Goal: Task Accomplishment & Management: Complete application form

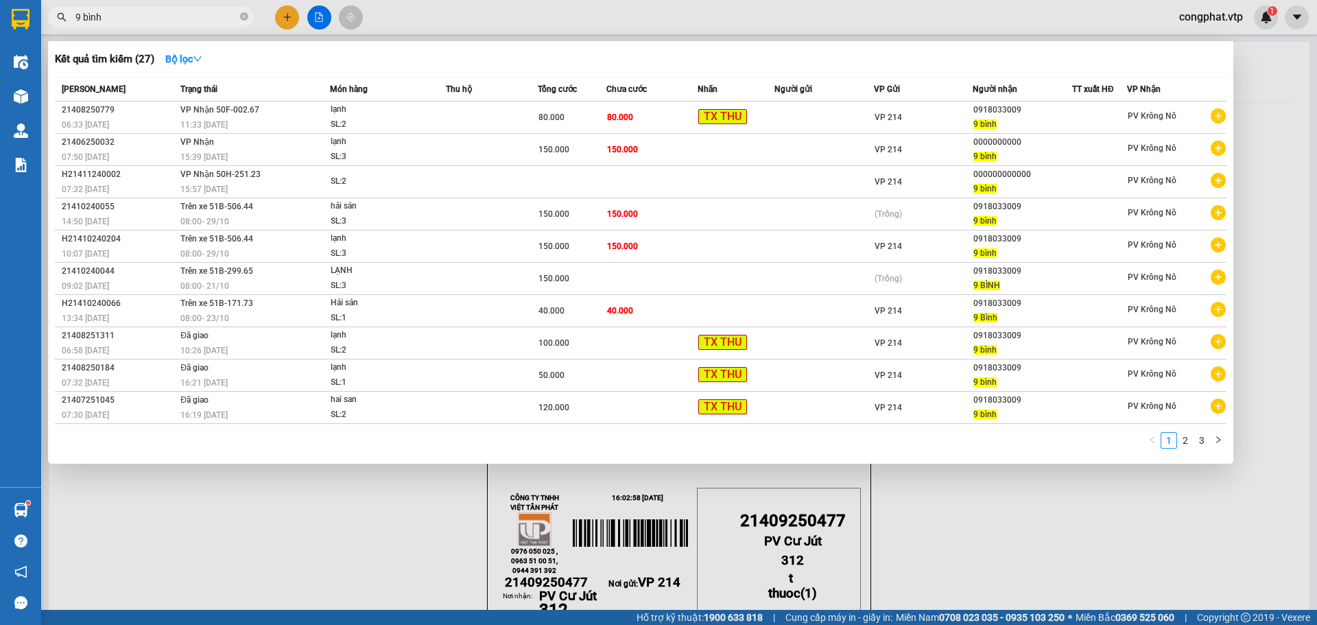
click at [287, 18] on div at bounding box center [658, 312] width 1317 height 625
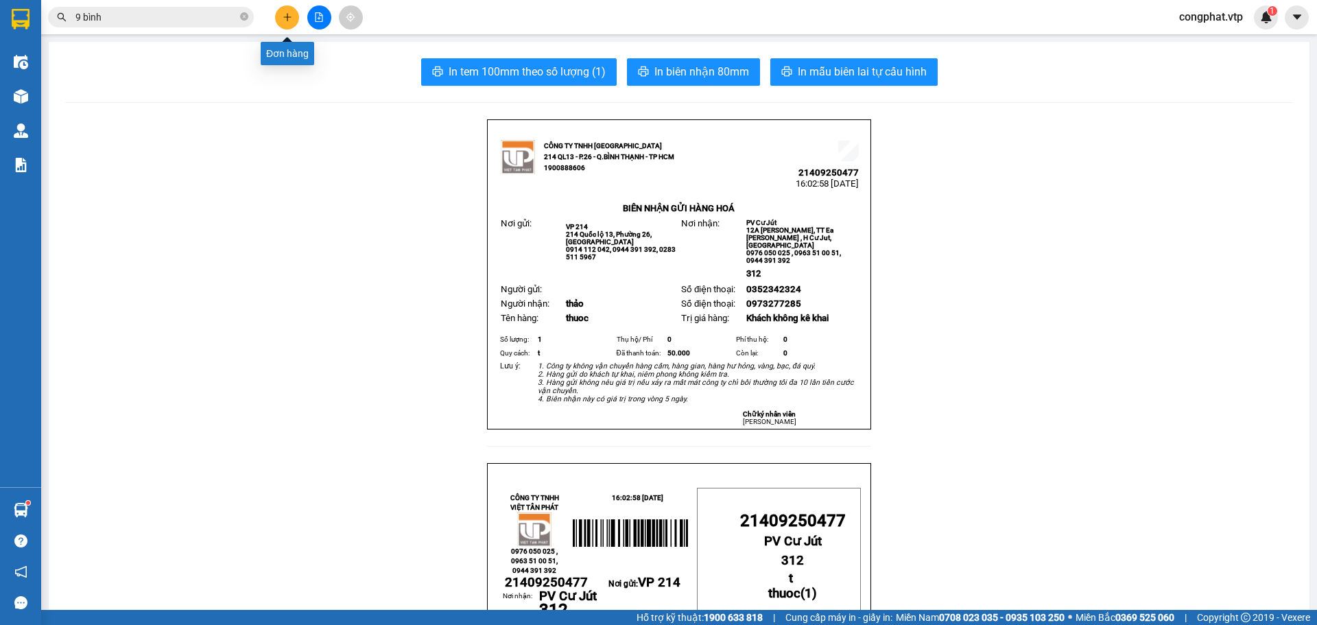
click at [287, 16] on icon "plus" at bounding box center [288, 17] width 10 height 10
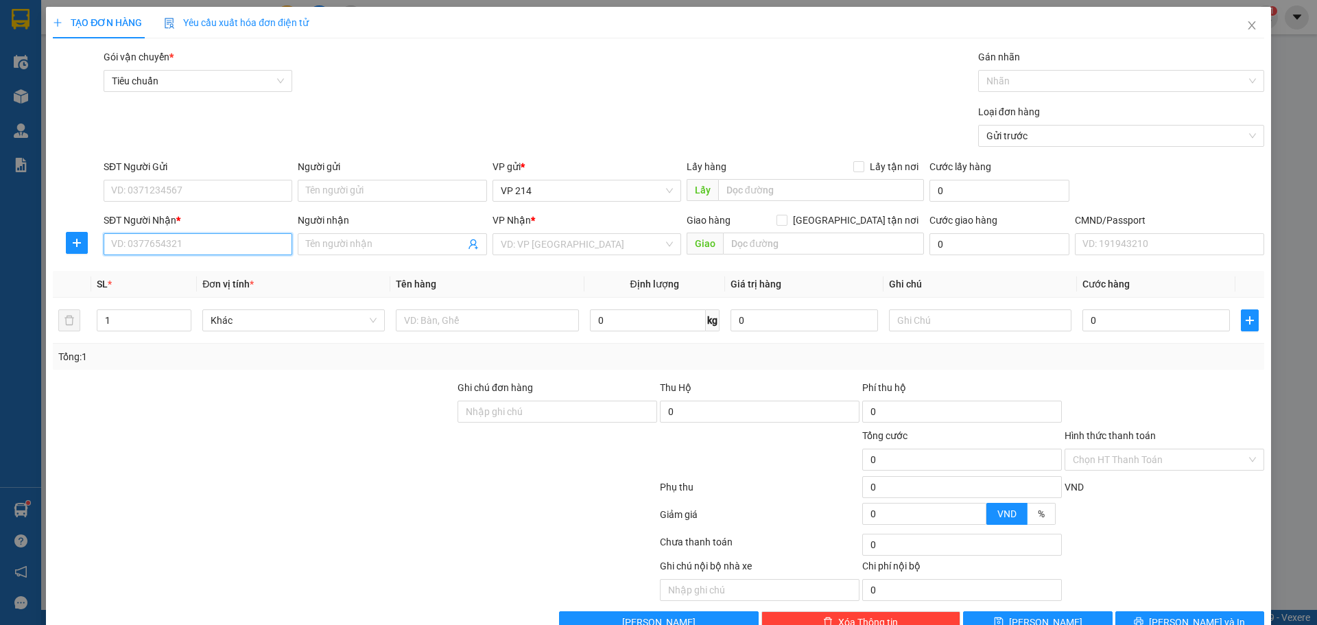
click at [244, 246] on input "SĐT Người Nhận *" at bounding box center [198, 244] width 189 height 22
type input "0971894171"
click at [241, 270] on div "0971894171 - trung" at bounding box center [196, 271] width 171 height 15
type input "trung"
type input "0971894171"
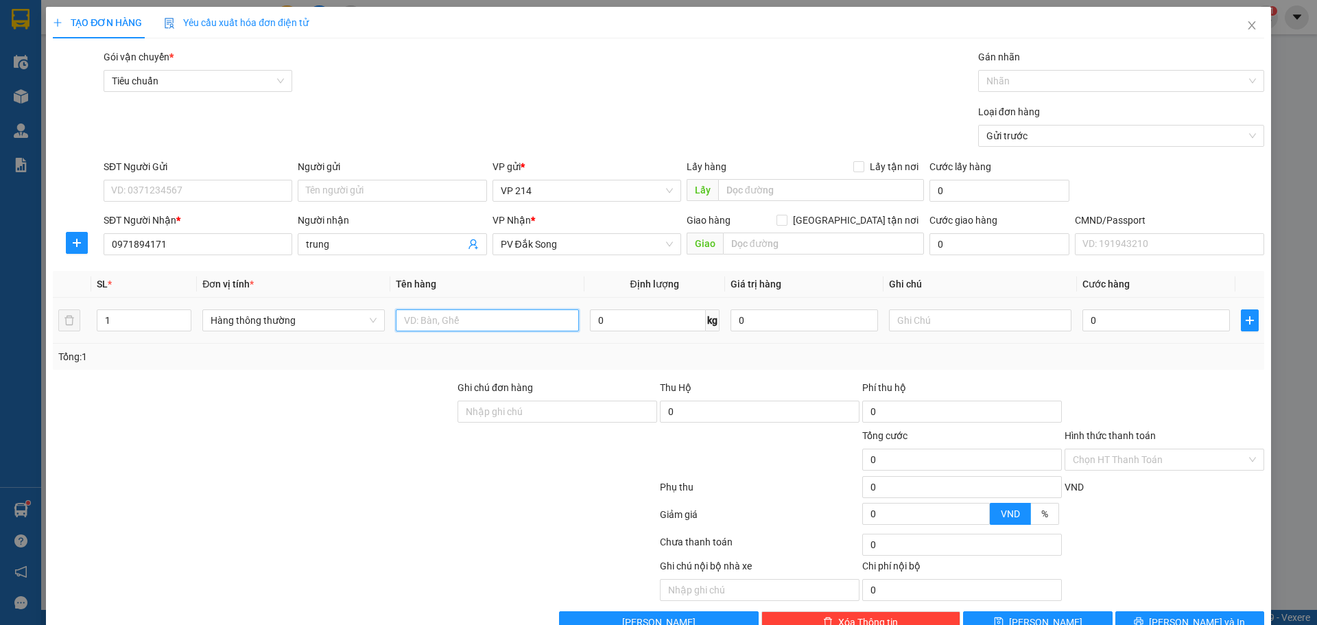
click at [417, 322] on input "text" at bounding box center [487, 320] width 182 height 22
type input "t"
click at [906, 323] on input "text" at bounding box center [980, 320] width 182 height 22
type input "40000"
drag, startPoint x: 514, startPoint y: 316, endPoint x: 0, endPoint y: 414, distance: 523.1
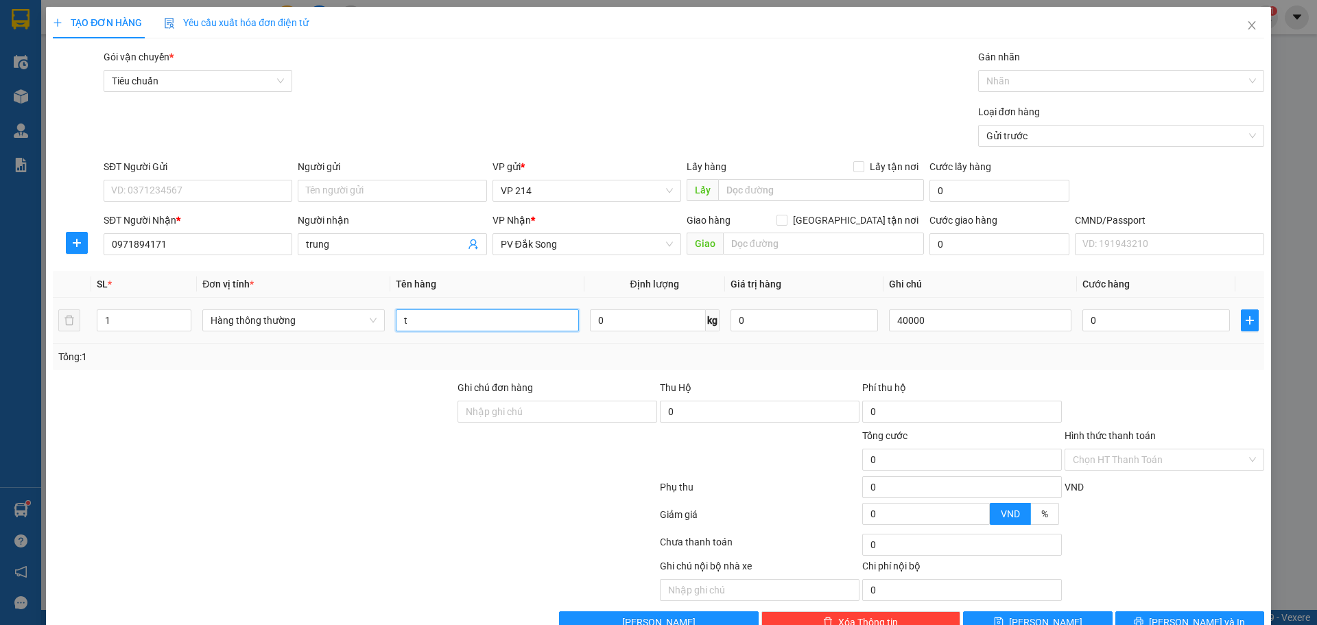
click at [0, 407] on div "TẠO ĐƠN HÀNG Yêu cầu xuất hóa đơn điện tử Transit Pickup Surcharge Ids Transit …" at bounding box center [658, 312] width 1317 height 625
type input "den"
drag, startPoint x: 980, startPoint y: 320, endPoint x: 488, endPoint y: 343, distance: 493.0
click at [488, 343] on tr "1 Hàng thông thường den 0 kg 0 40000 0" at bounding box center [658, 321] width 1211 height 46
type input "t"
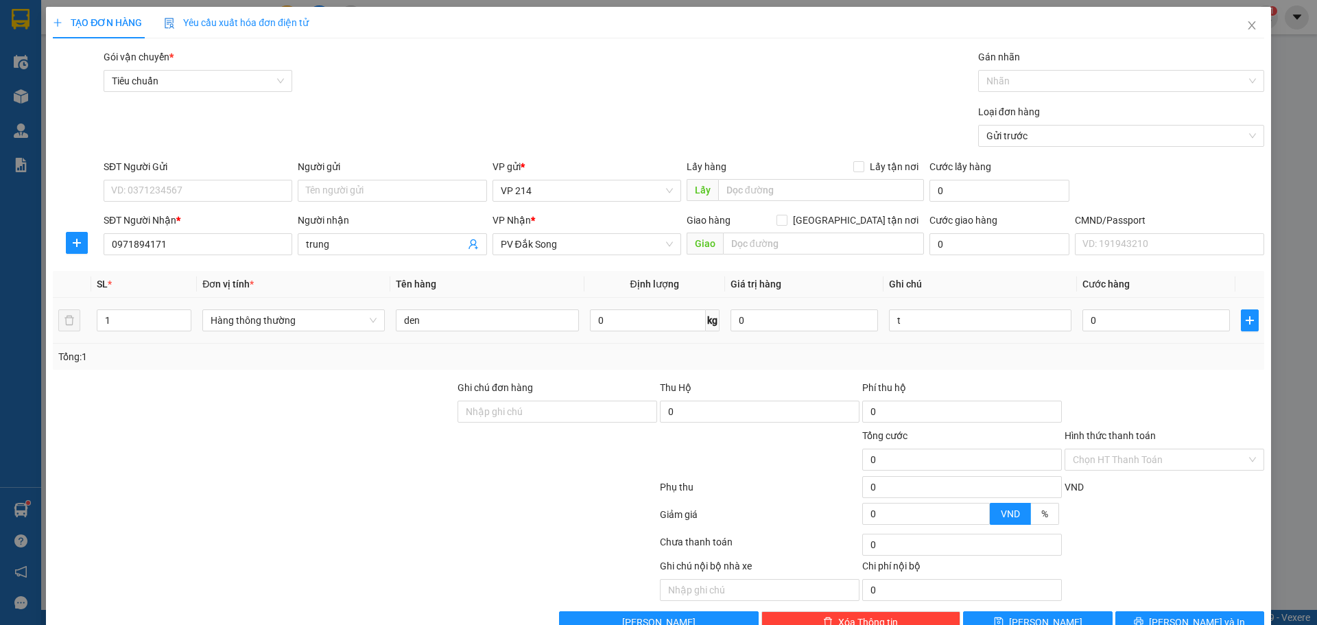
click at [1143, 303] on td "0" at bounding box center [1156, 321] width 158 height 46
click at [1111, 321] on input "0" at bounding box center [1155, 320] width 147 height 22
type input "4"
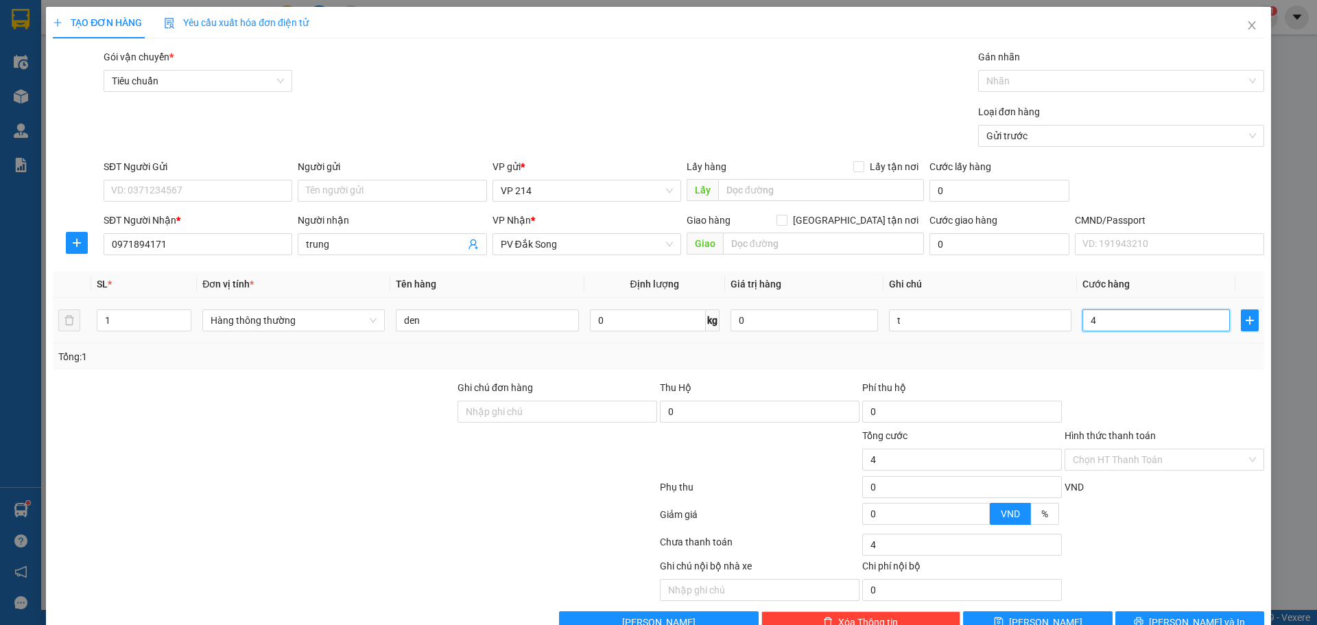
type input "40"
type input "400"
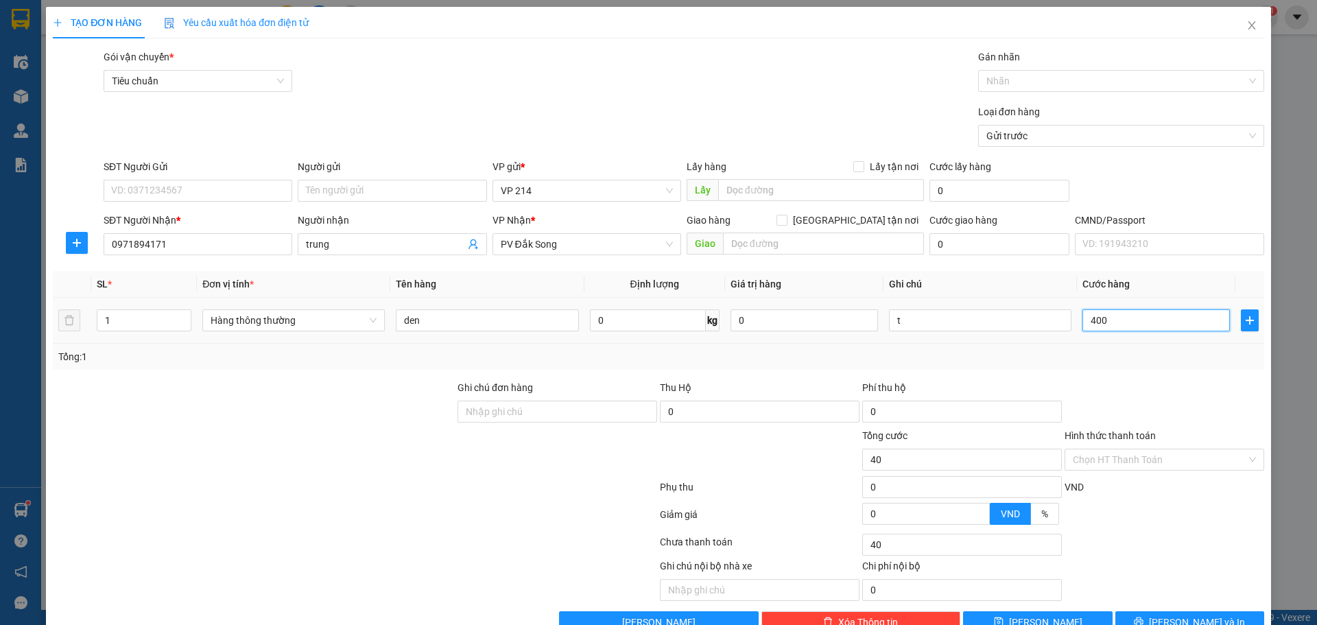
type input "400"
type input "4.000"
type input "40.000"
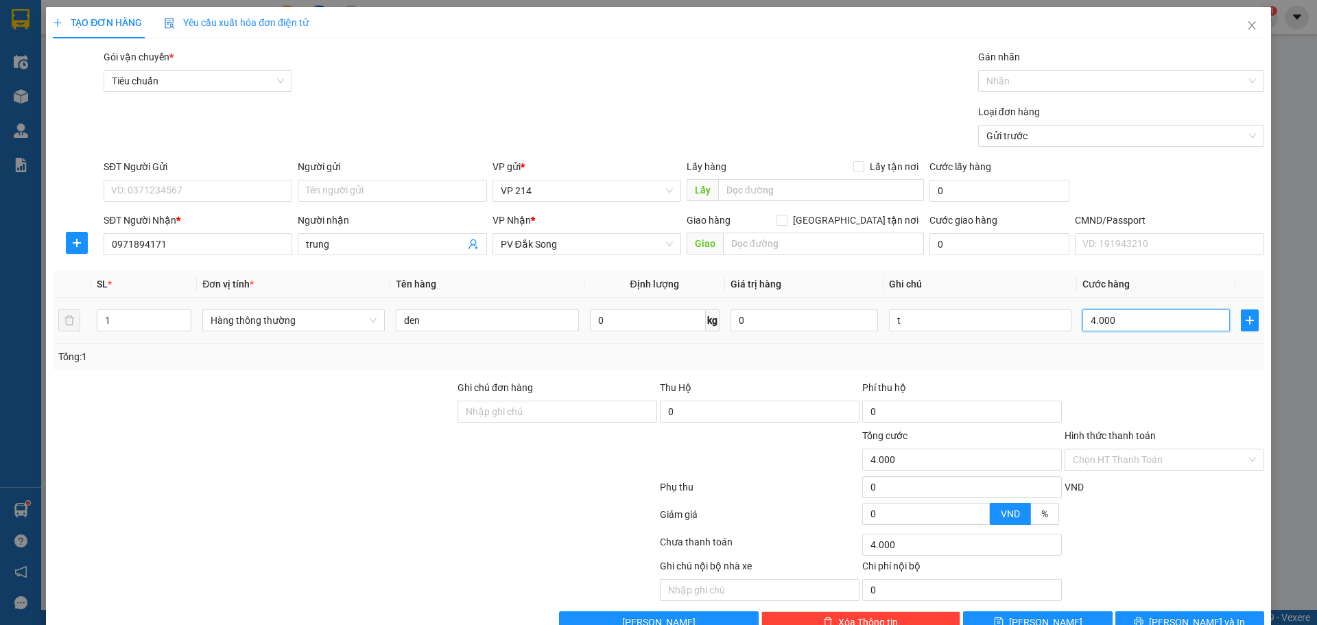
type input "40.000"
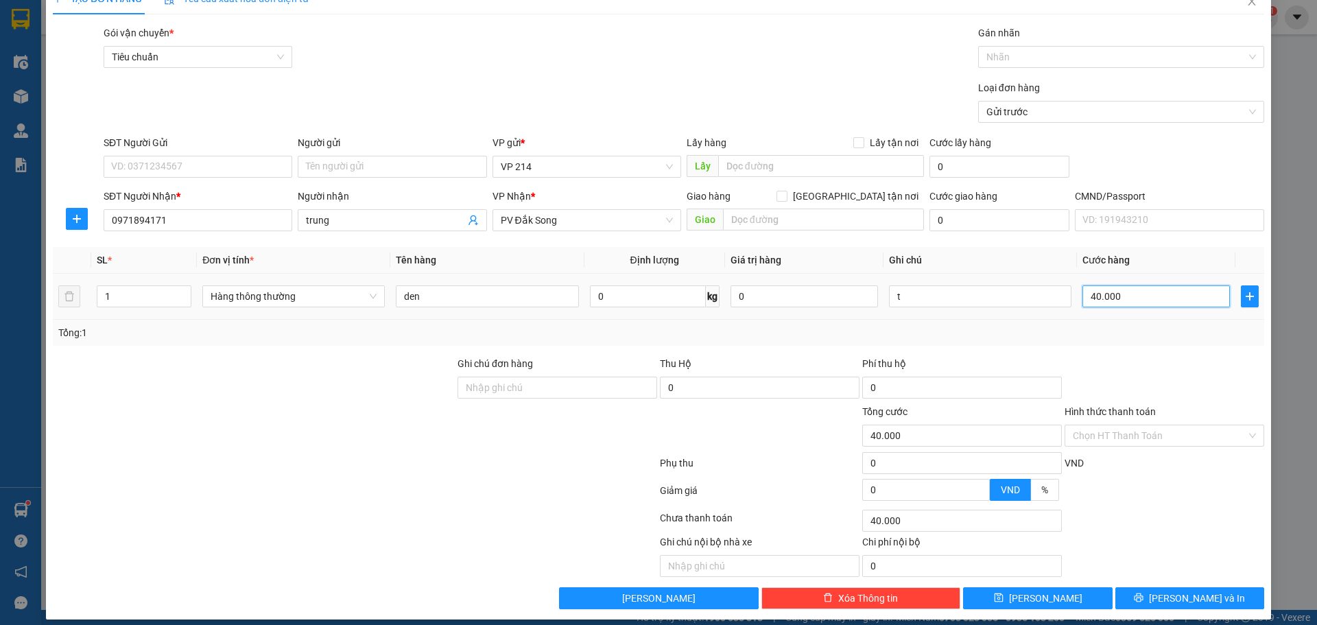
scroll to position [35, 0]
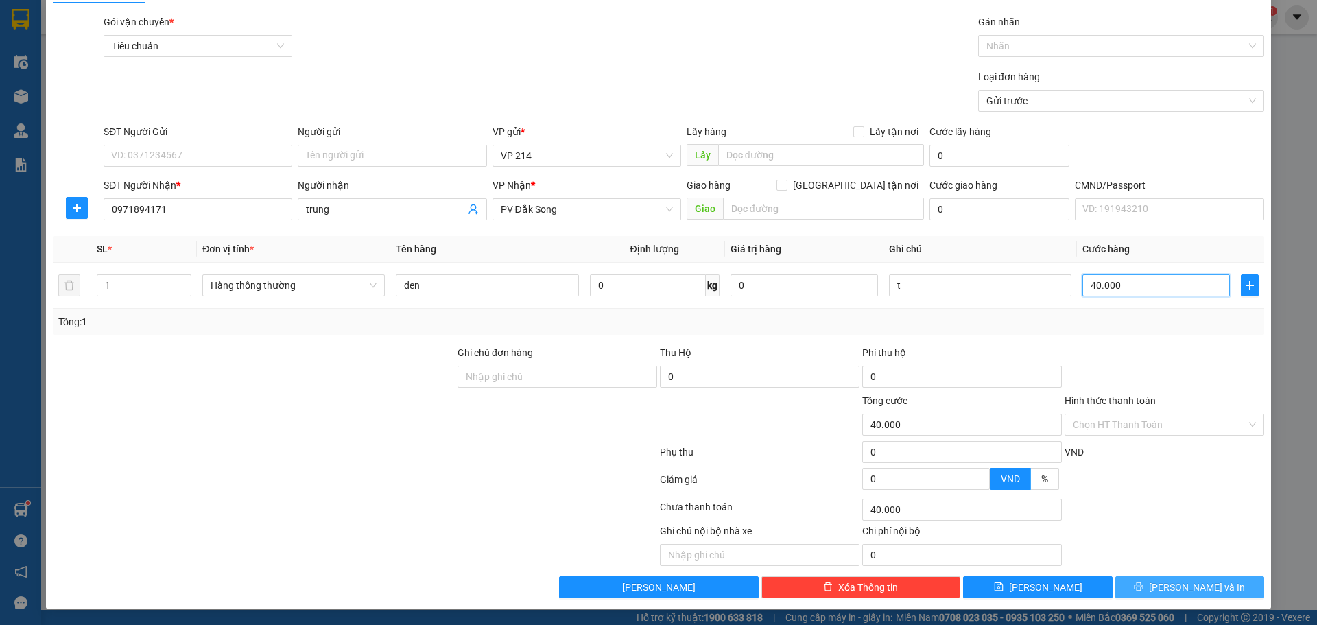
type input "40.000"
drag, startPoint x: 1182, startPoint y: 585, endPoint x: 958, endPoint y: 295, distance: 366.7
click at [1002, 311] on div "Transit Pickup Surcharge Ids Transit Deliver Surcharge Ids Transit Deliver Surc…" at bounding box center [658, 306] width 1211 height 584
click at [829, 217] on input "text" at bounding box center [823, 209] width 201 height 22
type input "ko bao be"
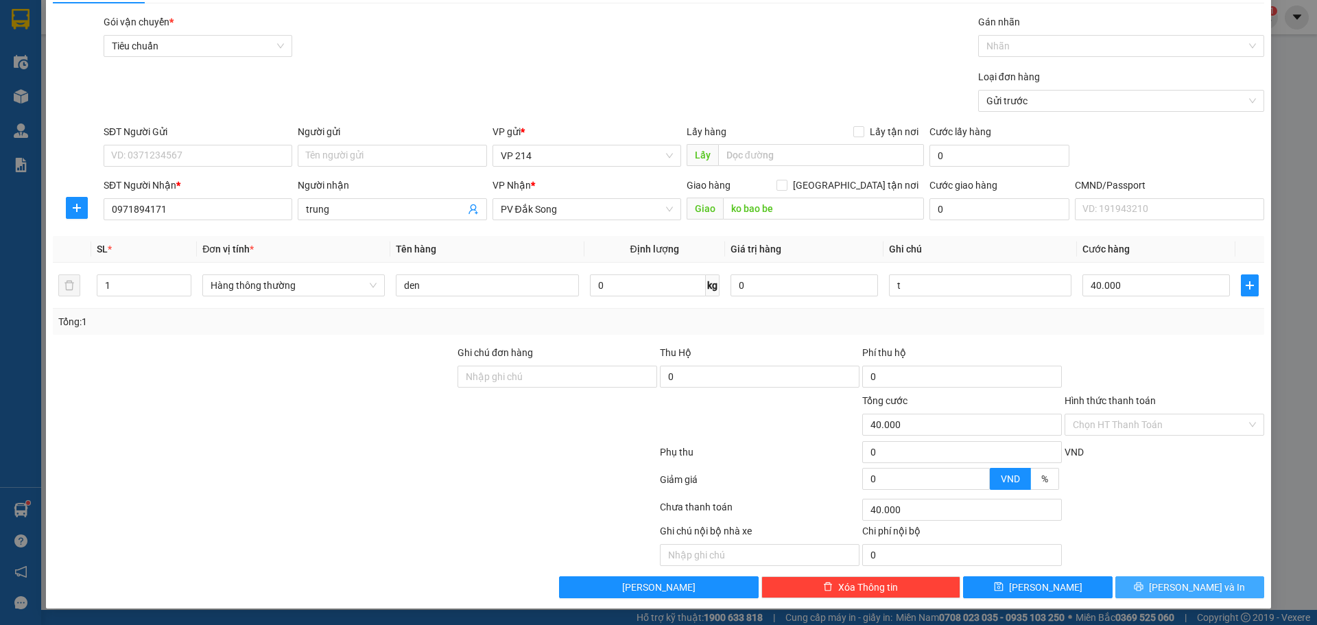
click at [1152, 590] on button "[PERSON_NAME] và In" at bounding box center [1189, 587] width 149 height 22
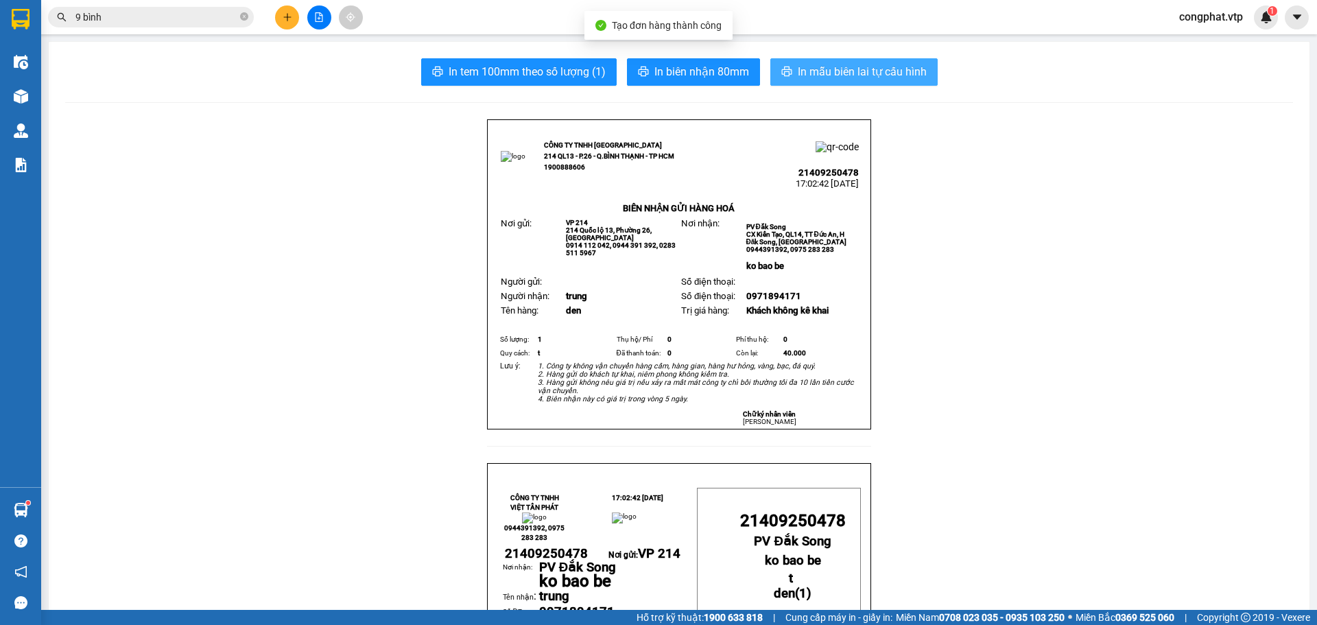
click at [866, 69] on span "In mẫu biên lai tự cấu hình" at bounding box center [862, 71] width 129 height 17
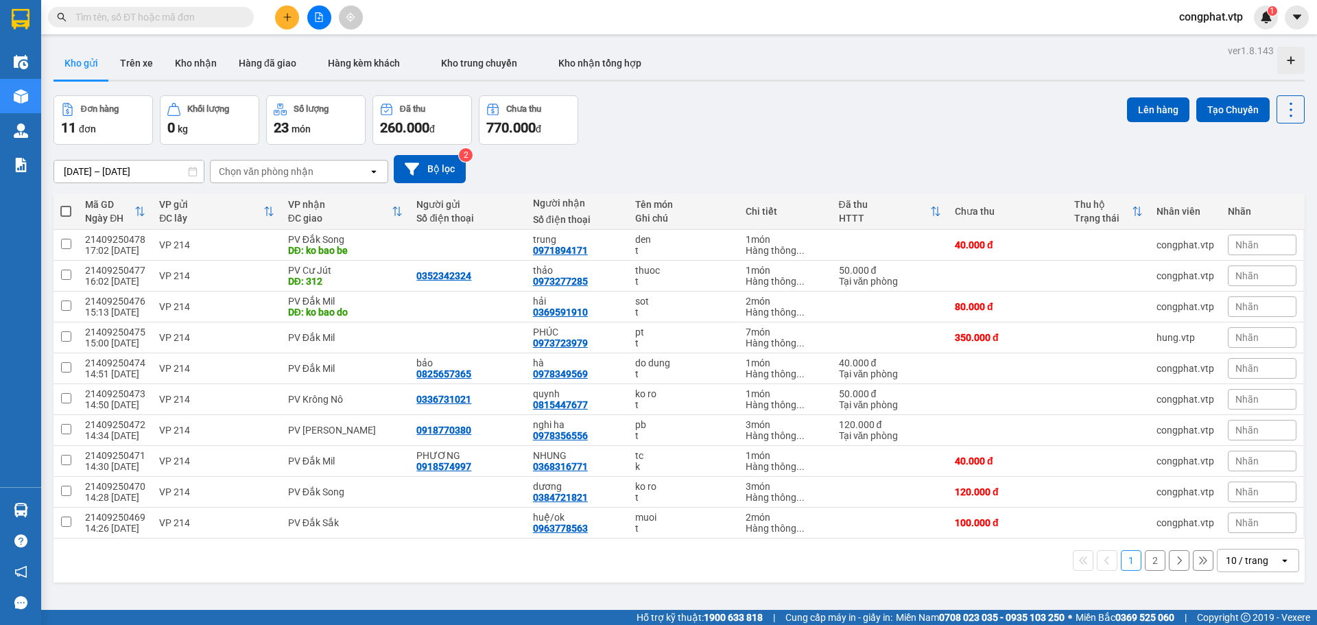
click at [149, 14] on input "text" at bounding box center [156, 17] width 162 height 15
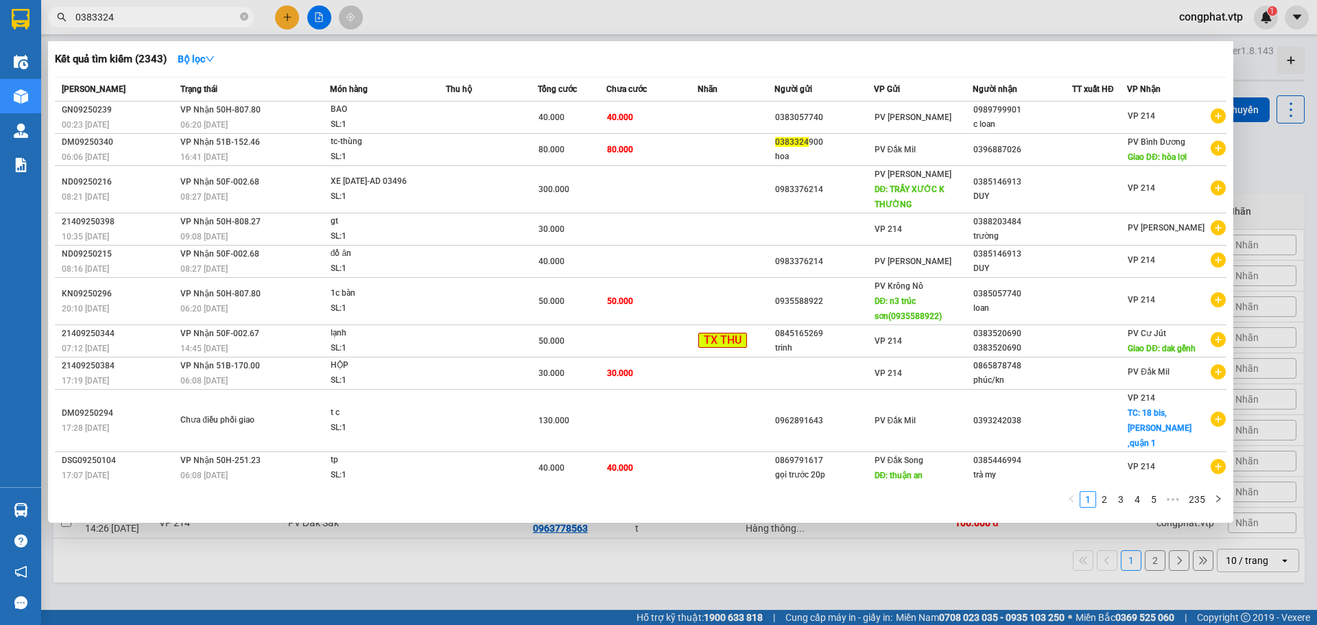
type input "0383324"
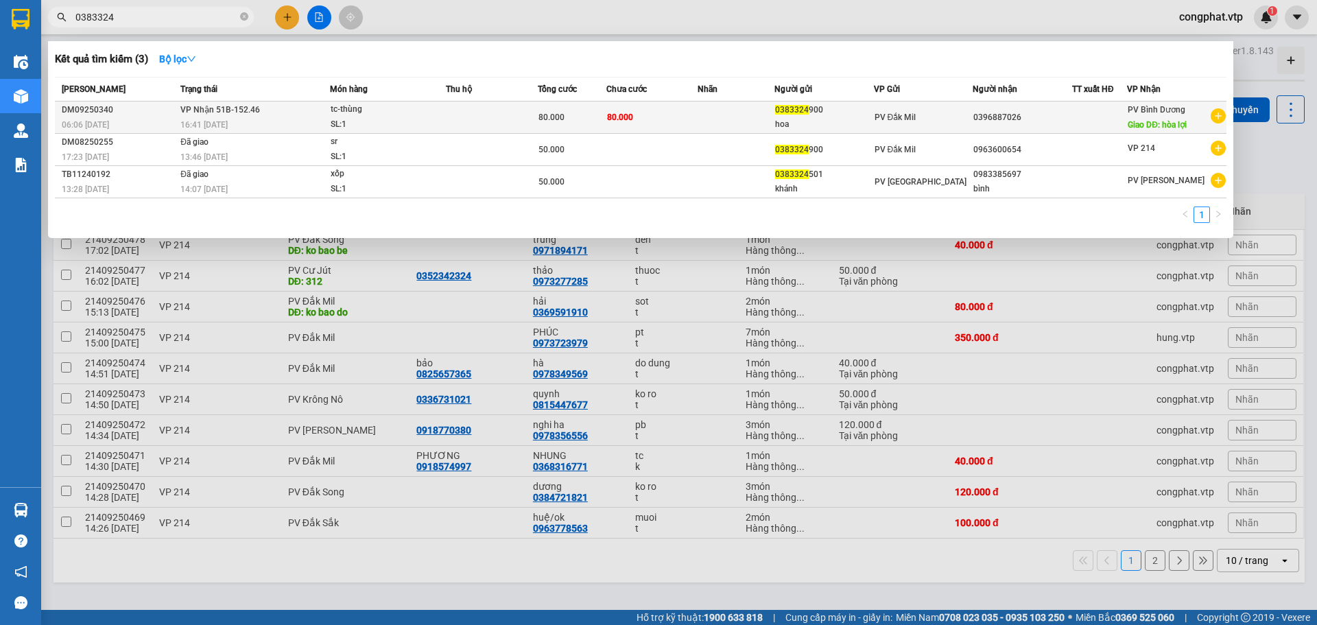
click at [1054, 123] on div "0396887026" at bounding box center [1022, 117] width 98 height 14
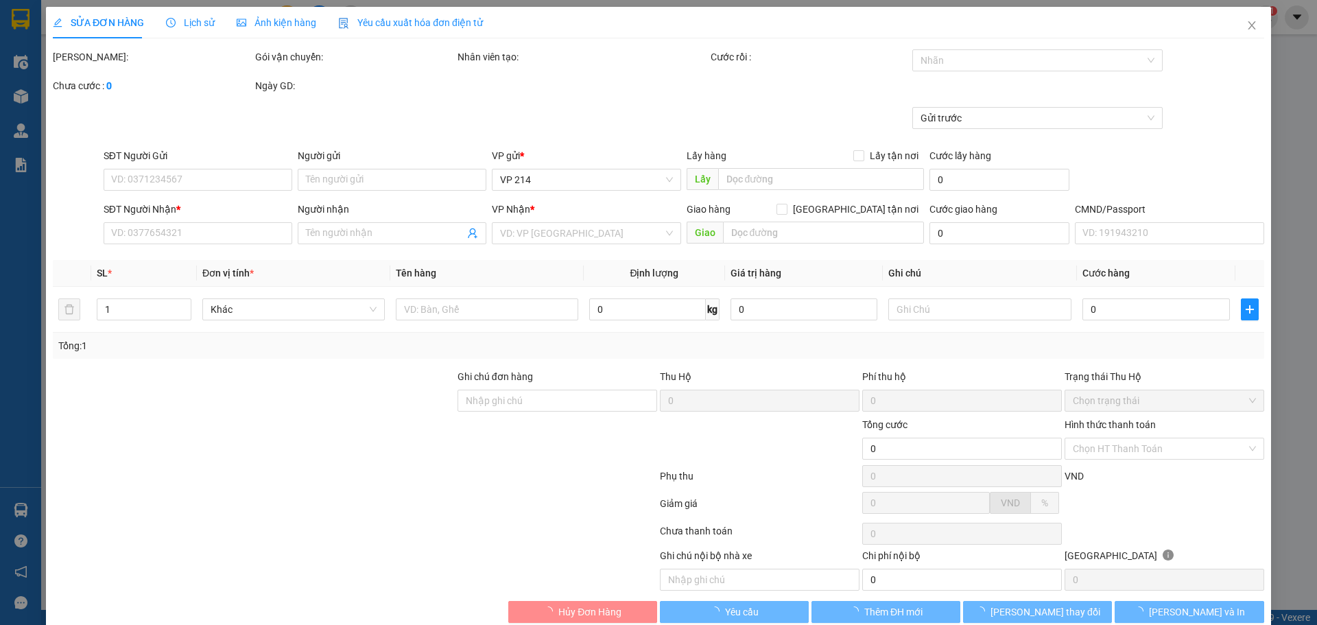
type input "0383324900"
type input "hoa"
type input "0396887026"
type input "hòa lợi"
type input "80.000"
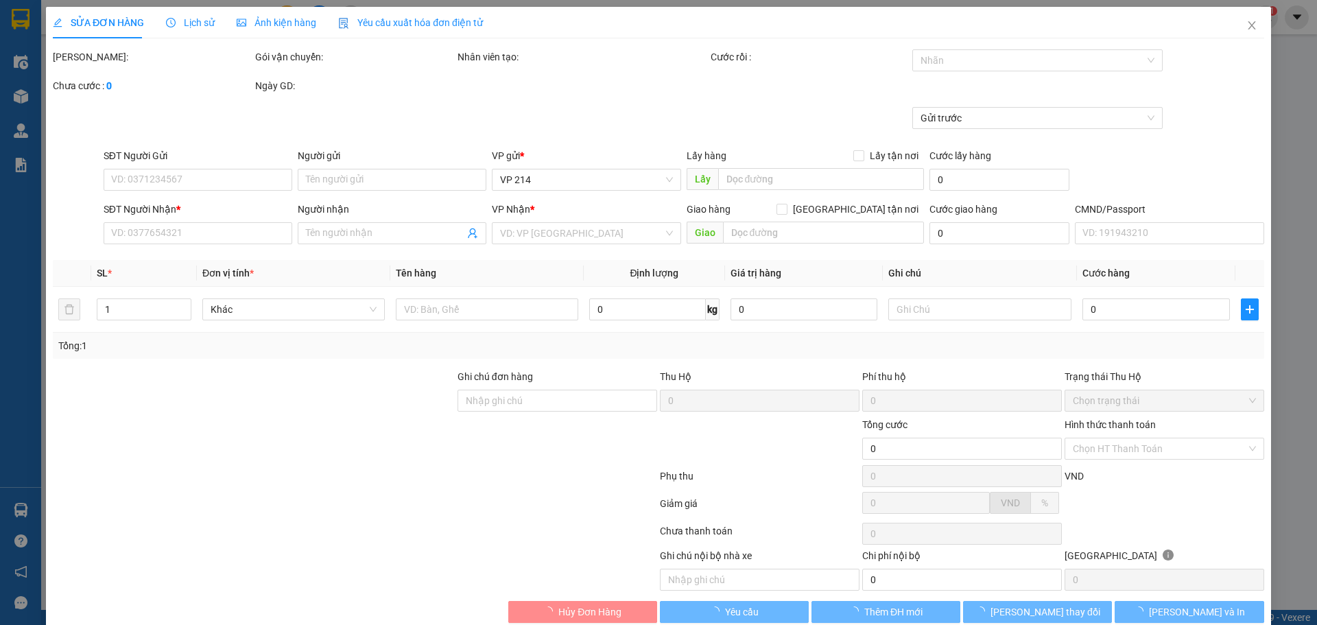
type input "80.000"
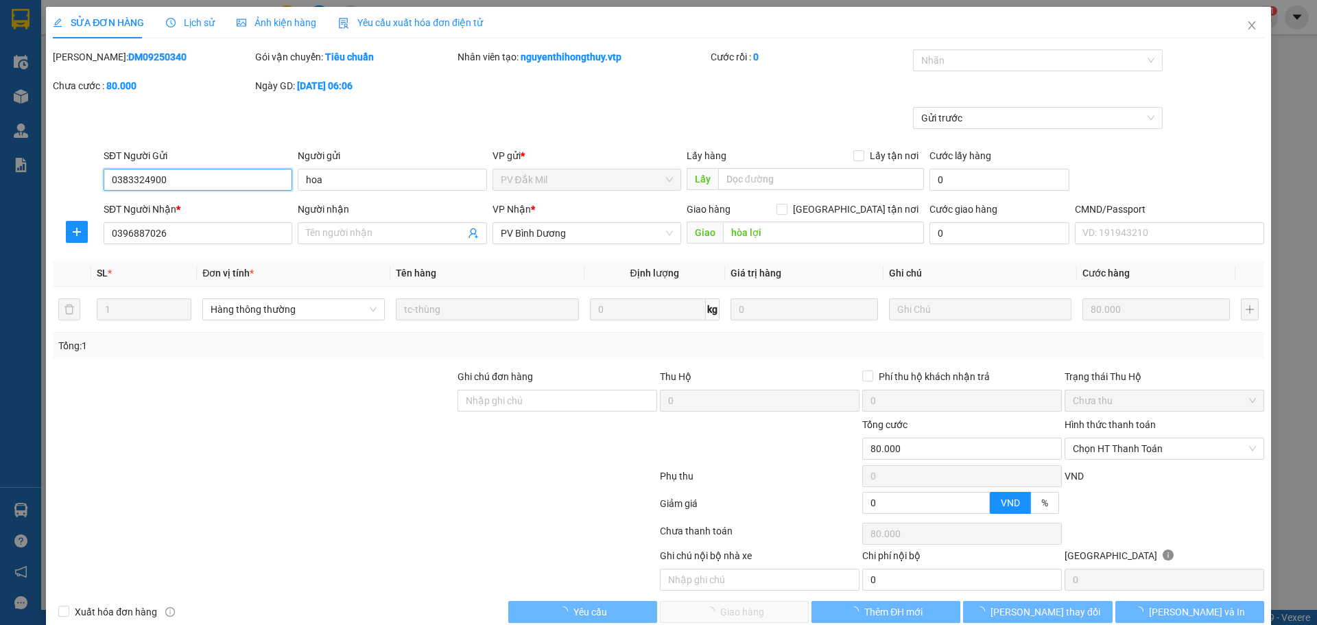
type input "4.000"
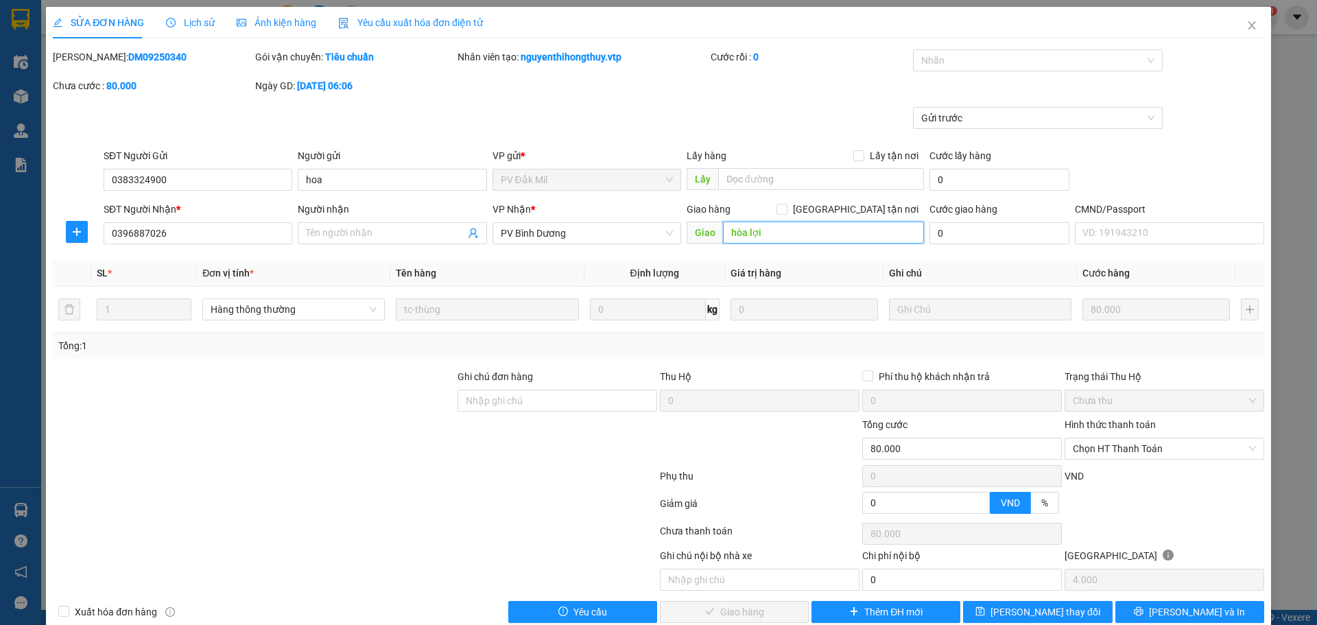
click at [823, 237] on input "hòa lợi" at bounding box center [823, 233] width 201 height 22
type input "hoa lan"
click at [1187, 611] on span "[PERSON_NAME] và In" at bounding box center [1197, 611] width 96 height 15
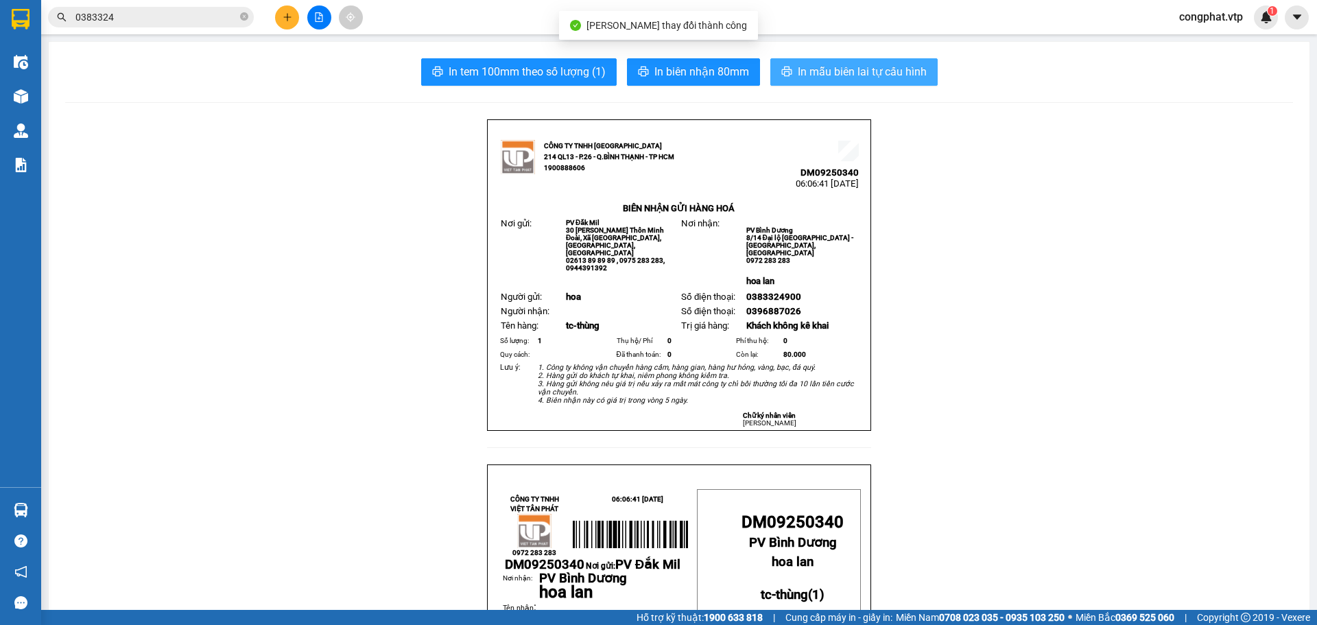
click at [847, 64] on span "In mẫu biên lai tự cấu hình" at bounding box center [862, 71] width 129 height 17
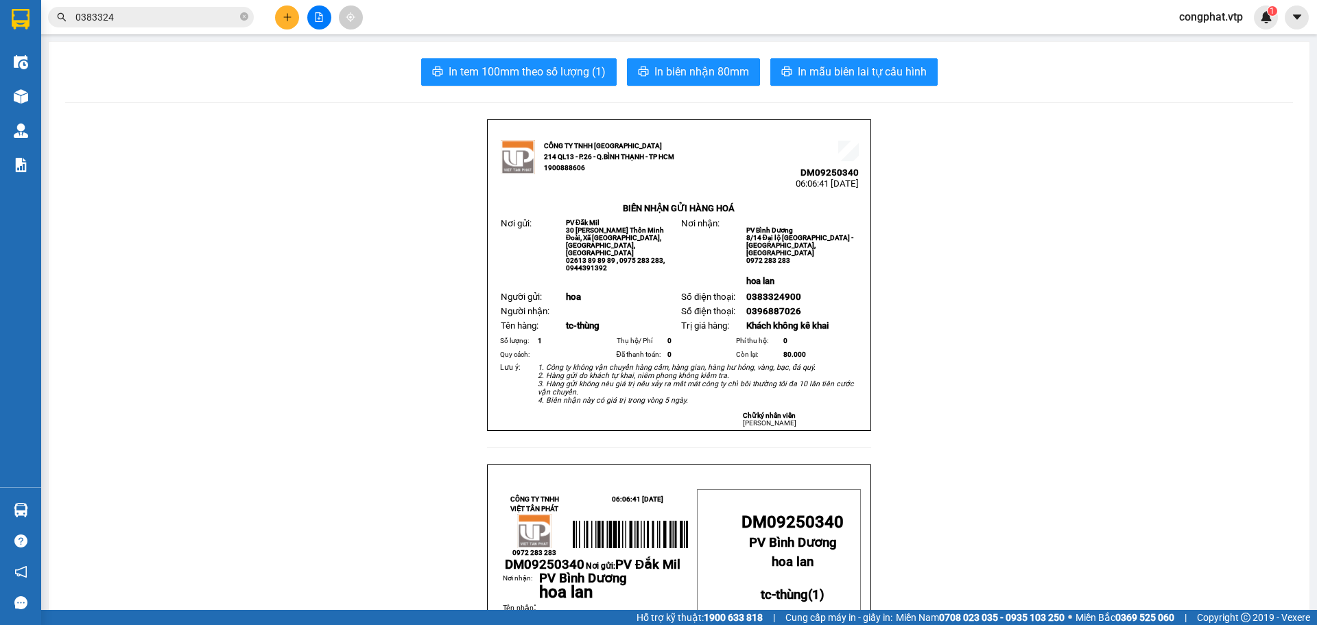
click at [291, 12] on button at bounding box center [287, 17] width 24 height 24
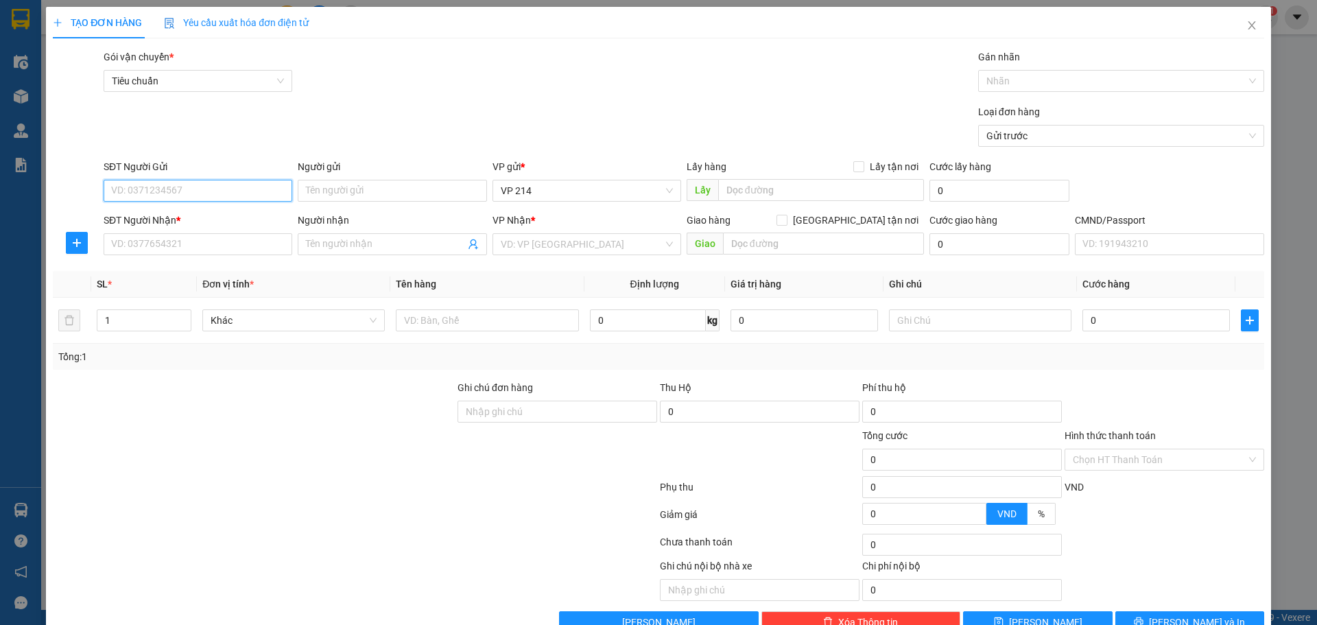
paste input "0774242424"
type input "0774242424"
click at [235, 239] on input "SĐT Người Nhận *" at bounding box center [198, 244] width 189 height 22
click at [142, 246] on input "038767871" at bounding box center [198, 244] width 189 height 22
type input "0387671871"
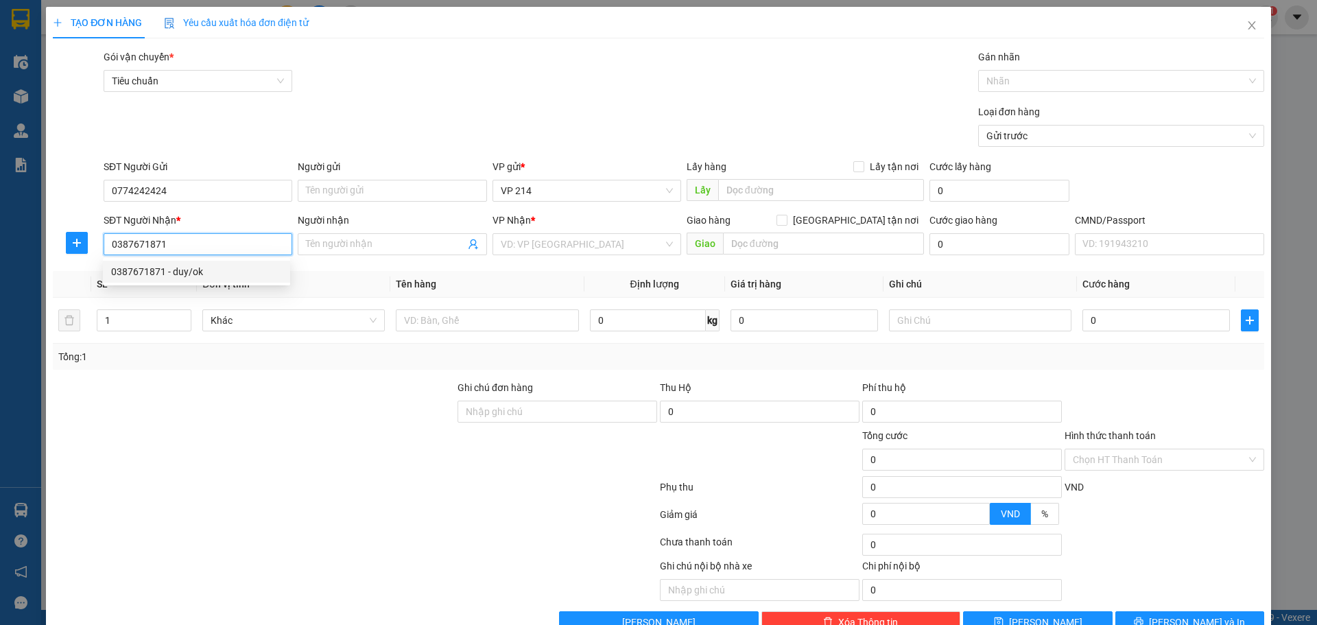
click at [176, 276] on div "0387671871 - duy/ok" at bounding box center [196, 271] width 171 height 15
type input "duy/ok"
type input "0387671871"
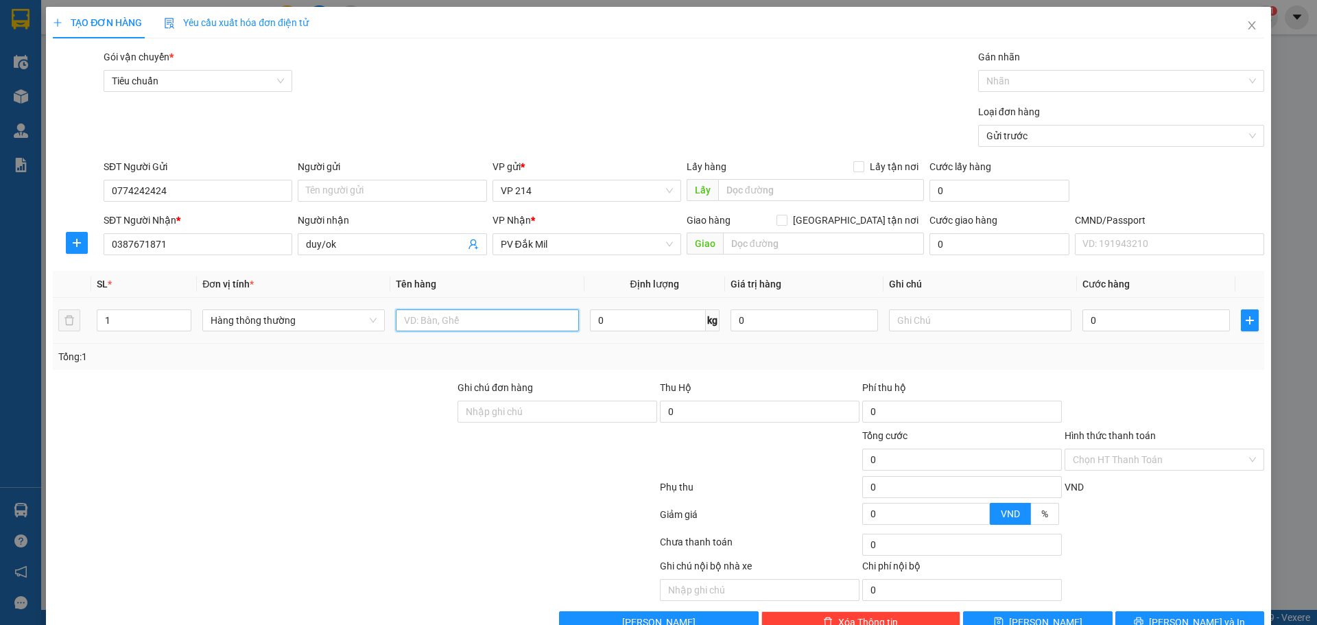
click at [500, 313] on input "text" at bounding box center [487, 320] width 182 height 22
type input "lk"
click at [919, 332] on div at bounding box center [980, 320] width 182 height 27
click at [995, 320] on input "text" at bounding box center [980, 320] width 182 height 22
type input "t"
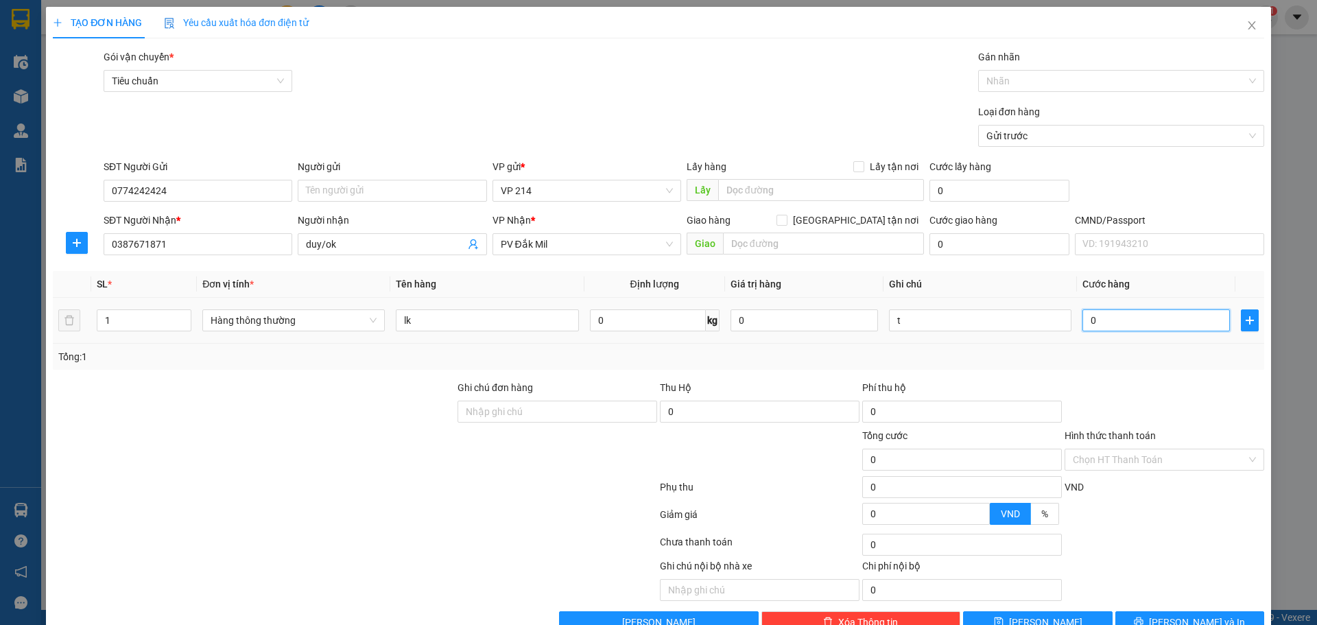
click at [1107, 328] on input "0" at bounding box center [1155, 320] width 147 height 22
type input "5"
type input "50"
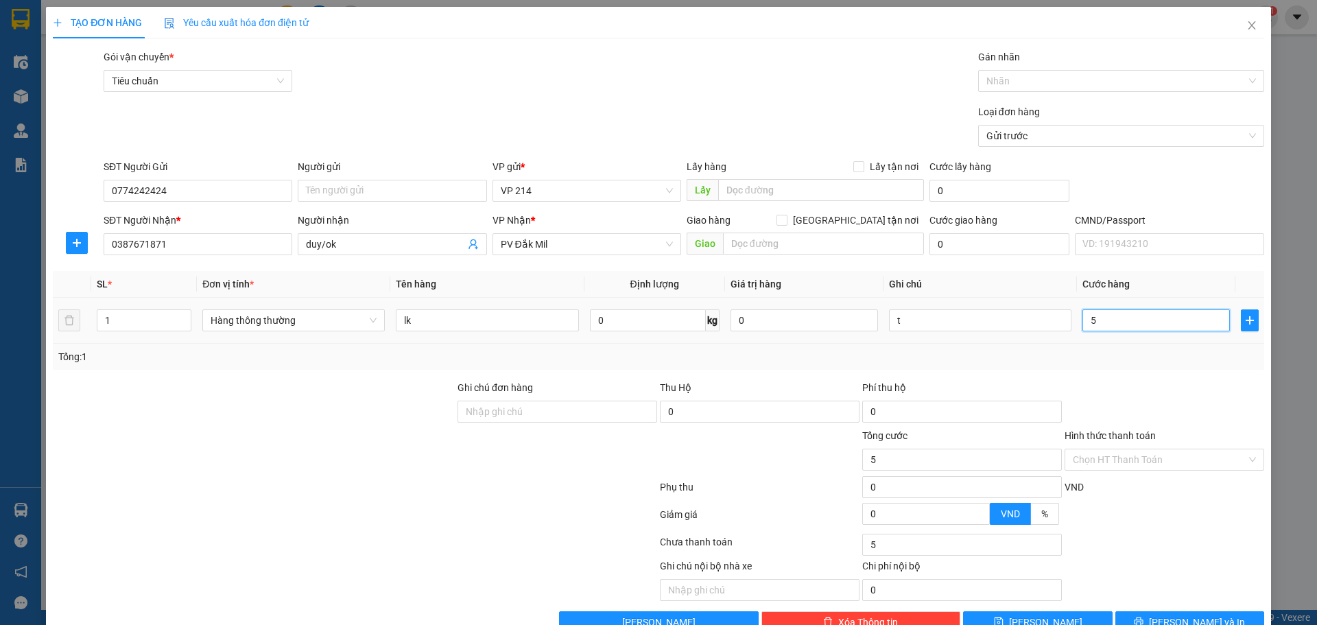
type input "50"
type input "500"
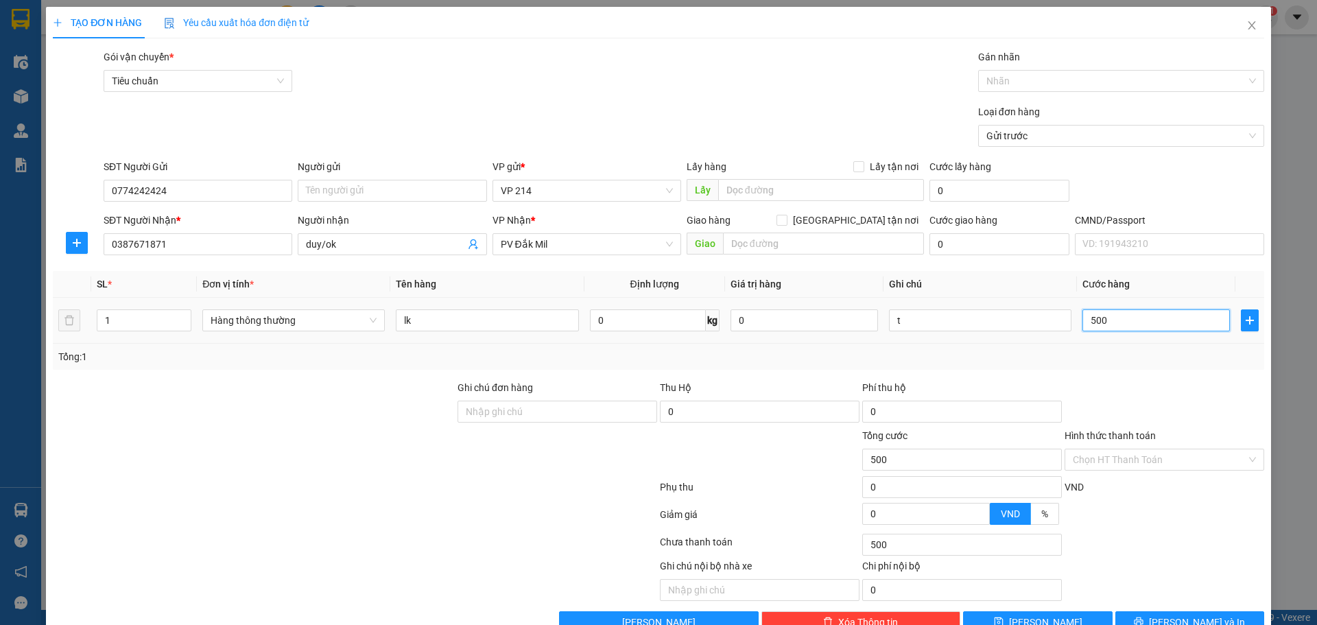
type input "5.000"
type input "50.000"
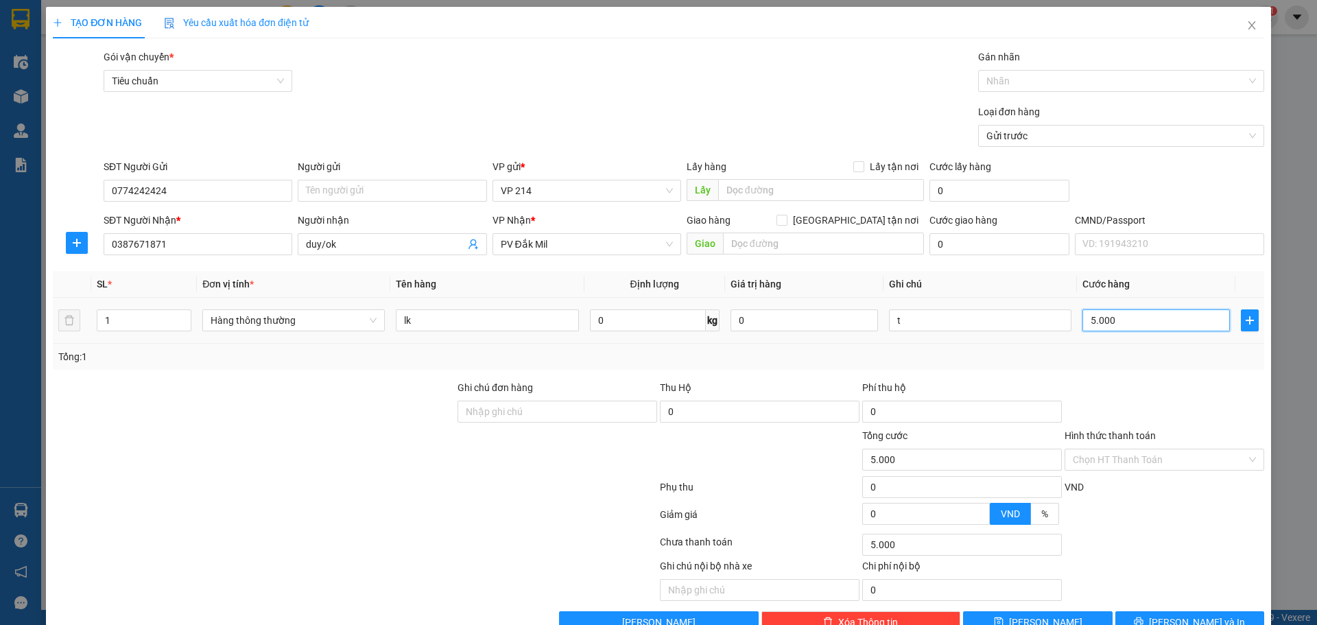
type input "50.000"
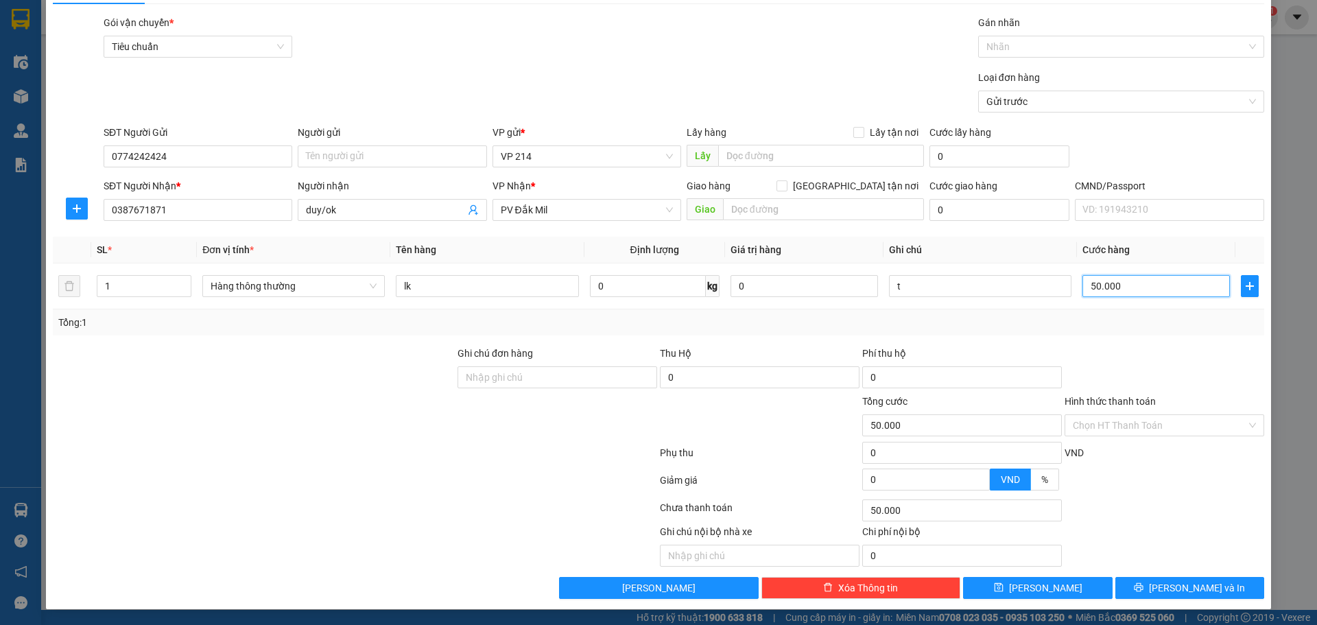
scroll to position [35, 0]
type input "50.000"
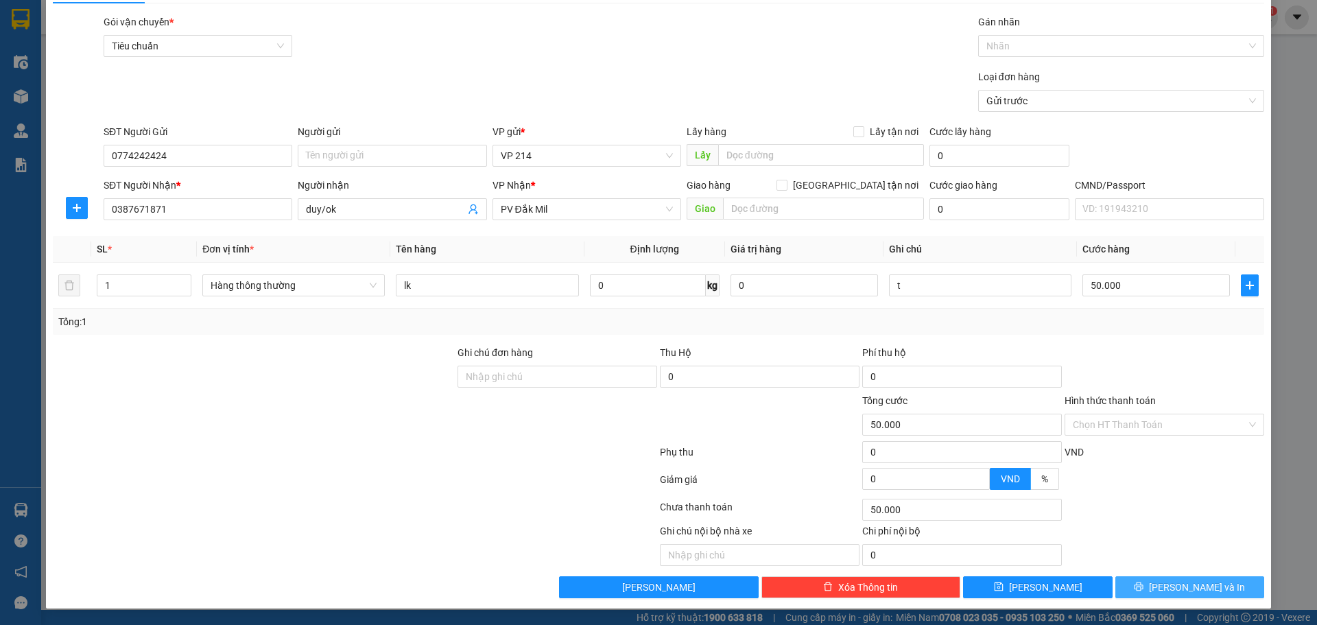
click at [1170, 578] on button "[PERSON_NAME] và In" at bounding box center [1189, 587] width 149 height 22
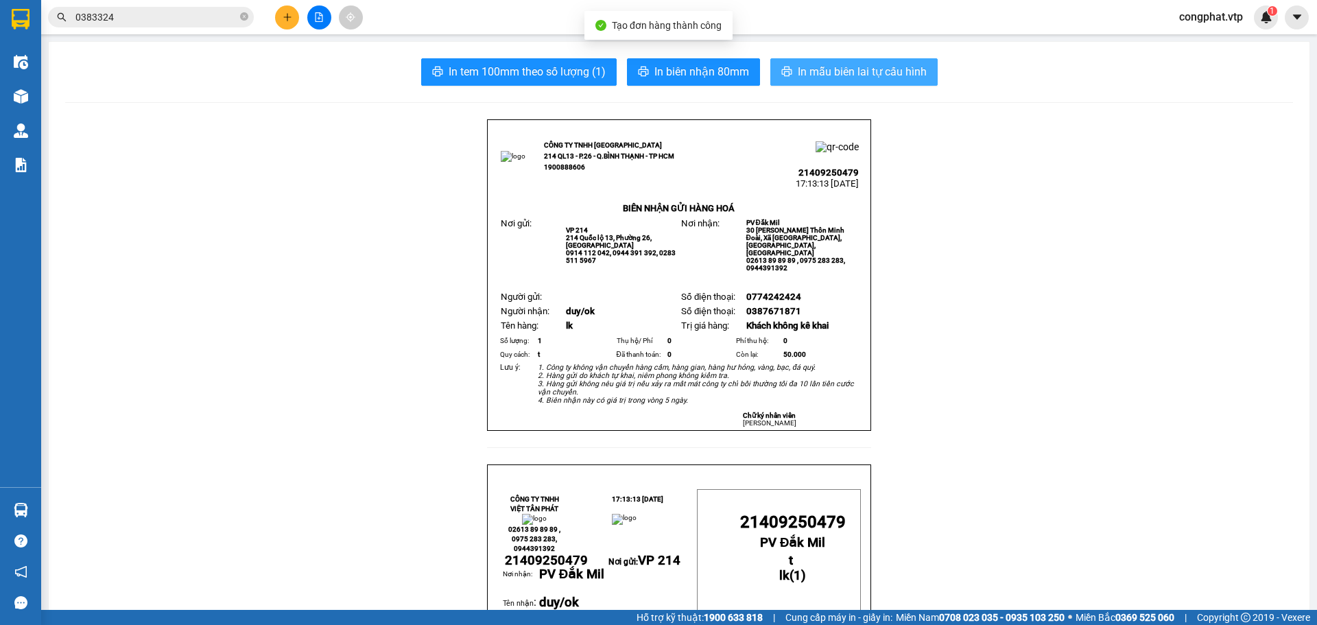
click at [881, 65] on span "In mẫu biên lai tự cấu hình" at bounding box center [862, 71] width 129 height 17
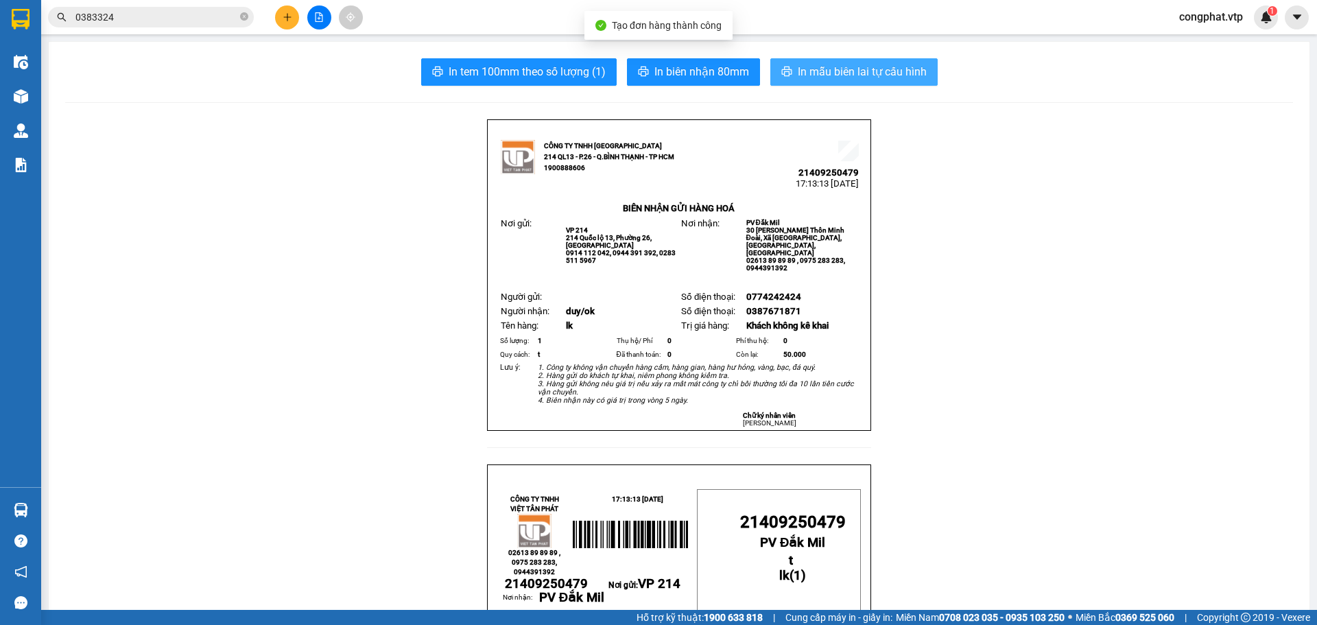
click at [851, 72] on span "In mẫu biên lai tự cấu hình" at bounding box center [862, 71] width 129 height 17
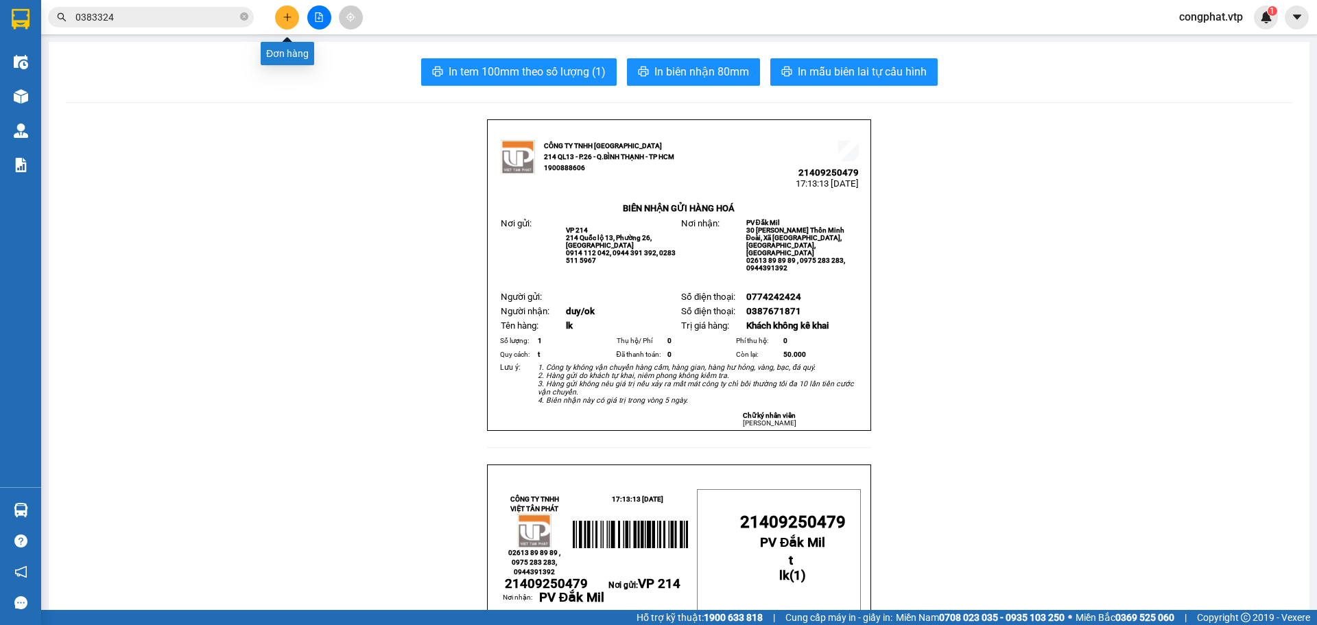
click at [286, 10] on button at bounding box center [287, 17] width 24 height 24
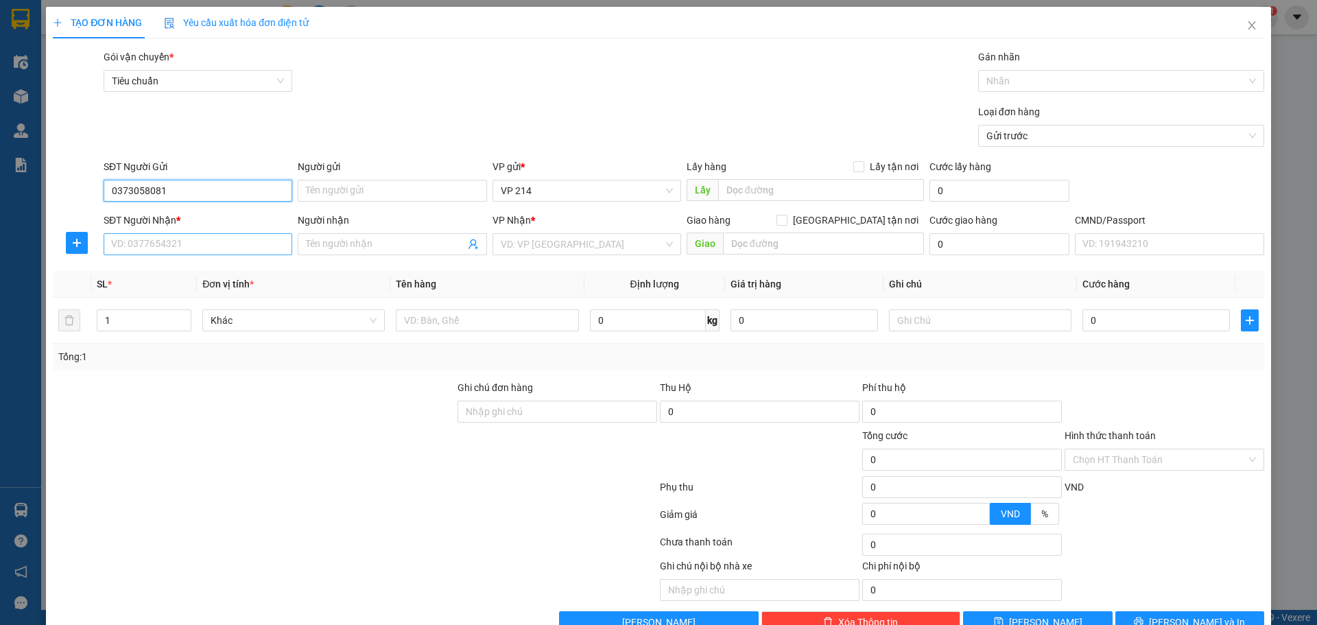
type input "0373058081"
click at [250, 250] on input "SĐT Người Nhận *" at bounding box center [198, 244] width 189 height 22
type input "0362005298"
click at [330, 242] on input "Người nhận" at bounding box center [385, 244] width 158 height 15
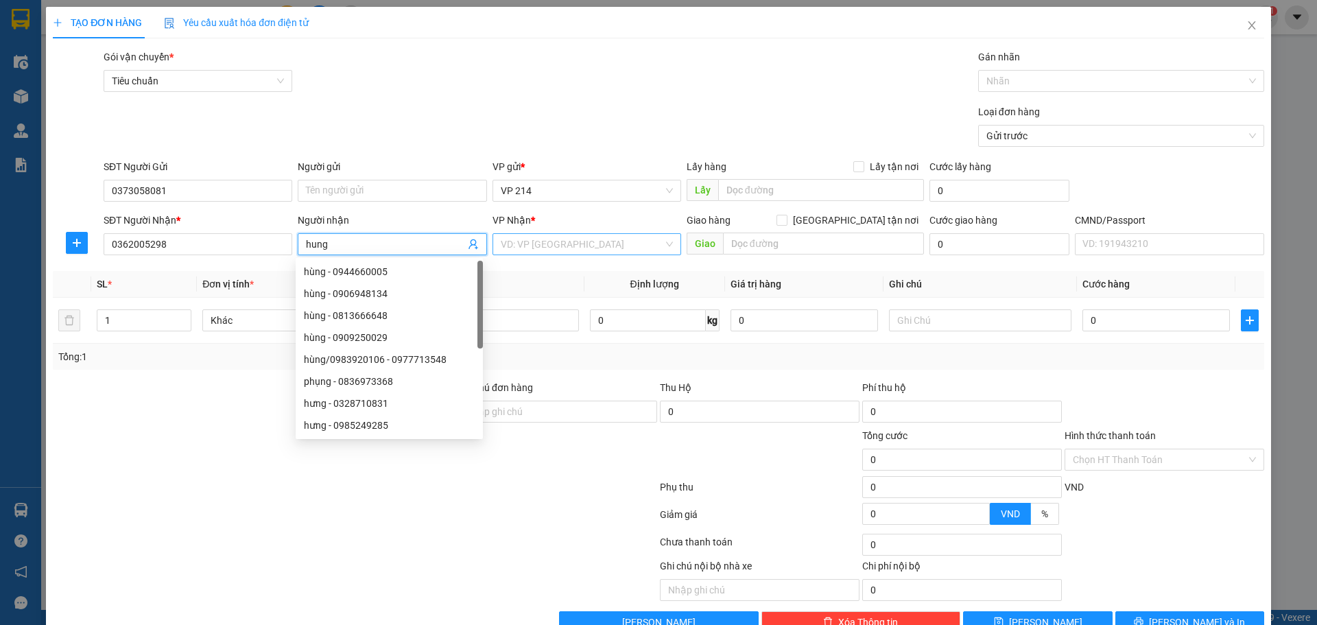
type input "hung"
click at [505, 250] on input "search" at bounding box center [582, 244] width 163 height 21
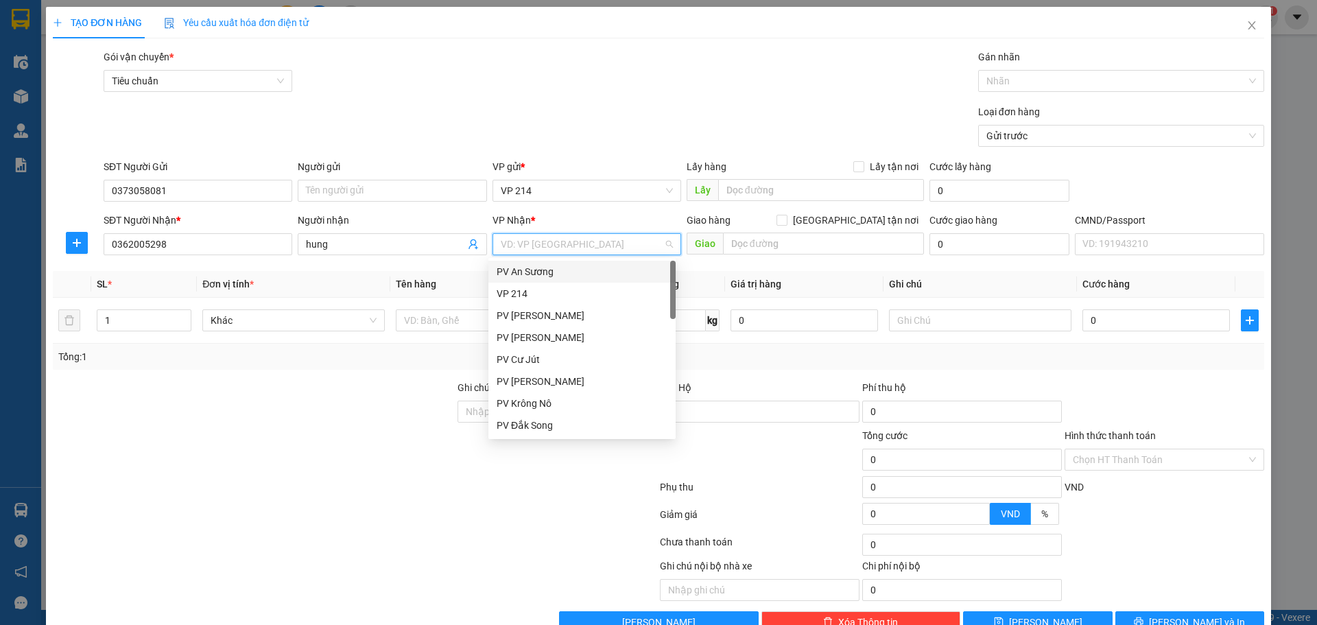
type input "d"
click at [552, 353] on div "PV Đắk Mil" at bounding box center [582, 359] width 171 height 15
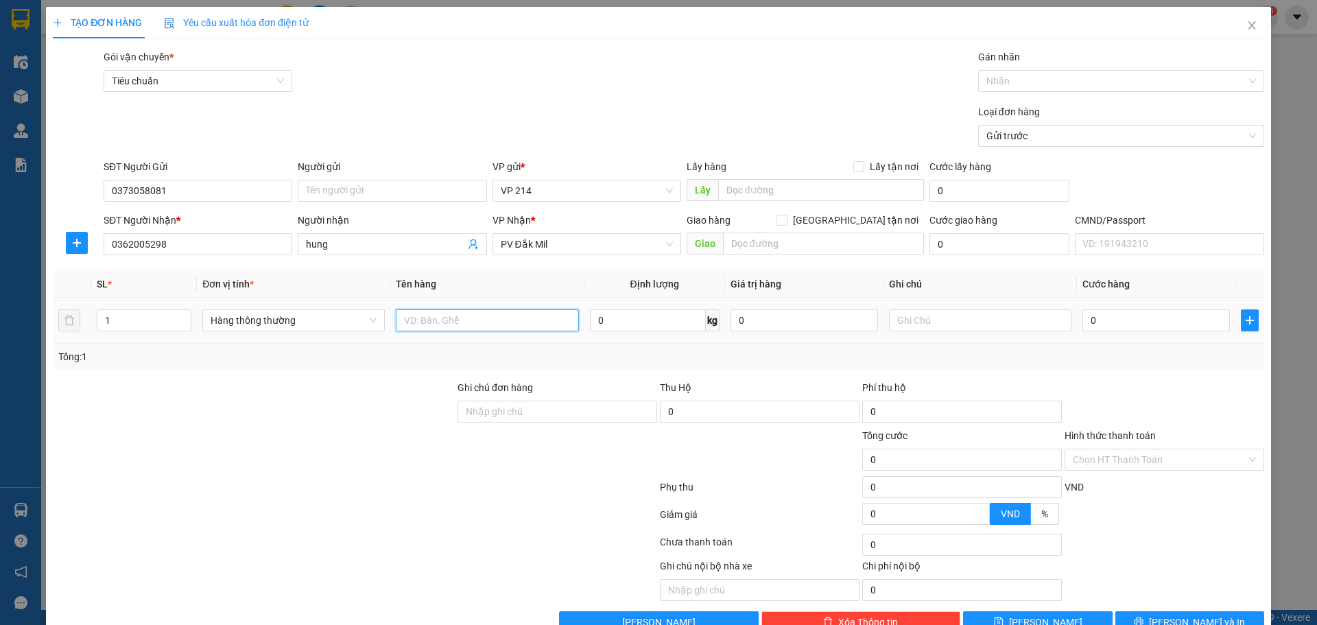
click at [463, 327] on input "text" at bounding box center [487, 320] width 182 height 22
drag, startPoint x: 429, startPoint y: 323, endPoint x: 0, endPoint y: 322, distance: 429.4
click at [0, 322] on div "TẠO ĐƠN HÀNG Yêu cầu xuất hóa đơn điện tử Transit Pickup Surcharge Ids Transit …" at bounding box center [658, 312] width 1317 height 625
click at [918, 322] on input "text" at bounding box center [980, 320] width 182 height 22
drag, startPoint x: 471, startPoint y: 322, endPoint x: 0, endPoint y: 410, distance: 479.5
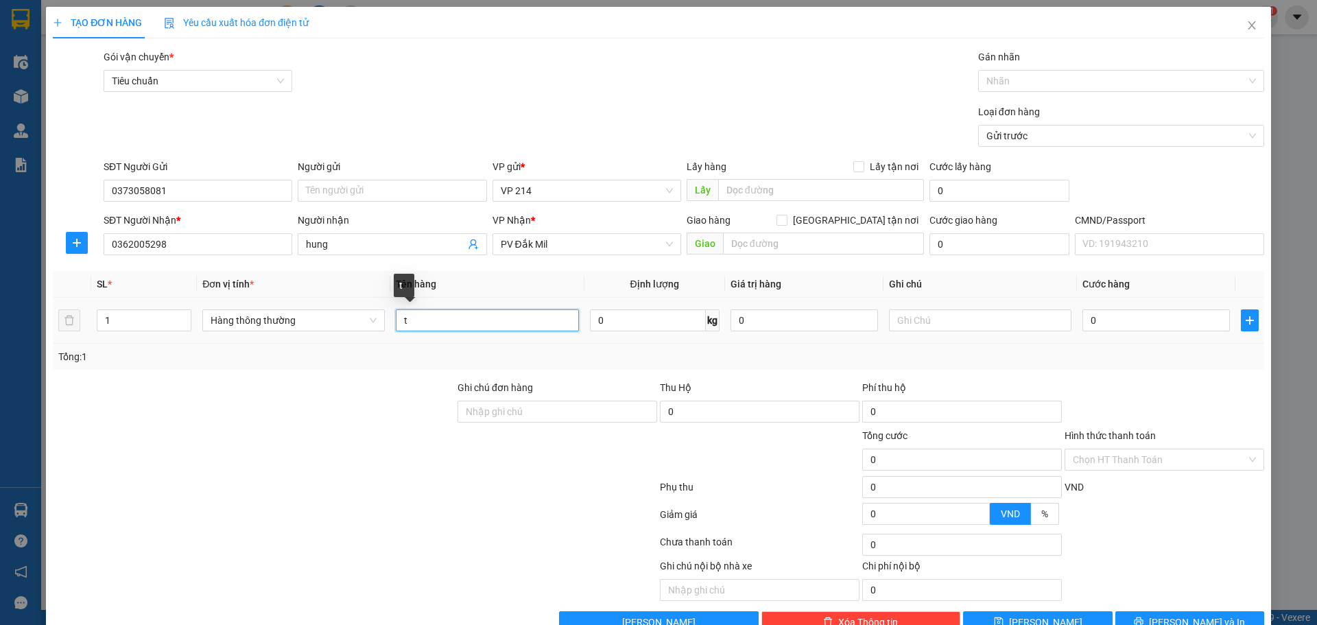
click at [0, 410] on div "TẠO ĐƠN HÀNG Yêu cầu xuất hóa đơn điện tử Transit Pickup Surcharge Ids Transit …" at bounding box center [658, 312] width 1317 height 625
type input "laptop lenovo"
click at [751, 244] on input "text" at bounding box center [823, 244] width 201 height 22
type input "ko bao be"
click at [1021, 322] on input "text" at bounding box center [980, 320] width 182 height 22
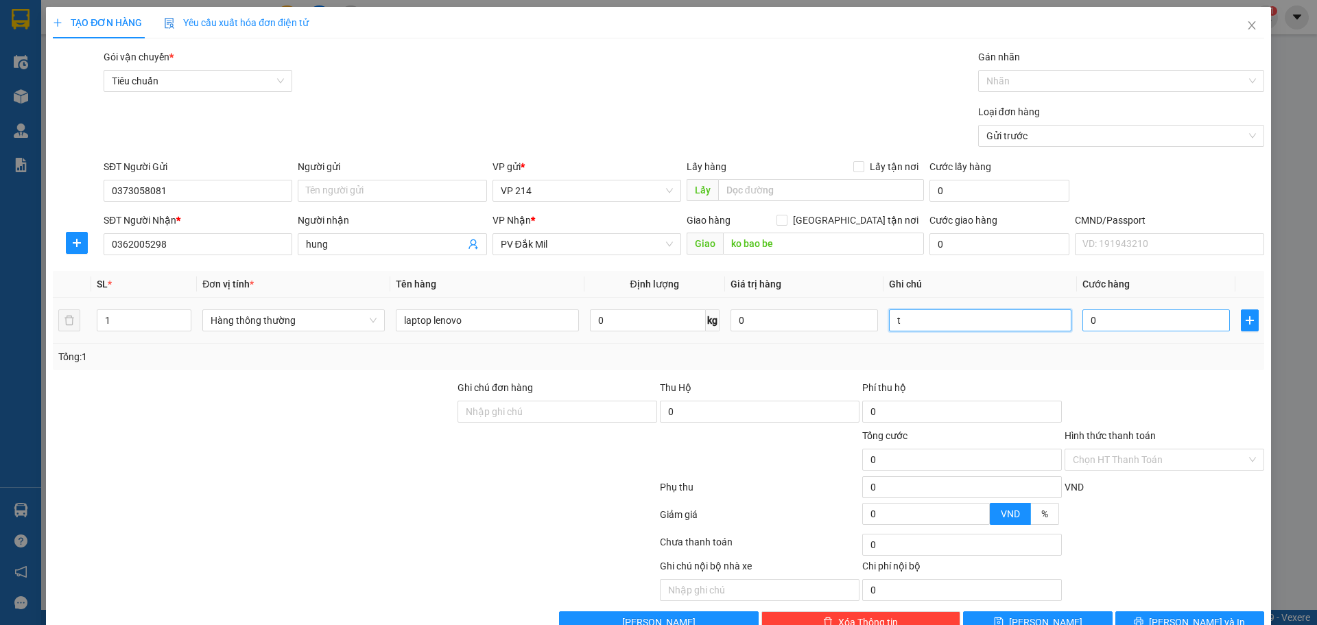
type input "t"
click at [1117, 325] on input "0" at bounding box center [1155, 320] width 147 height 22
type input "1"
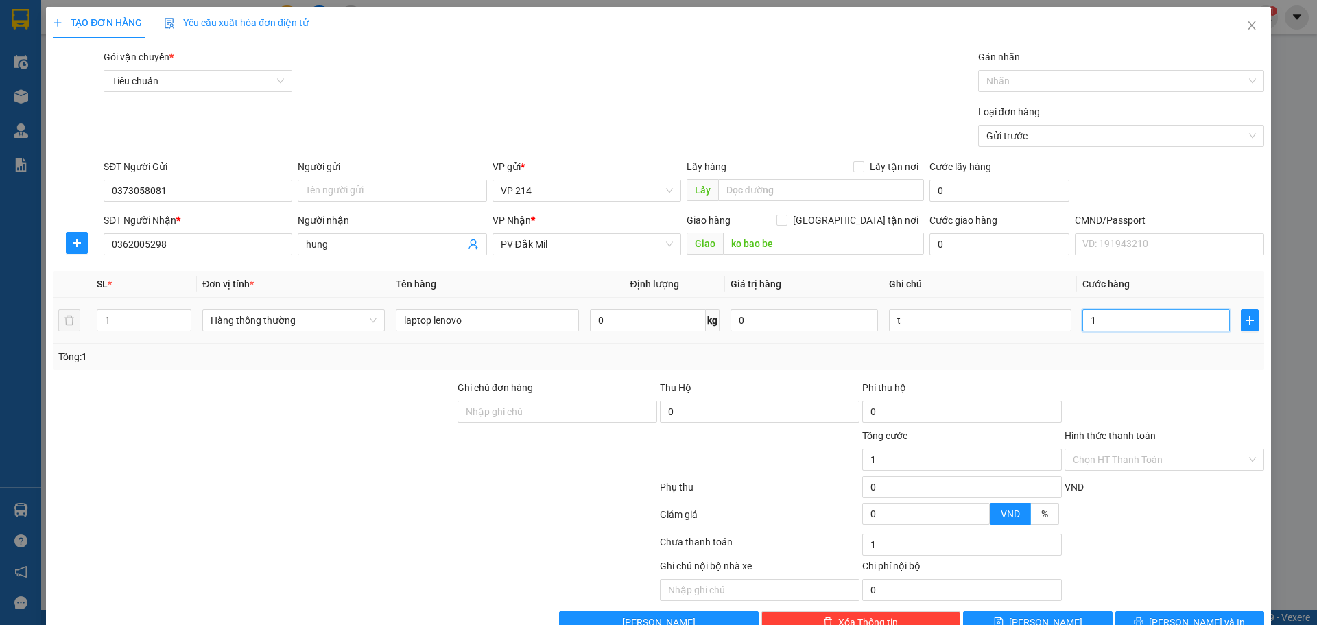
type input "10"
type input "100"
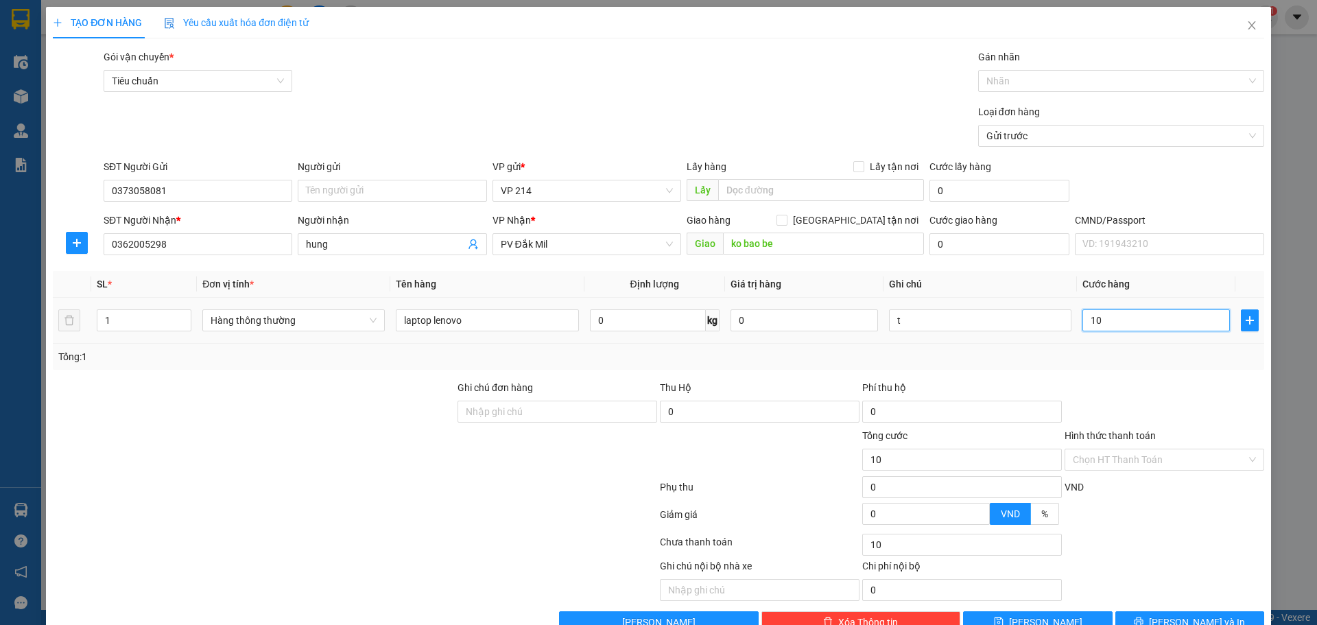
type input "100"
type input "1.000"
type input "10.000"
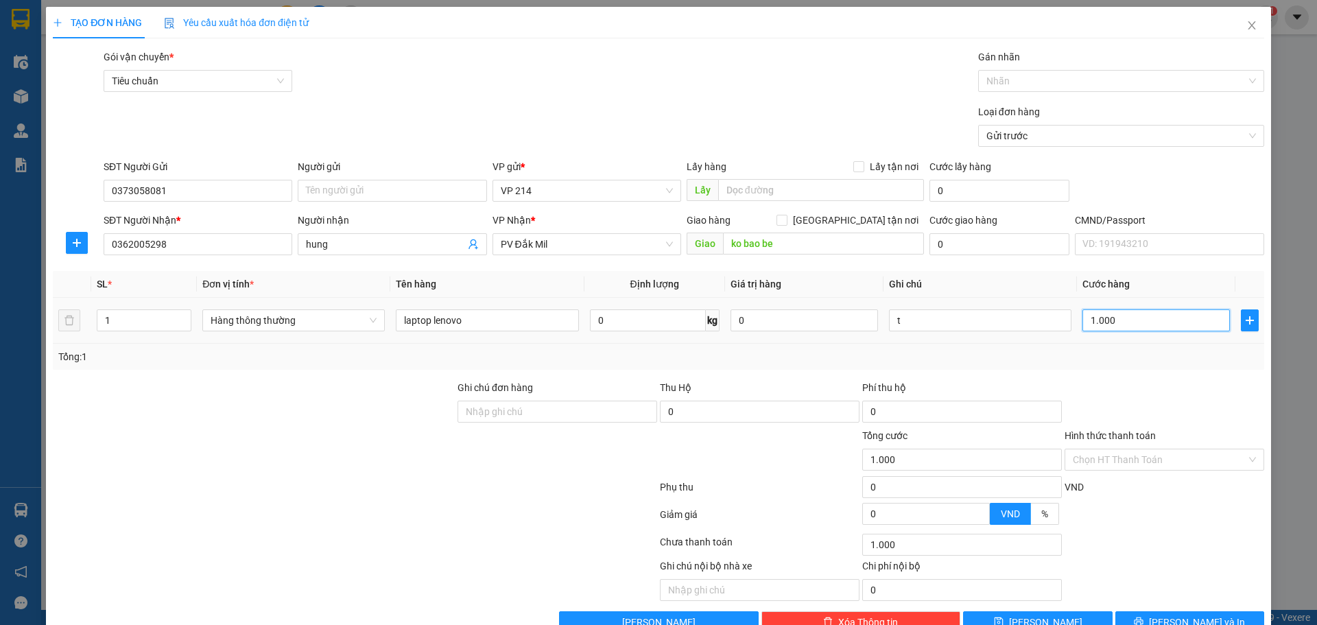
type input "10.000"
type input "100.000"
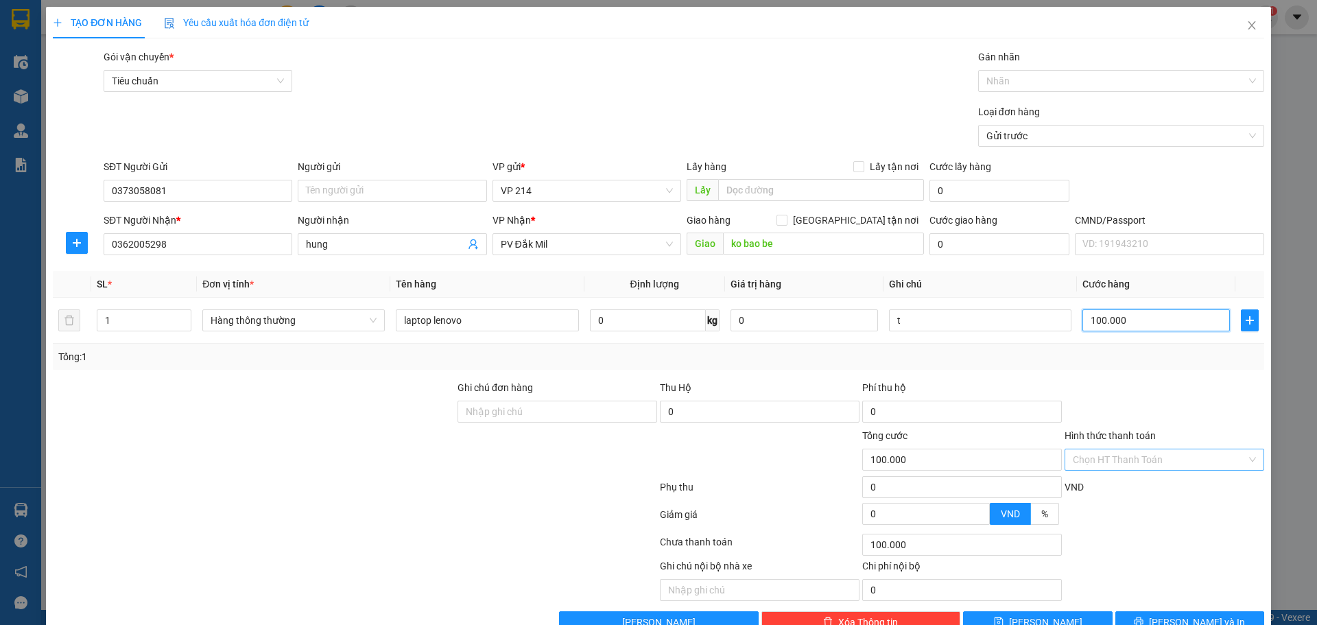
type input "100.000"
click at [1146, 466] on input "Hình thức thanh toán" at bounding box center [1160, 459] width 174 height 21
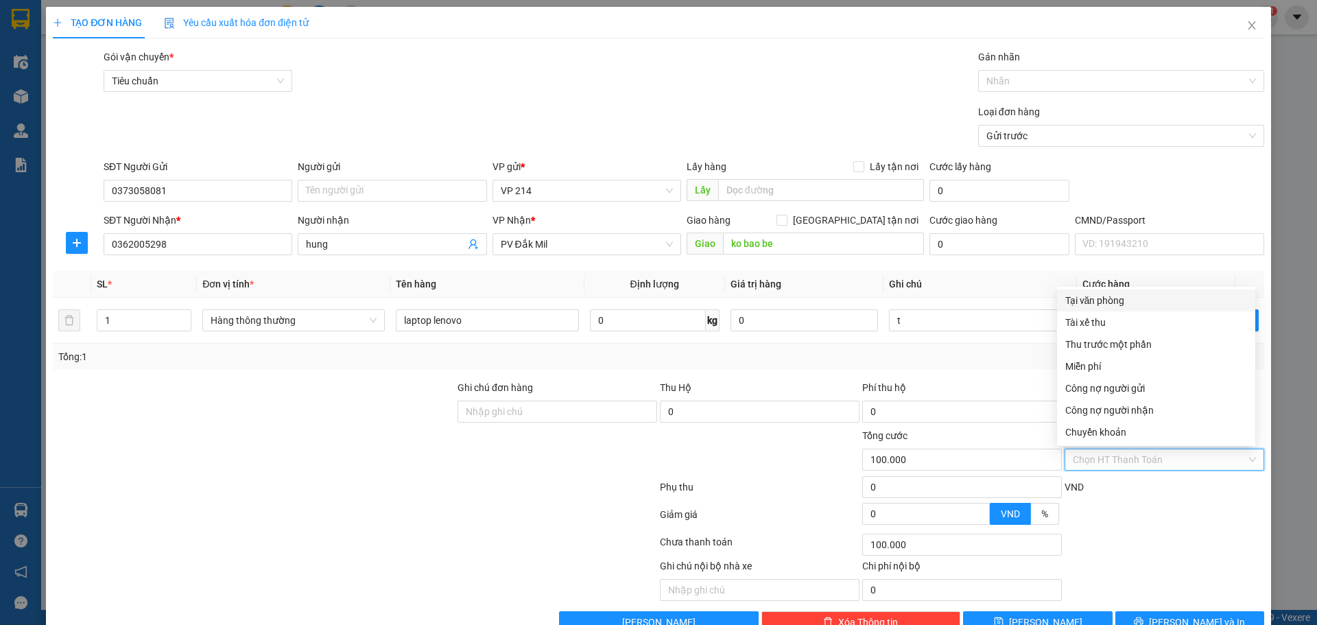
click at [1106, 299] on div "Tại văn phòng" at bounding box center [1156, 300] width 182 height 15
type input "0"
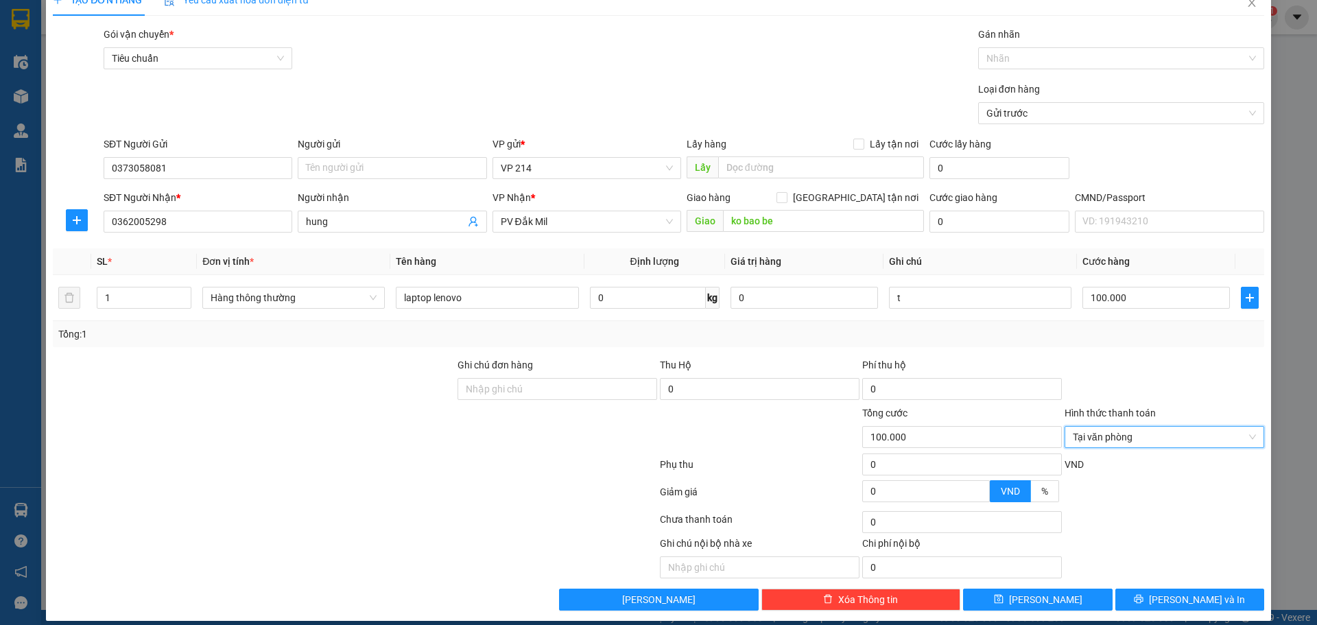
scroll to position [35, 0]
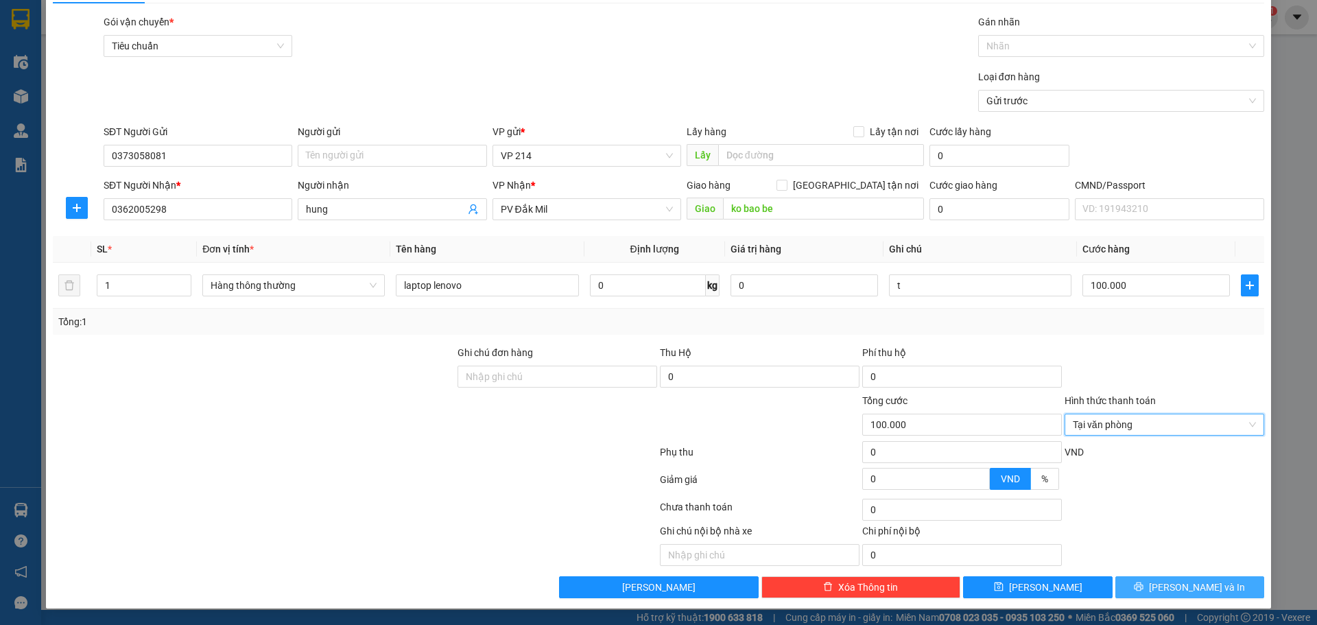
click at [1167, 590] on button "Lưu và In" at bounding box center [1189, 587] width 149 height 22
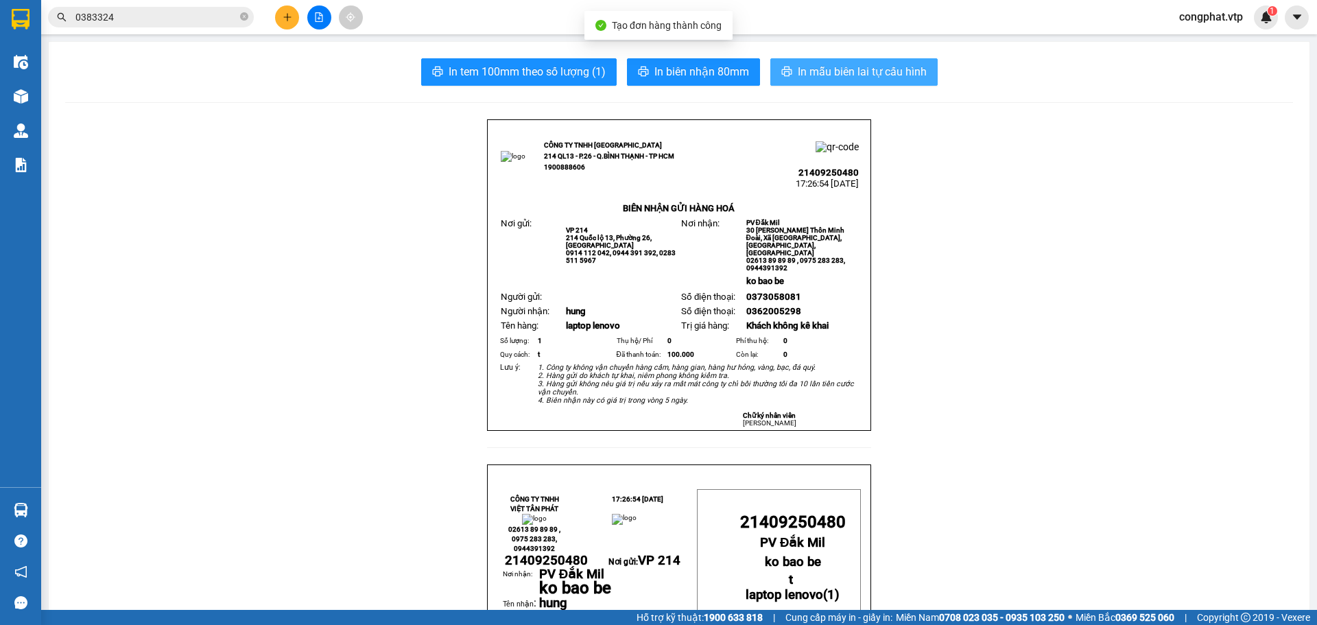
click at [860, 69] on span "In mẫu biên lai tự cấu hình" at bounding box center [862, 71] width 129 height 17
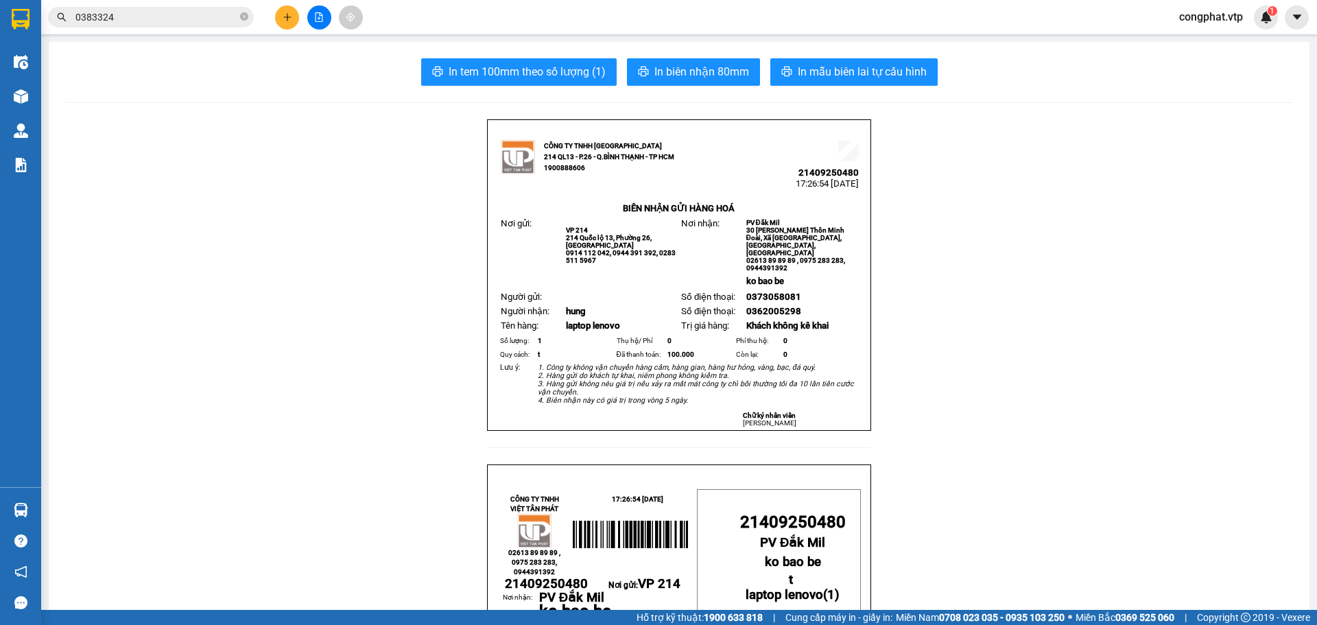
click at [283, 11] on button at bounding box center [287, 17] width 24 height 24
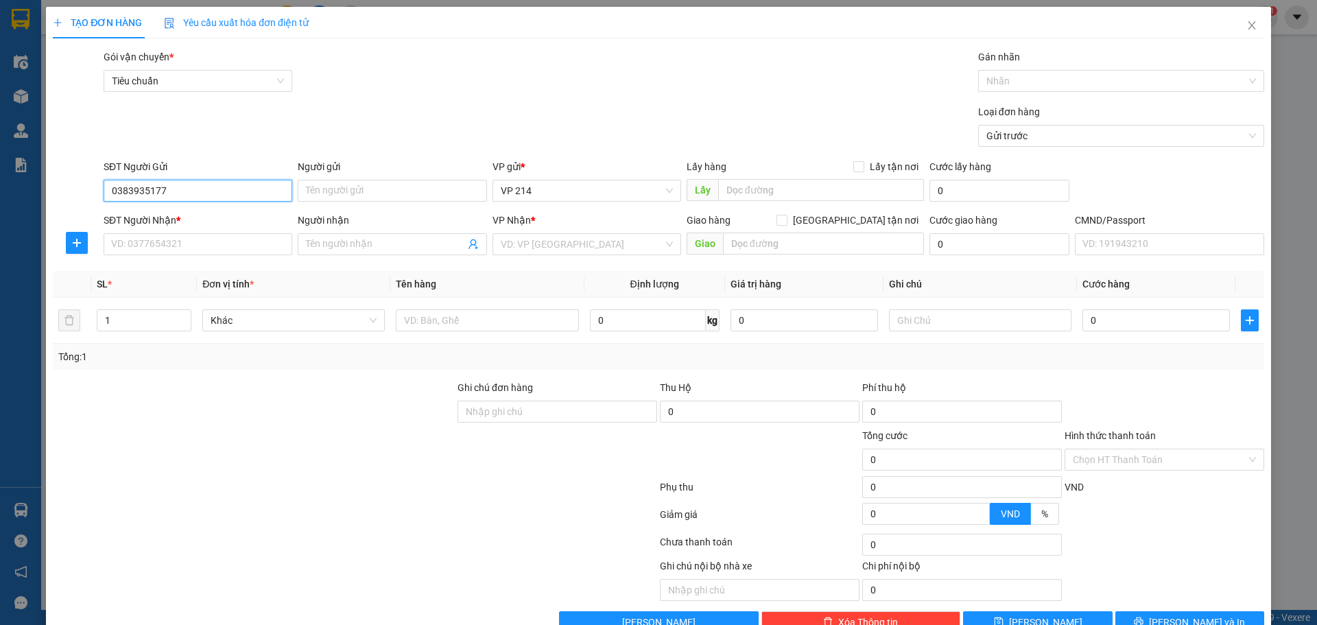
type input "0383935177"
click at [219, 228] on div "SĐT Người Nhận *" at bounding box center [198, 223] width 189 height 21
click at [220, 235] on input "SĐT Người Nhận *" at bounding box center [198, 244] width 189 height 22
type input "0366909454"
click at [340, 243] on input "Người nhận" at bounding box center [385, 244] width 158 height 15
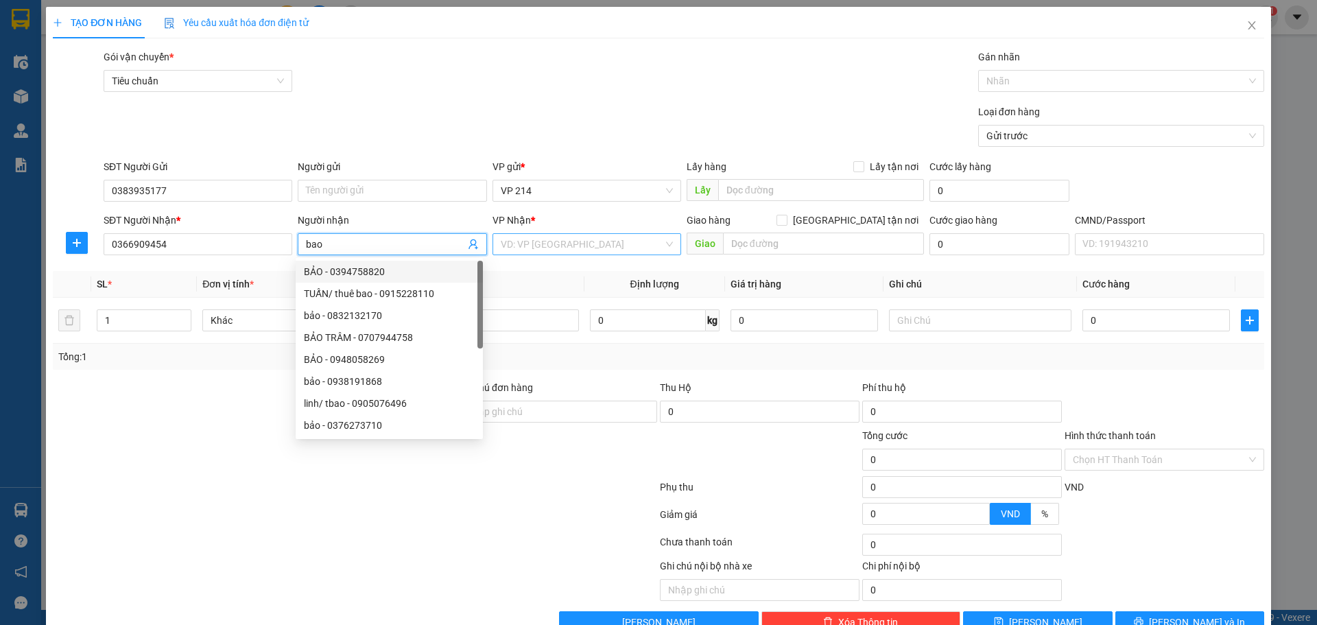
type input "bao"
click at [538, 236] on input "search" at bounding box center [582, 244] width 163 height 21
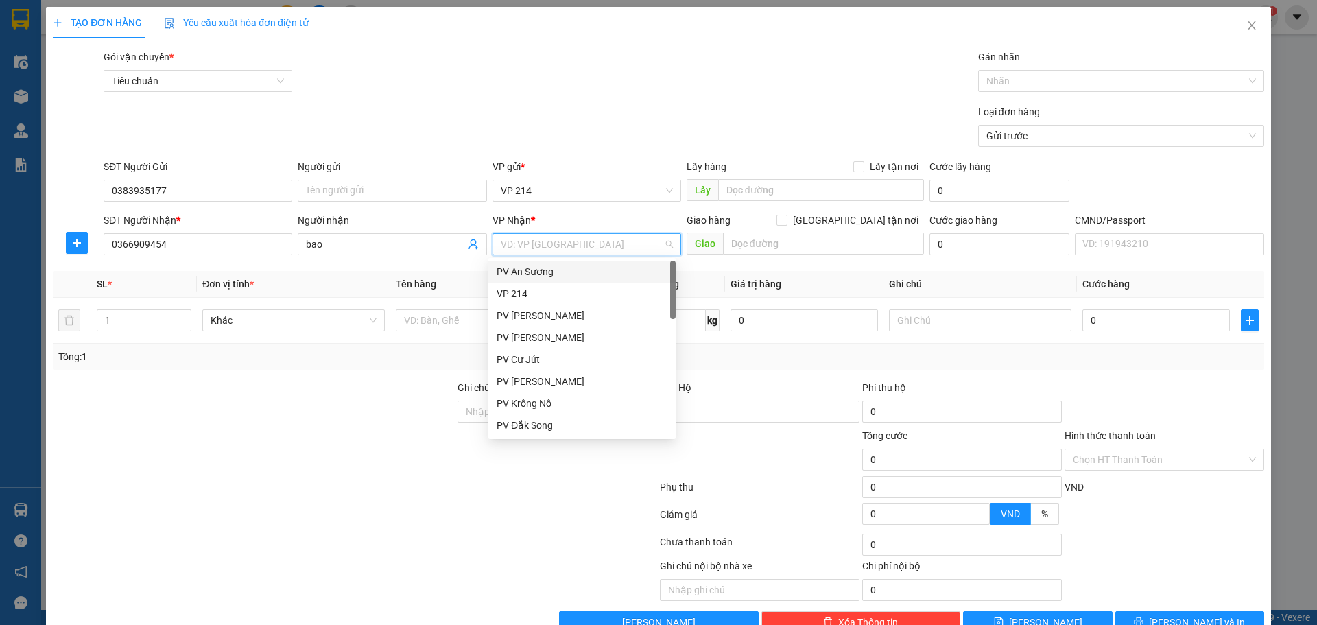
type input "d"
click at [560, 361] on div "PV Đắk Mil" at bounding box center [582, 359] width 171 height 15
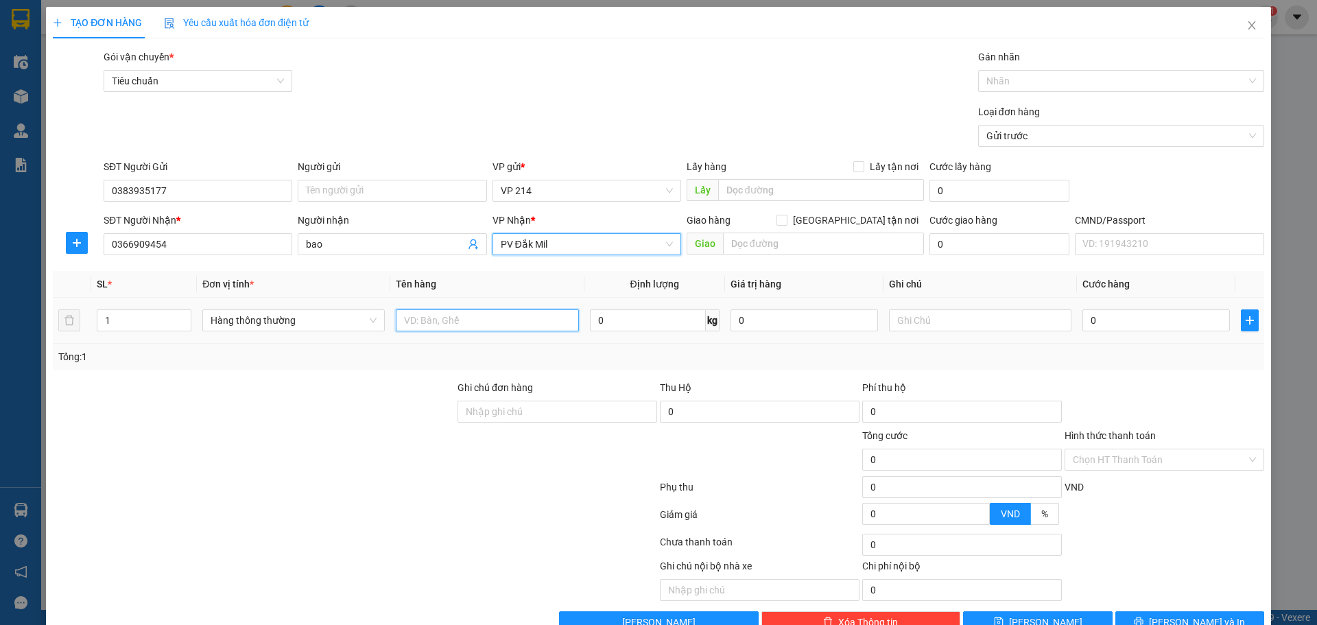
click at [451, 319] on input "text" at bounding box center [487, 320] width 182 height 22
type input "tp"
click at [923, 320] on input "text" at bounding box center [980, 320] width 182 height 22
type input "t"
click at [1103, 320] on input "0" at bounding box center [1155, 320] width 147 height 22
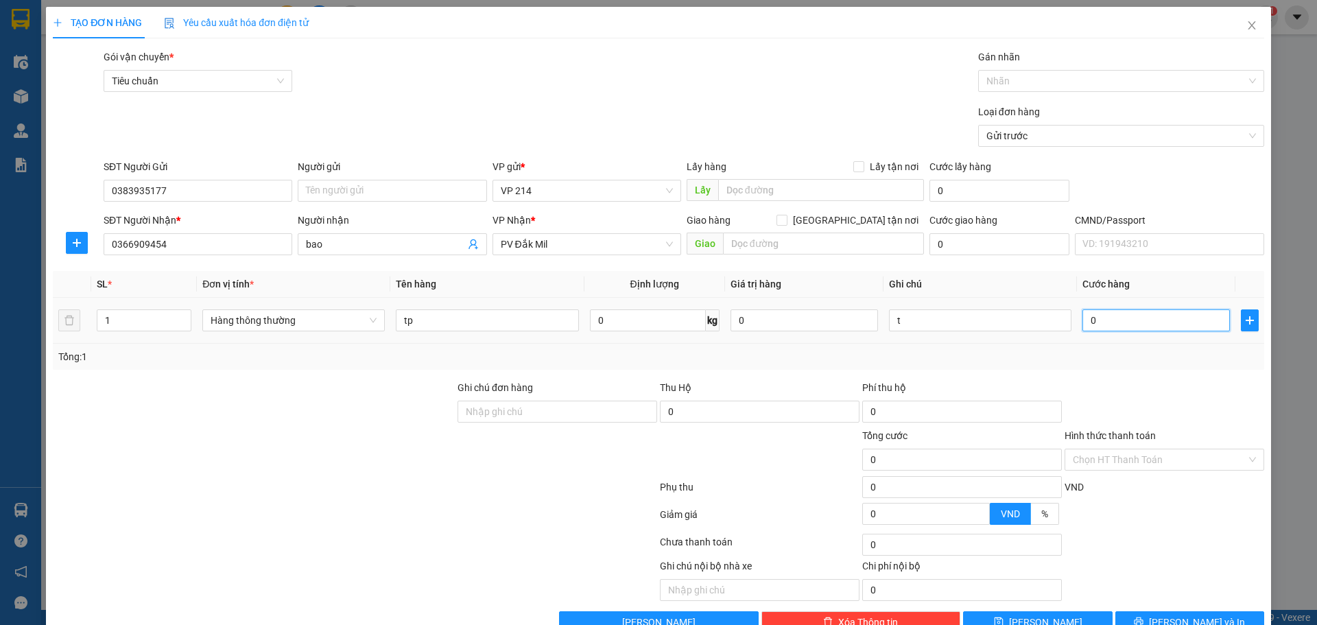
type input "4"
type input "40"
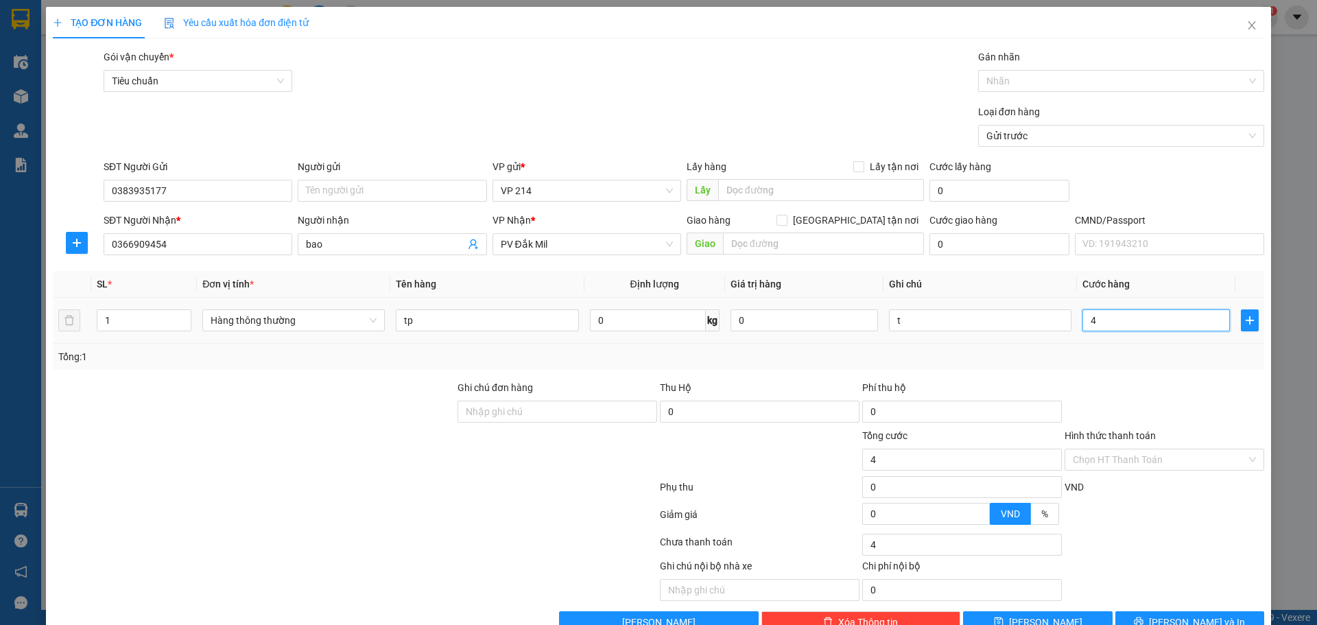
type input "40"
type input "400"
type input "4.000"
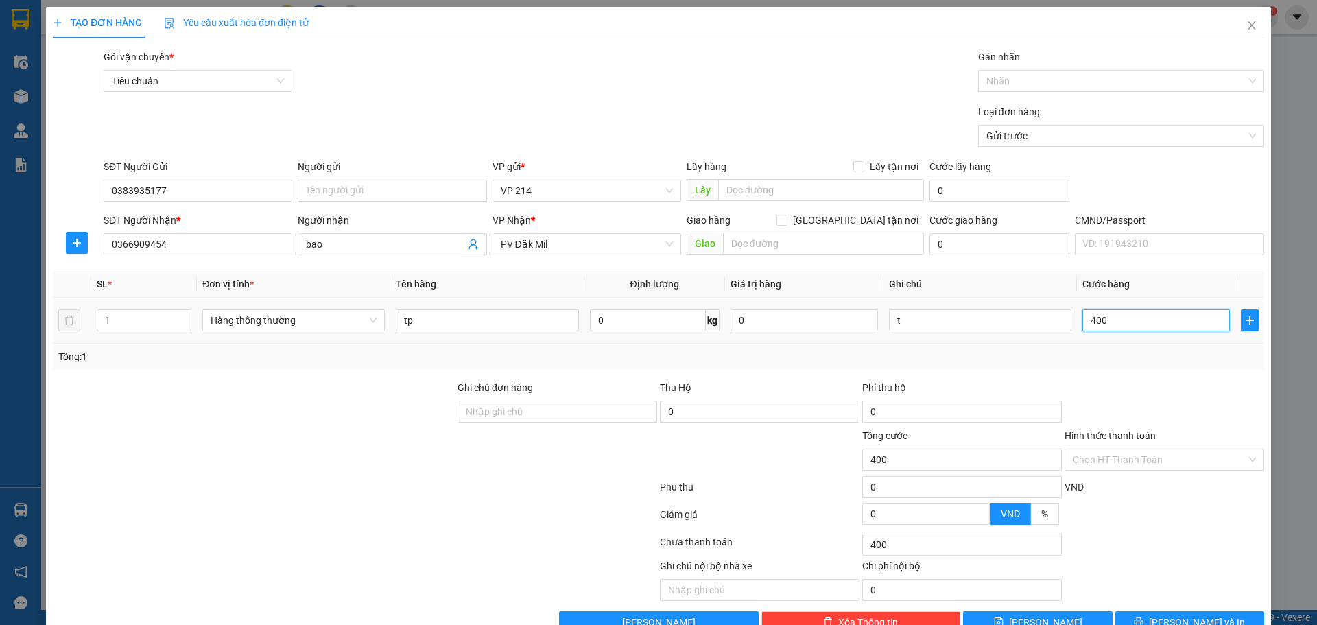
type input "4.000"
type input "40.000"
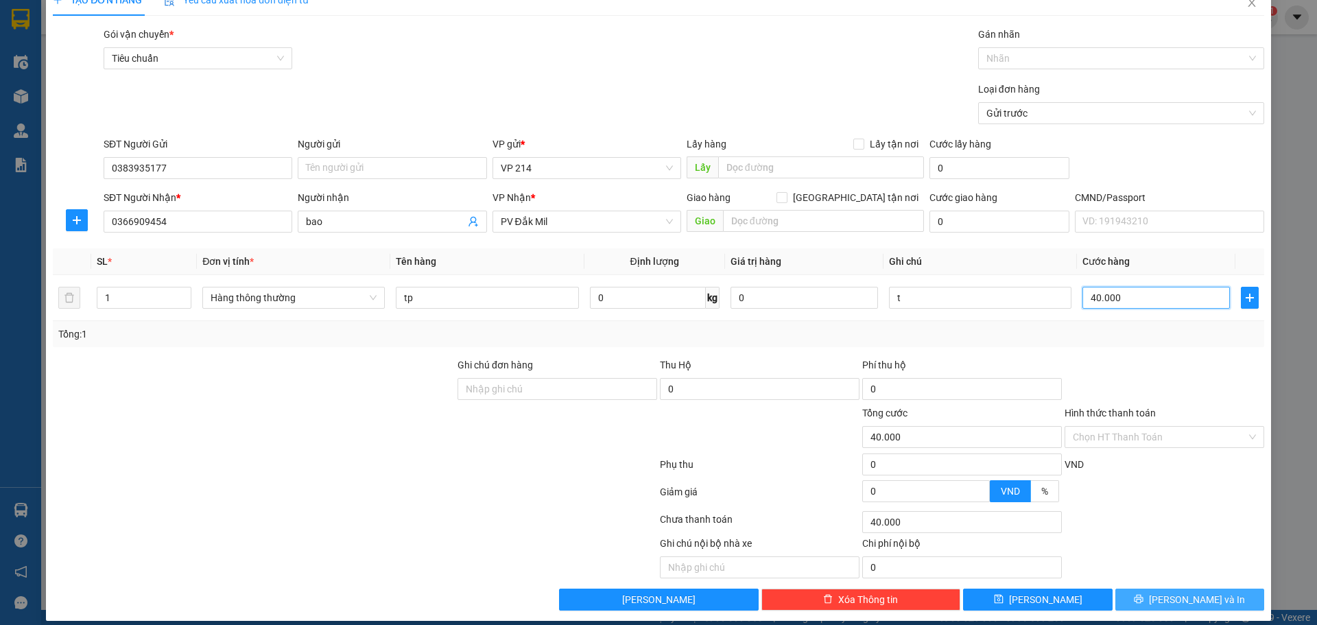
scroll to position [35, 0]
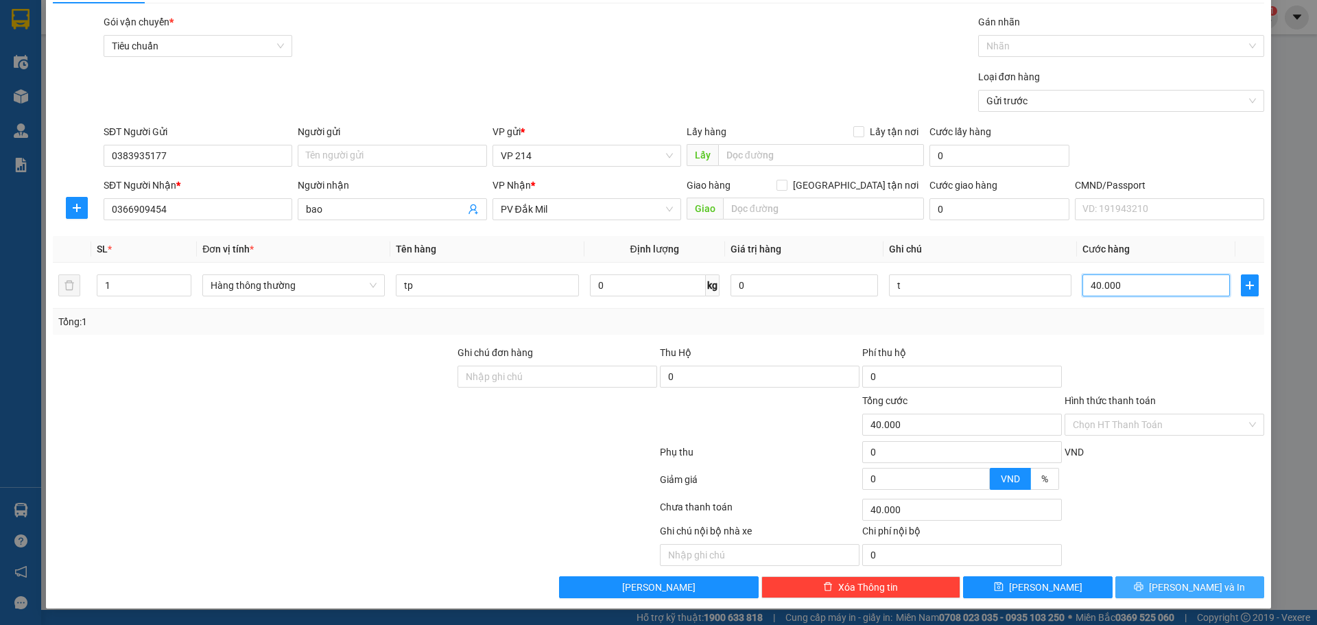
type input "40.000"
click at [1172, 582] on span "Lưu và In" at bounding box center [1197, 587] width 96 height 15
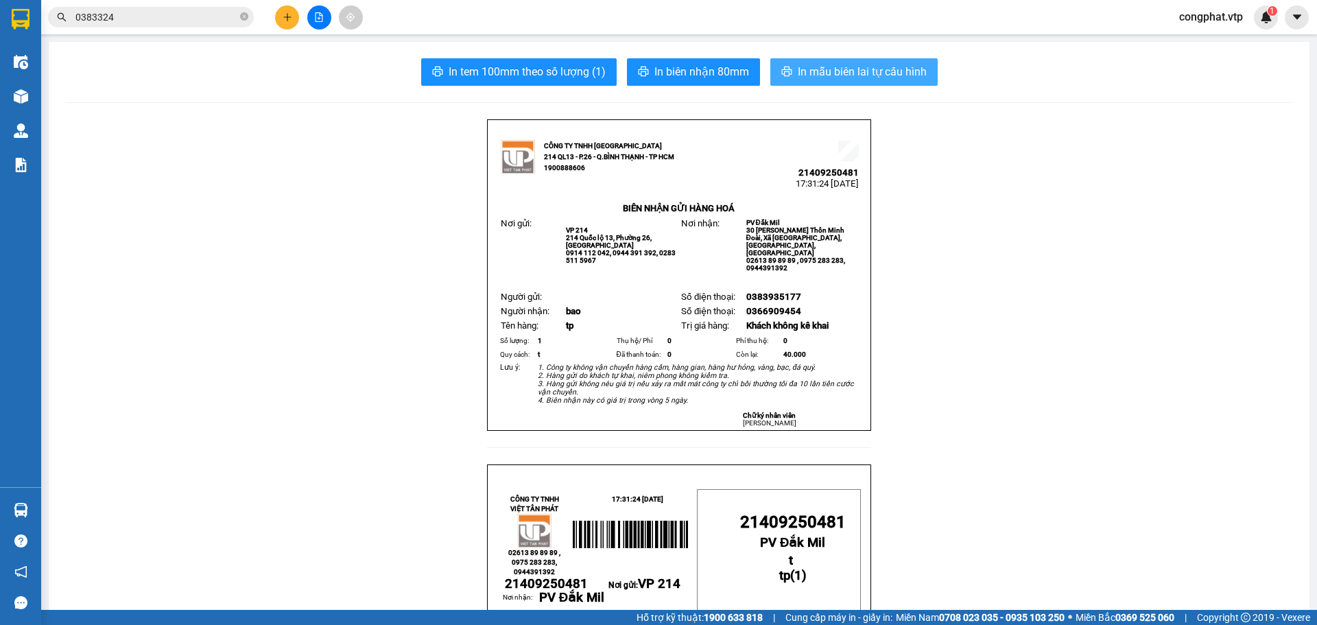
click at [886, 61] on button "In mẫu biên lai tự cấu hình" at bounding box center [853, 71] width 167 height 27
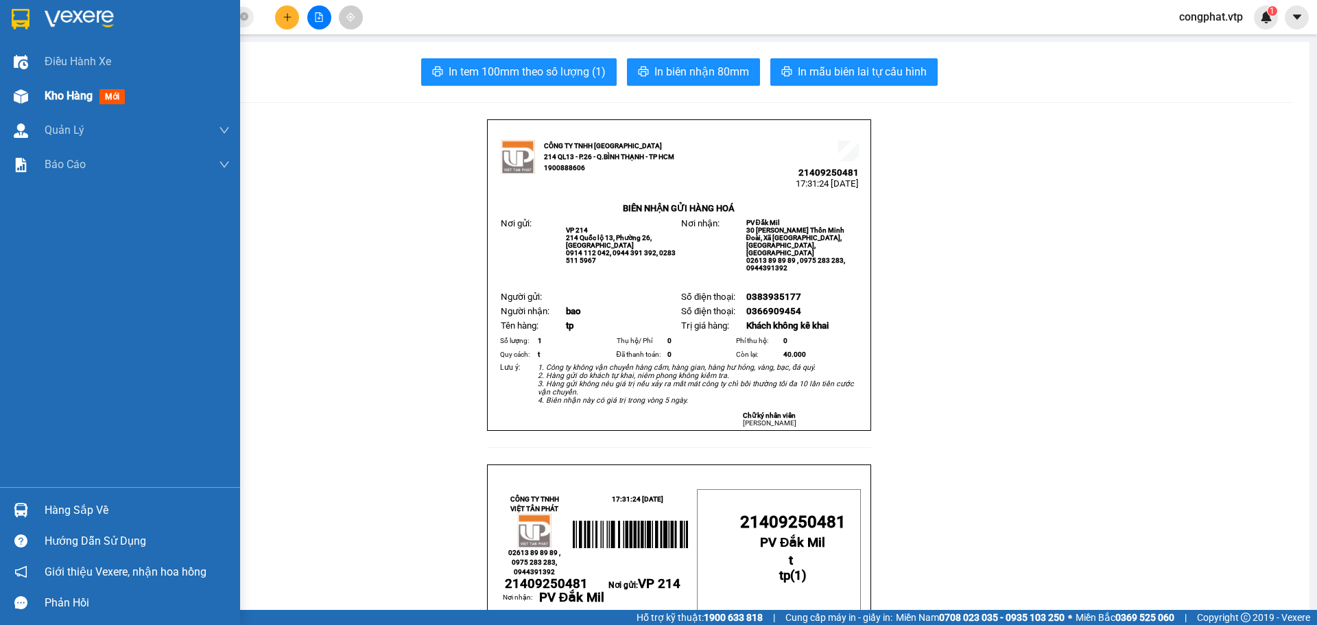
click at [30, 96] on div at bounding box center [21, 96] width 24 height 24
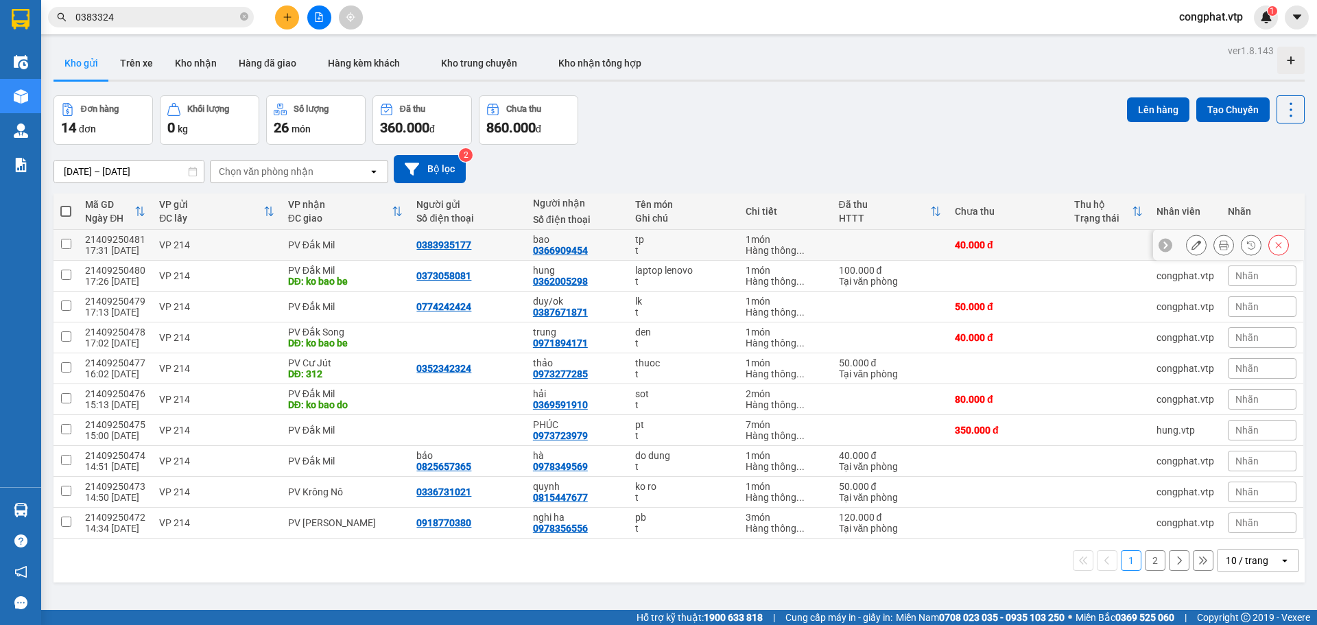
click at [321, 246] on div "PV Đắk Mil" at bounding box center [345, 244] width 115 height 11
checkbox input "true"
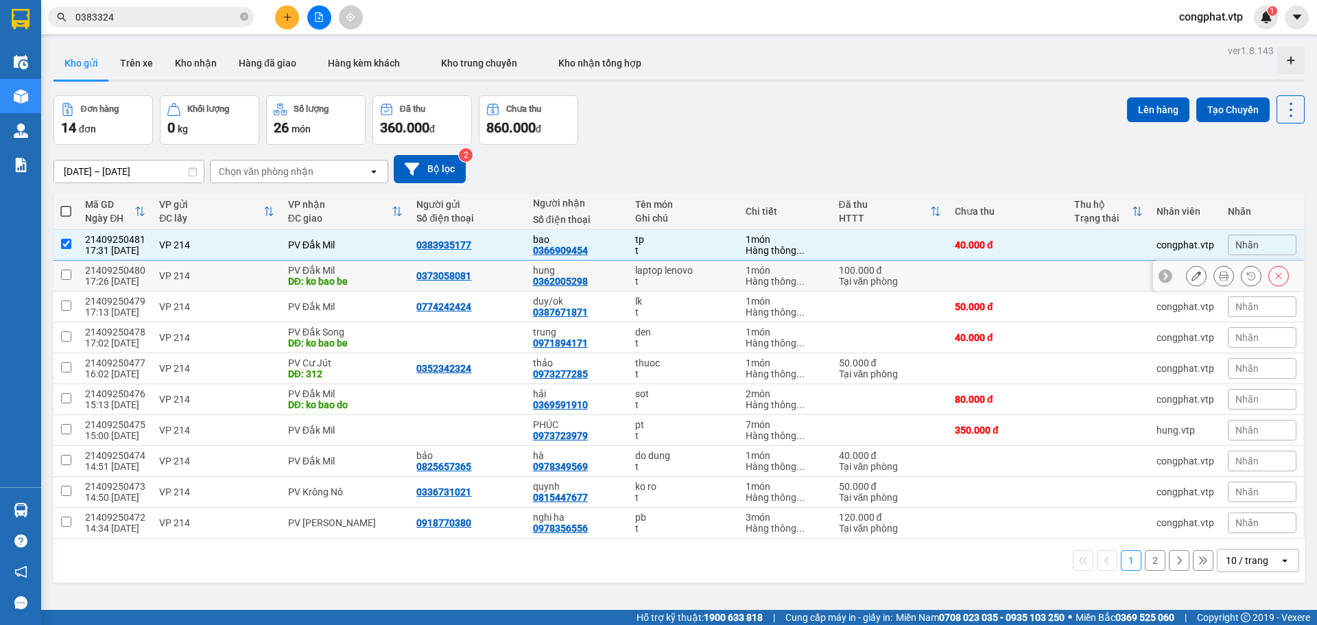
click at [329, 272] on div "PV Đắk Mil" at bounding box center [345, 270] width 115 height 11
checkbox input "true"
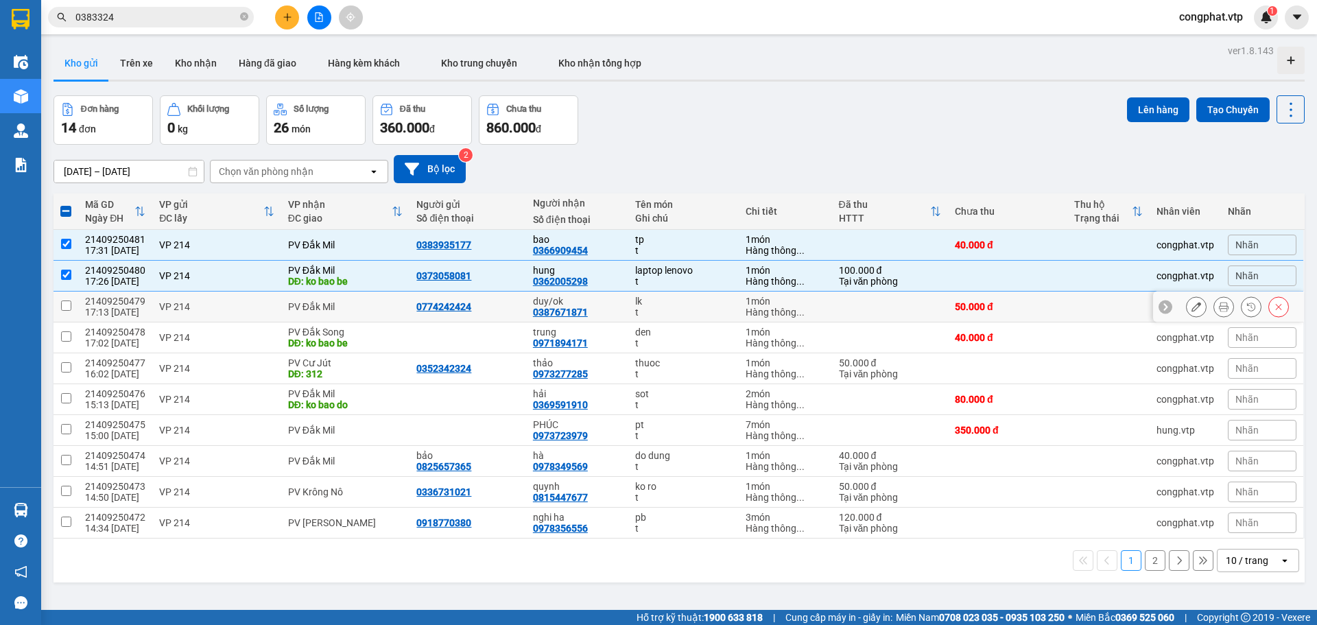
click at [327, 307] on div "PV Đắk Mil" at bounding box center [345, 306] width 115 height 11
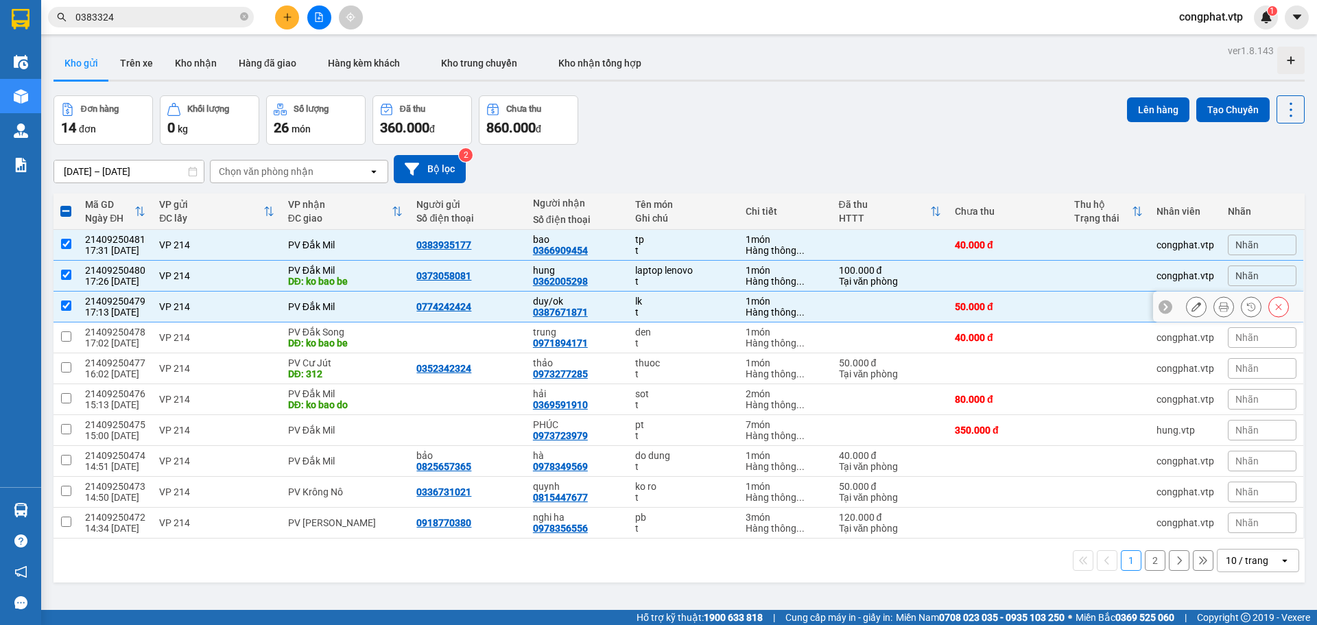
click at [316, 307] on div "PV Đắk Mil" at bounding box center [345, 306] width 115 height 11
checkbox input "false"
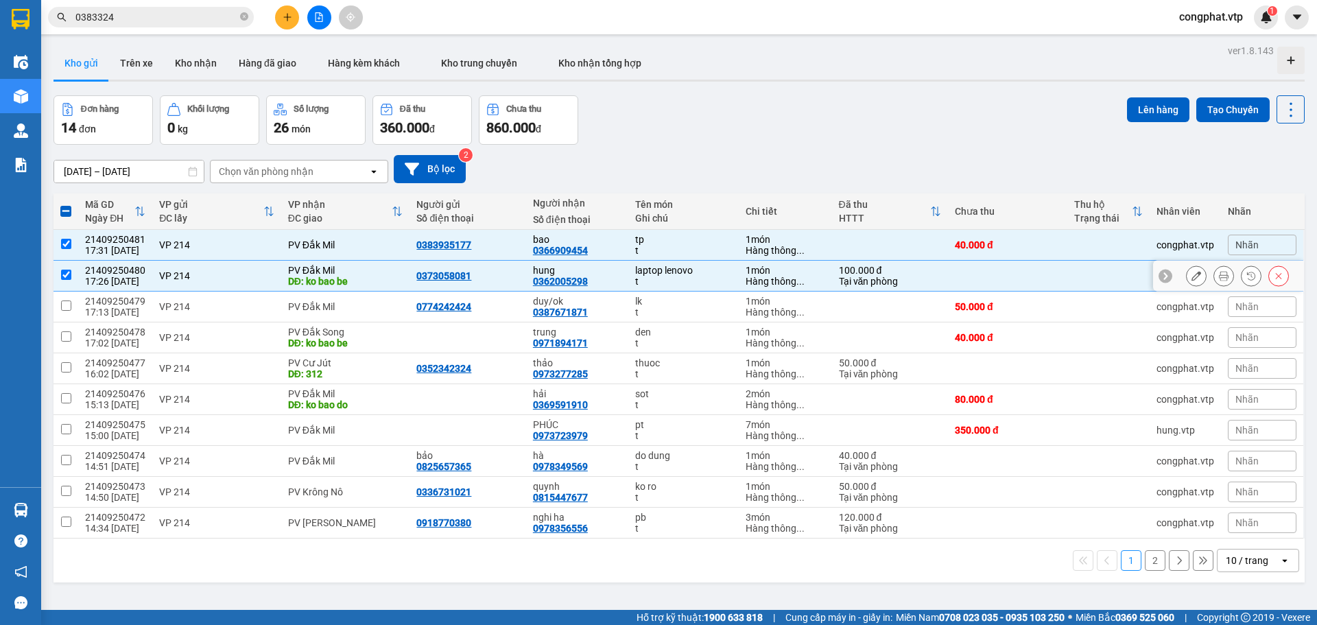
click at [322, 276] on div "DĐ: ko bao be" at bounding box center [345, 281] width 115 height 11
checkbox input "false"
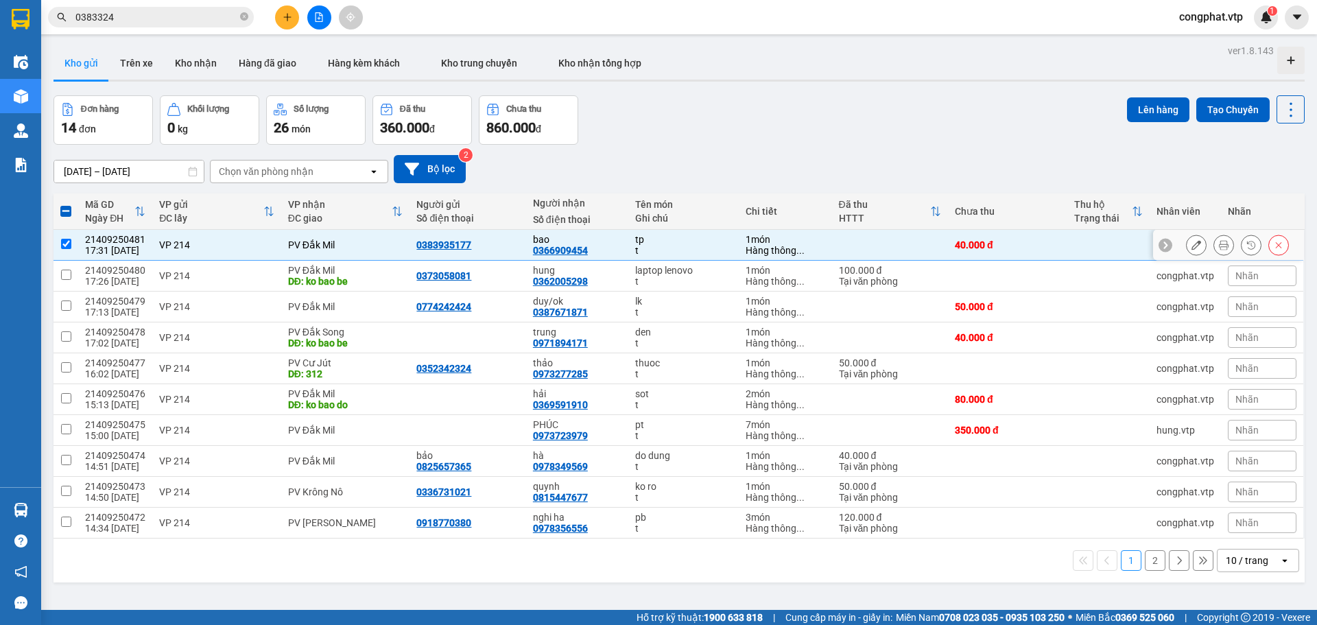
click at [349, 237] on td "PV Đắk Mil" at bounding box center [345, 245] width 129 height 31
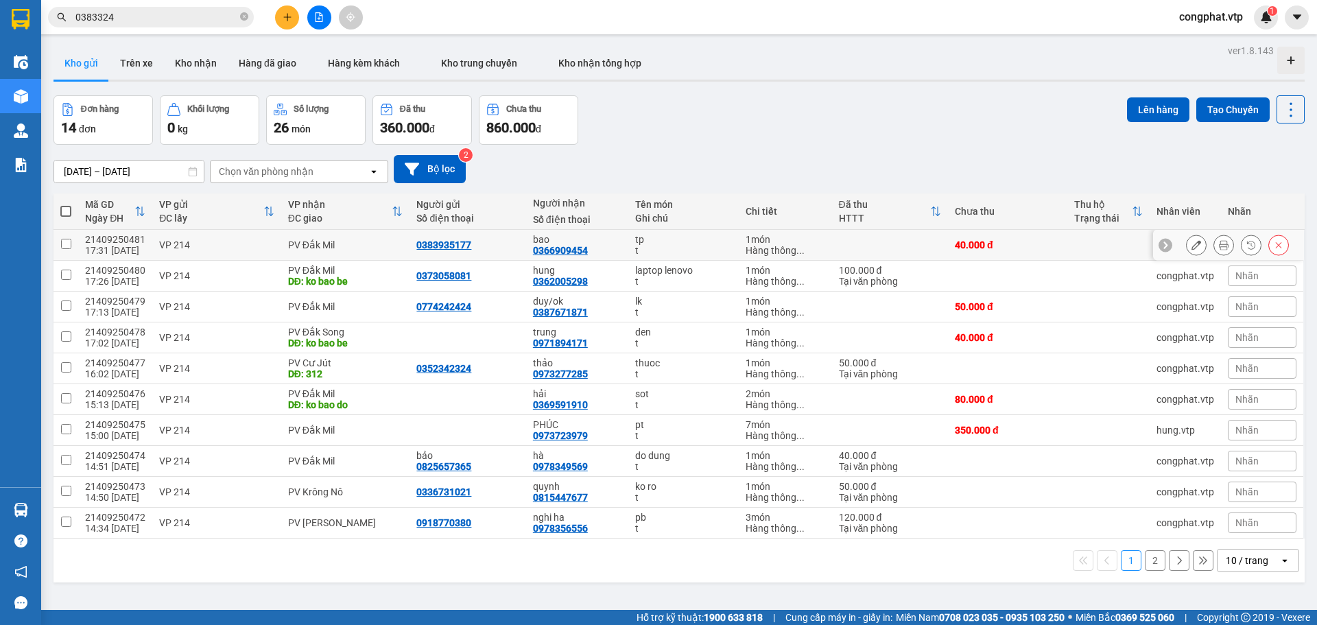
click at [304, 256] on td "PV Đắk Mil" at bounding box center [345, 245] width 129 height 31
checkbox input "true"
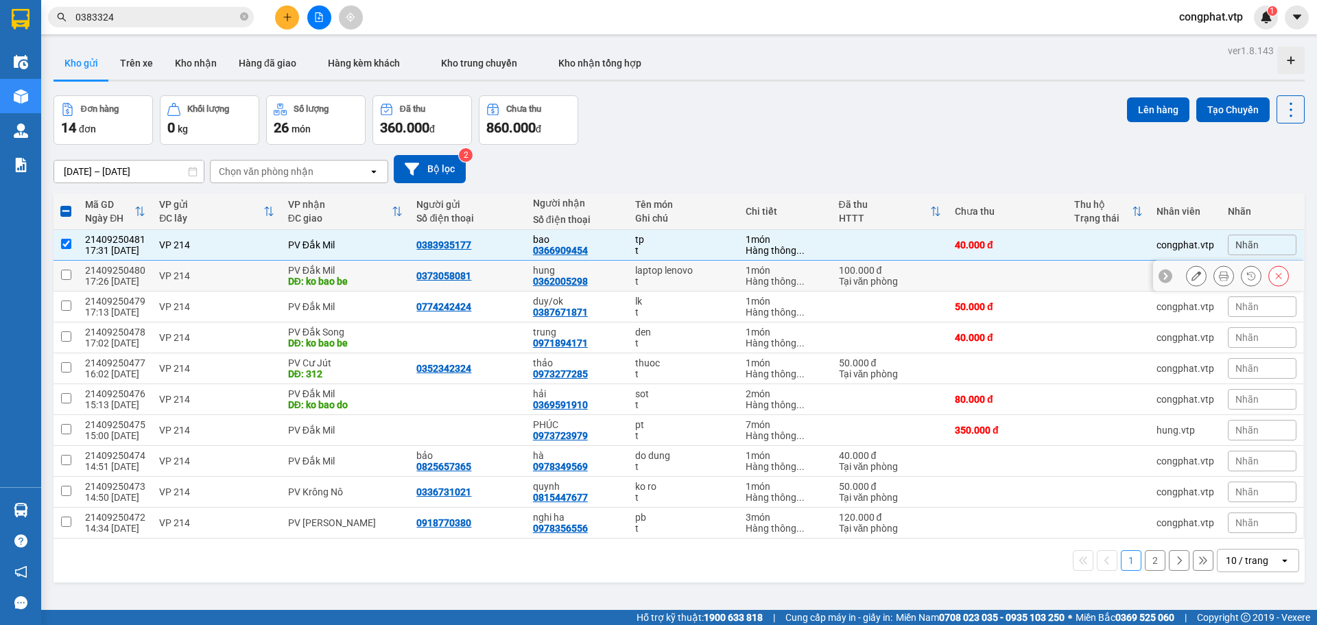
click at [315, 276] on div "DĐ: ko bao be" at bounding box center [345, 281] width 115 height 11
checkbox input "true"
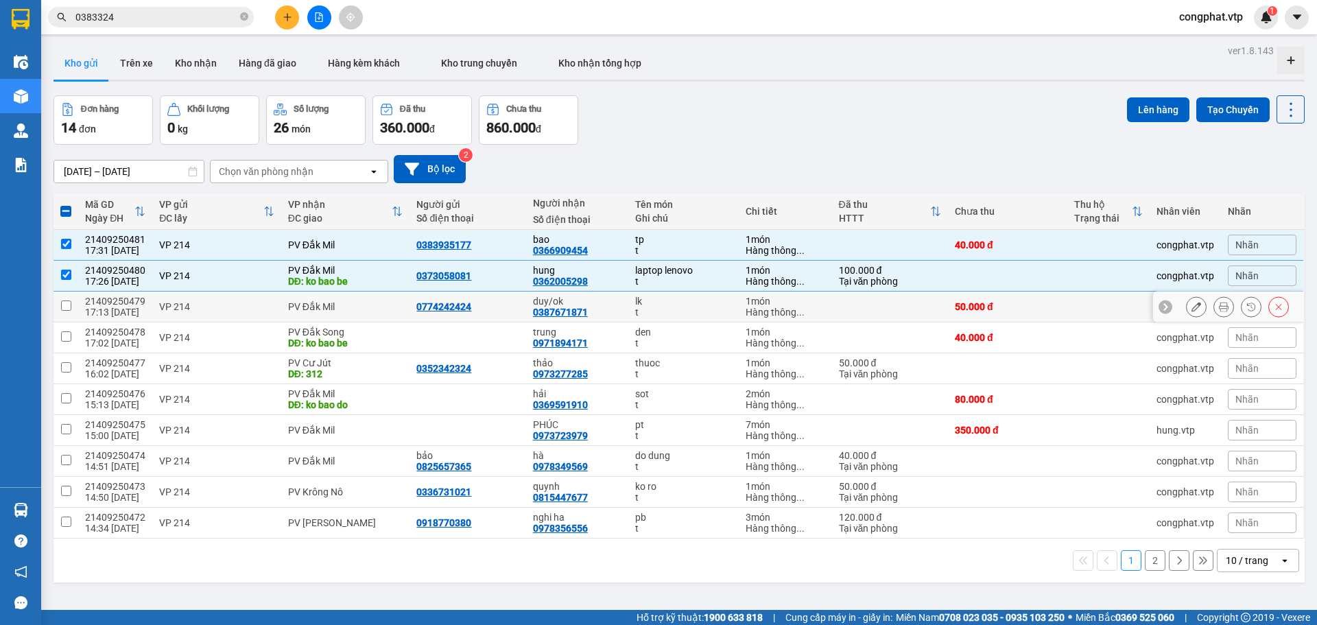
click at [341, 307] on div "PV Đắk Mil" at bounding box center [345, 306] width 115 height 11
checkbox input "true"
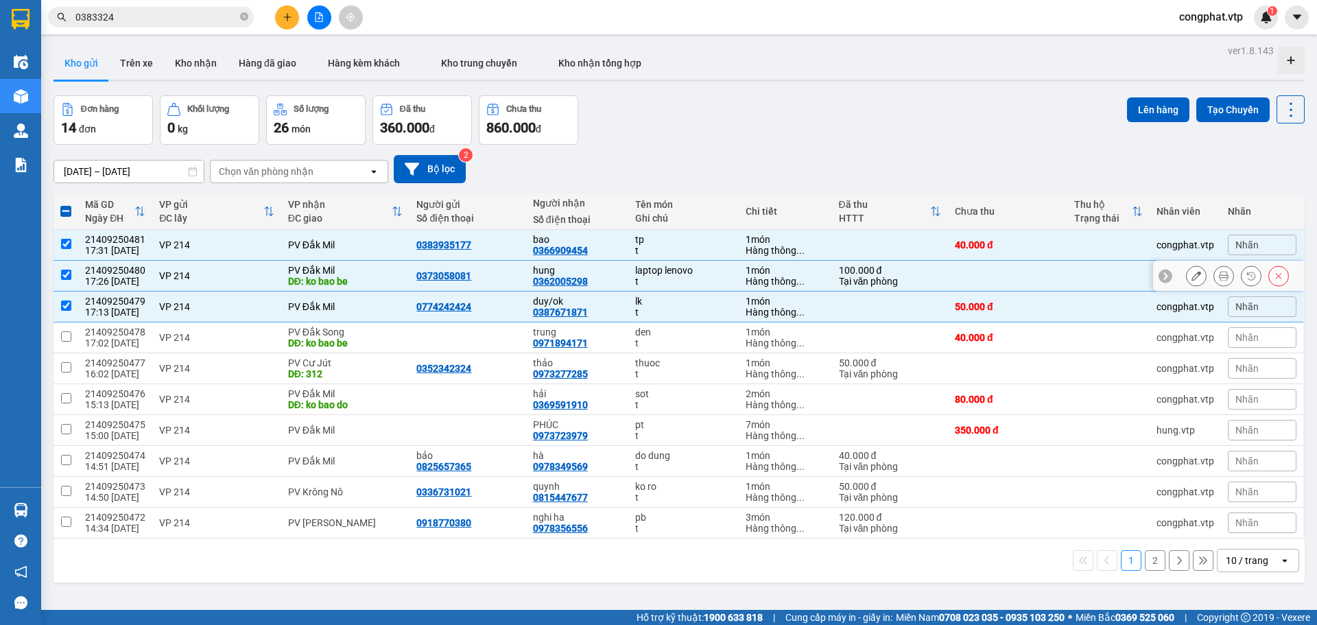
click at [342, 289] on td "PV Đắk Mil DĐ: ko bao be" at bounding box center [345, 276] width 129 height 31
checkbox input "false"
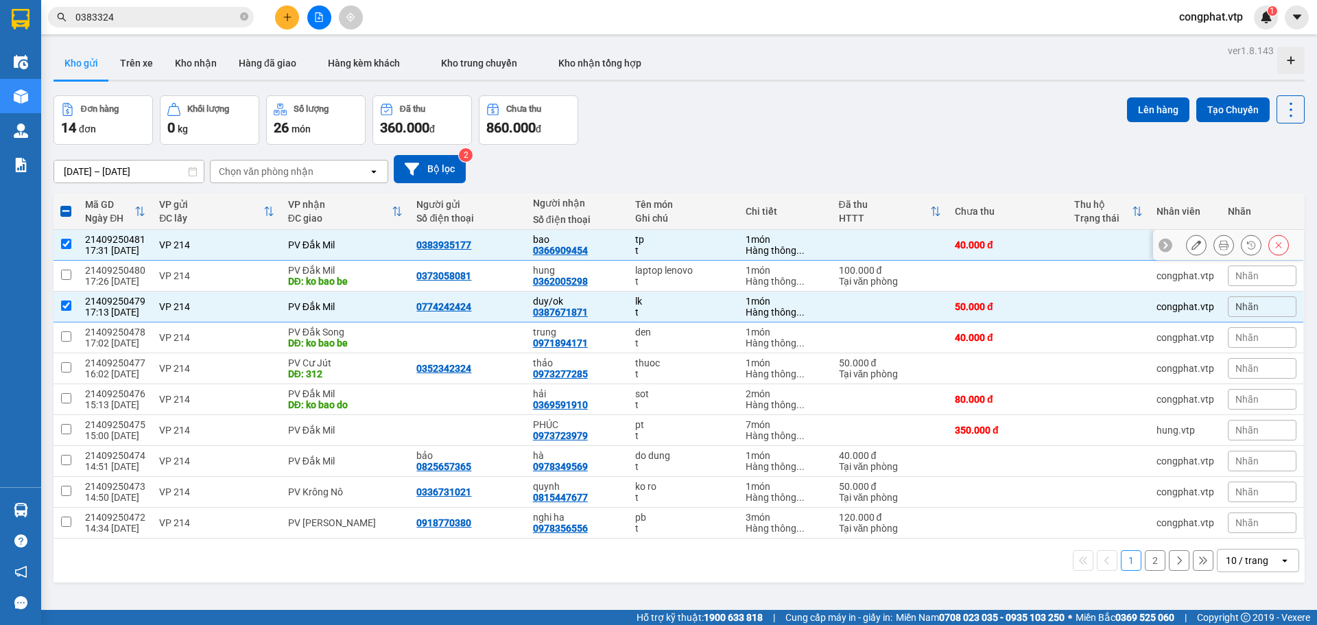
click at [351, 259] on td "PV Đắk Mil" at bounding box center [345, 245] width 129 height 31
checkbox input "false"
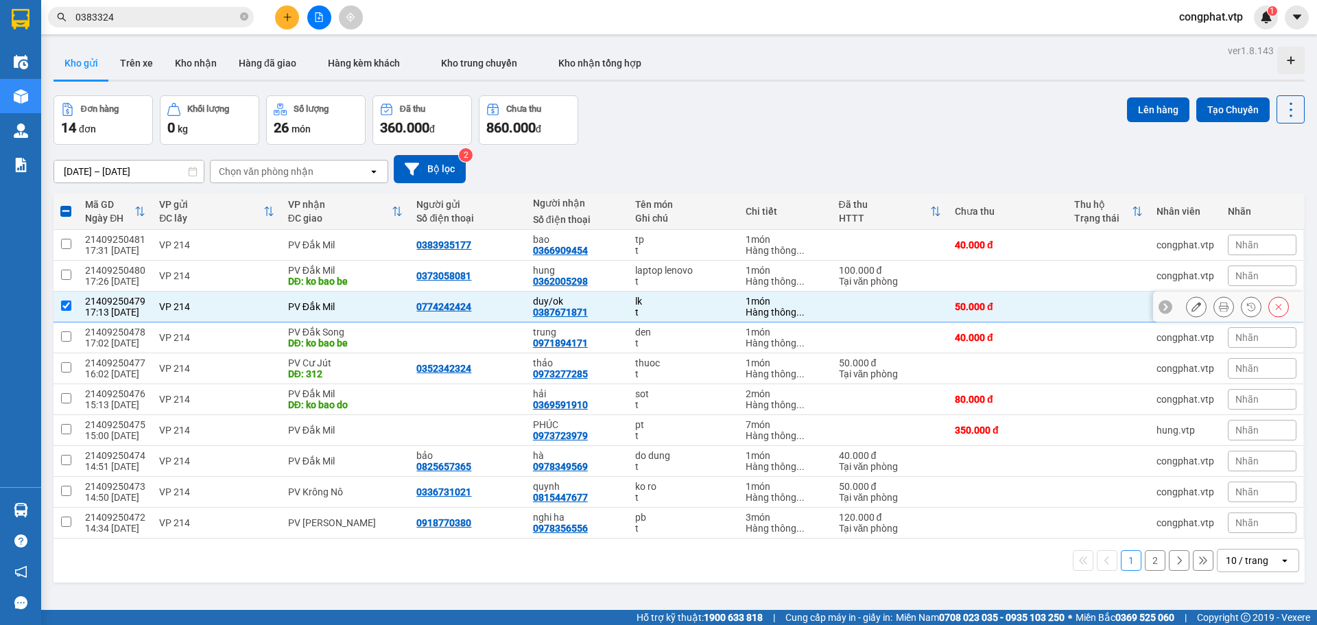
click at [335, 309] on div "PV Đắk Mil" at bounding box center [345, 306] width 115 height 11
checkbox input "false"
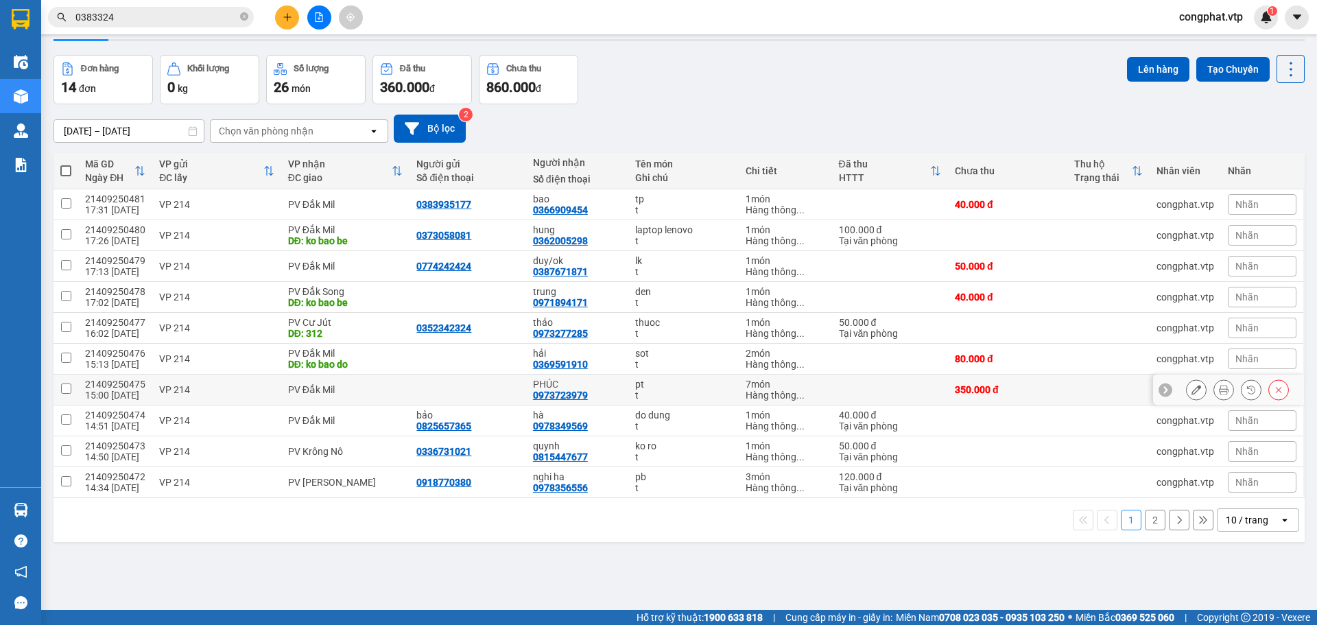
scroll to position [63, 0]
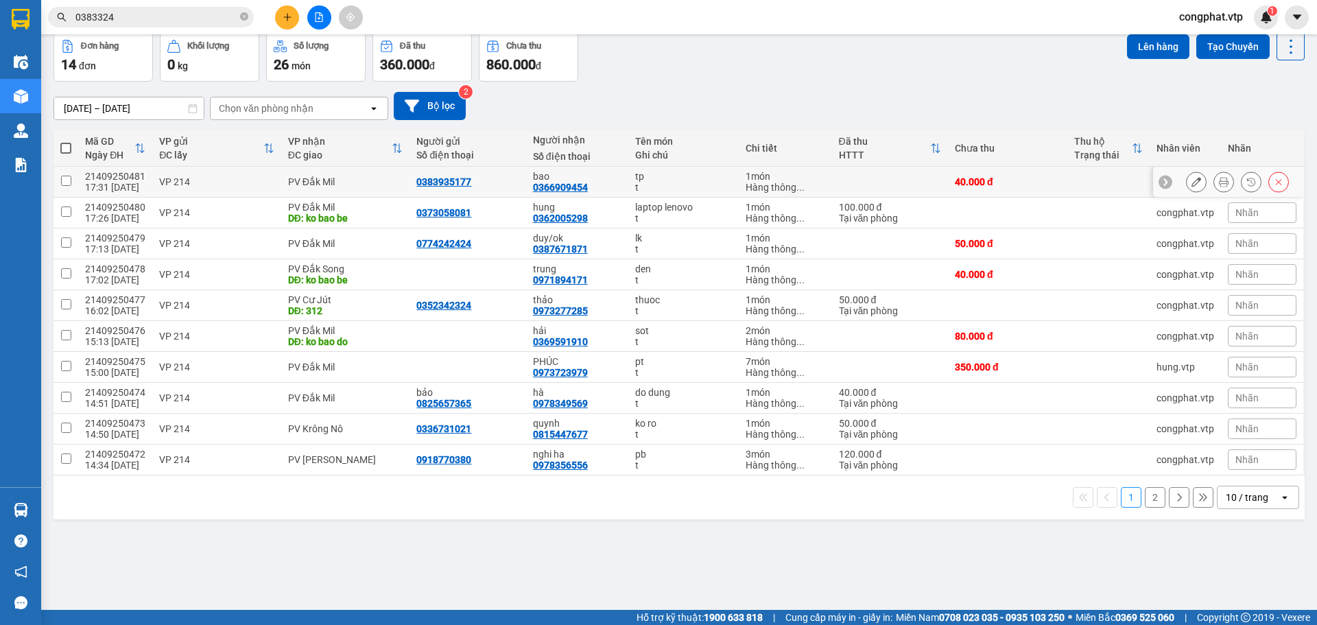
click at [372, 176] on div "PV Đắk Mil" at bounding box center [345, 181] width 115 height 11
checkbox input "true"
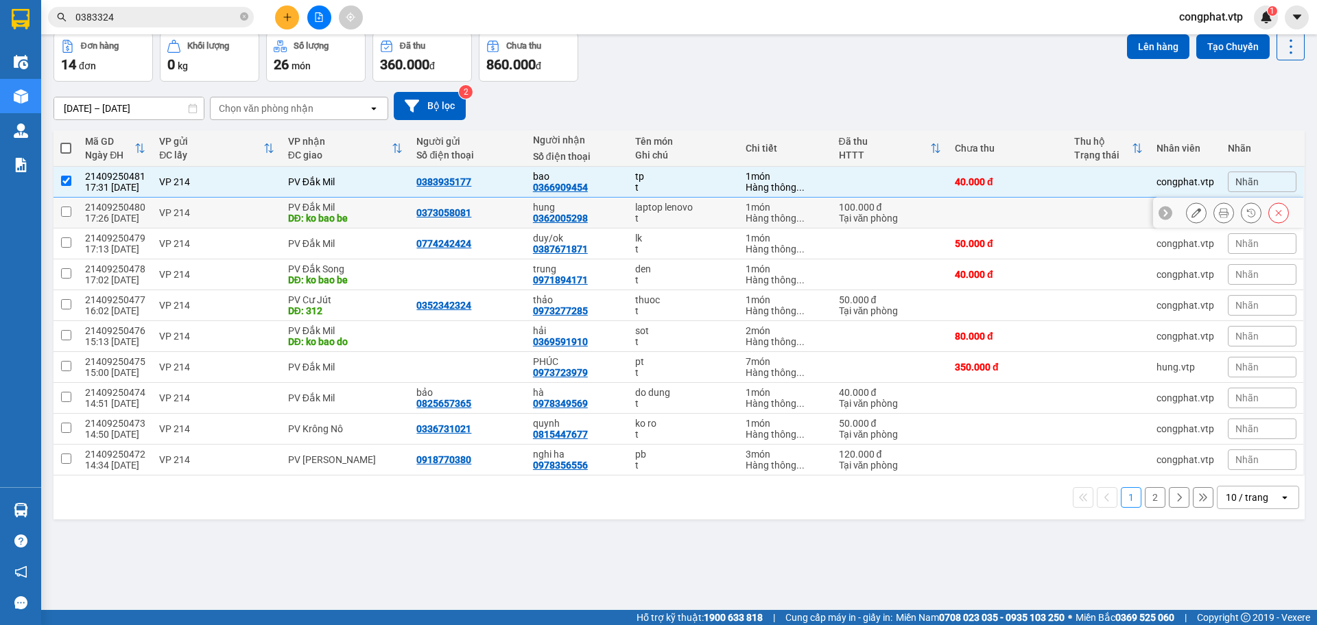
click at [366, 213] on div "DĐ: ko bao be" at bounding box center [345, 218] width 115 height 11
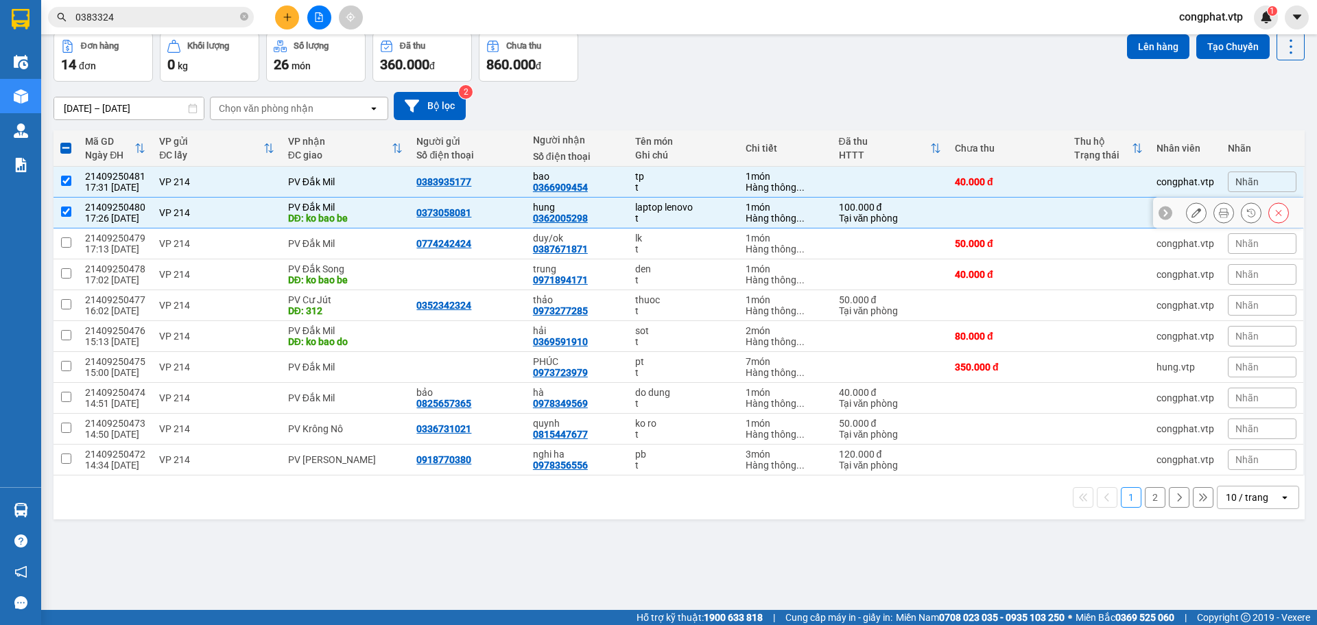
checkbox input "true"
click at [366, 229] on td "PV Đắk Mil" at bounding box center [345, 243] width 129 height 31
checkbox input "true"
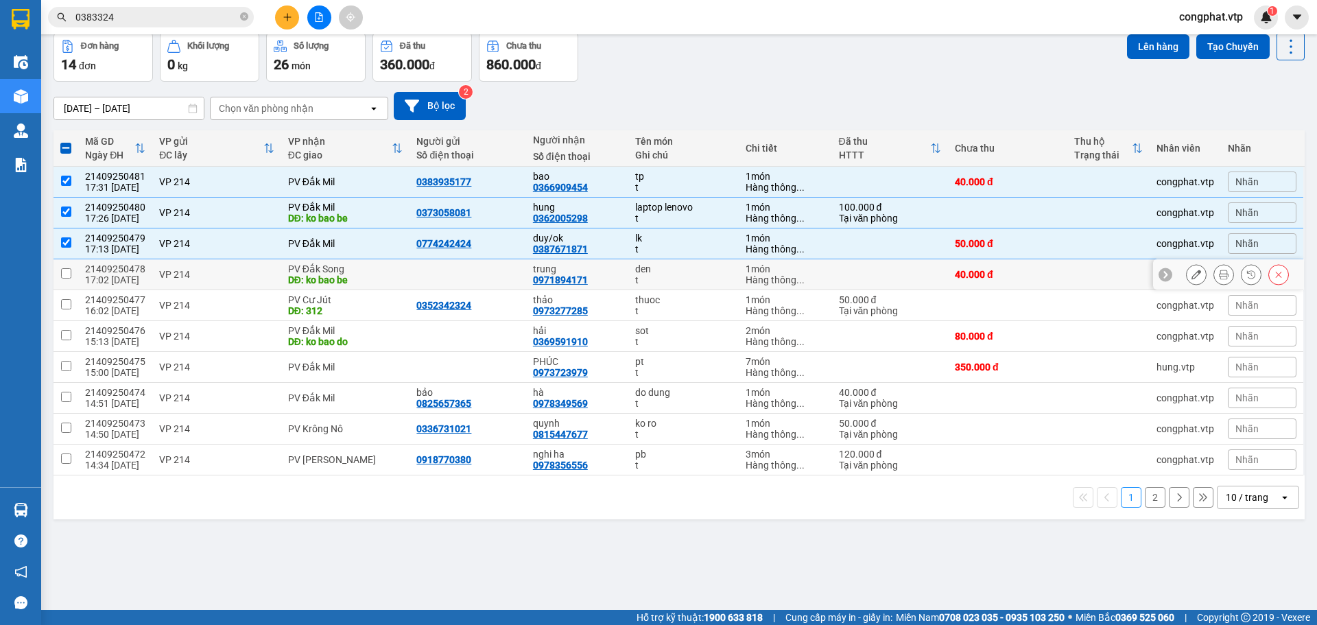
click at [368, 266] on div "PV Đắk Song" at bounding box center [345, 268] width 115 height 11
checkbox input "true"
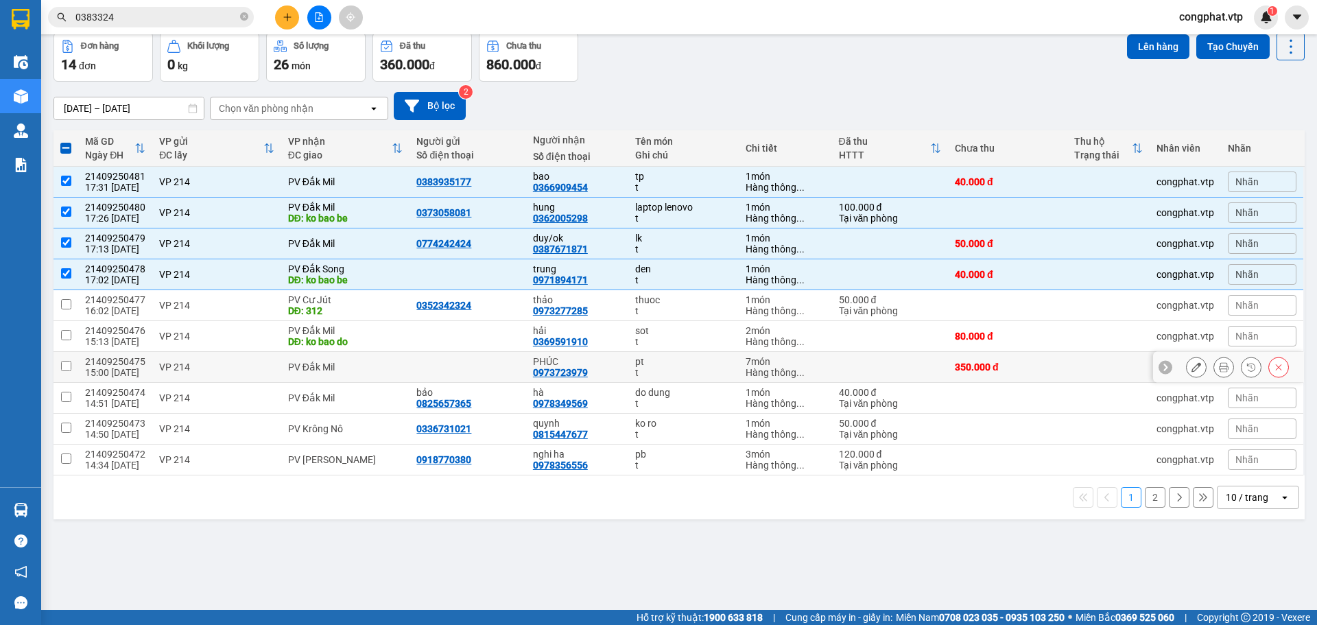
click at [334, 371] on div "PV Đắk Mil" at bounding box center [345, 366] width 115 height 11
checkbox input "true"
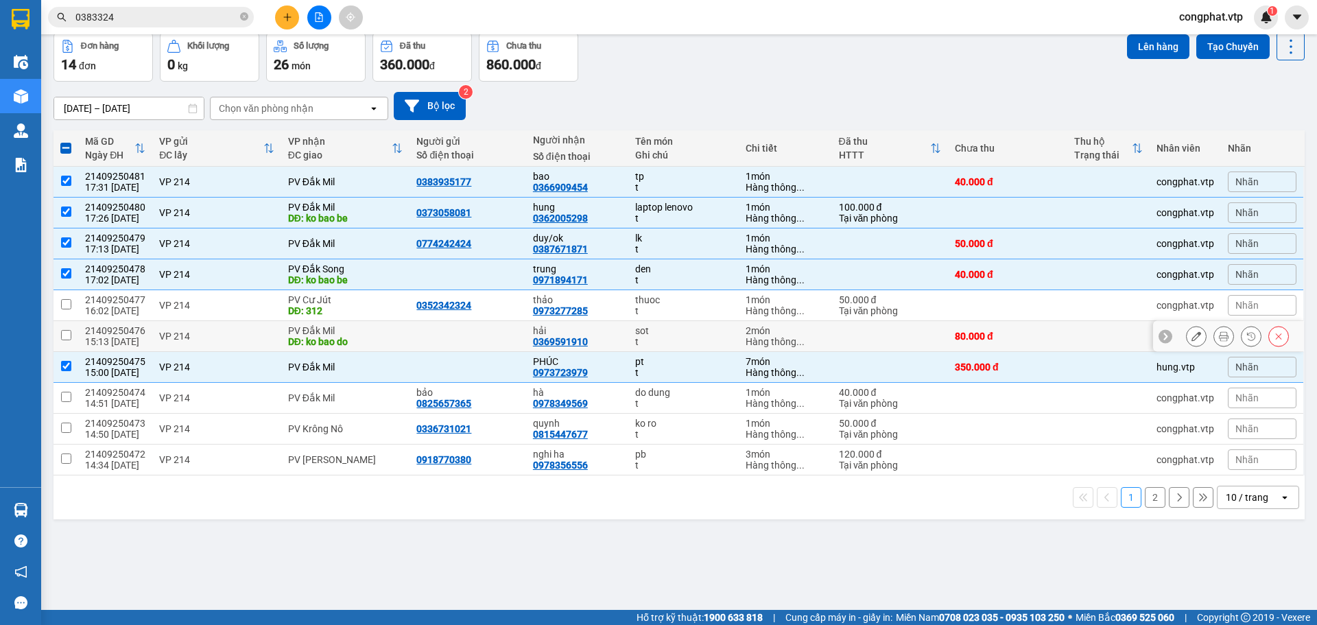
click at [344, 343] on div "DĐ: ko bao do" at bounding box center [345, 341] width 115 height 11
checkbox input "true"
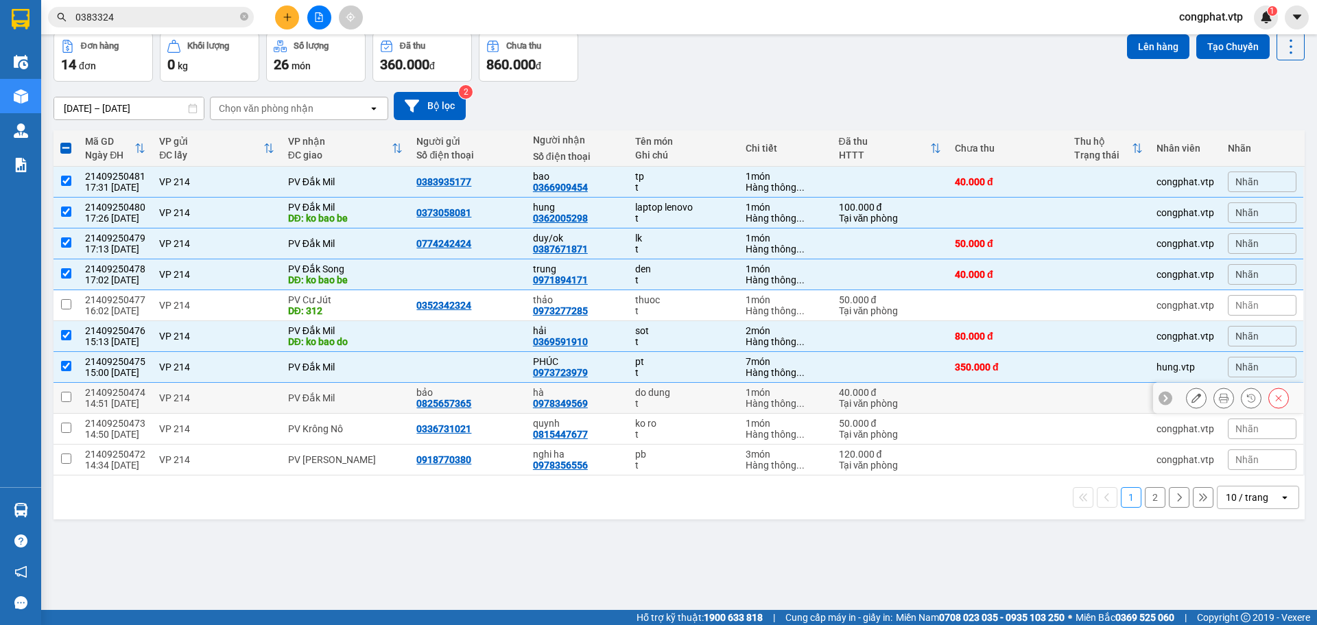
click at [357, 394] on div "PV Đắk Mil" at bounding box center [345, 397] width 115 height 11
checkbox input "true"
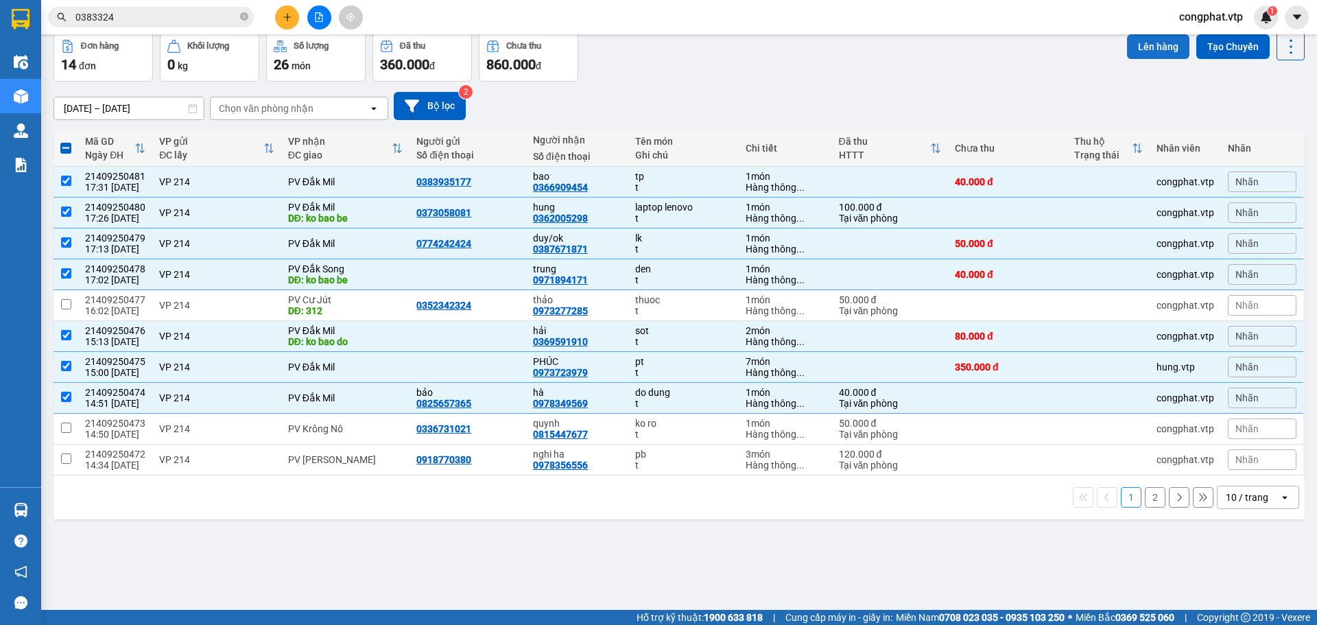
click at [1161, 49] on button "Lên hàng" at bounding box center [1158, 46] width 62 height 25
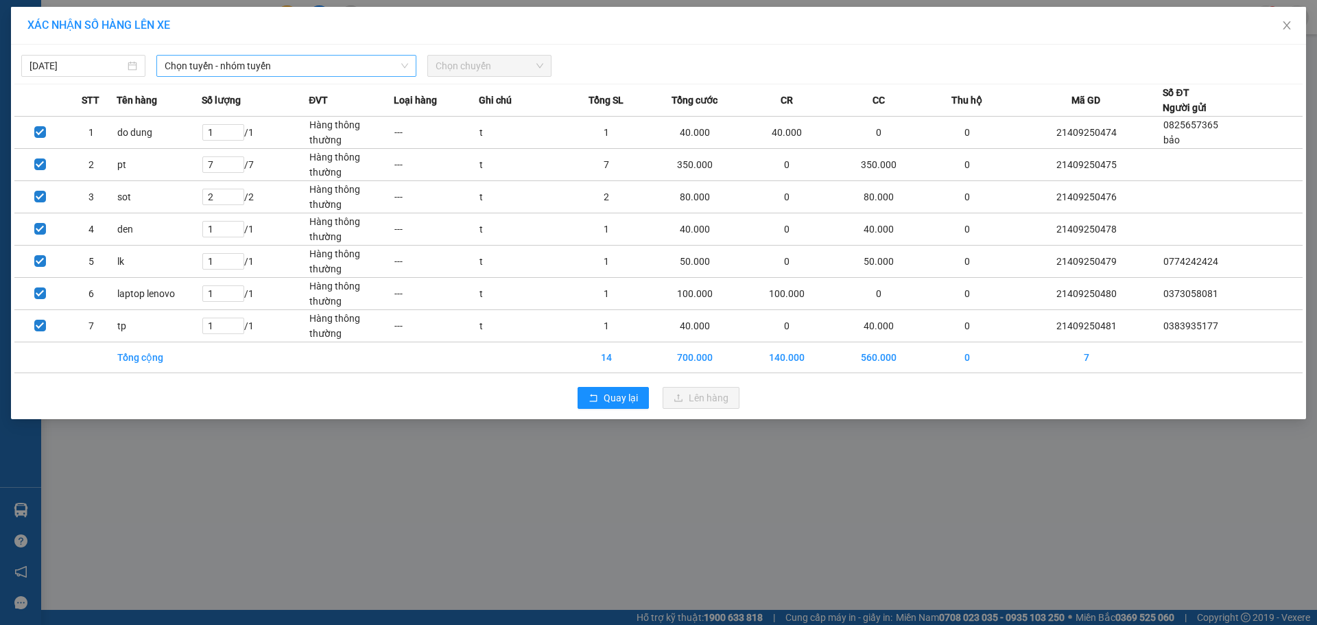
click at [326, 64] on span "Chọn tuyến - nhóm tuyến" at bounding box center [287, 66] width 244 height 21
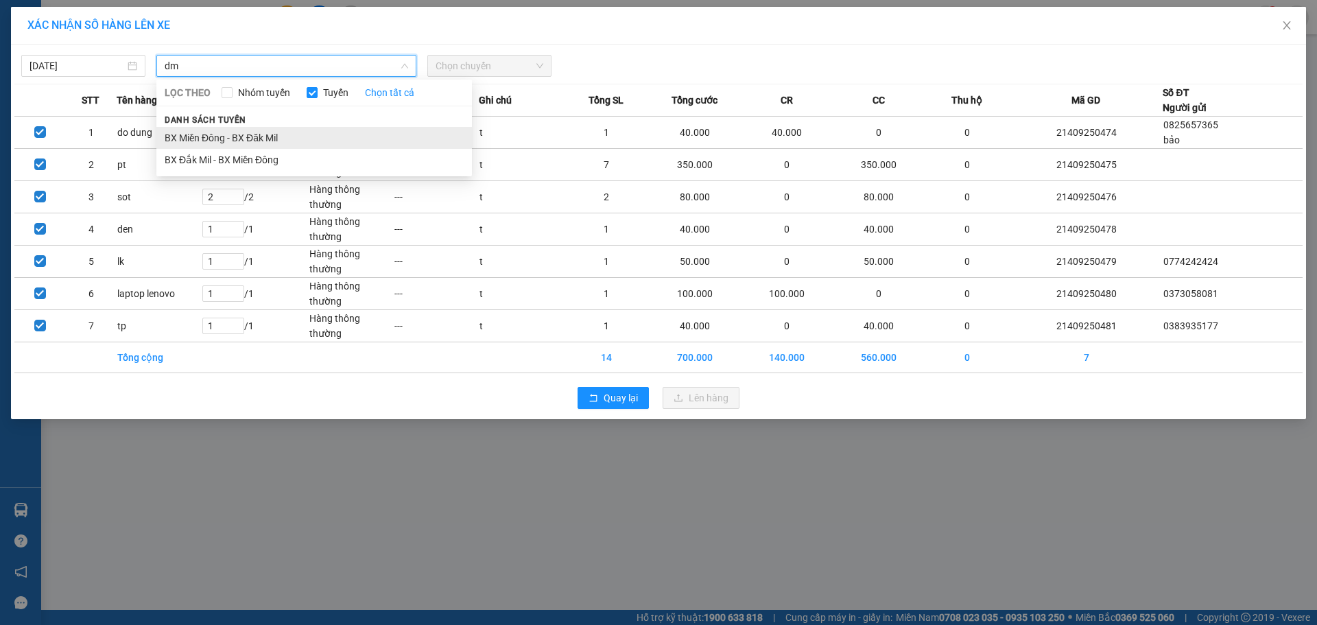
type input "dm"
click at [331, 128] on li "BX Miền Đông - BX Đăk Mil" at bounding box center [314, 138] width 316 height 22
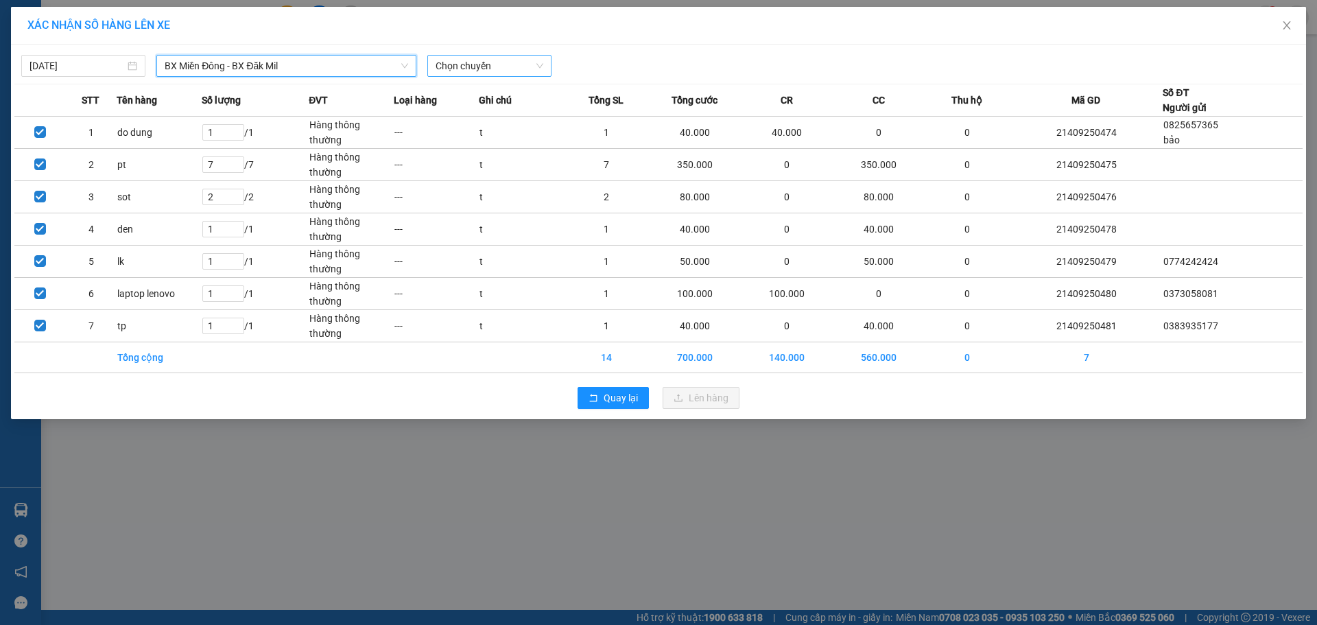
click at [504, 66] on span "Chọn chuyến" at bounding box center [490, 66] width 108 height 21
click at [489, 119] on div "21:00 - 50H-251.23" at bounding box center [489, 115] width 107 height 15
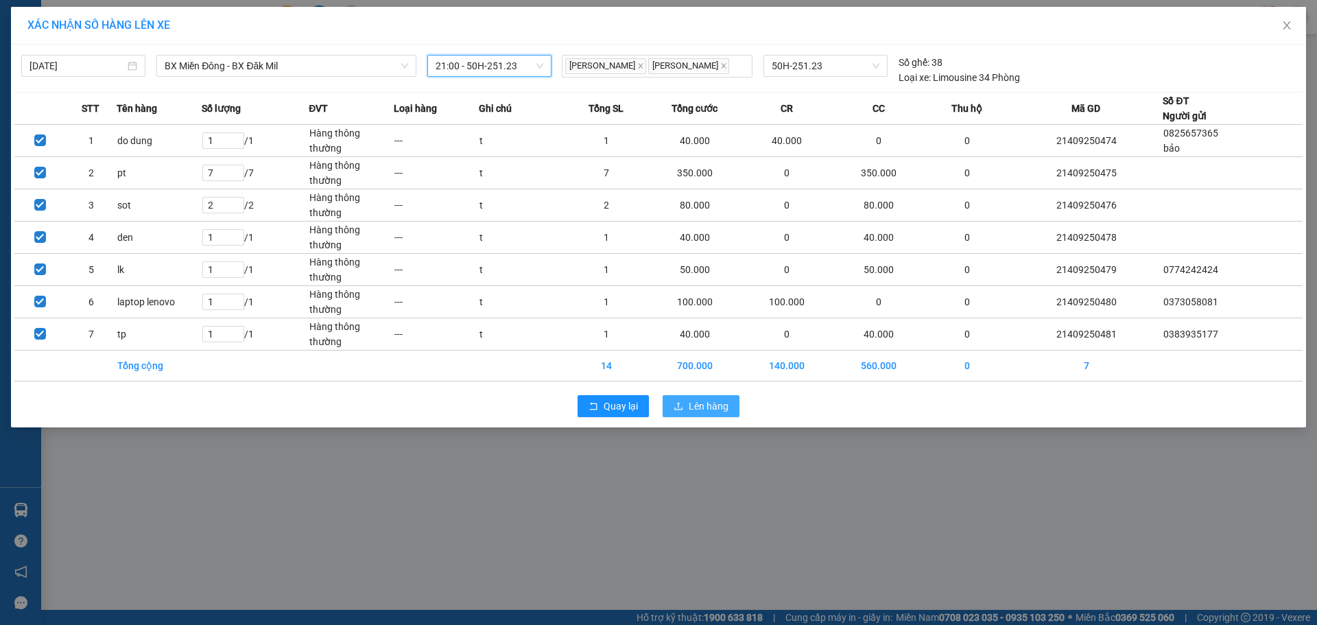
click at [695, 399] on span "Lên hàng" at bounding box center [709, 406] width 40 height 15
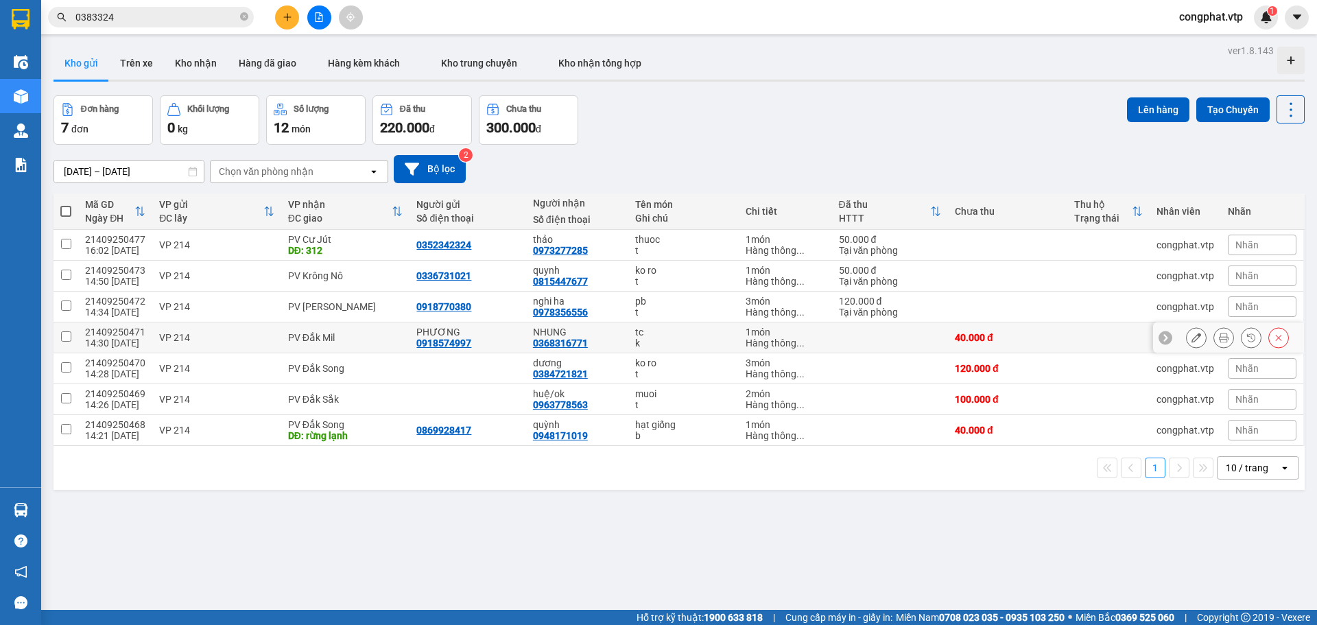
click at [352, 334] on div "PV Đắk Mil" at bounding box center [345, 337] width 115 height 11
checkbox input "true"
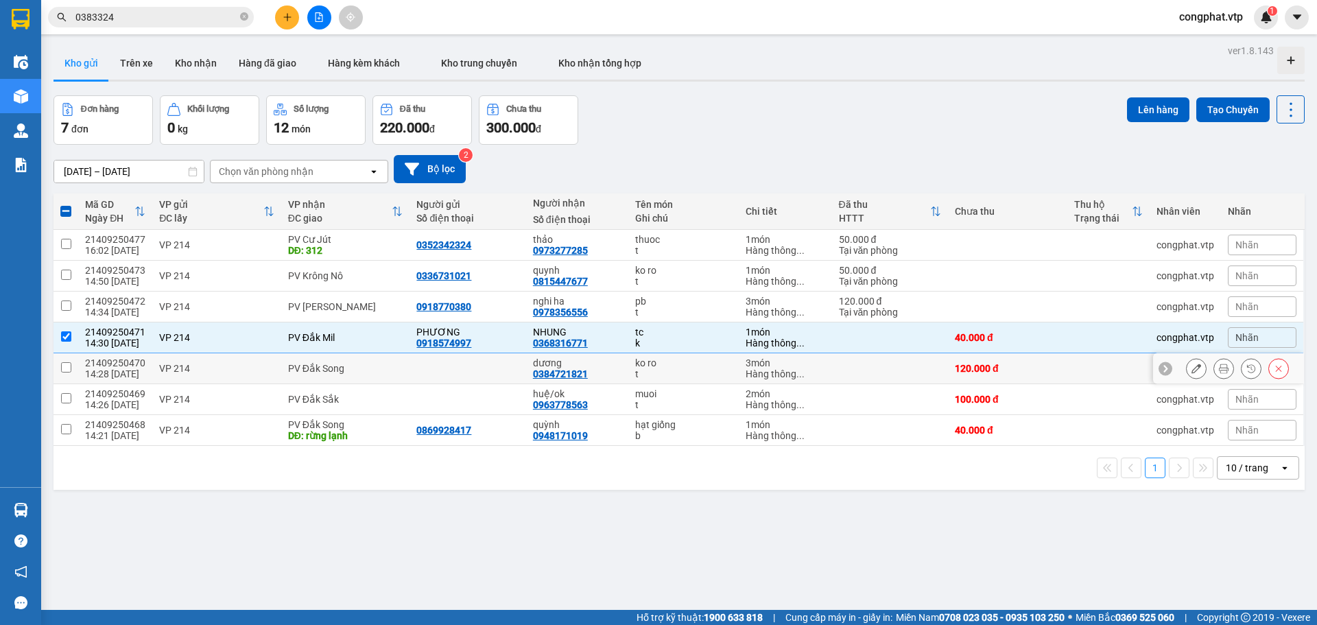
click at [354, 363] on div "PV Đắk Song" at bounding box center [345, 368] width 115 height 11
checkbox input "true"
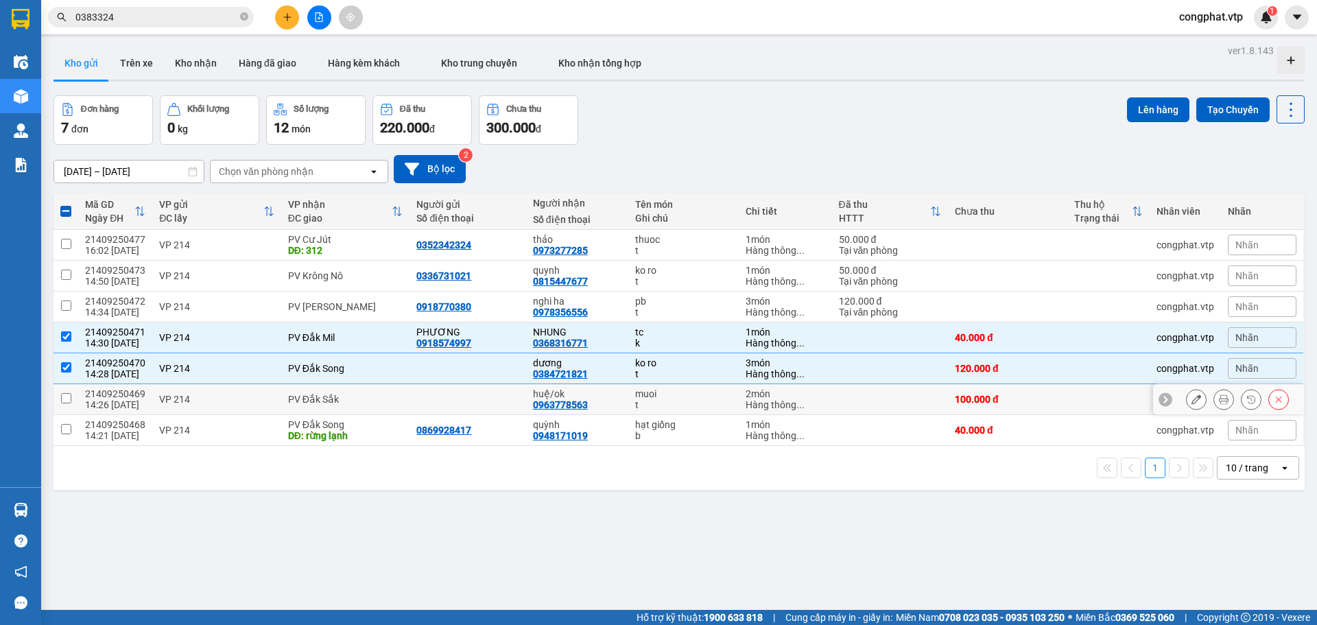
click at [356, 405] on td "PV Đắk Sắk" at bounding box center [345, 399] width 129 height 31
checkbox input "true"
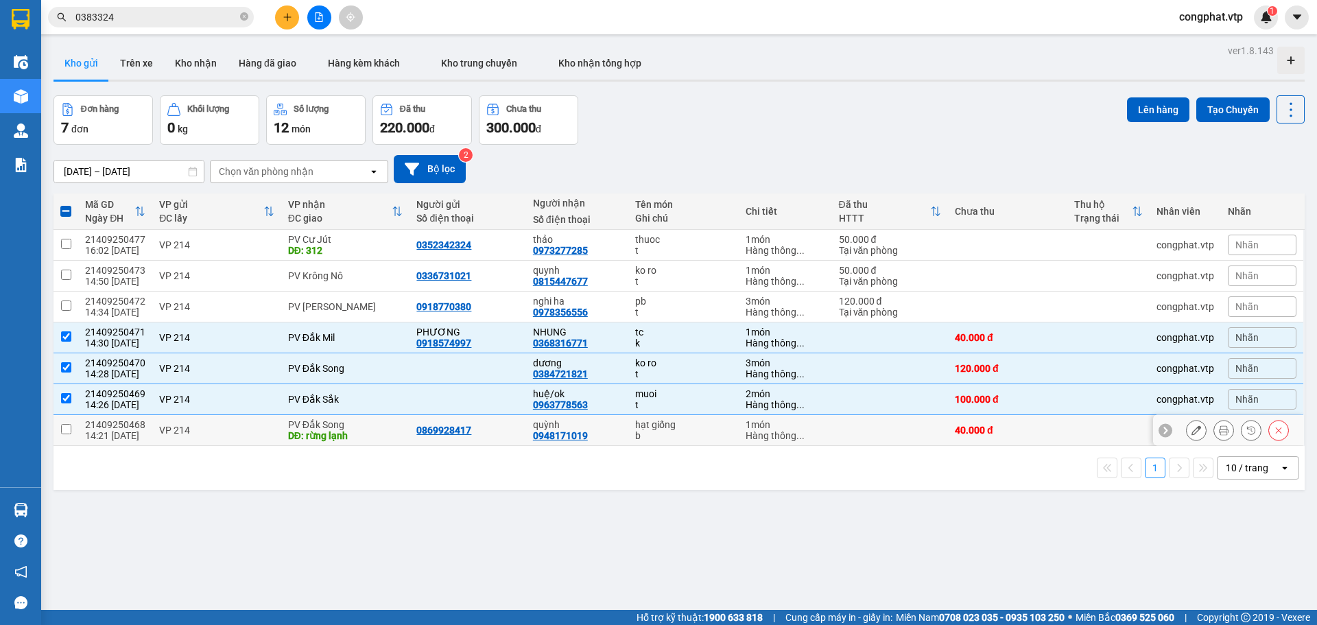
click at [355, 430] on div "DĐ: rừng lạnh" at bounding box center [345, 435] width 115 height 11
checkbox input "true"
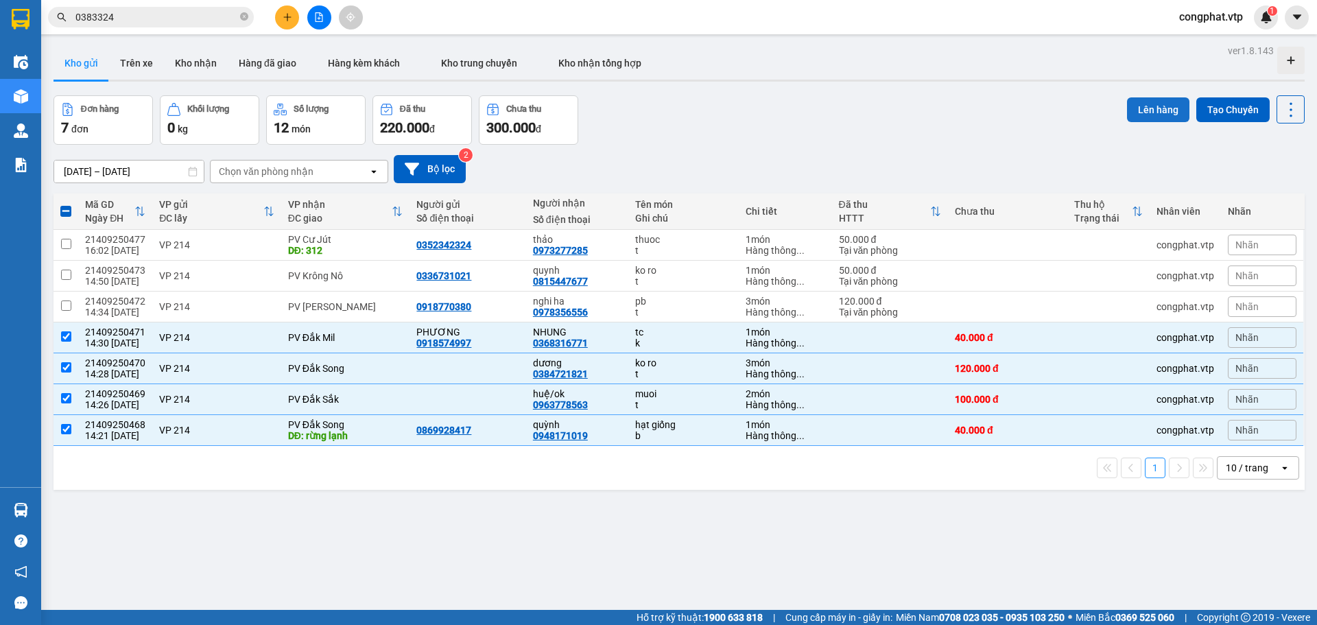
click at [1132, 110] on button "Lên hàng" at bounding box center [1158, 109] width 62 height 25
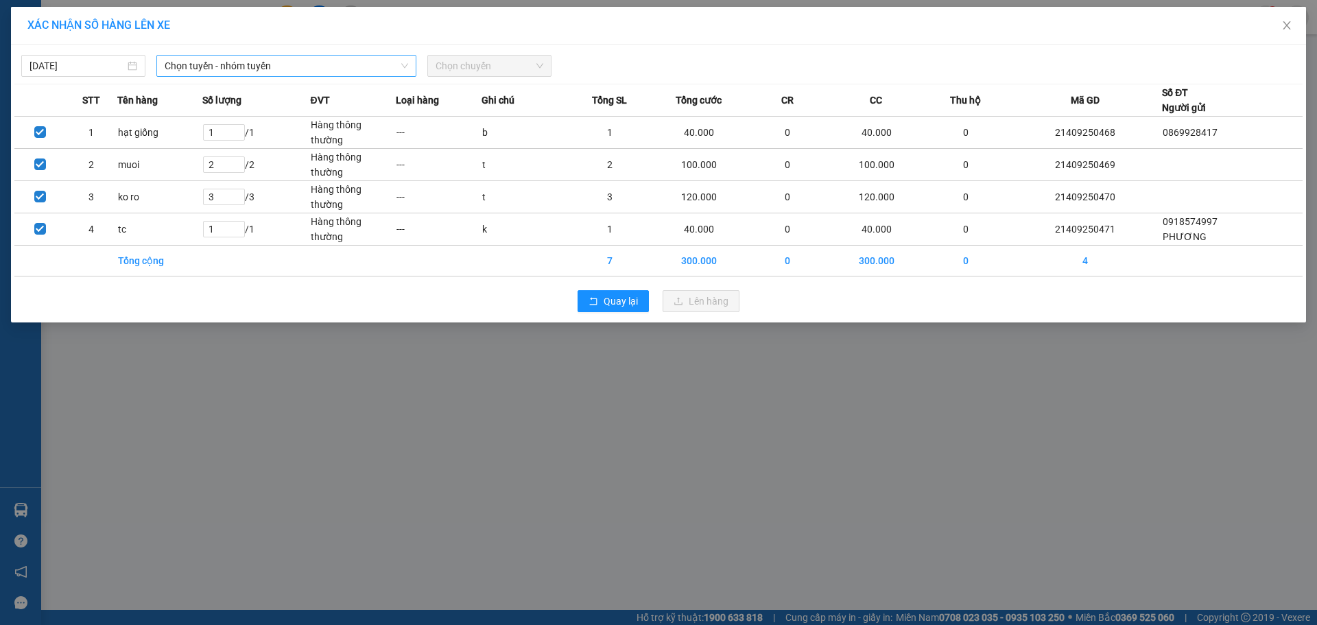
click at [342, 59] on span "Chọn tuyến - nhóm tuyến" at bounding box center [287, 66] width 244 height 21
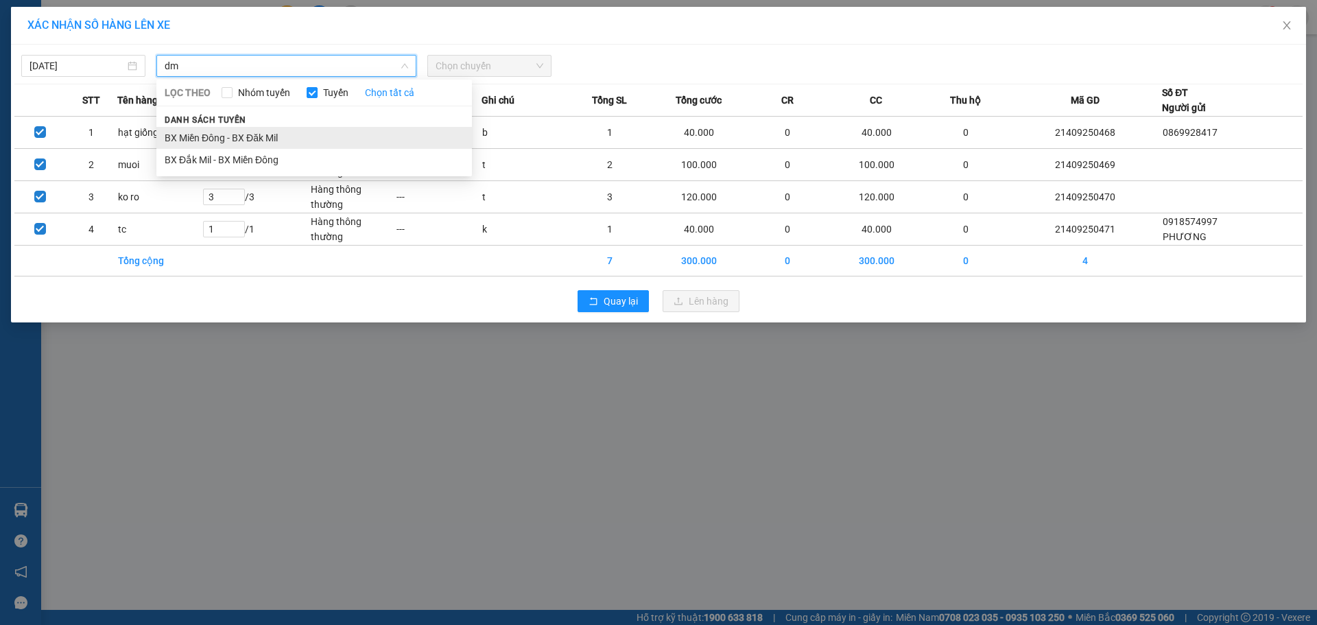
type input "dm"
click at [302, 141] on li "BX Miền Đông - BX Đăk Mil" at bounding box center [314, 138] width 316 height 22
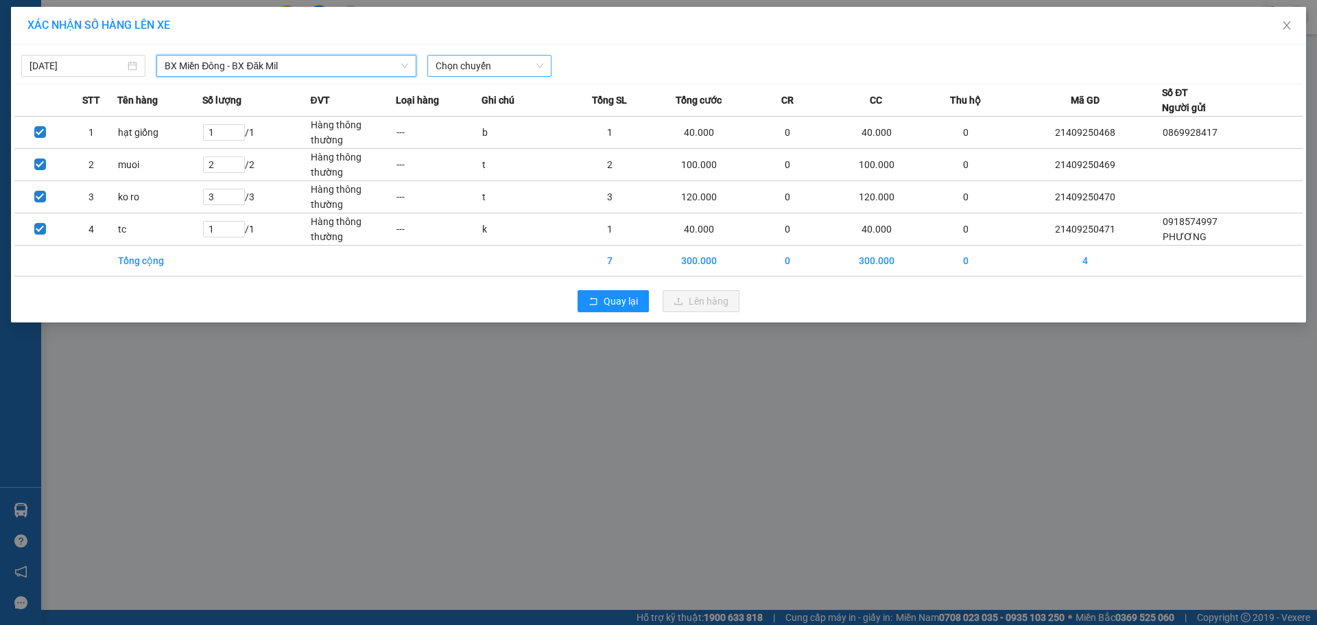
click at [503, 69] on span "Chọn chuyến" at bounding box center [490, 66] width 108 height 21
click at [513, 118] on div "21:00 - 50H-251.23" at bounding box center [489, 115] width 107 height 15
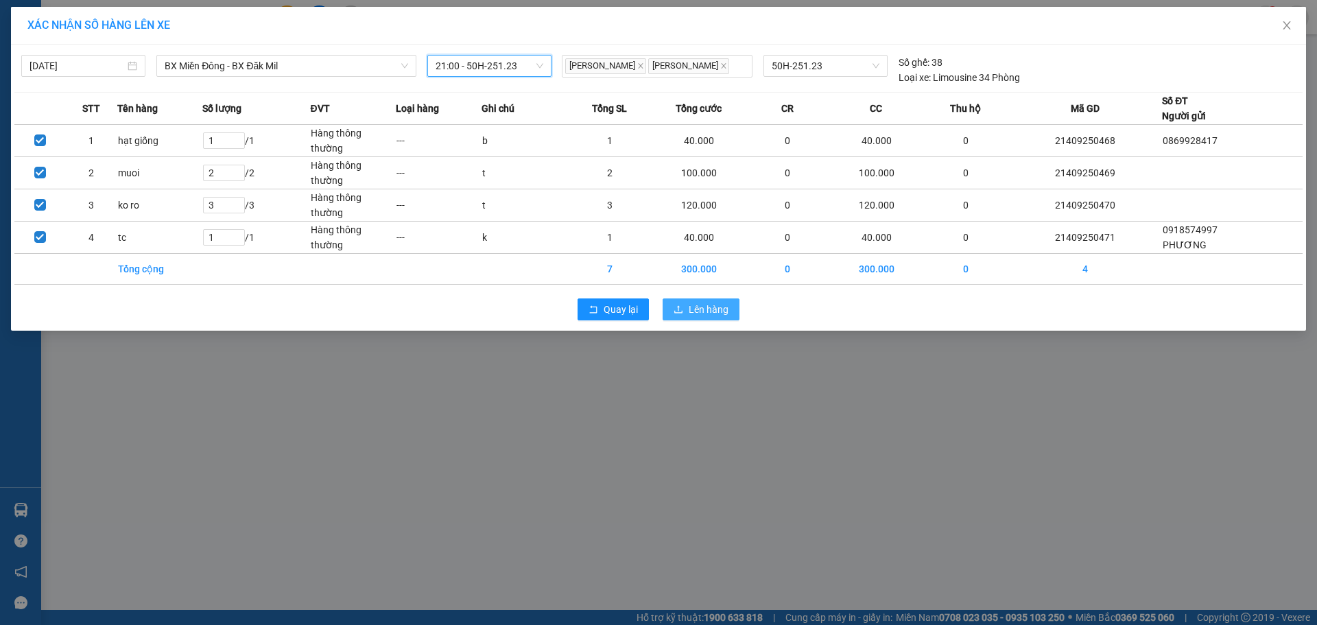
click at [709, 302] on span "Lên hàng" at bounding box center [709, 309] width 40 height 15
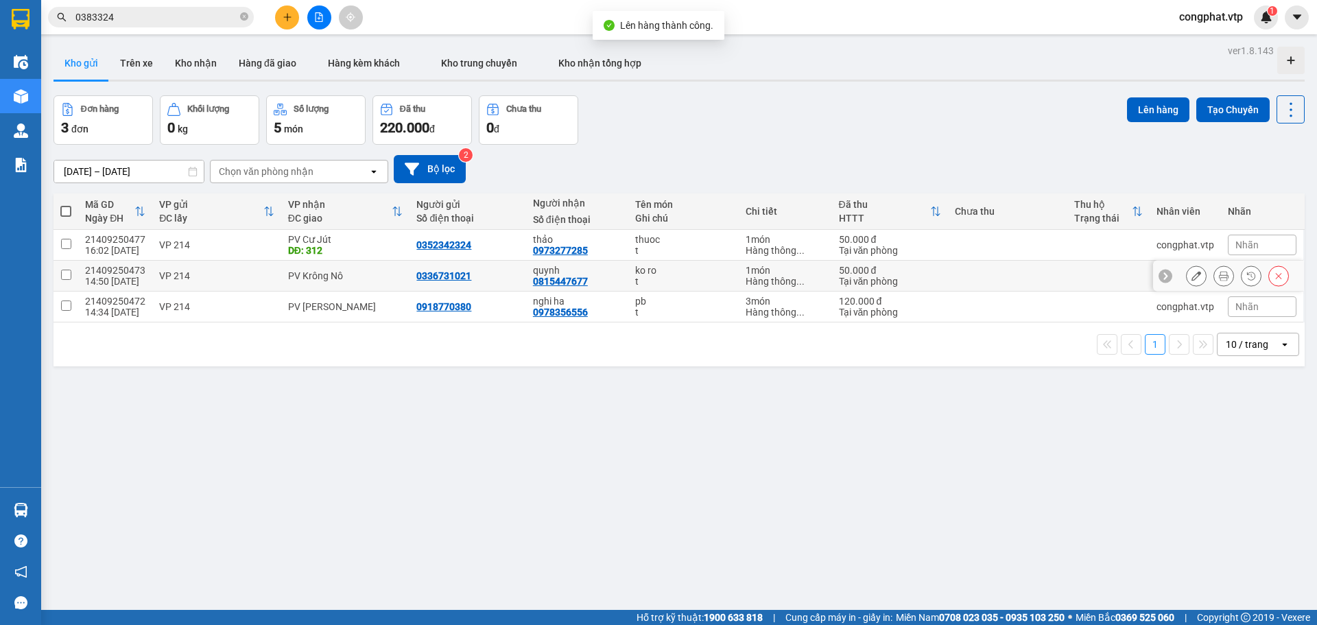
click at [342, 278] on div "PV Krông Nô" at bounding box center [345, 275] width 115 height 11
checkbox input "true"
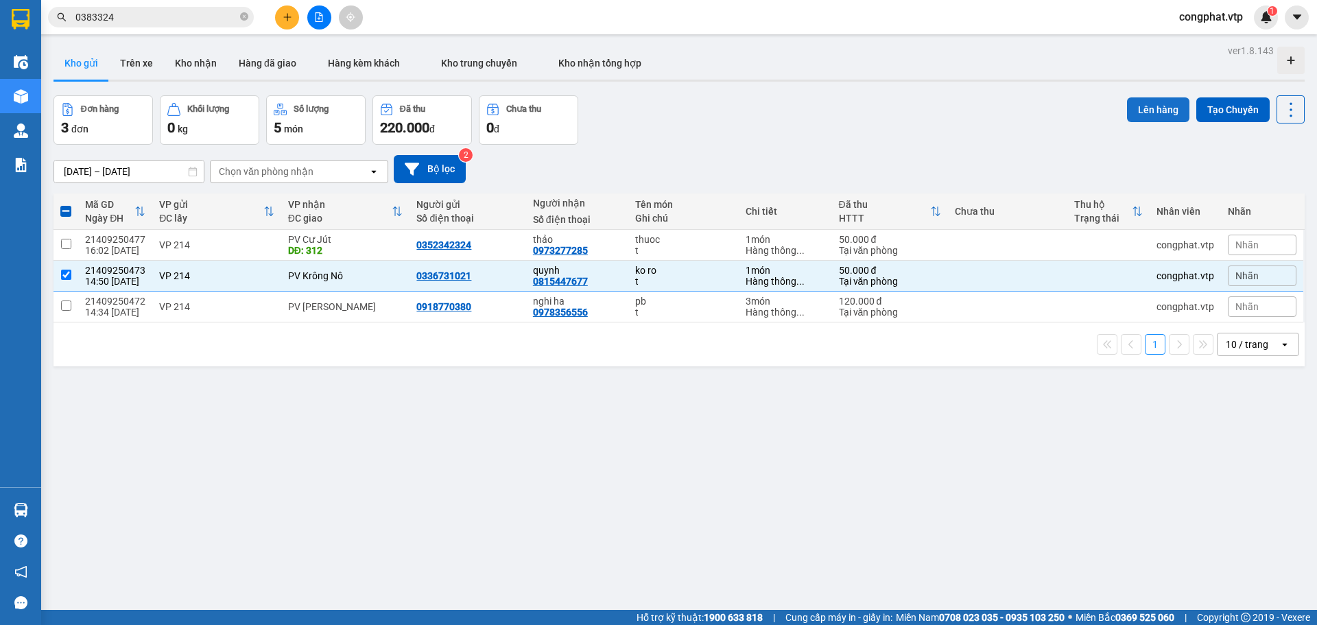
click at [1130, 115] on button "Lên hàng" at bounding box center [1158, 109] width 62 height 25
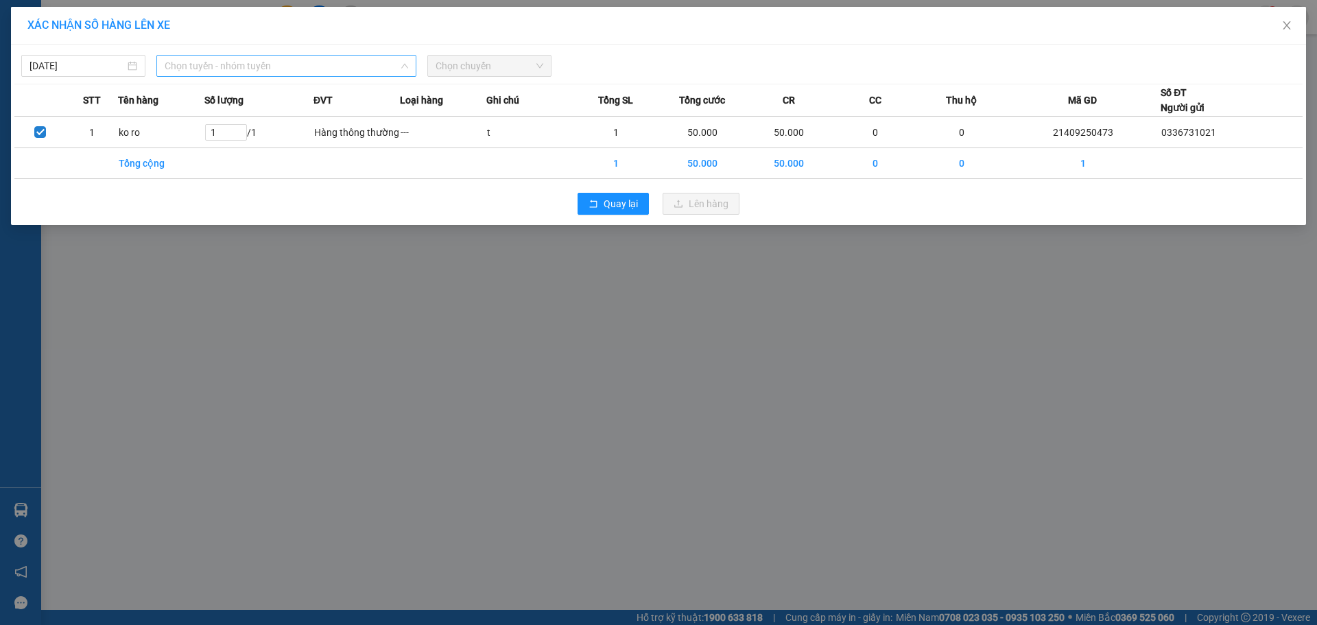
click at [342, 71] on span "Chọn tuyến - nhóm tuyến" at bounding box center [287, 66] width 244 height 21
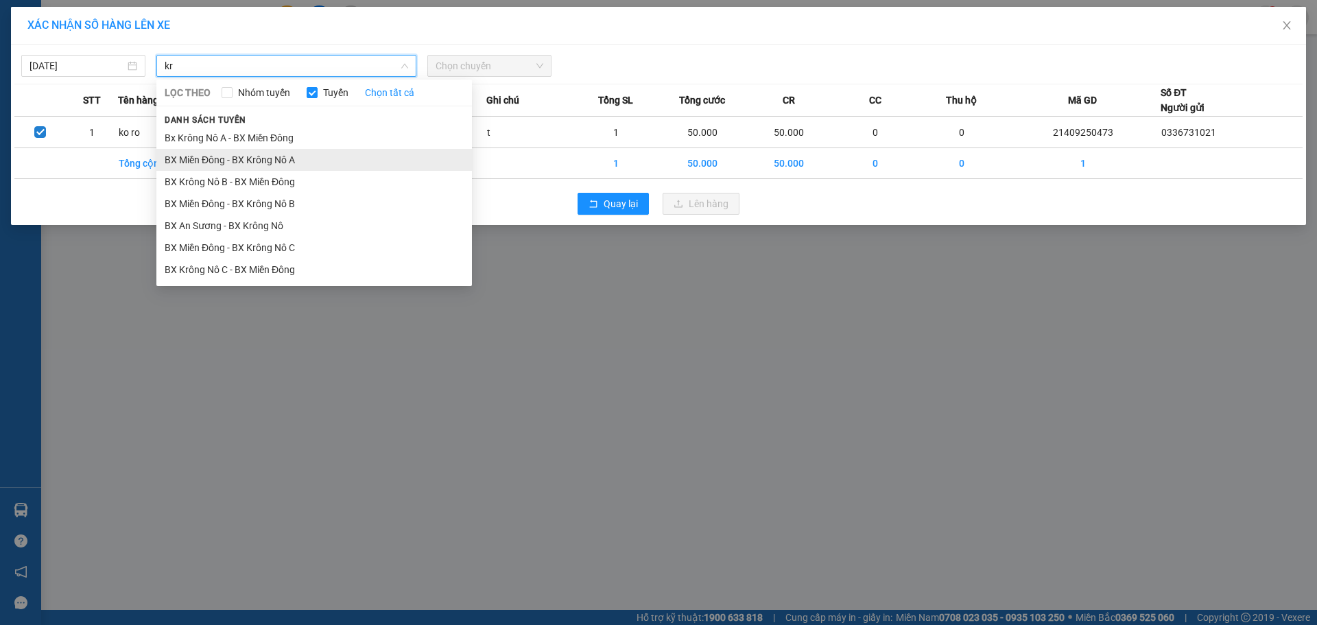
type input "kr"
click at [304, 161] on li "BX Miền Đông - BX Krông Nô A" at bounding box center [314, 160] width 316 height 22
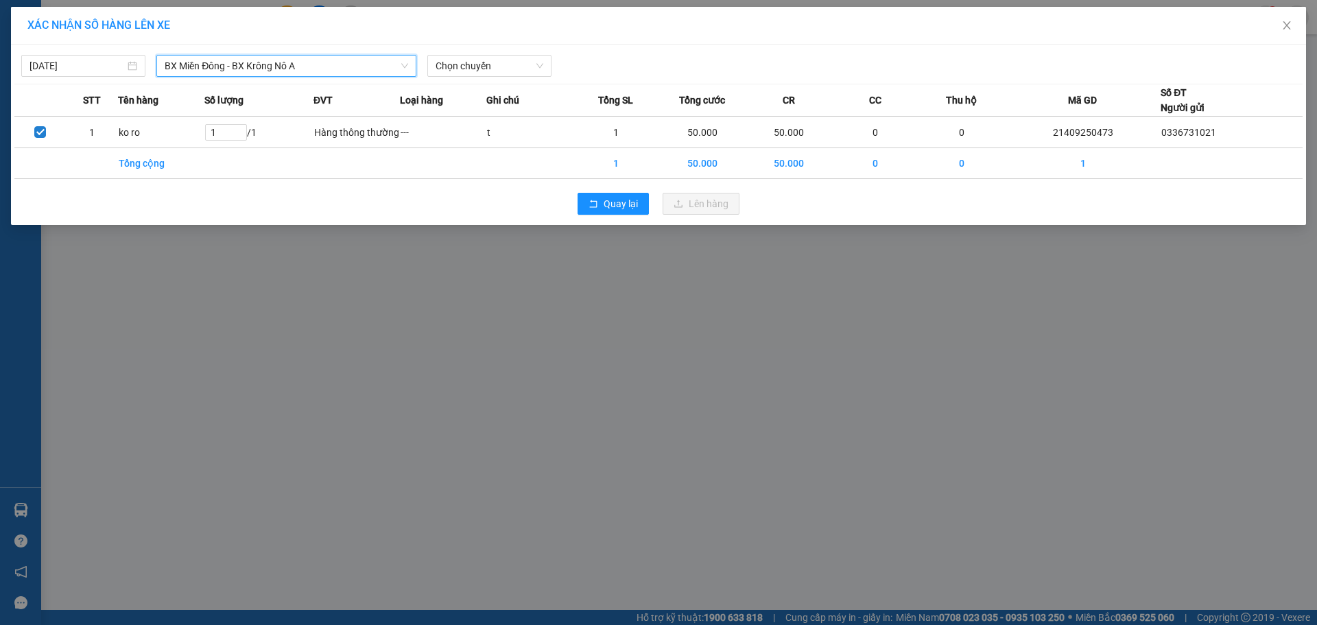
drag, startPoint x: 446, startPoint y: 45, endPoint x: 457, endPoint y: 53, distance: 13.3
click at [450, 46] on div "12/09/2025 BX Miền Đông - BX Krông Nô A BX Miền Đông - BX Krông Nô A LỌC THEO N…" at bounding box center [658, 135] width 1295 height 180
click at [464, 61] on span "Chọn chuyến" at bounding box center [490, 66] width 108 height 21
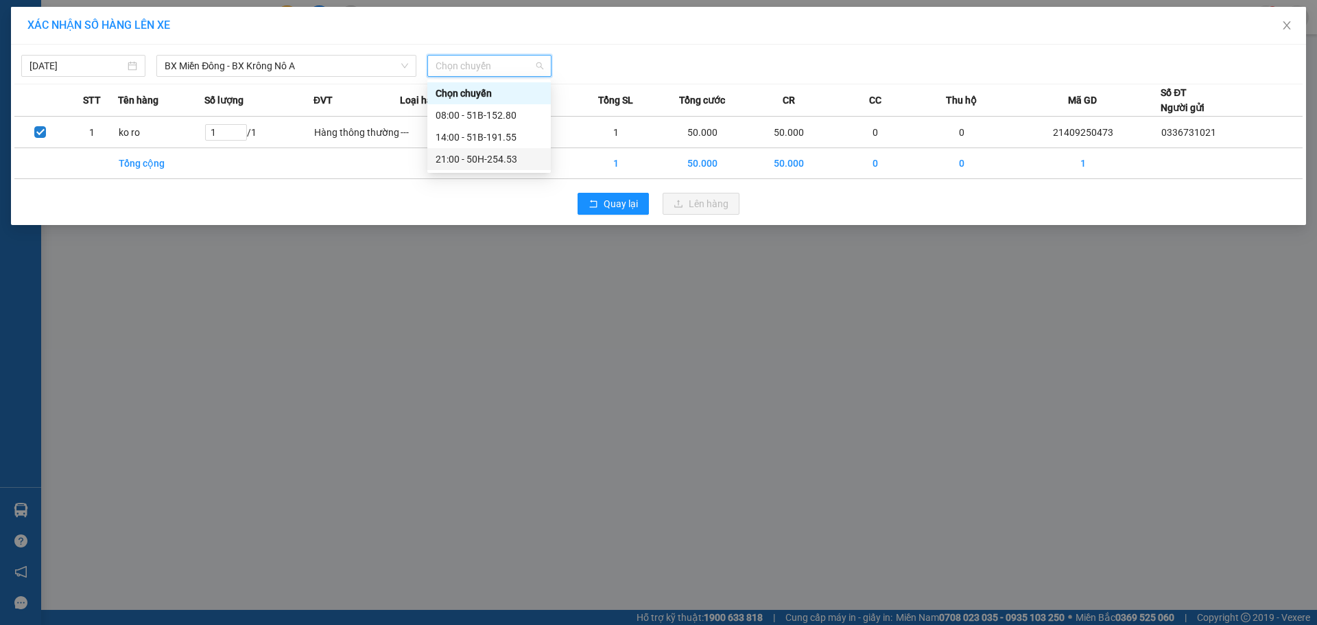
click at [520, 157] on div "21:00 - 50H-254.53" at bounding box center [489, 159] width 107 height 15
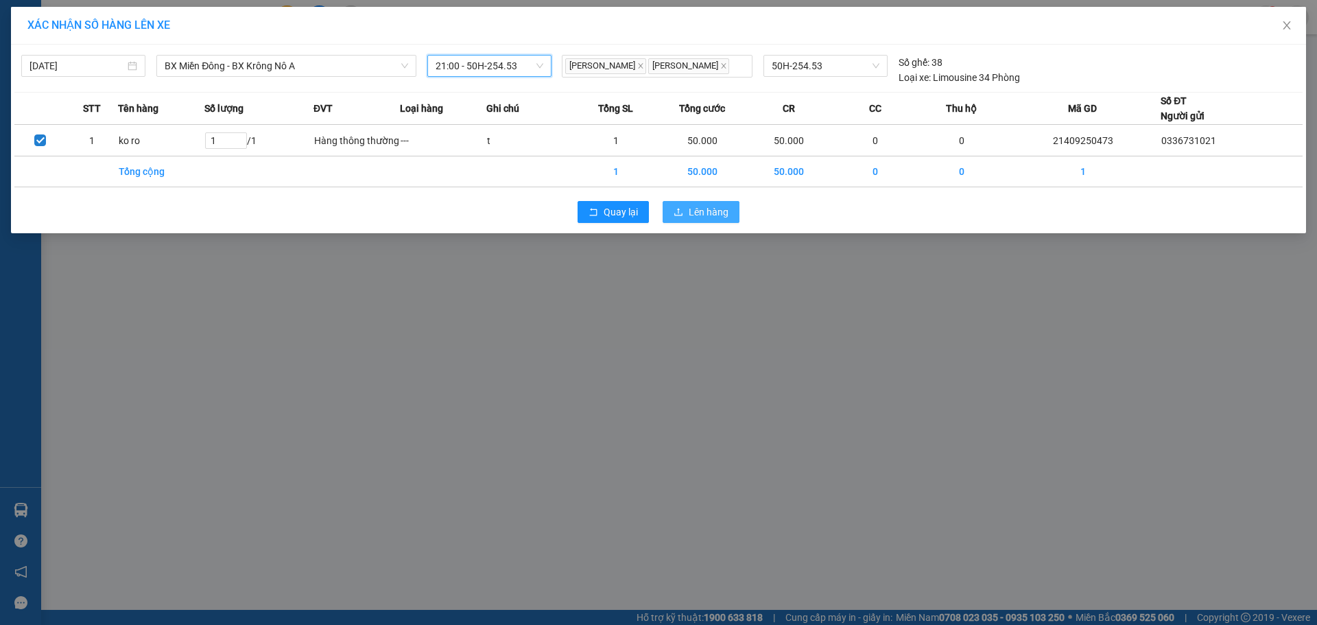
click at [706, 206] on span "Lên hàng" at bounding box center [709, 211] width 40 height 15
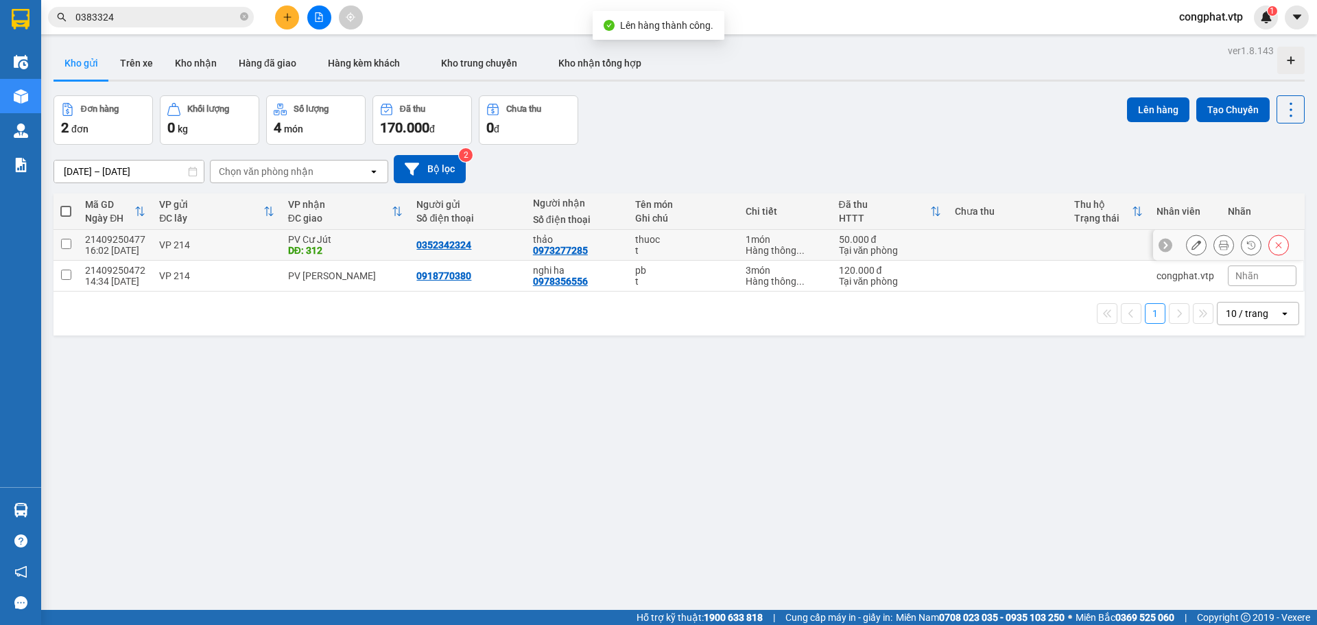
click at [288, 240] on div "PV Cư Jút" at bounding box center [345, 239] width 115 height 11
checkbox input "true"
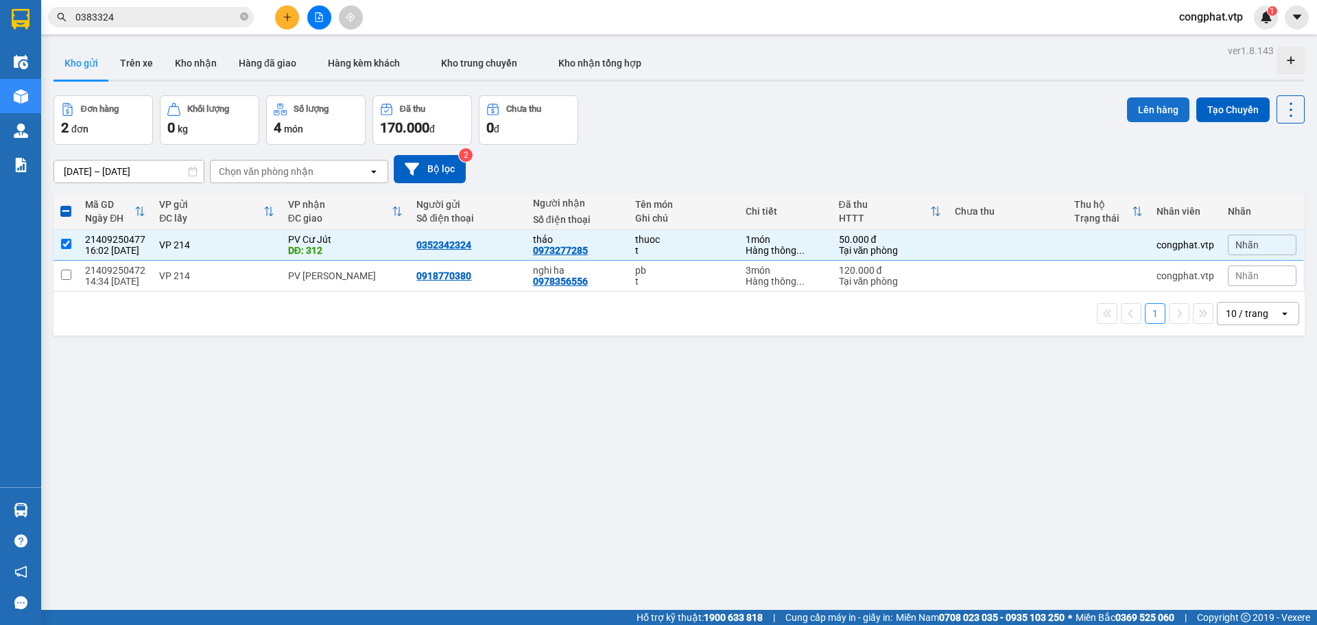
click at [1155, 109] on button "Lên hàng" at bounding box center [1158, 109] width 62 height 25
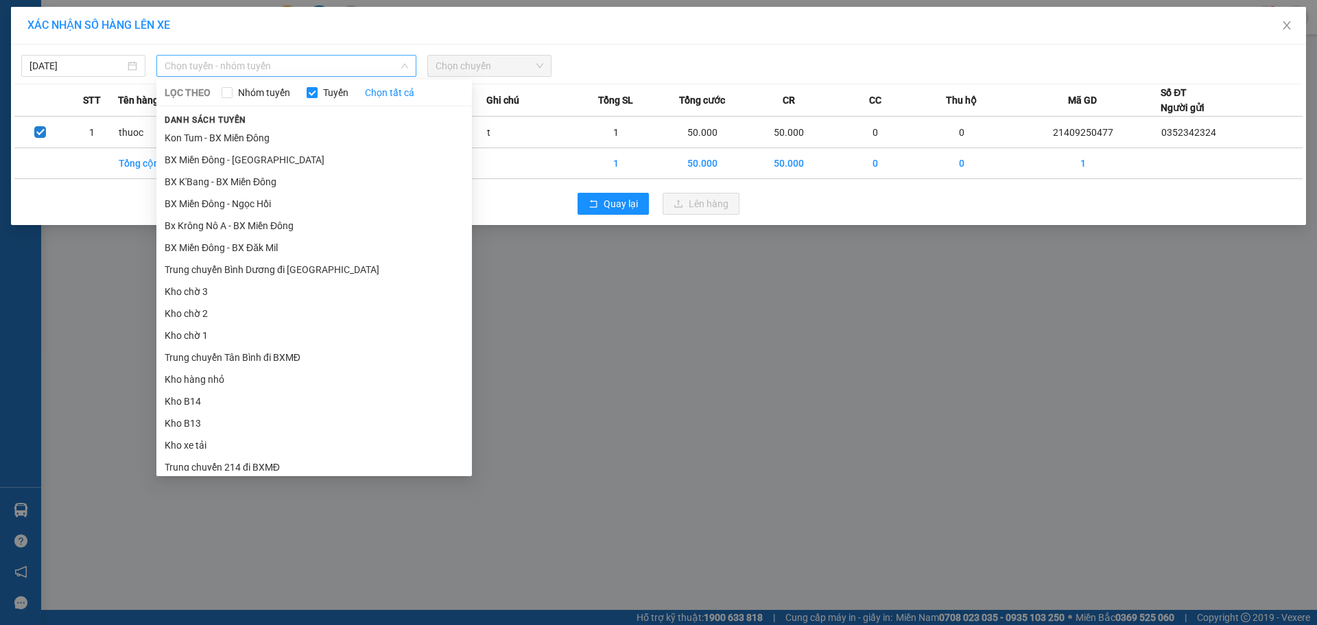
click at [302, 67] on span "Chọn tuyến - nhóm tuyến" at bounding box center [287, 66] width 244 height 21
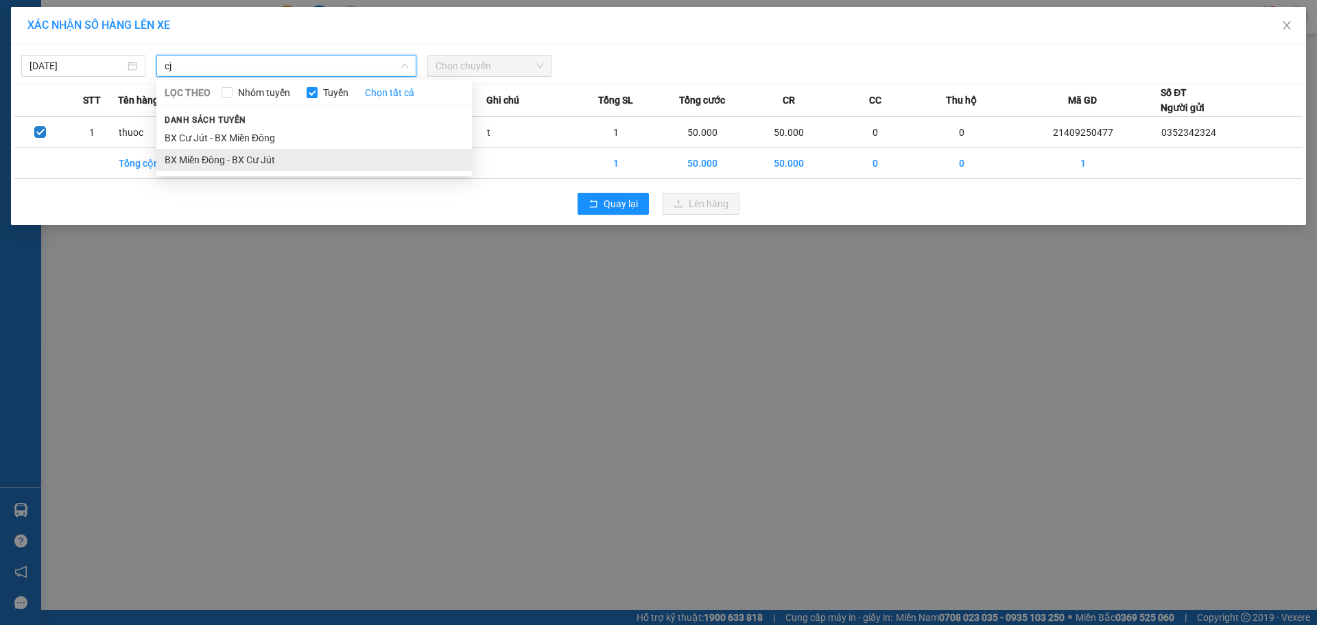
type input "cj"
click at [289, 155] on li "BX Miền Đông - BX Cư Jút" at bounding box center [314, 160] width 316 height 22
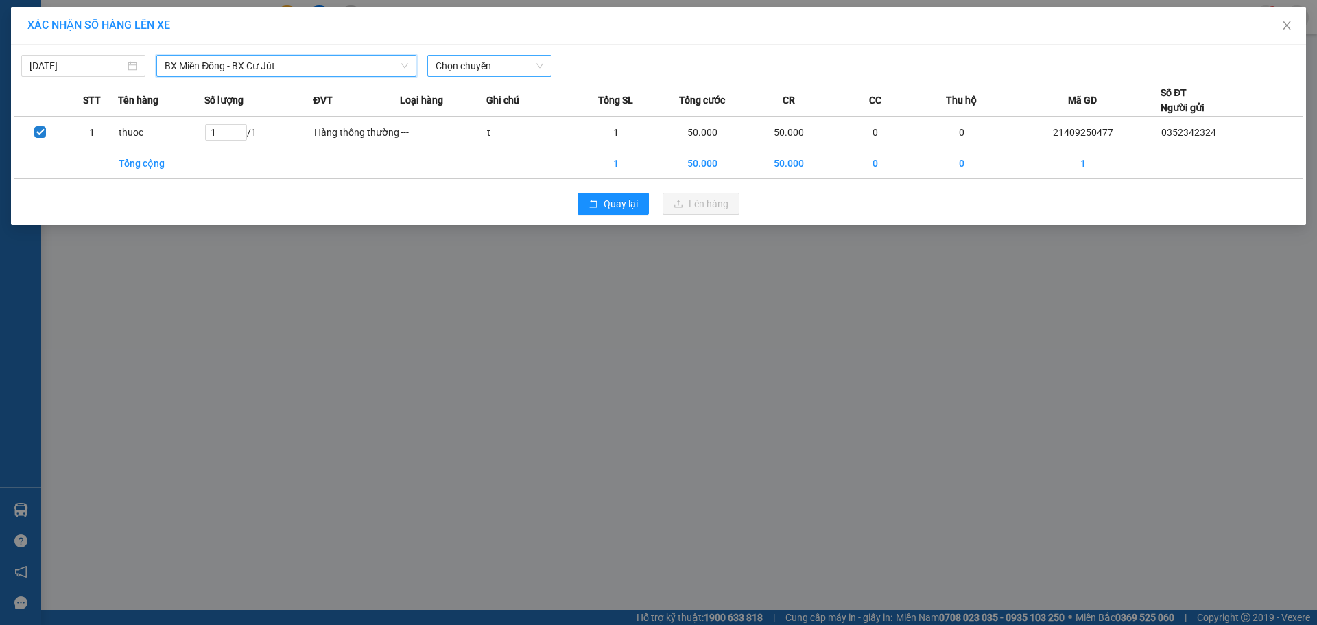
click at [515, 71] on span "Chọn chuyến" at bounding box center [490, 66] width 108 height 21
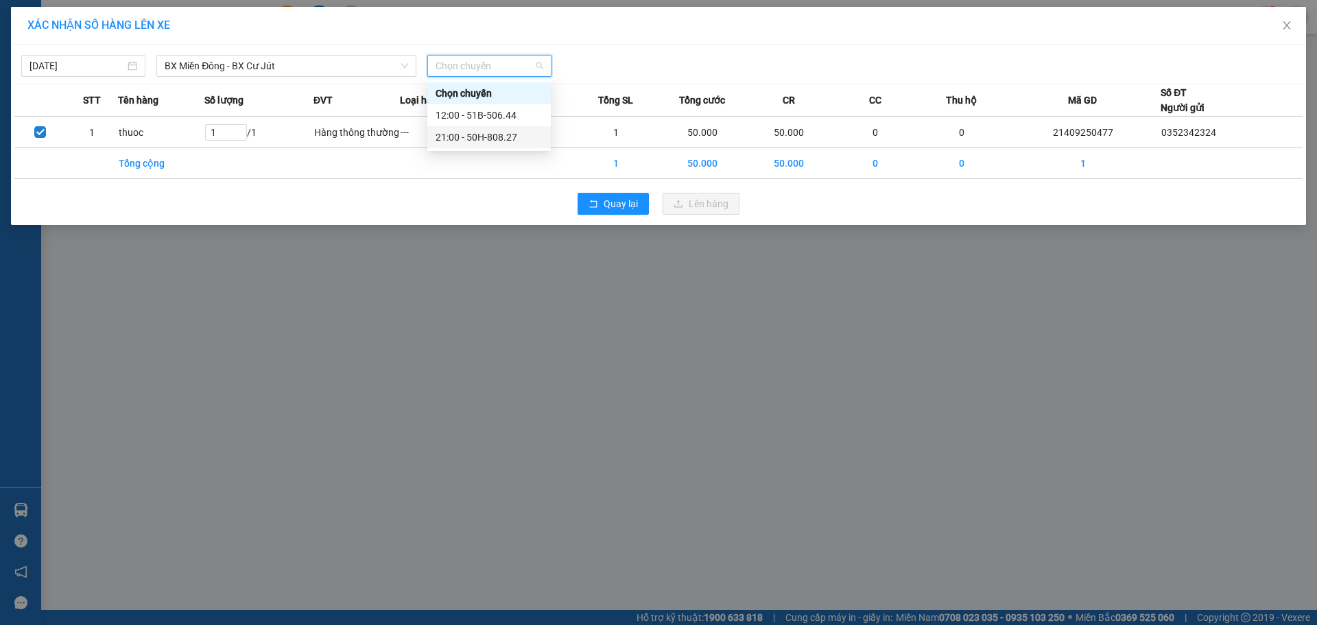
click at [508, 135] on div "21:00 - 50H-808.27" at bounding box center [489, 137] width 107 height 15
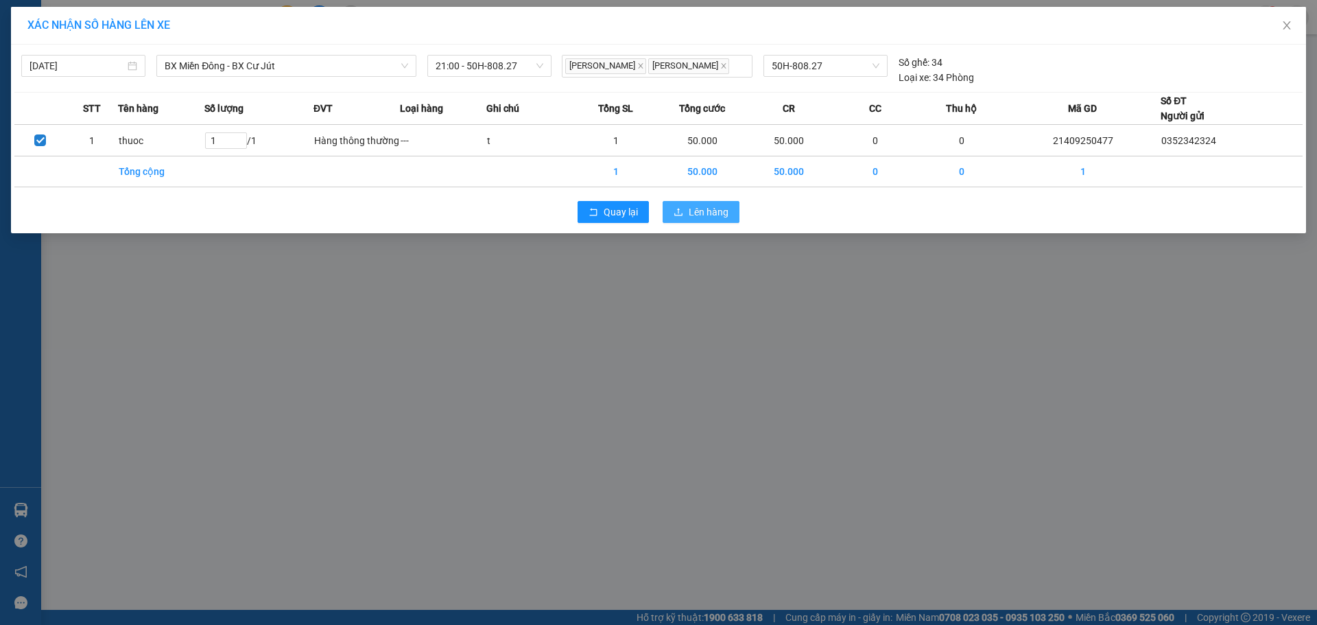
click at [693, 209] on span "Lên hàng" at bounding box center [709, 211] width 40 height 15
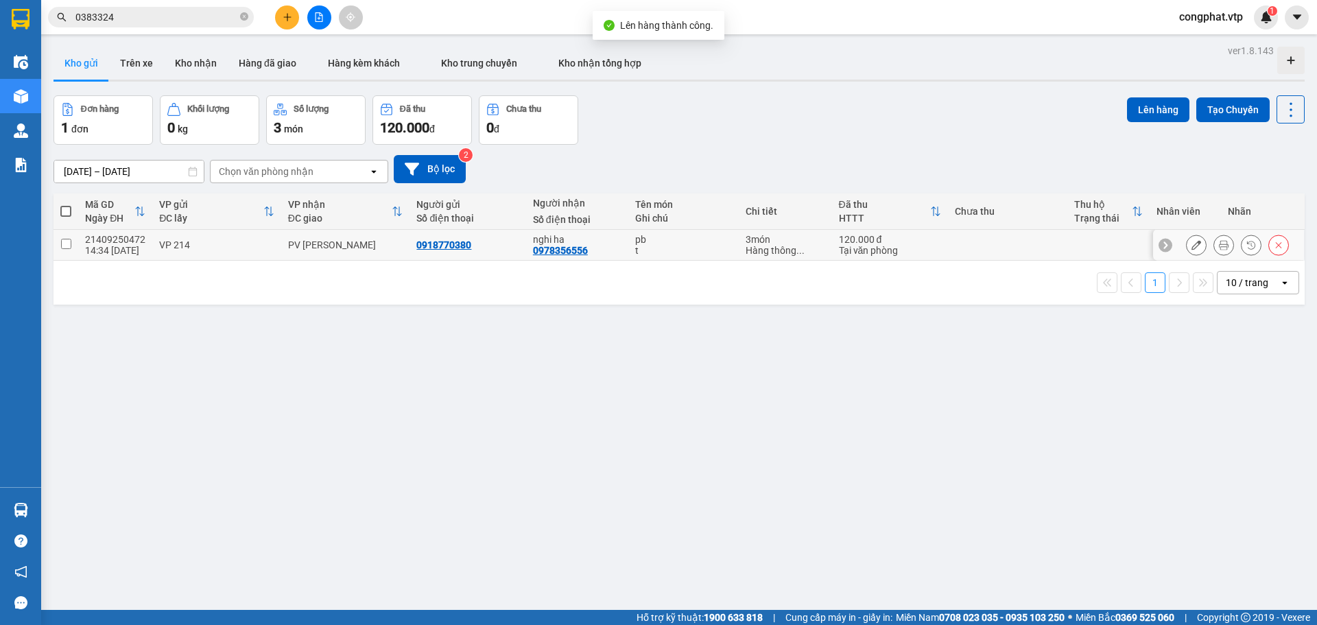
click at [363, 244] on div "PV Gia Nghĩa" at bounding box center [345, 244] width 115 height 11
checkbox input "true"
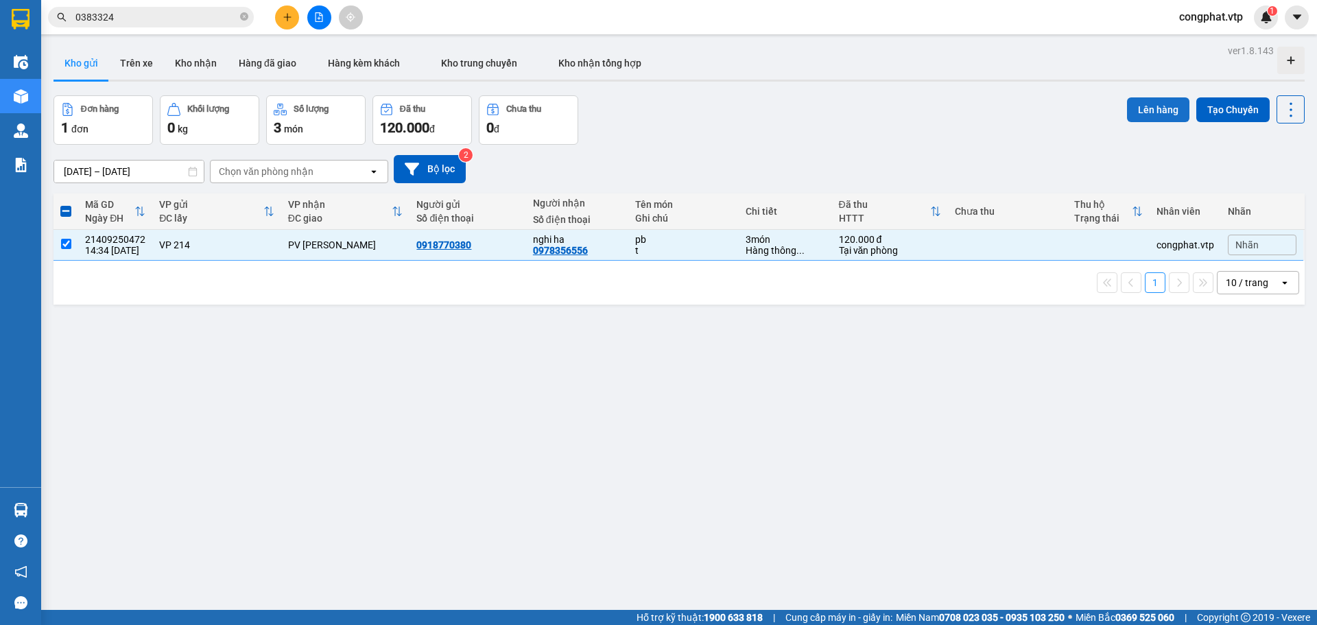
click at [1143, 114] on button "Lên hàng" at bounding box center [1158, 109] width 62 height 25
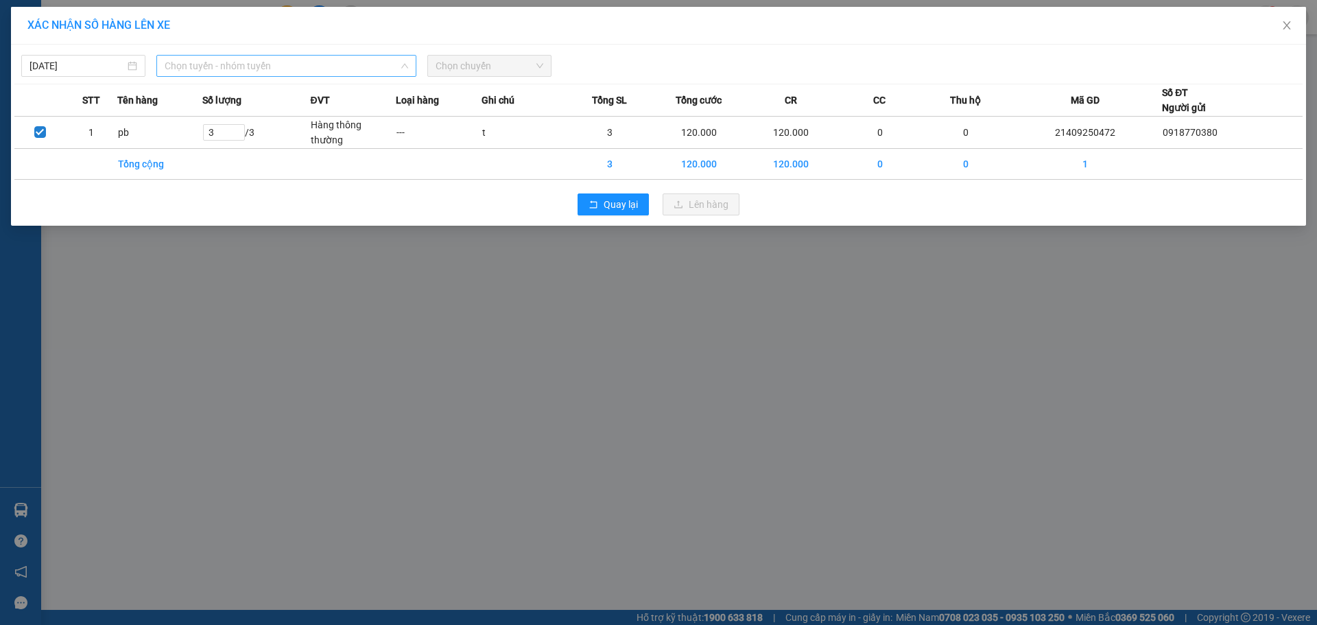
click at [394, 76] on div "Chọn tuyến - nhóm tuyến" at bounding box center [286, 66] width 260 height 22
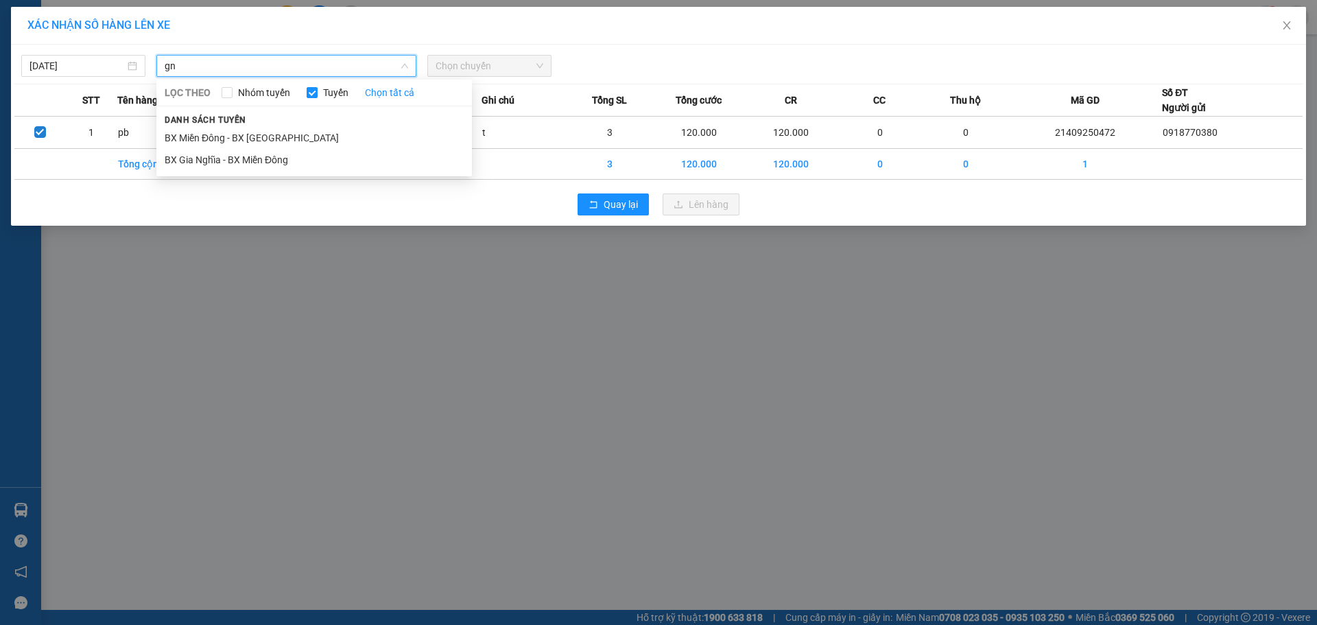
drag, startPoint x: 346, startPoint y: 73, endPoint x: 0, endPoint y: 77, distance: 345.7
click at [0, 75] on div "XÁC NHẬN SỐ HÀNG LÊN XE 12/09/2025 gn LỌC THEO Nhóm tuyến Tuyến Chọn tất cả Dan…" at bounding box center [658, 312] width 1317 height 625
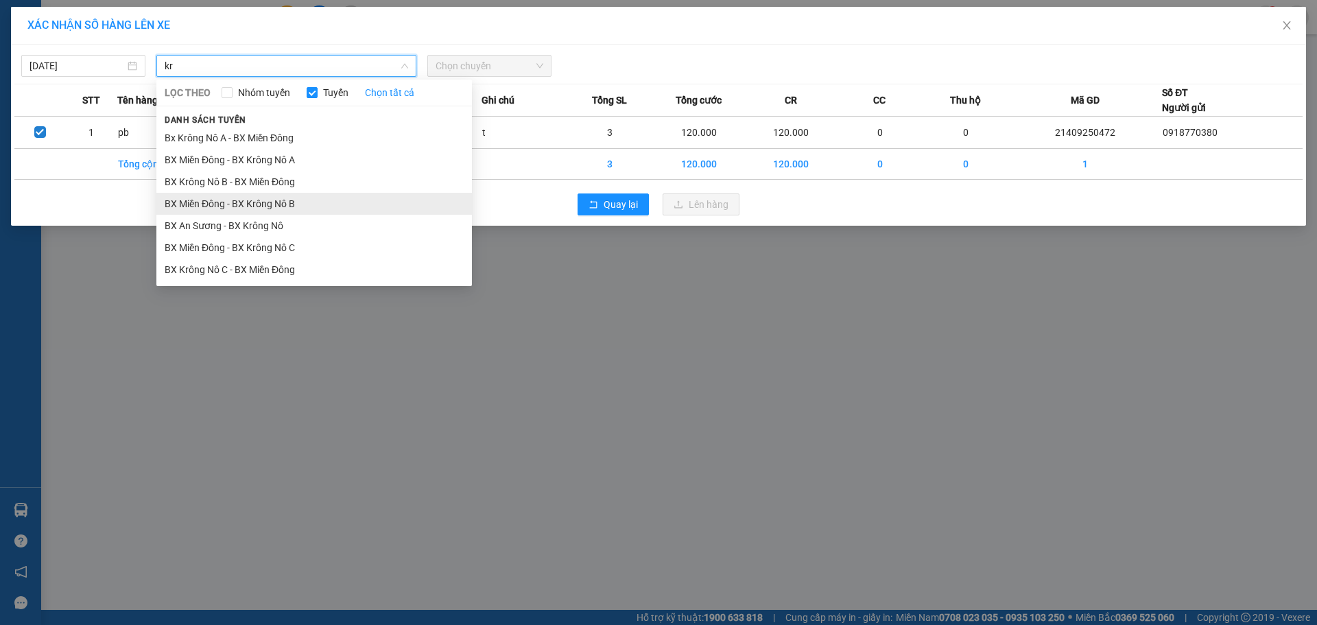
type input "kr"
click at [237, 201] on li "BX Miền Đông - BX Krông Nô B" at bounding box center [314, 204] width 316 height 22
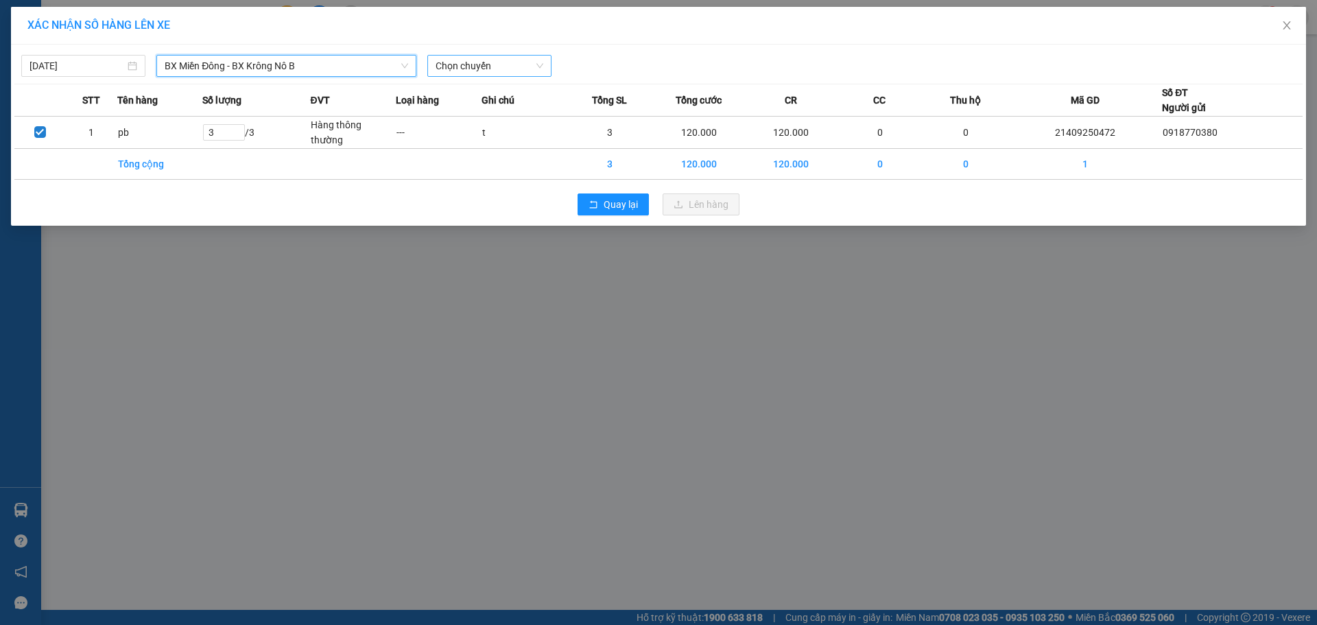
click at [521, 67] on span "Chọn chuyến" at bounding box center [490, 66] width 108 height 21
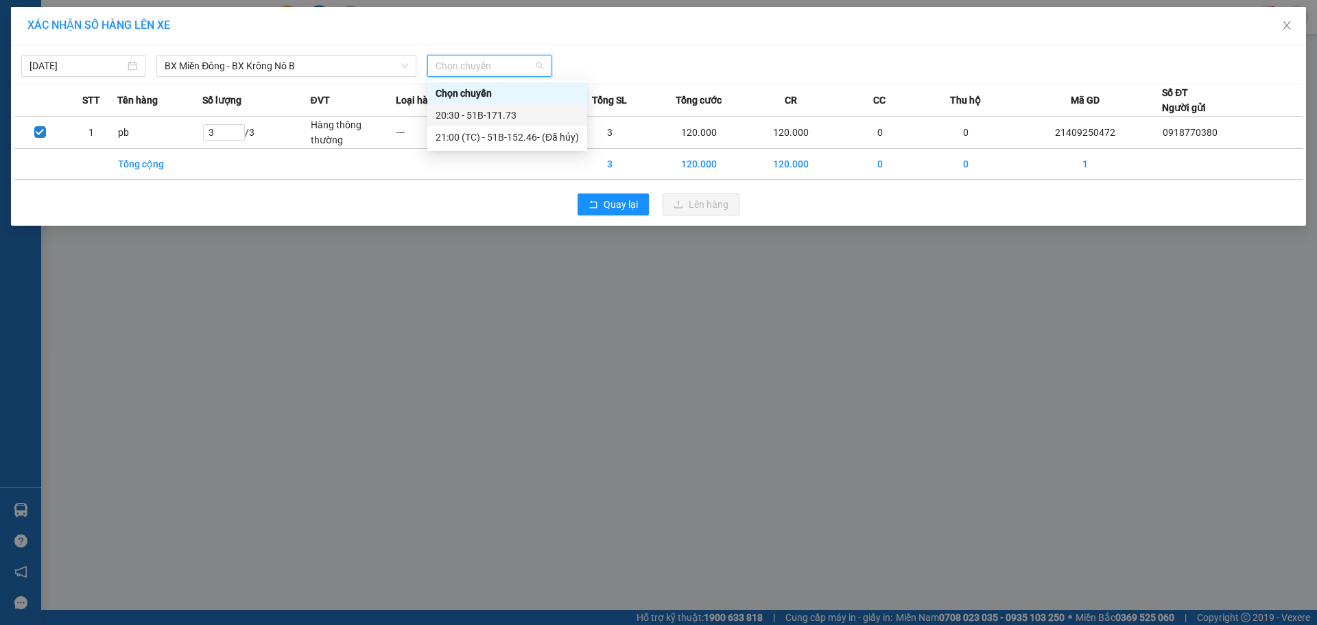
click at [531, 110] on div "20:30 - 51B-171.73" at bounding box center [507, 115] width 143 height 15
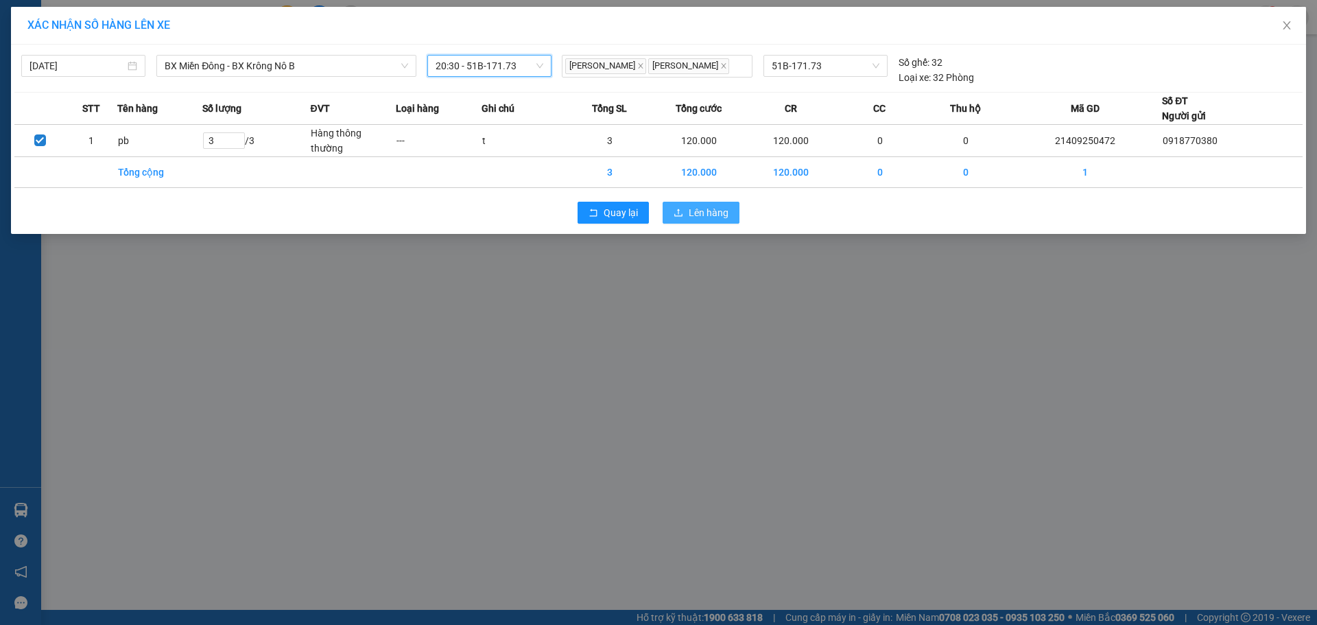
click at [699, 217] on span "Lên hàng" at bounding box center [709, 212] width 40 height 15
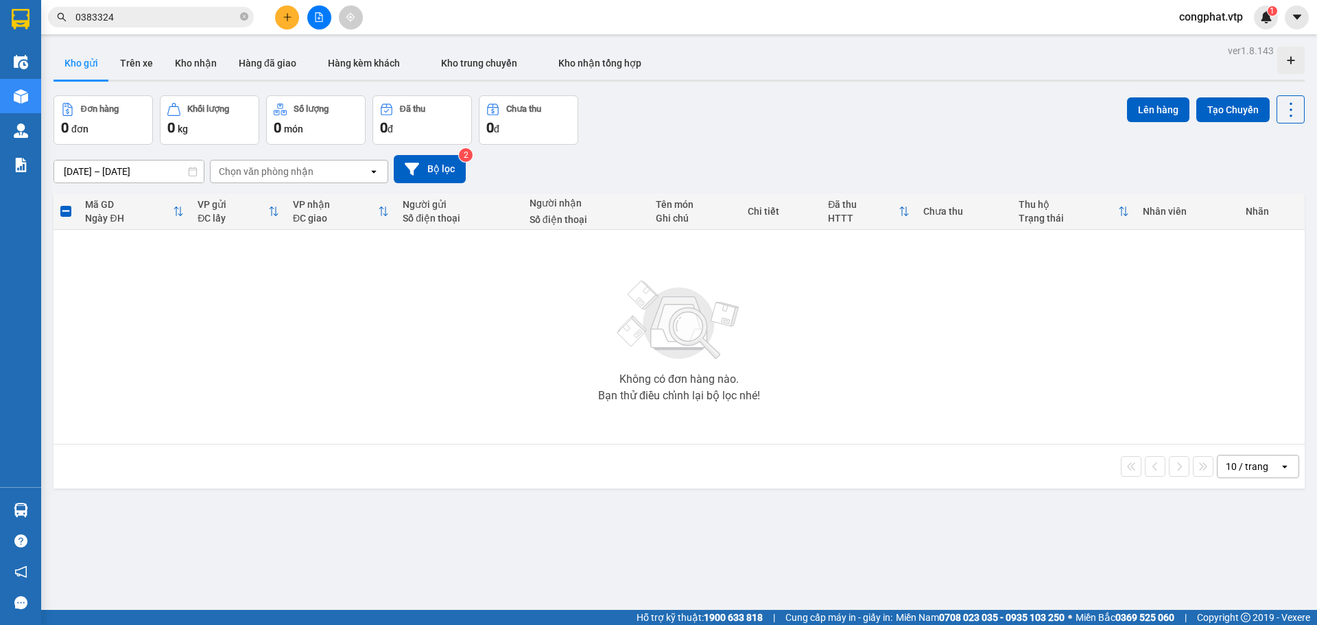
click at [289, 10] on button at bounding box center [287, 17] width 24 height 24
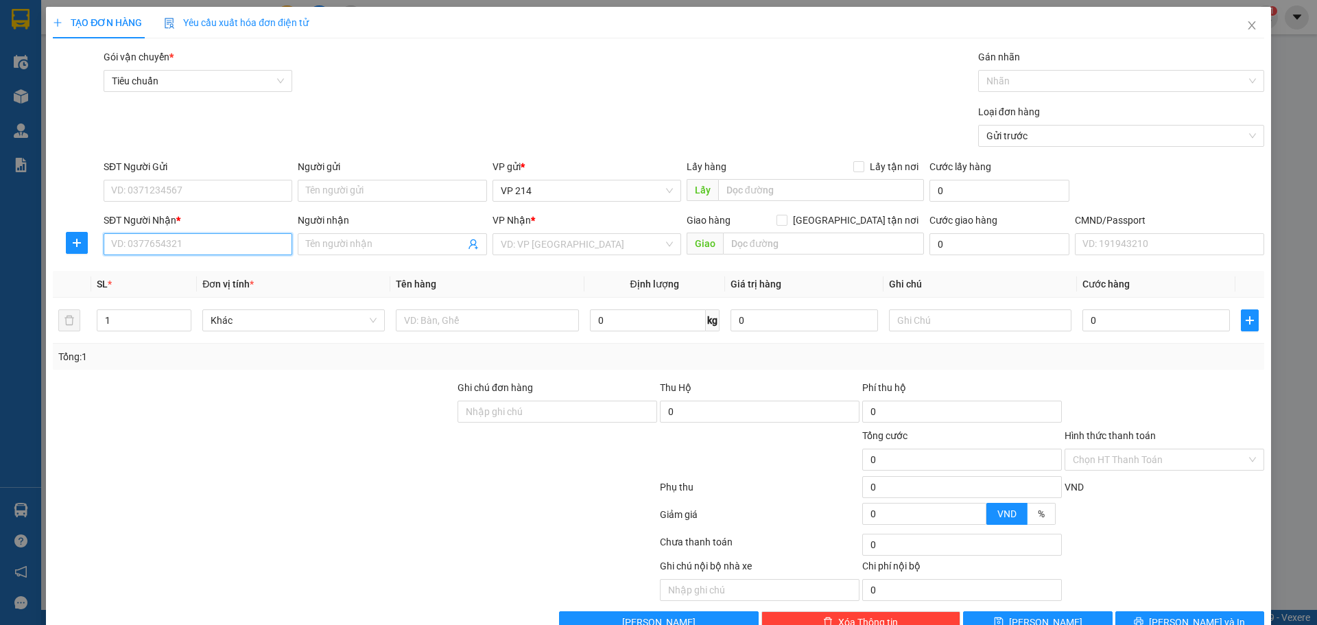
click at [220, 244] on input "SĐT Người Nhận *" at bounding box center [198, 244] width 189 height 22
click at [220, 273] on div "0985842233 - 2 nguyên" at bounding box center [196, 271] width 171 height 15
type input "0985842233"
type input "2 nguyên"
type input "cầu vượt gn"
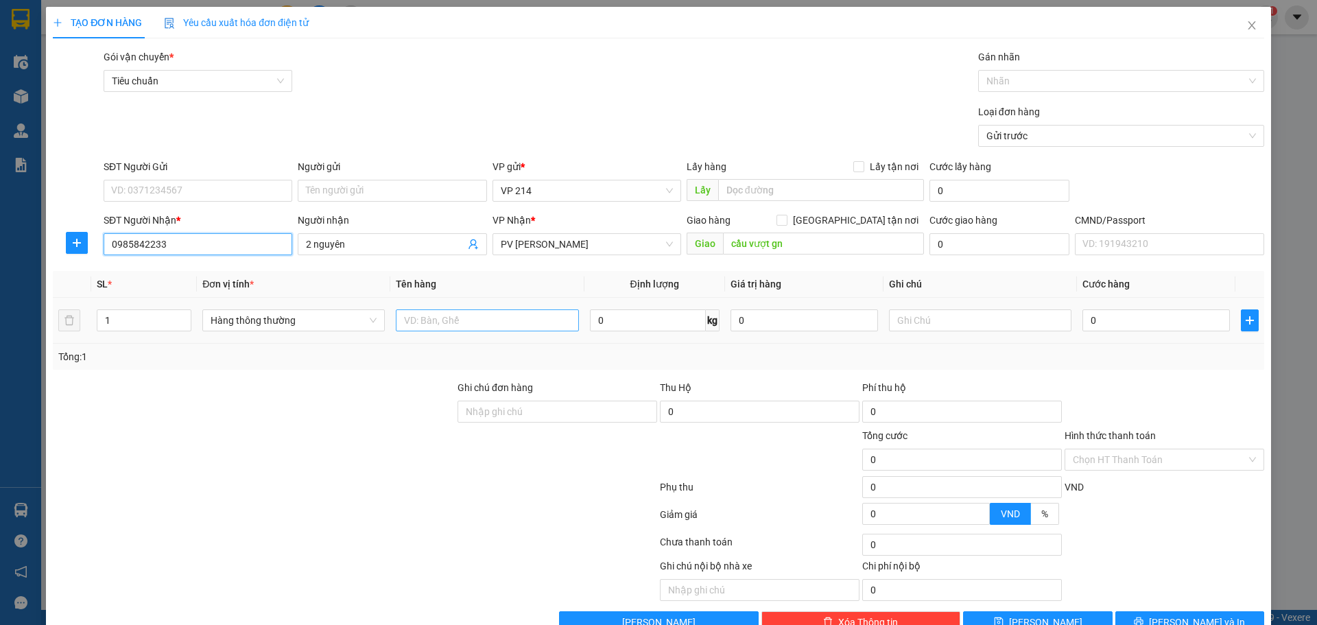
type input "0985842233"
click at [474, 327] on input "text" at bounding box center [487, 320] width 182 height 22
type input "pt"
click at [986, 313] on input "text" at bounding box center [980, 320] width 182 height 22
type input "t"
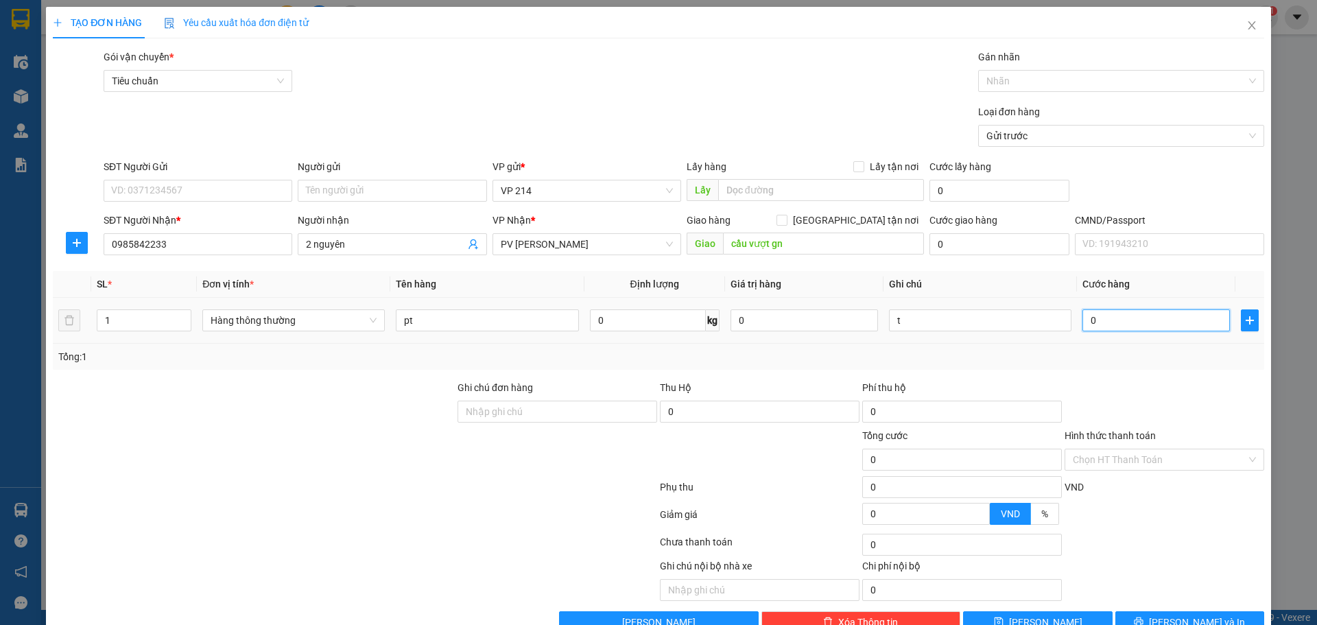
click at [1154, 317] on input "0" at bounding box center [1155, 320] width 147 height 22
type input "5"
type input "50"
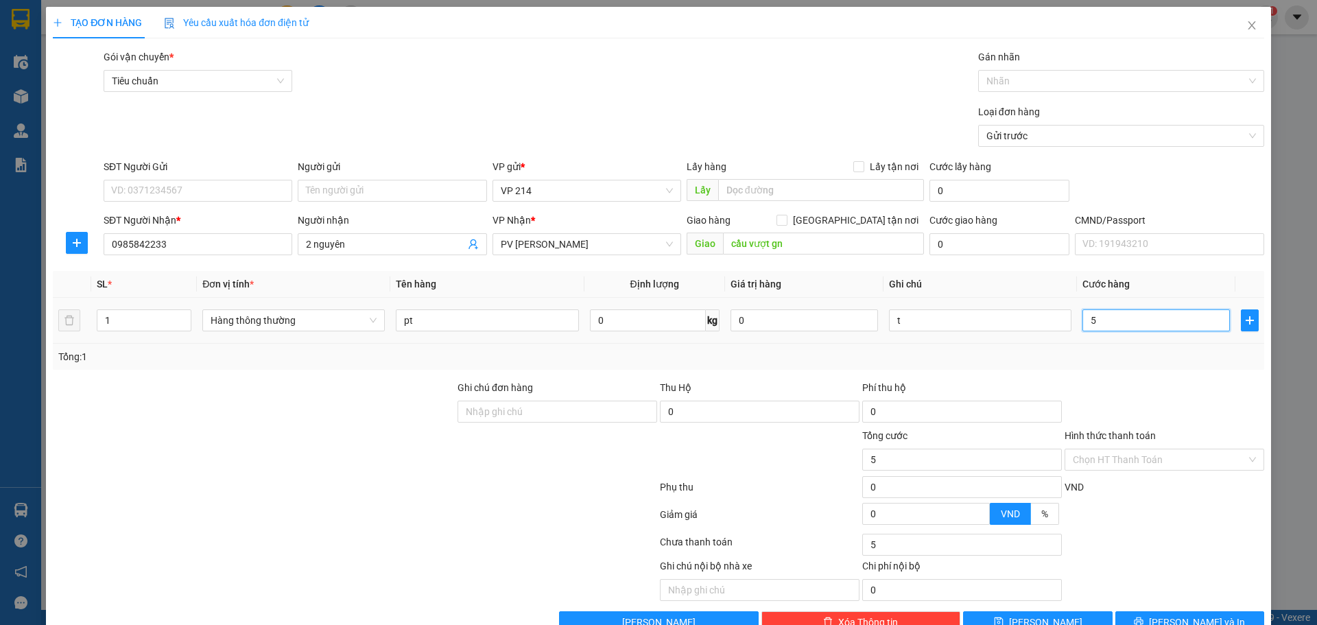
type input "50"
type input "500"
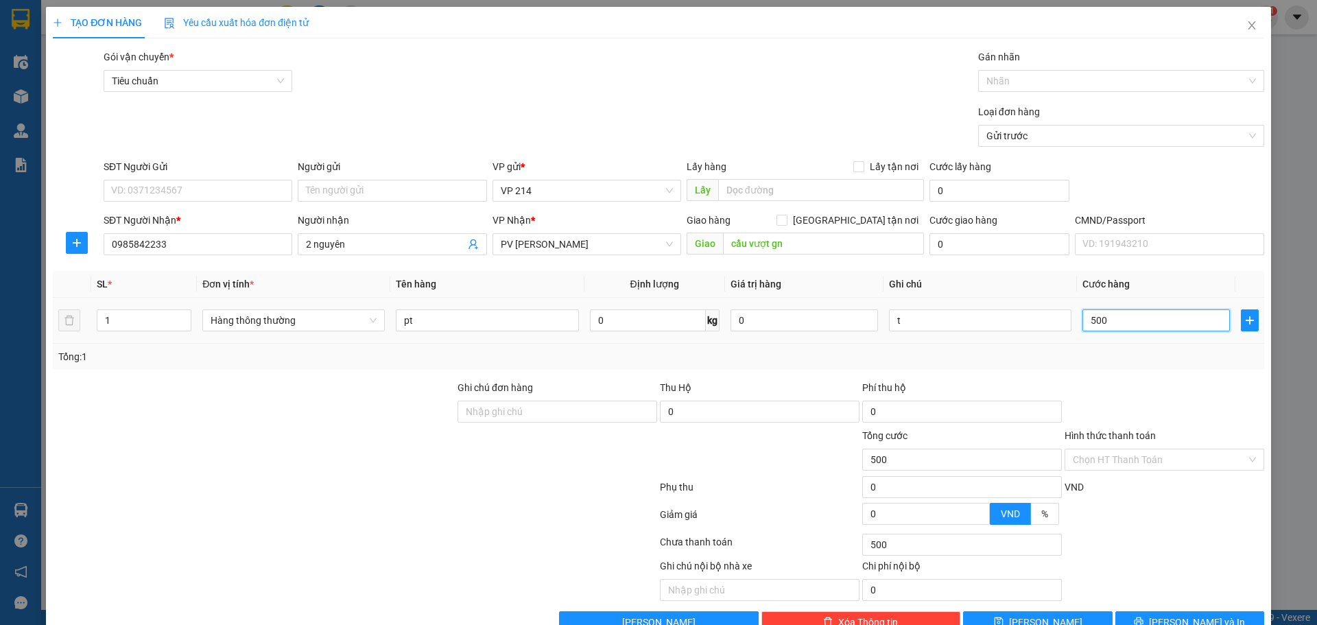
type input "5.000"
type input "50.000"
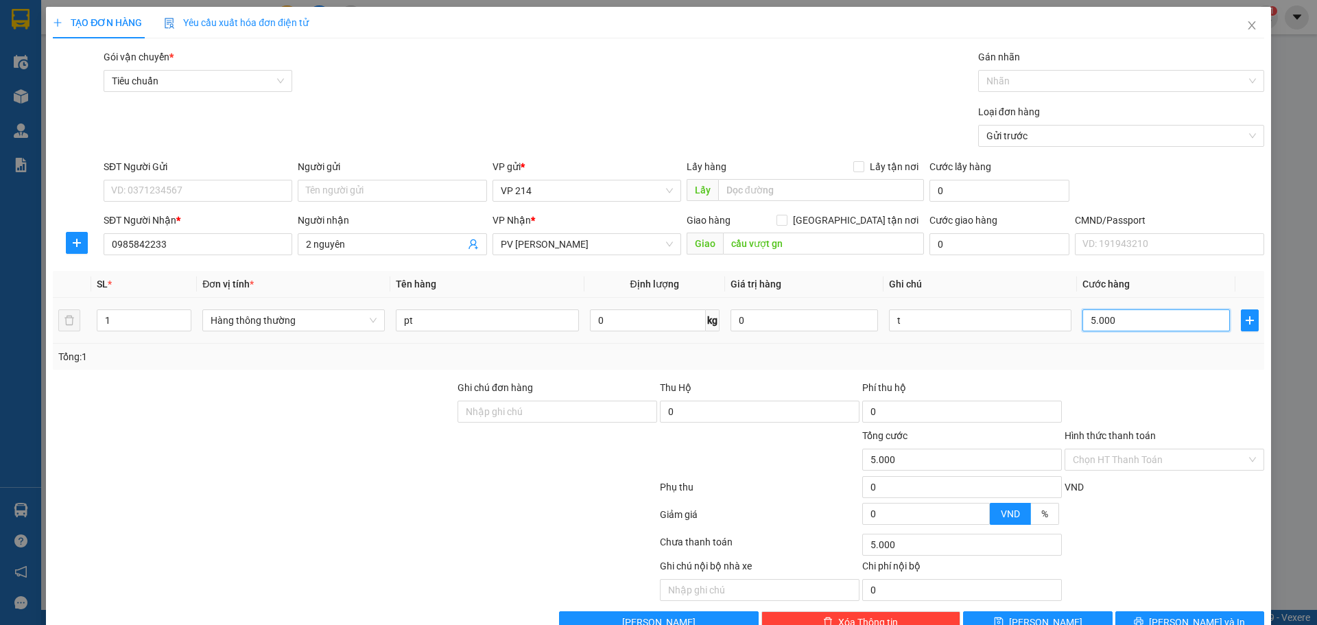
type input "50.000"
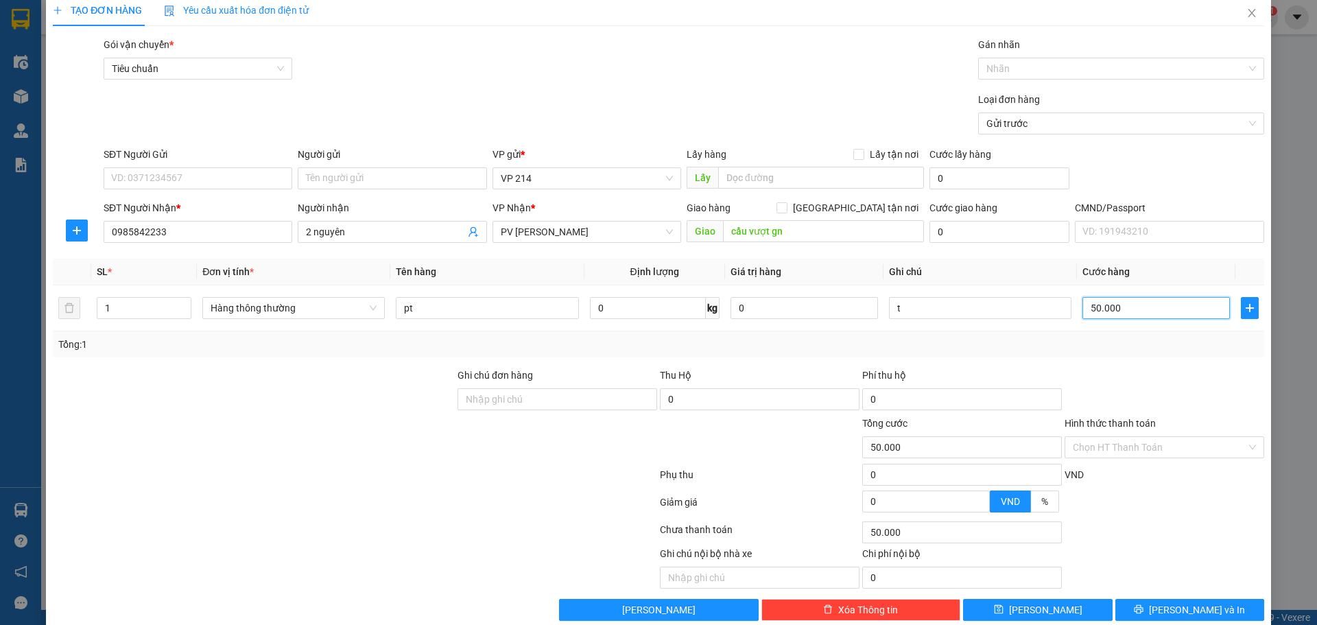
scroll to position [35, 0]
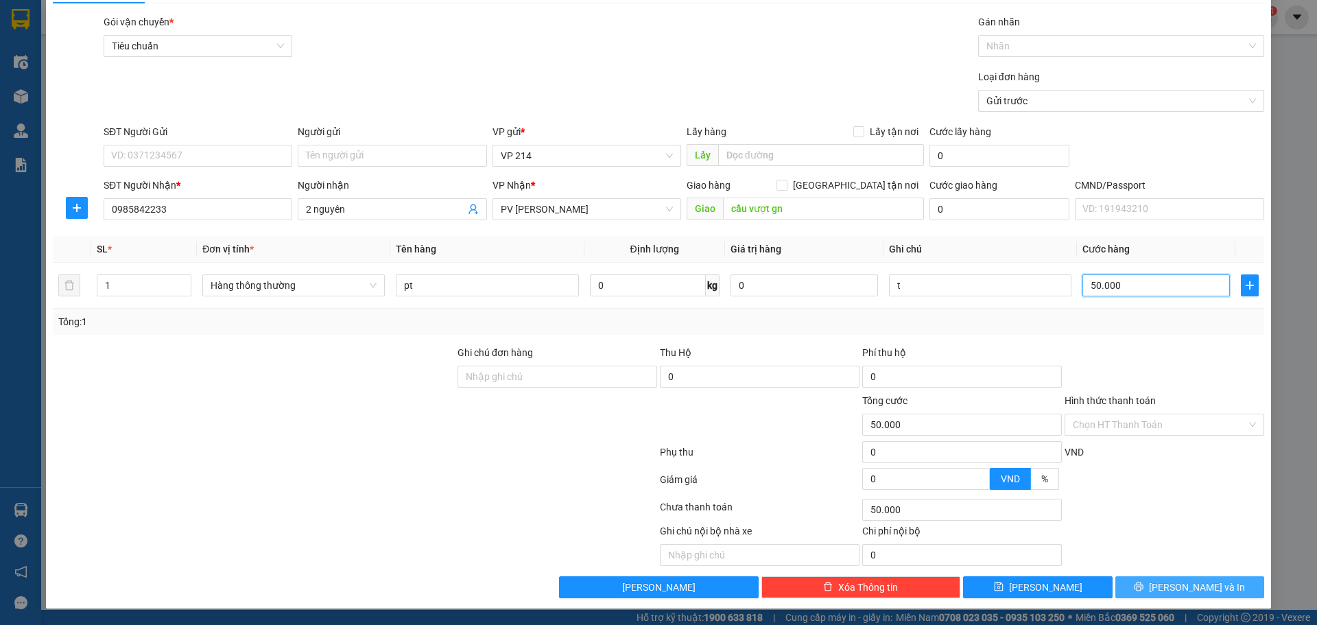
type input "50.000"
click at [1193, 590] on span "Lưu và In" at bounding box center [1197, 587] width 96 height 15
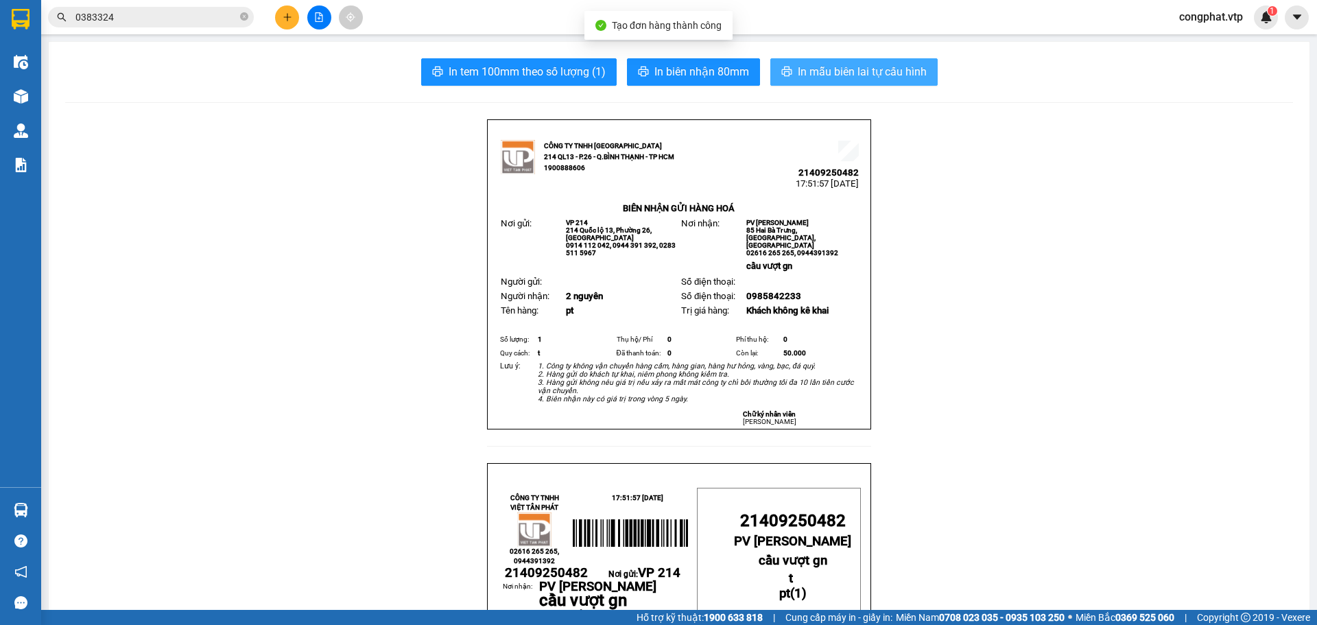
click at [827, 67] on span "In mẫu biên lai tự cấu hình" at bounding box center [862, 71] width 129 height 17
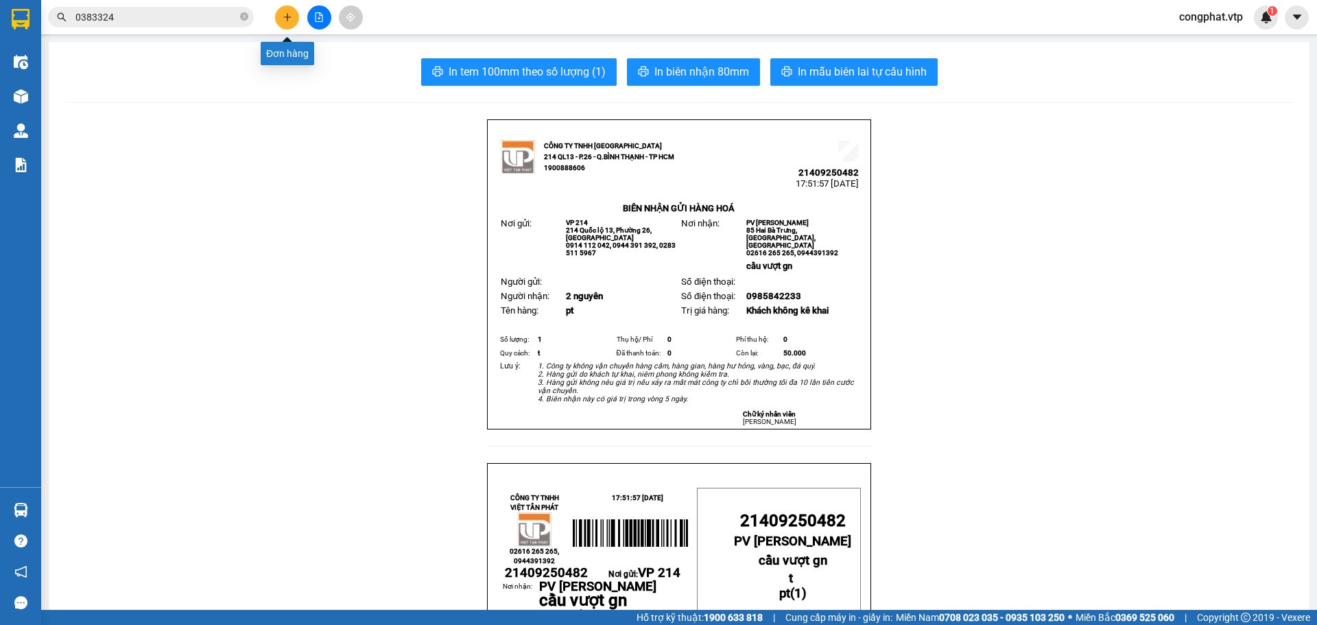
click at [283, 17] on icon "plus" at bounding box center [288, 17] width 10 height 10
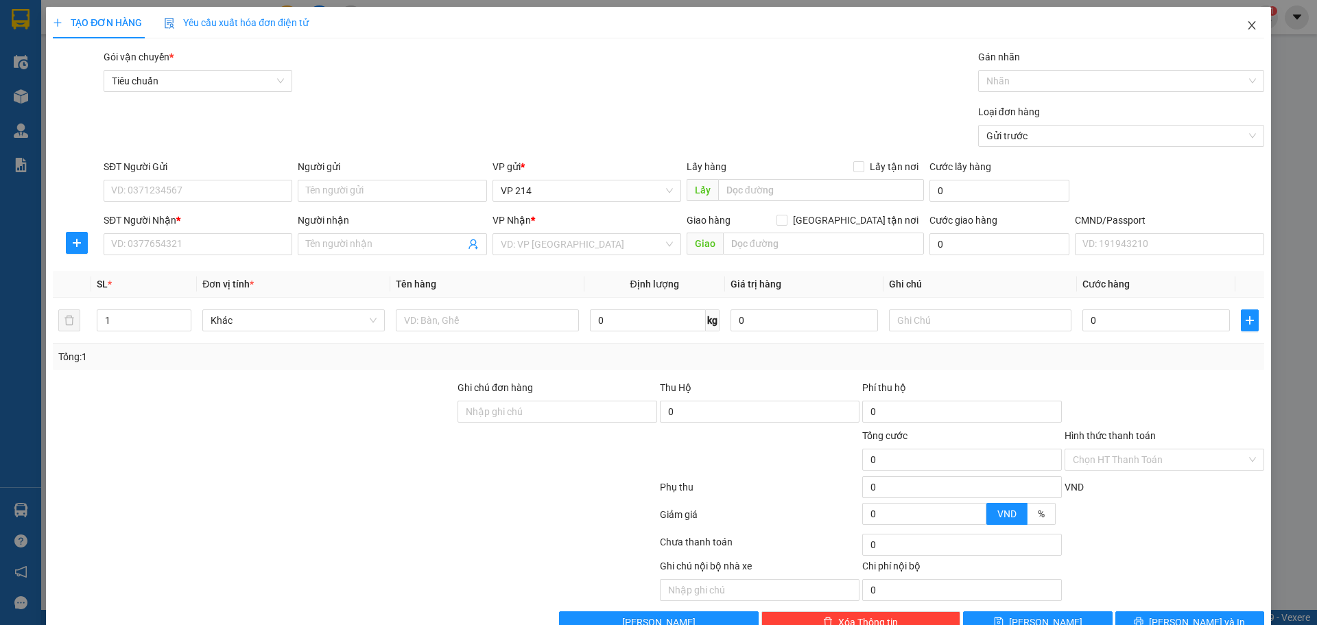
click at [1248, 23] on icon "close" at bounding box center [1252, 25] width 8 height 8
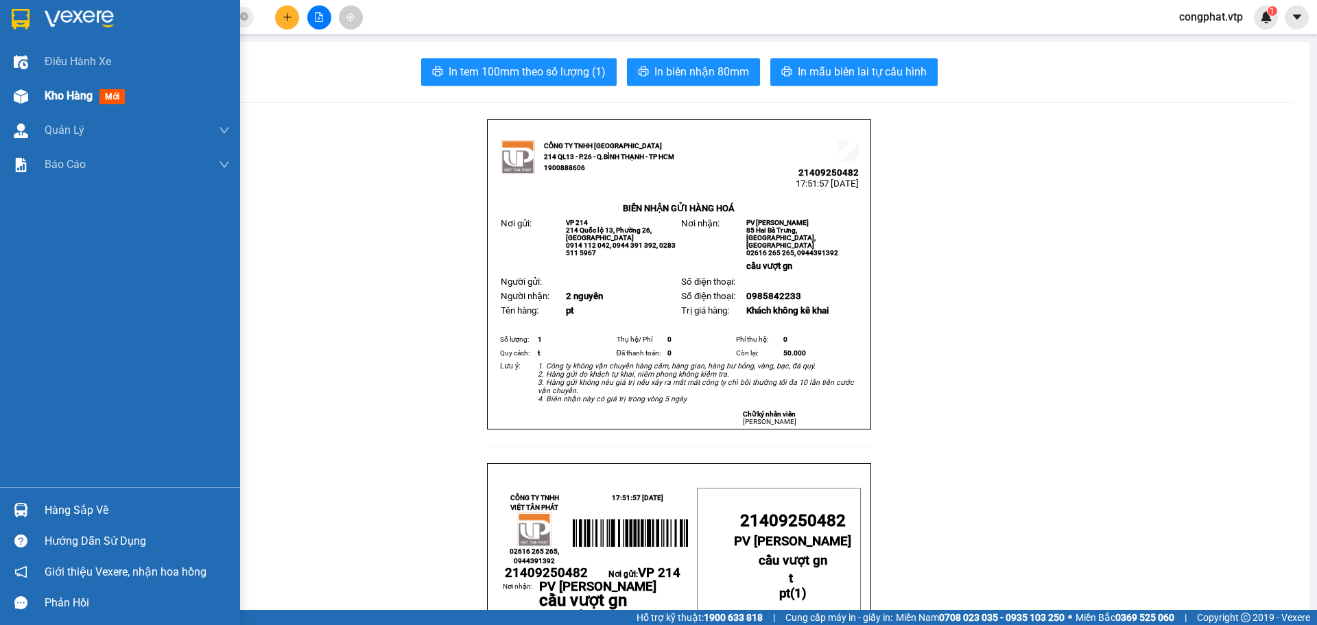
click at [104, 106] on div "Kho hàng mới" at bounding box center [137, 96] width 185 height 34
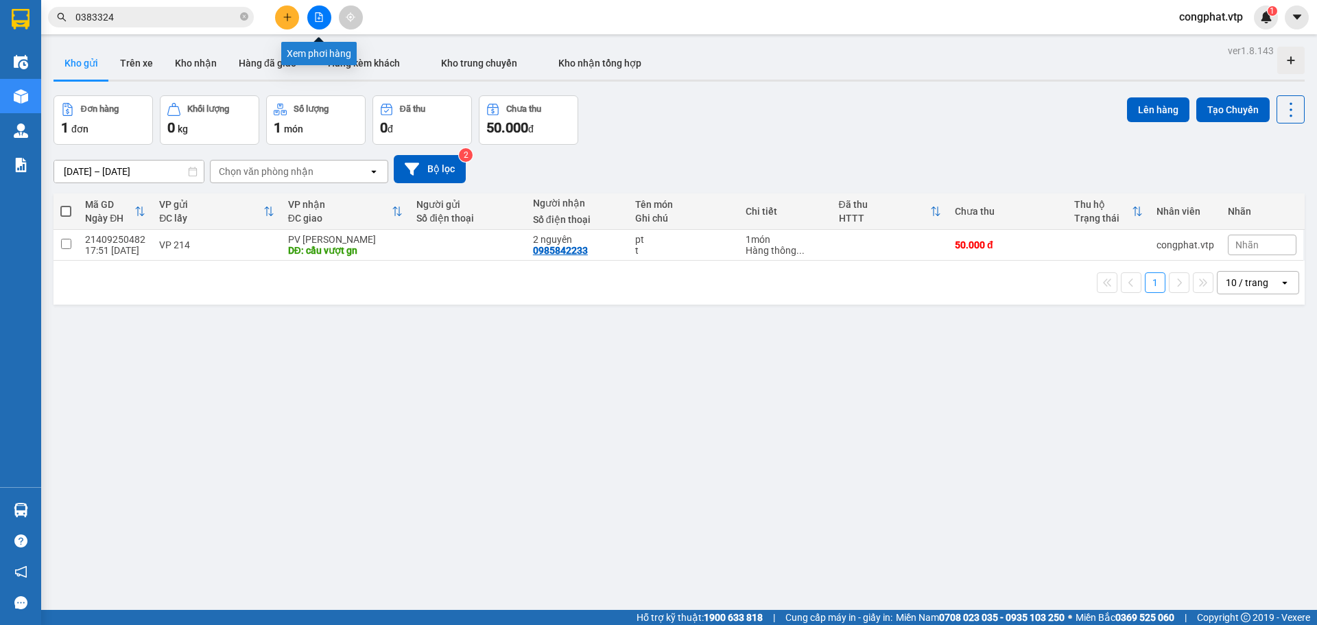
click at [316, 19] on icon "file-add" at bounding box center [319, 17] width 10 height 10
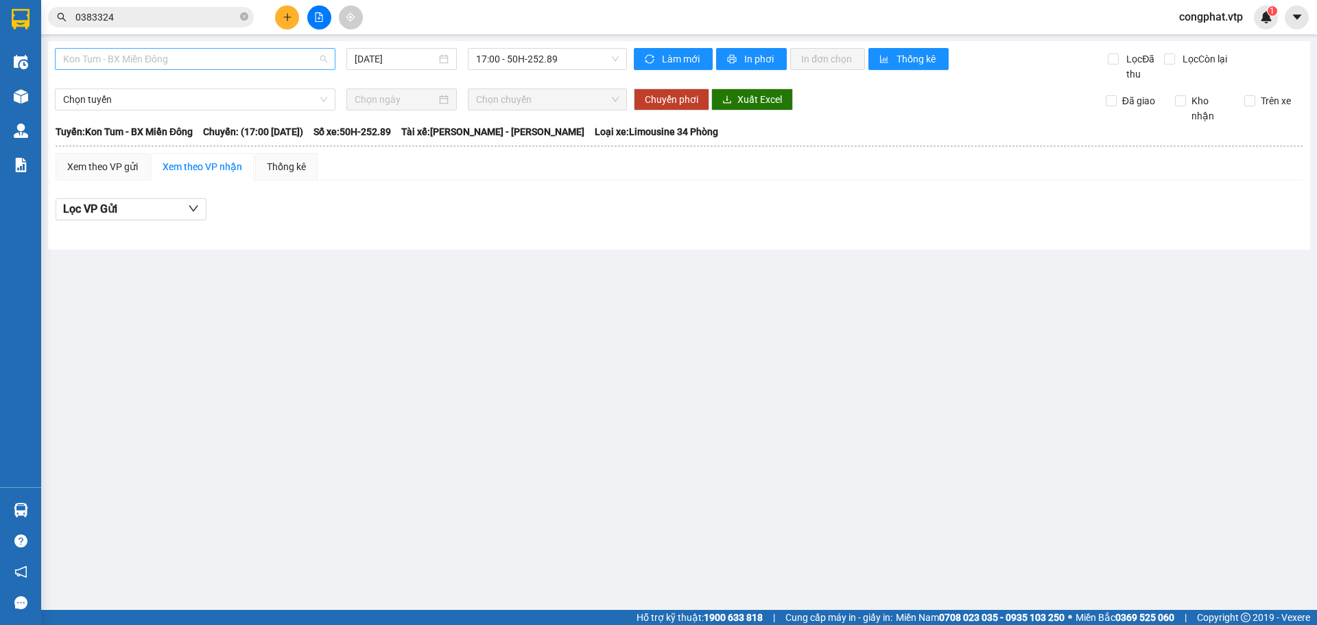
click at [278, 53] on span "Kon Tum - BX Miền Đông" at bounding box center [195, 59] width 264 height 21
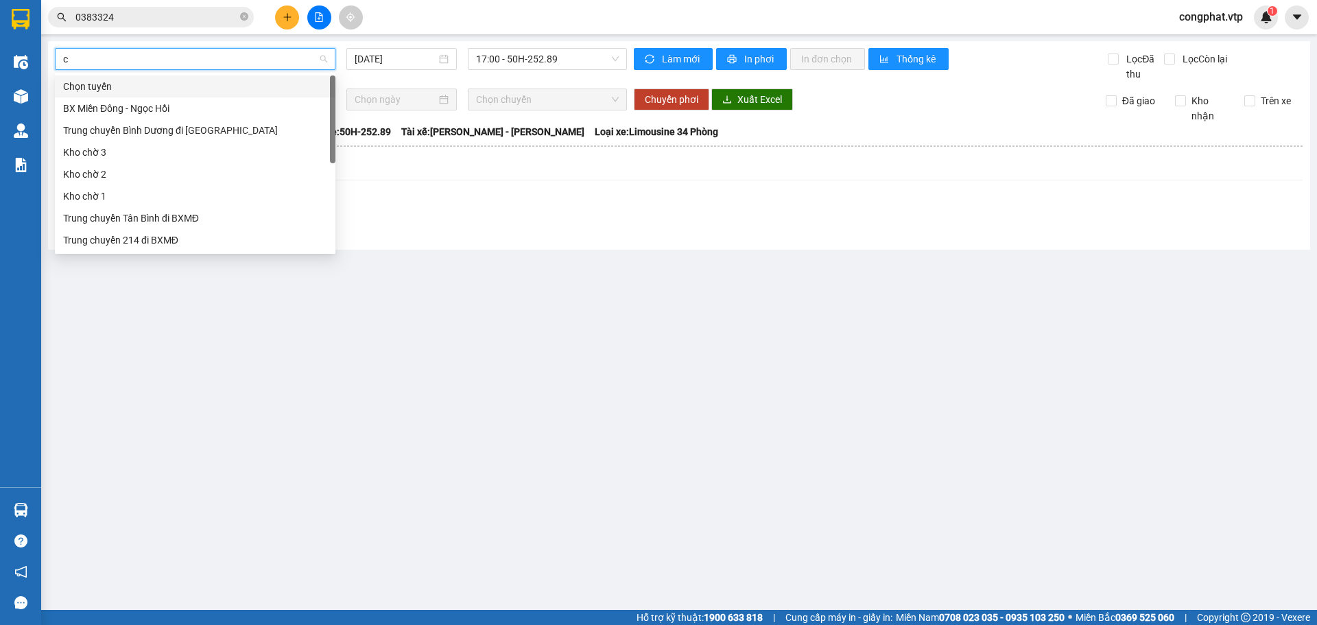
type input "cj"
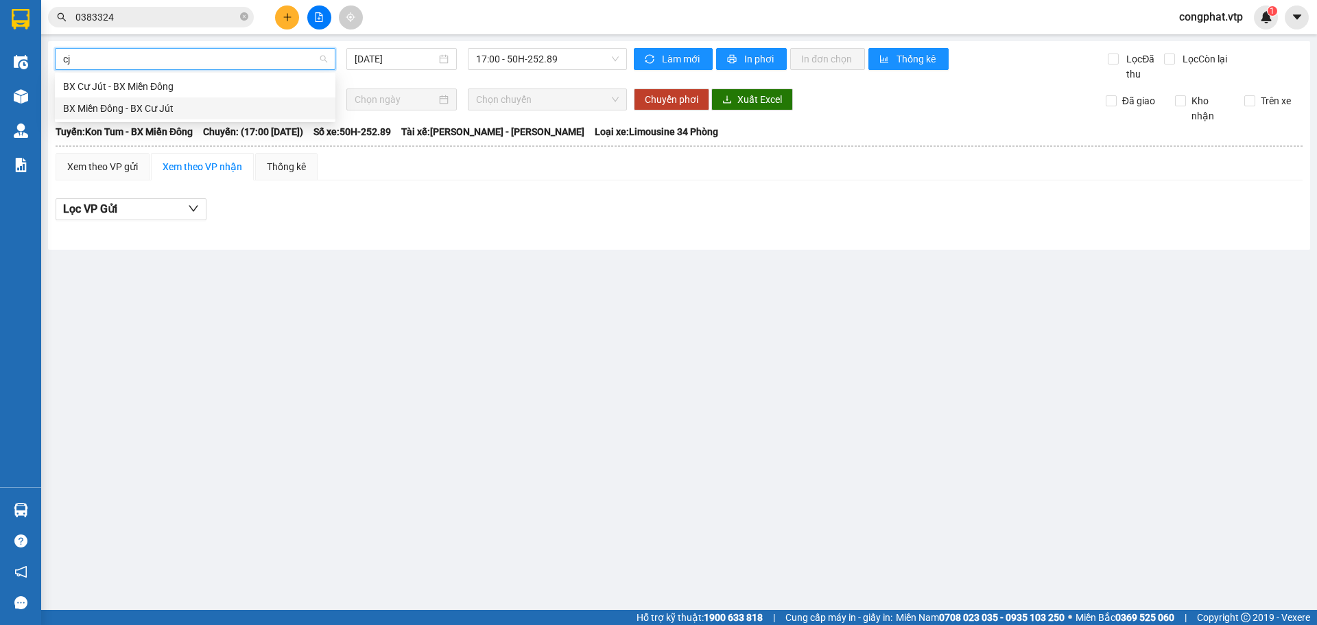
click at [204, 112] on div "BX Miền Đông - BX Cư Jút" at bounding box center [195, 108] width 264 height 15
type input "12/09/2025"
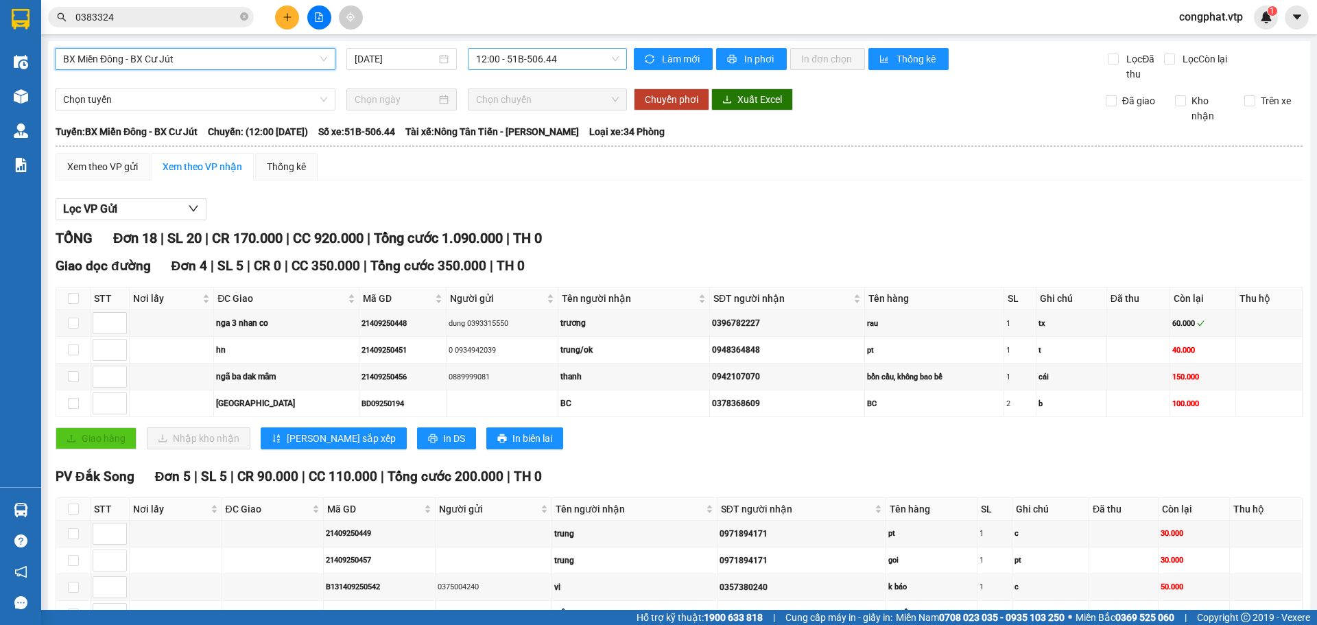
click at [508, 58] on span "12:00 - 51B-506.44" at bounding box center [547, 59] width 143 height 21
click at [513, 133] on div "21:00 - 50H-808.27" at bounding box center [526, 130] width 107 height 15
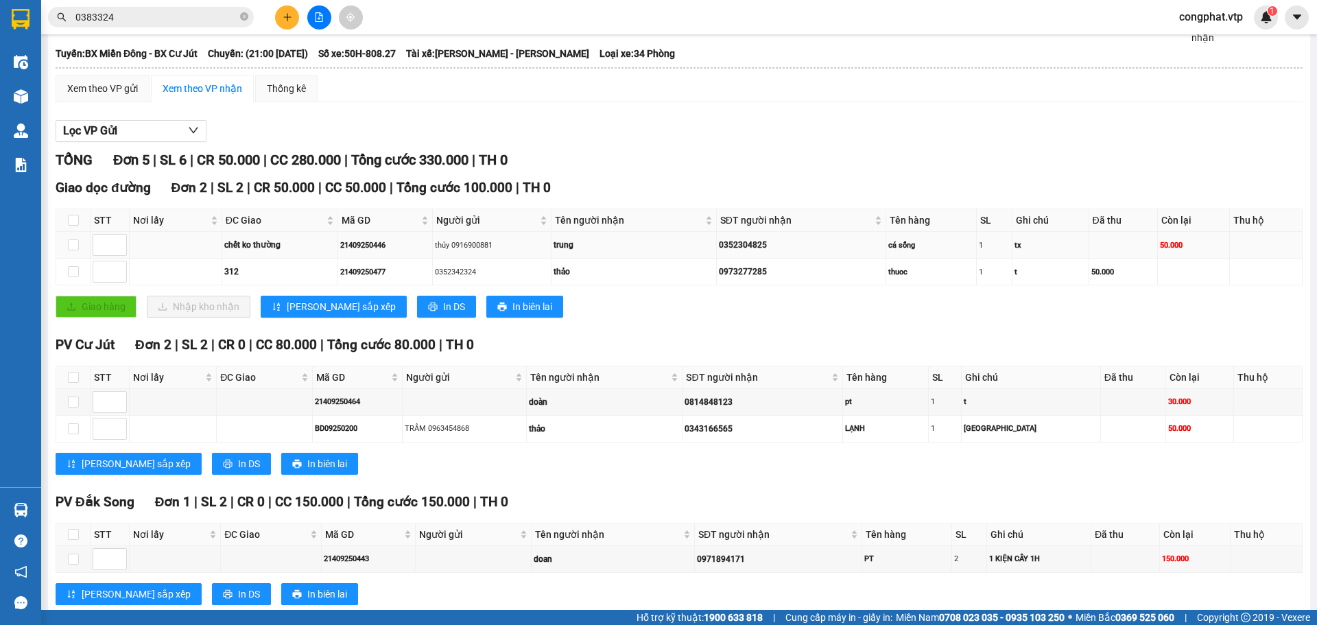
scroll to position [112, 0]
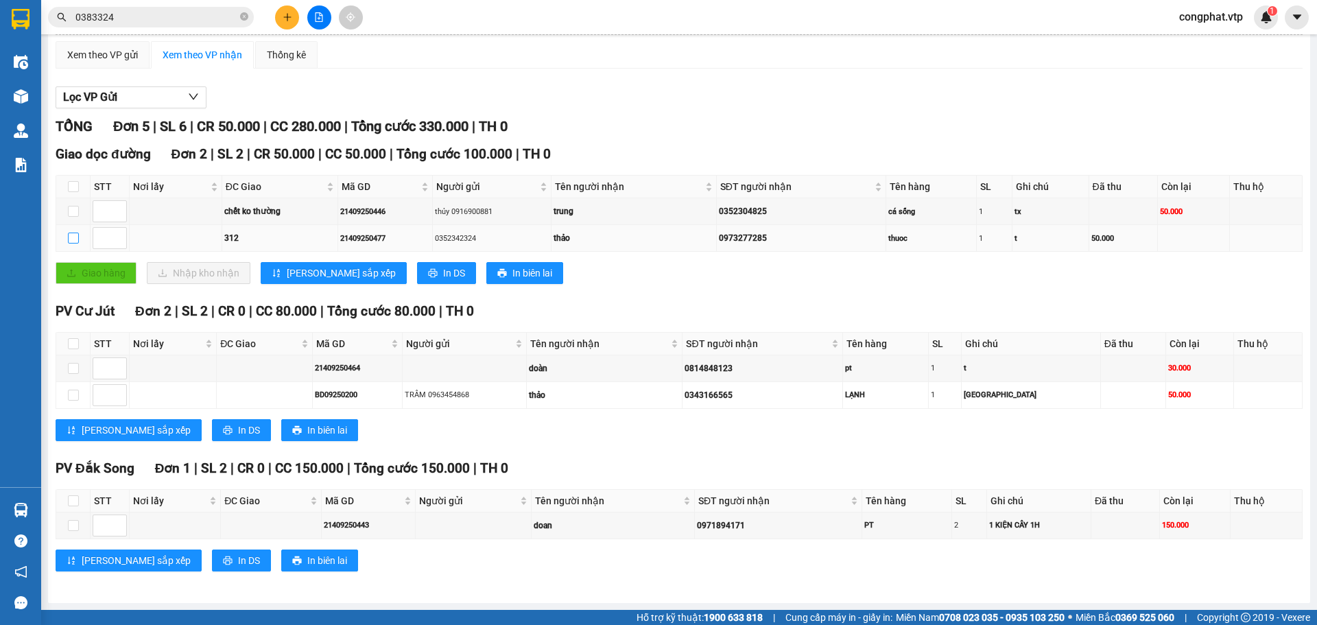
click at [71, 244] on label at bounding box center [73, 237] width 11 height 15
click at [71, 244] on input "checkbox" at bounding box center [73, 238] width 11 height 11
checkbox input "true"
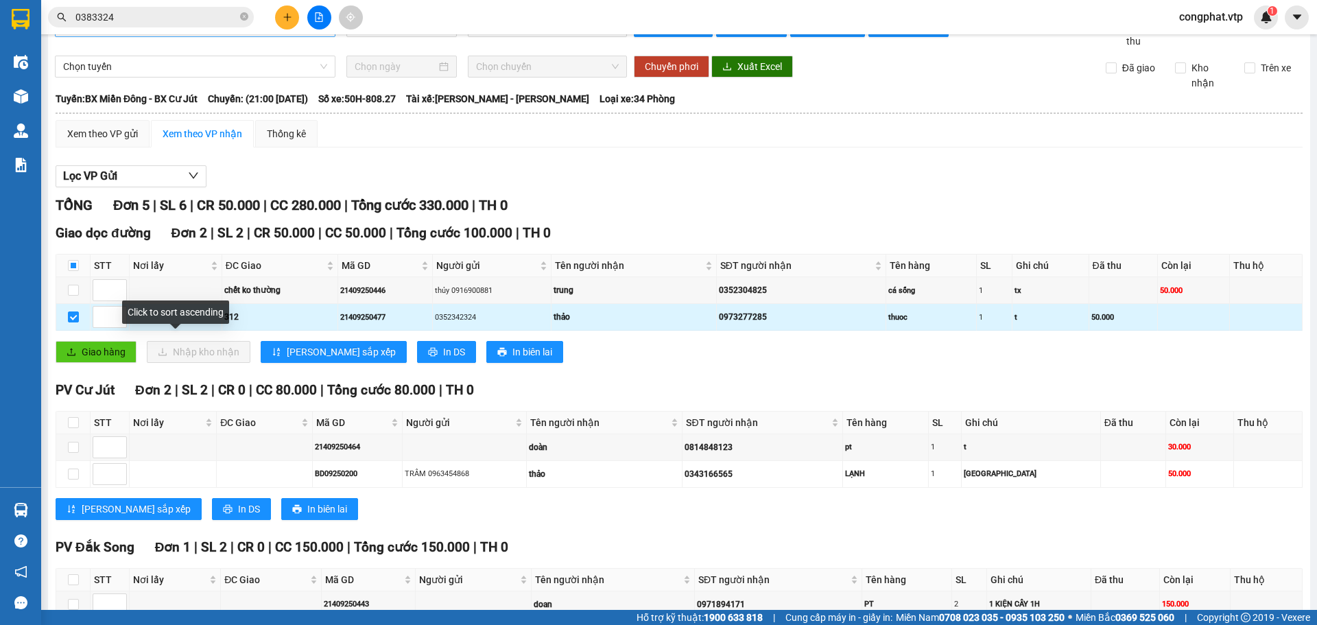
scroll to position [0, 0]
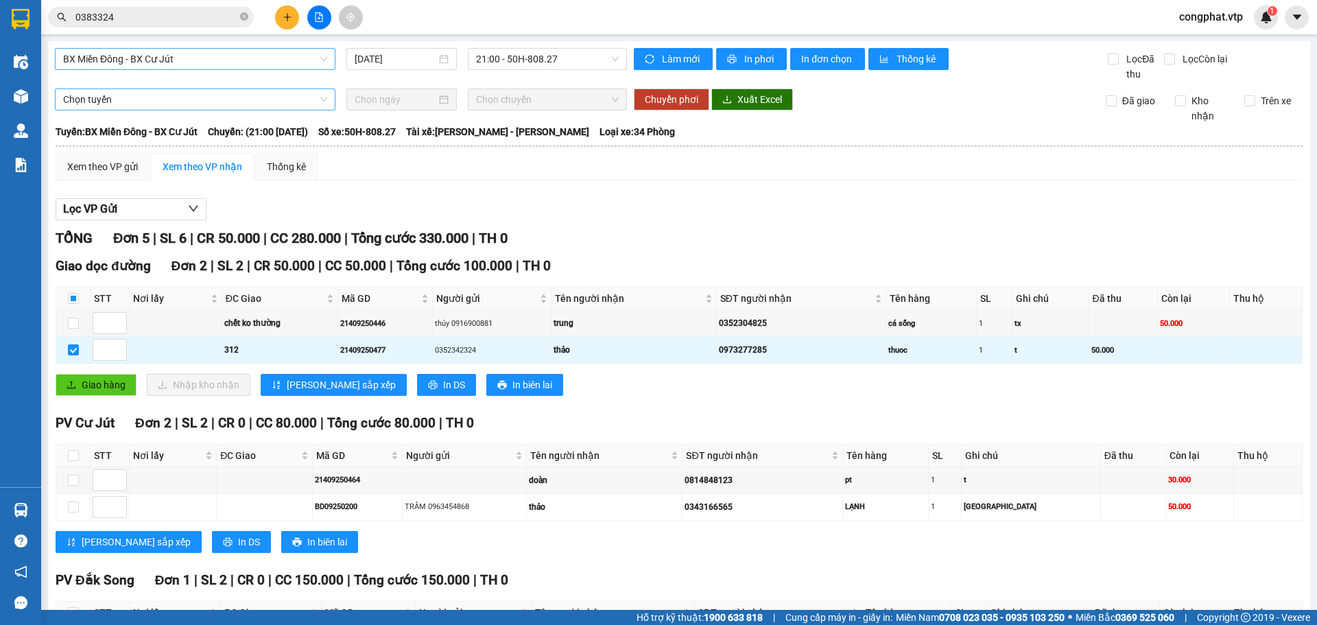
click at [169, 96] on span "Chọn tuyến" at bounding box center [195, 99] width 264 height 21
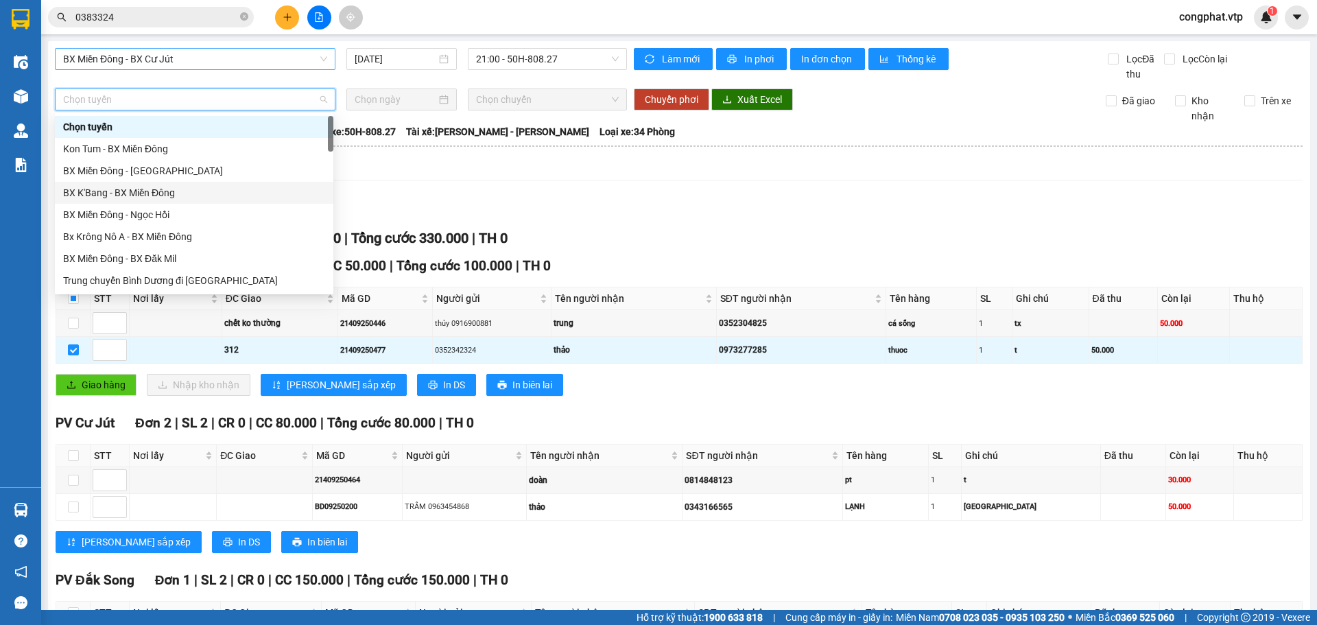
click at [449, 187] on div "Xem theo VP gửi Xem theo VP nhận Thống kê Lọc VP Gửi TỔNG Đơn 5 | SL 6 | CR 50…" at bounding box center [679, 426] width 1247 height 547
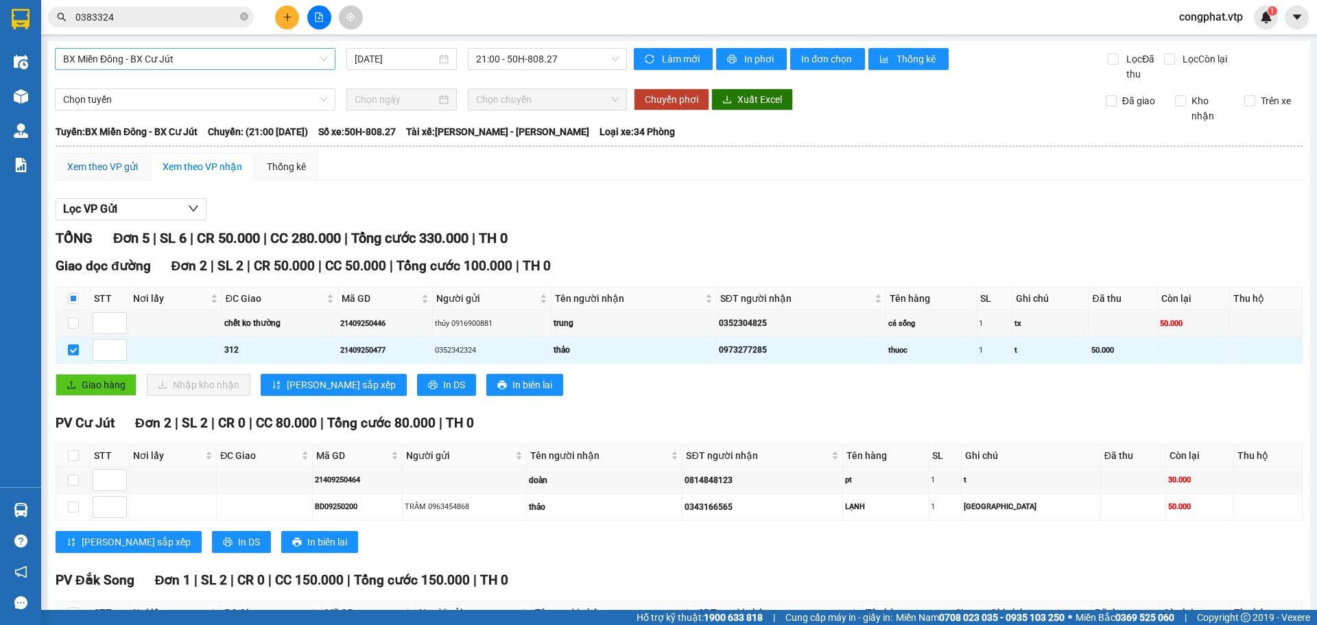
click at [104, 164] on div "Xem theo VP gửi" at bounding box center [102, 166] width 71 height 15
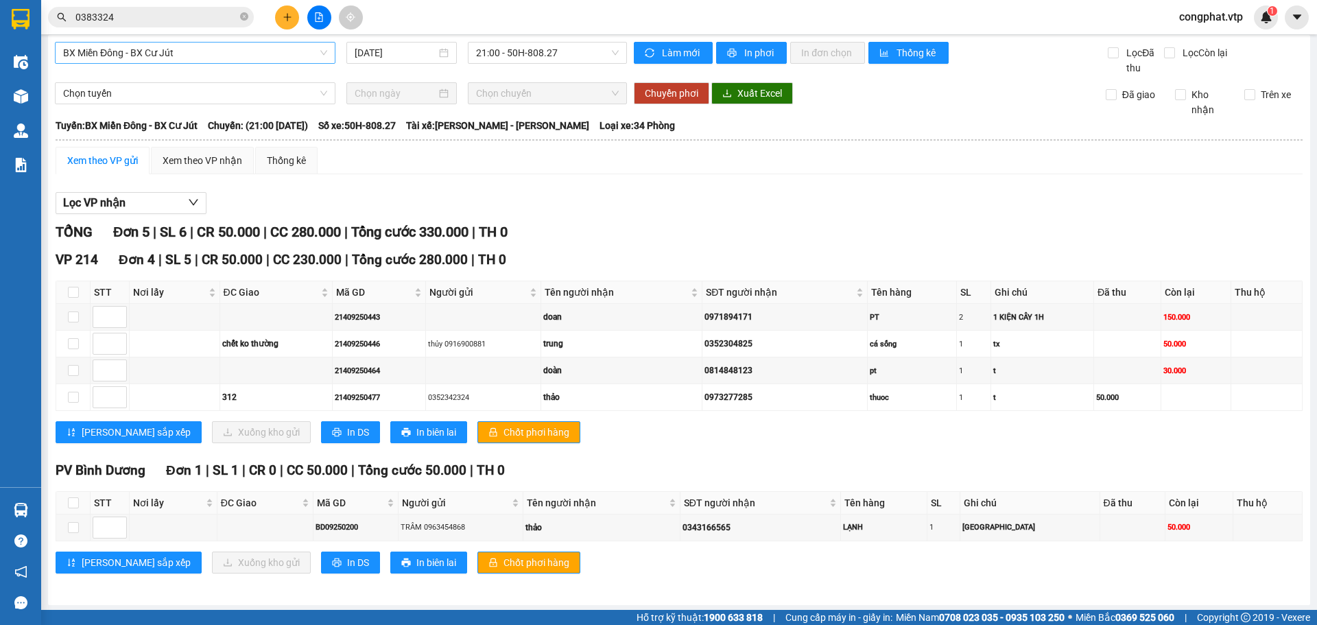
scroll to position [8, 0]
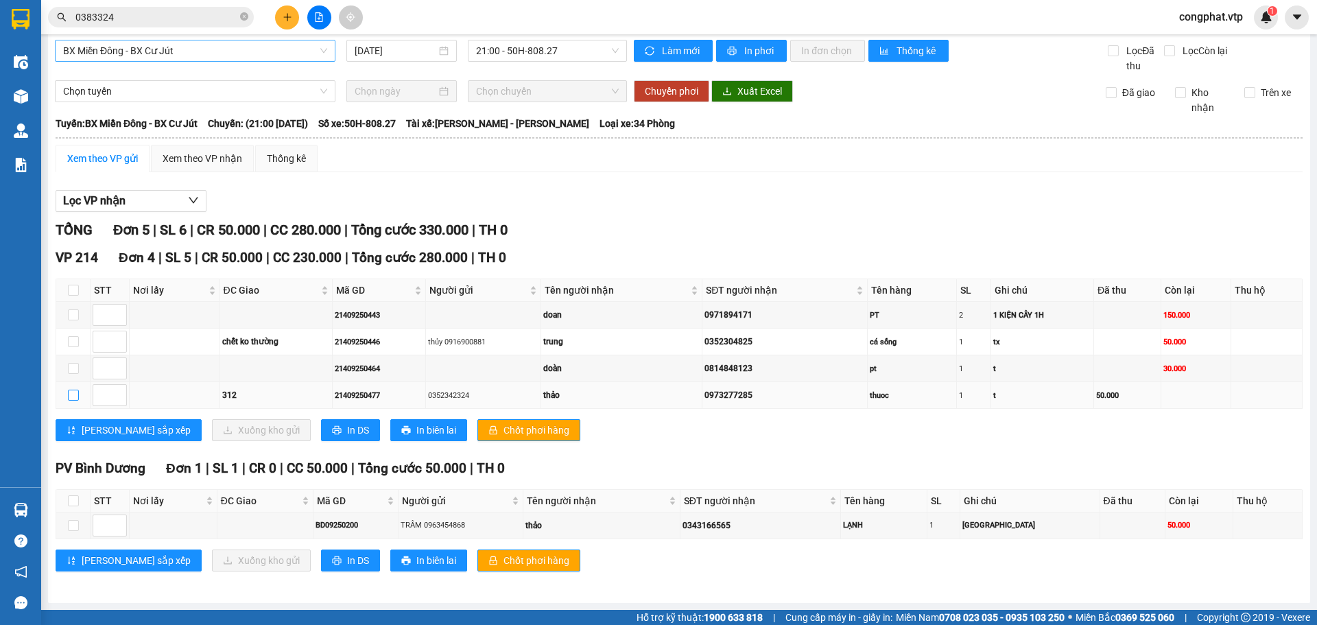
click at [73, 397] on input "checkbox" at bounding box center [73, 395] width 11 height 11
checkbox input "true"
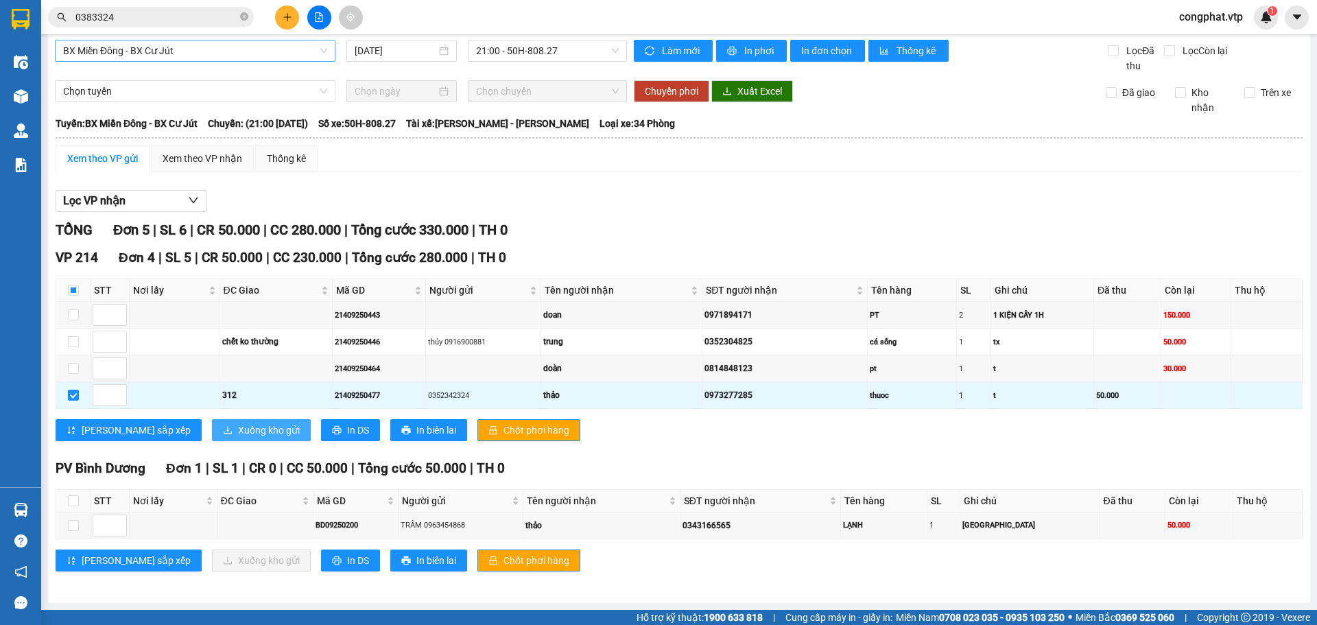
click at [238, 431] on span "Xuống kho gửi" at bounding box center [269, 430] width 62 height 15
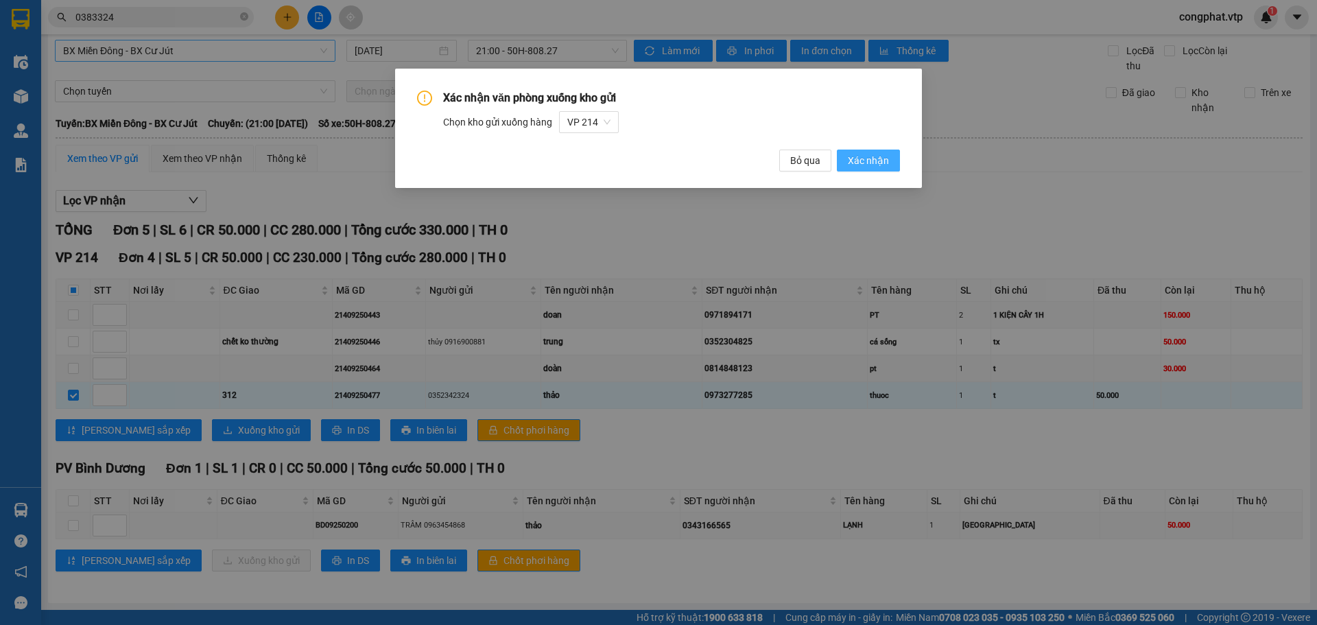
click at [870, 163] on span "Xác nhận" at bounding box center [868, 160] width 41 height 15
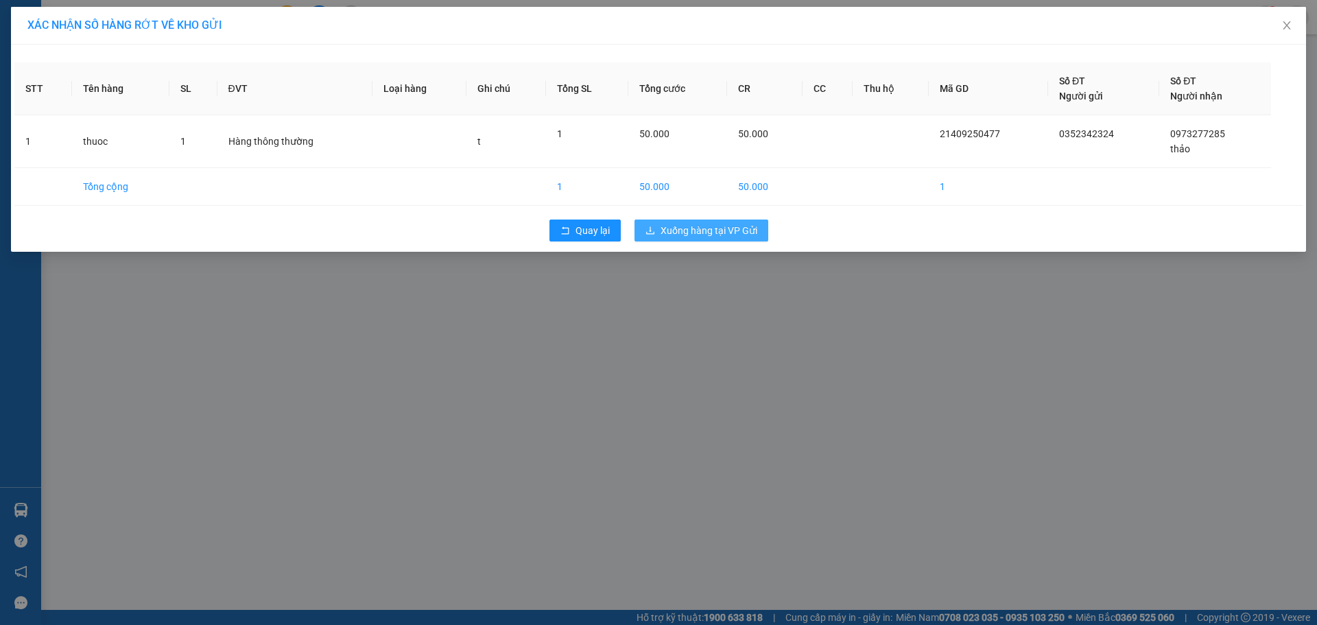
click at [700, 233] on span "Xuống hàng tại VP Gửi" at bounding box center [709, 230] width 97 height 15
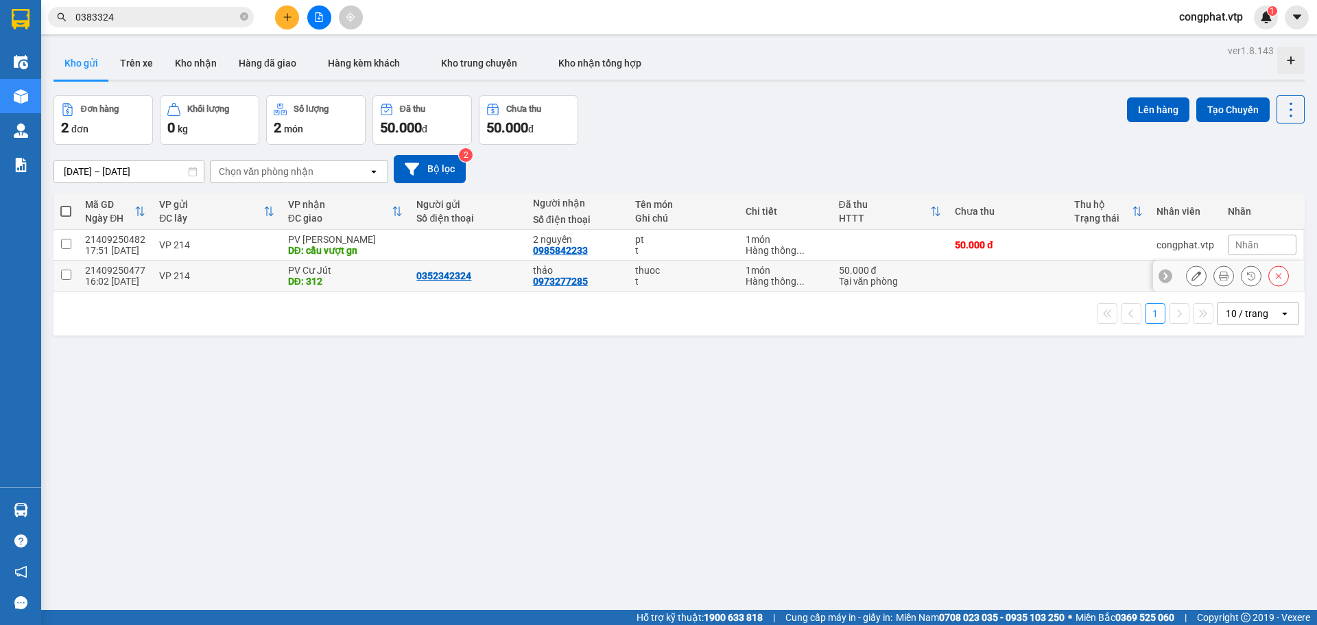
click at [1191, 277] on icon at bounding box center [1196, 276] width 10 height 10
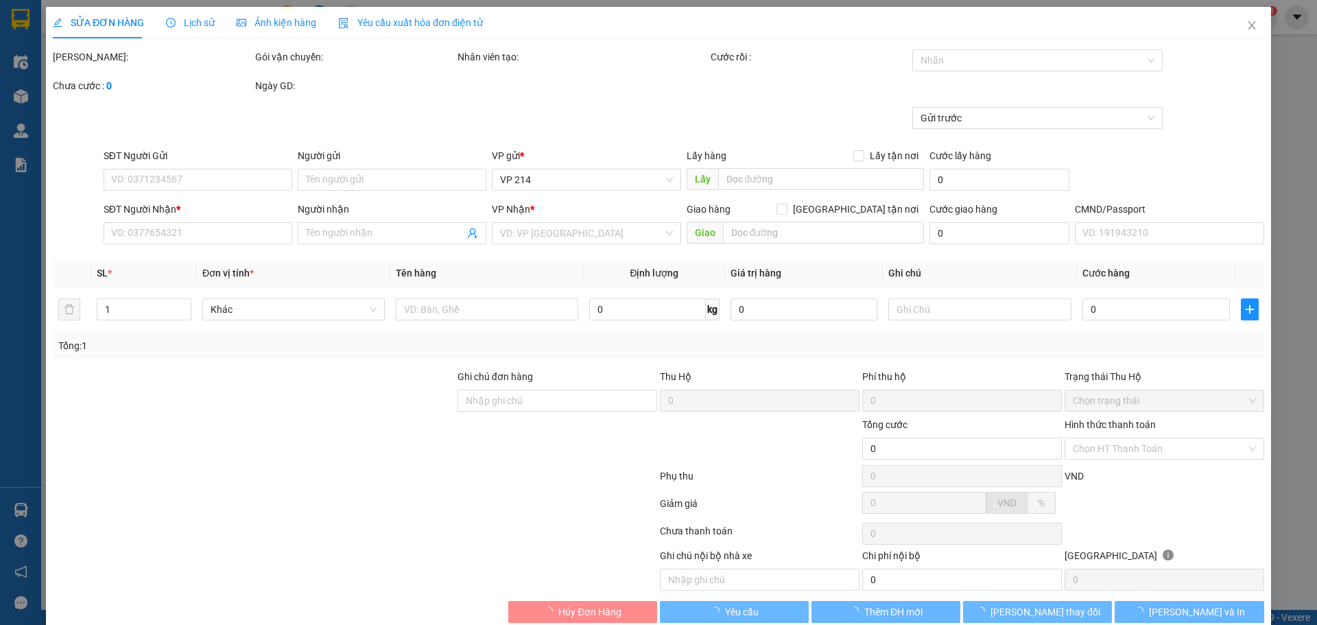
type input "0352342324"
type input "0973277285"
type input "thảo"
type input "312"
type input "50.000"
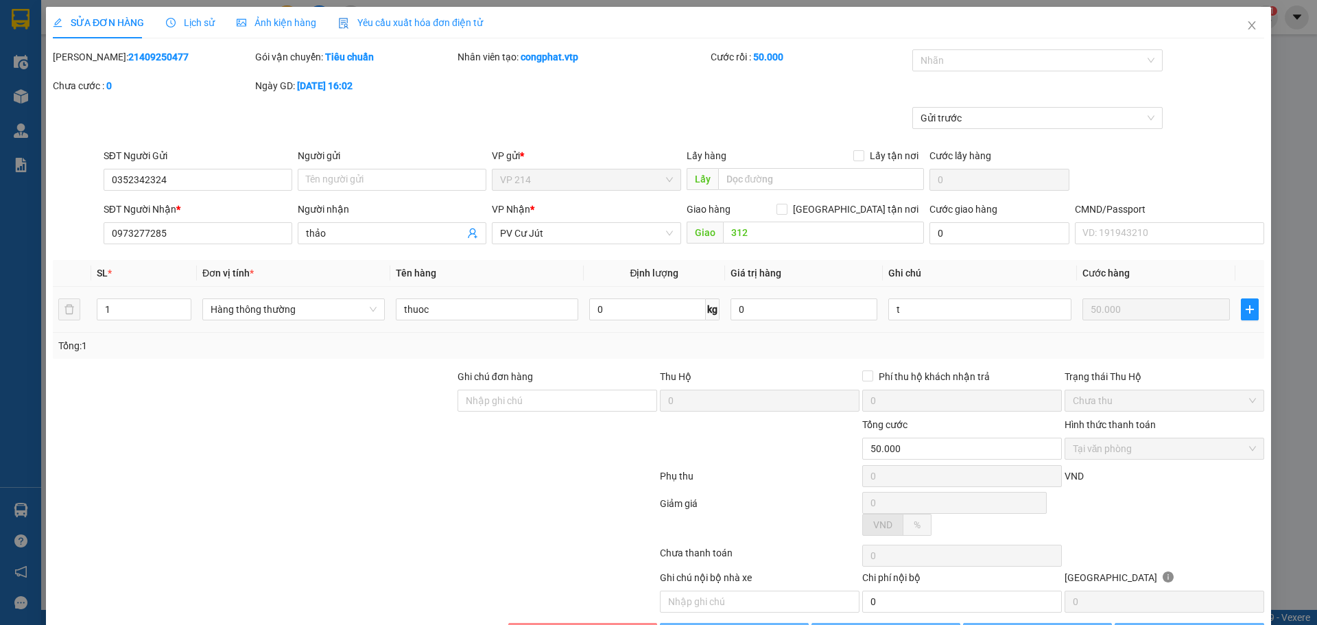
type input "2.500"
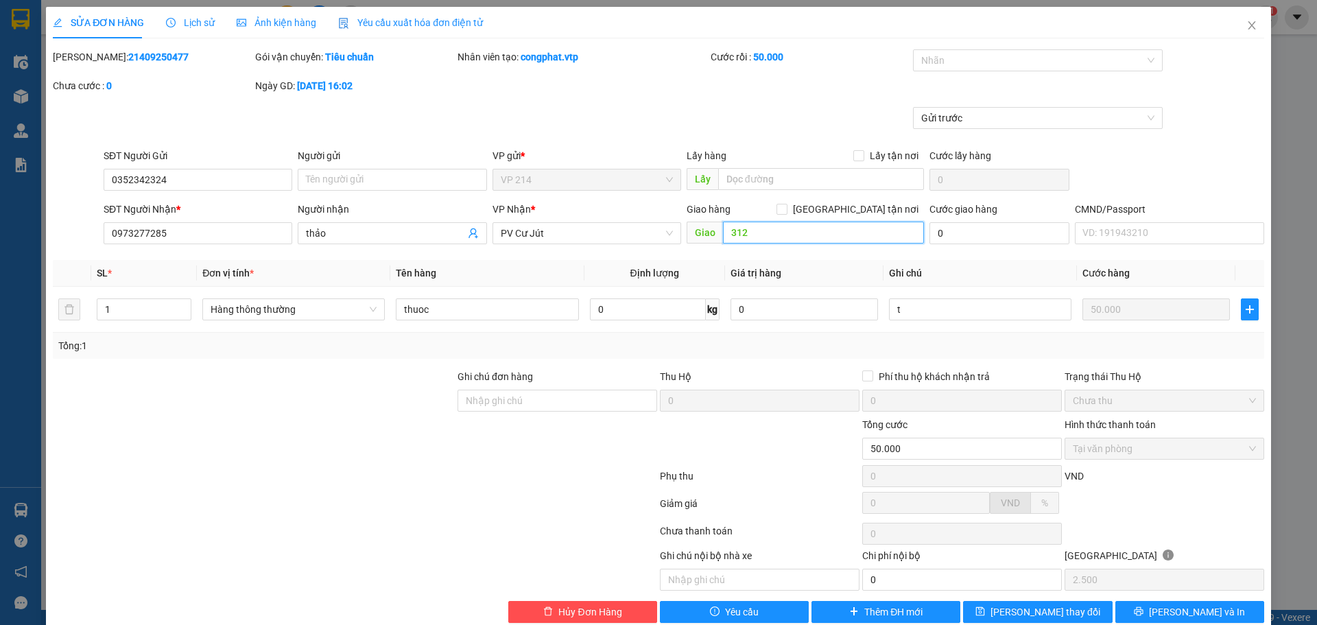
click at [763, 235] on input "312" at bounding box center [823, 233] width 201 height 22
click at [770, 231] on input "312" at bounding box center [823, 233] width 201 height 22
click at [815, 235] on input "312" at bounding box center [823, 233] width 201 height 22
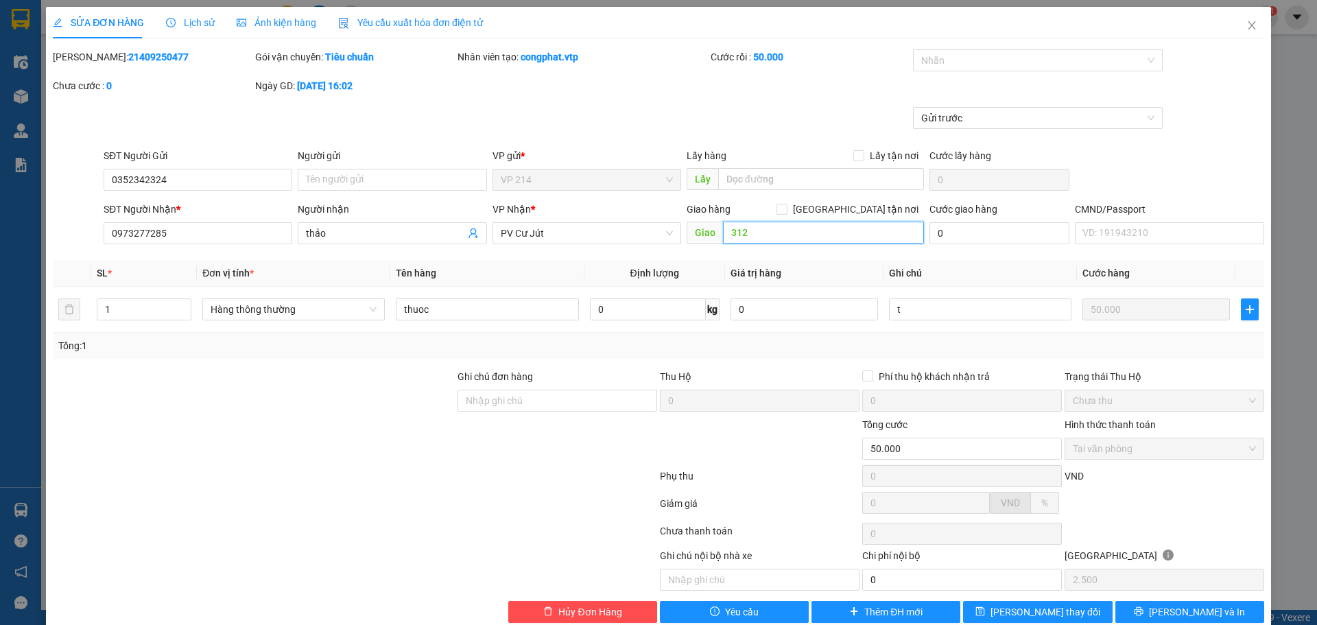
drag, startPoint x: 815, startPoint y: 235, endPoint x: 1086, endPoint y: 48, distance: 329.4
click at [817, 235] on input "312" at bounding box center [823, 233] width 201 height 22
click at [1248, 25] on icon "close" at bounding box center [1252, 25] width 8 height 8
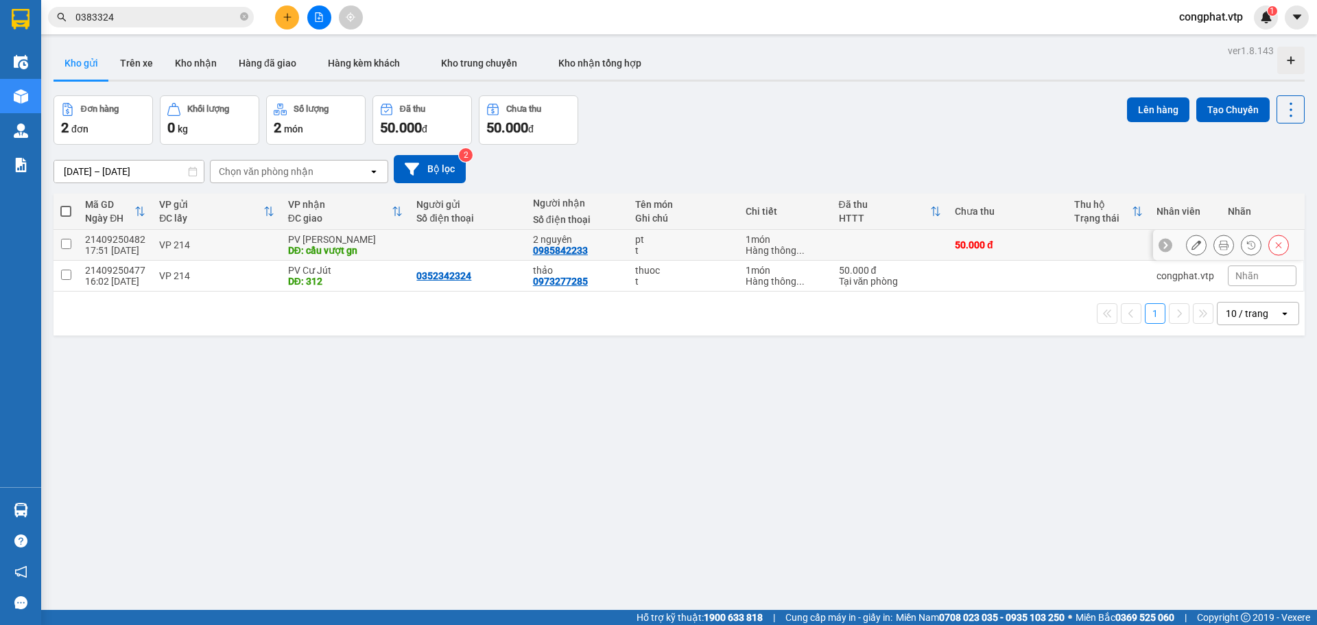
click at [294, 251] on div "DĐ: cầu vượt gn" at bounding box center [345, 250] width 115 height 11
checkbox input "true"
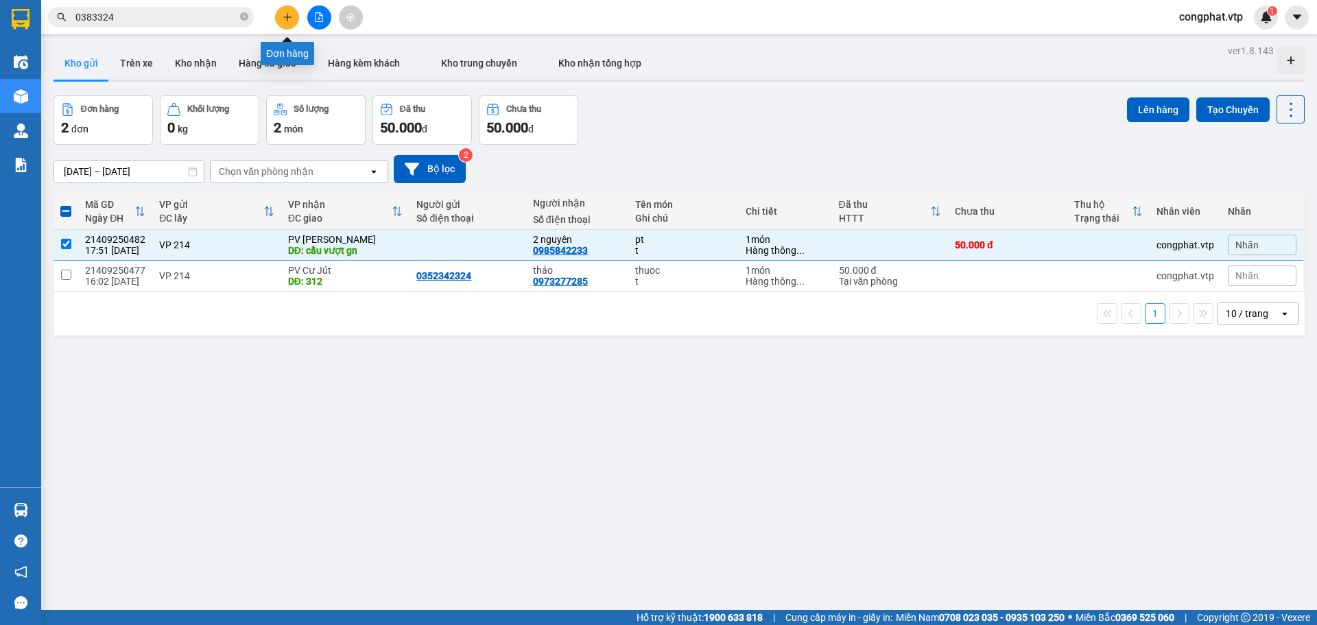
click at [288, 21] on icon "plus" at bounding box center [288, 17] width 10 height 10
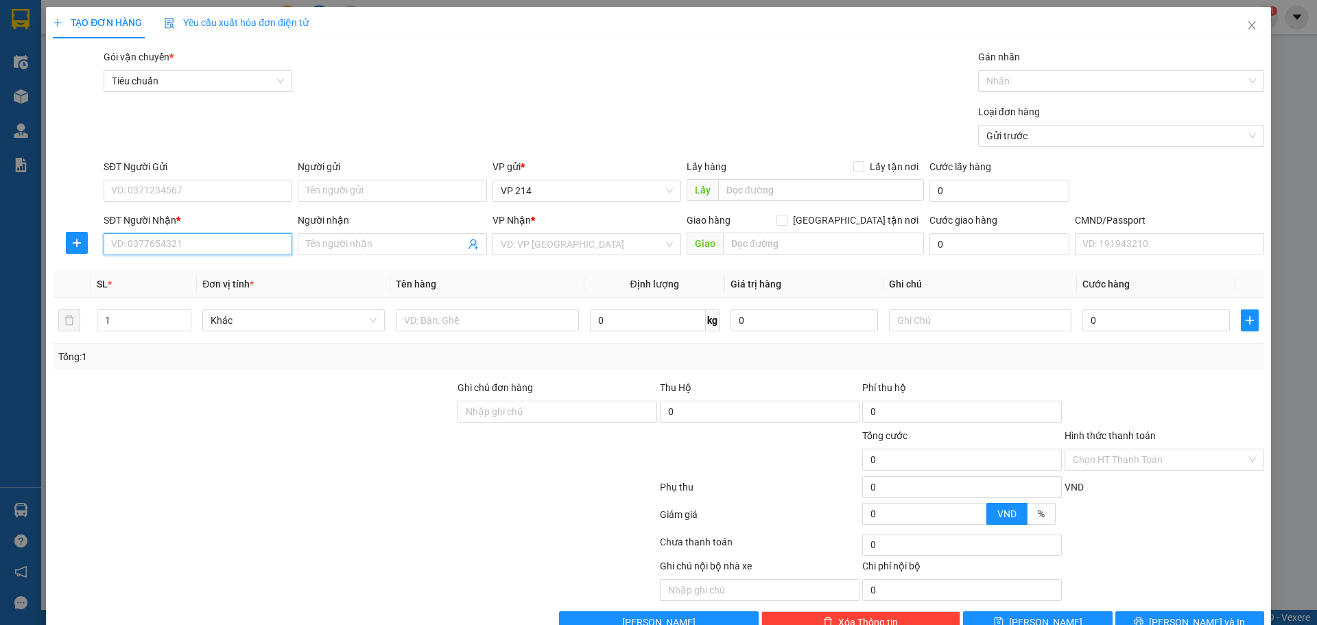
click at [139, 243] on input "SĐT Người Nhận *" at bounding box center [198, 244] width 189 height 22
type input "0985149257"
click at [171, 195] on input "SĐT Người Gửi" at bounding box center [198, 191] width 189 height 22
type input "0833272345"
click at [344, 249] on input "Người nhận" at bounding box center [385, 244] width 158 height 15
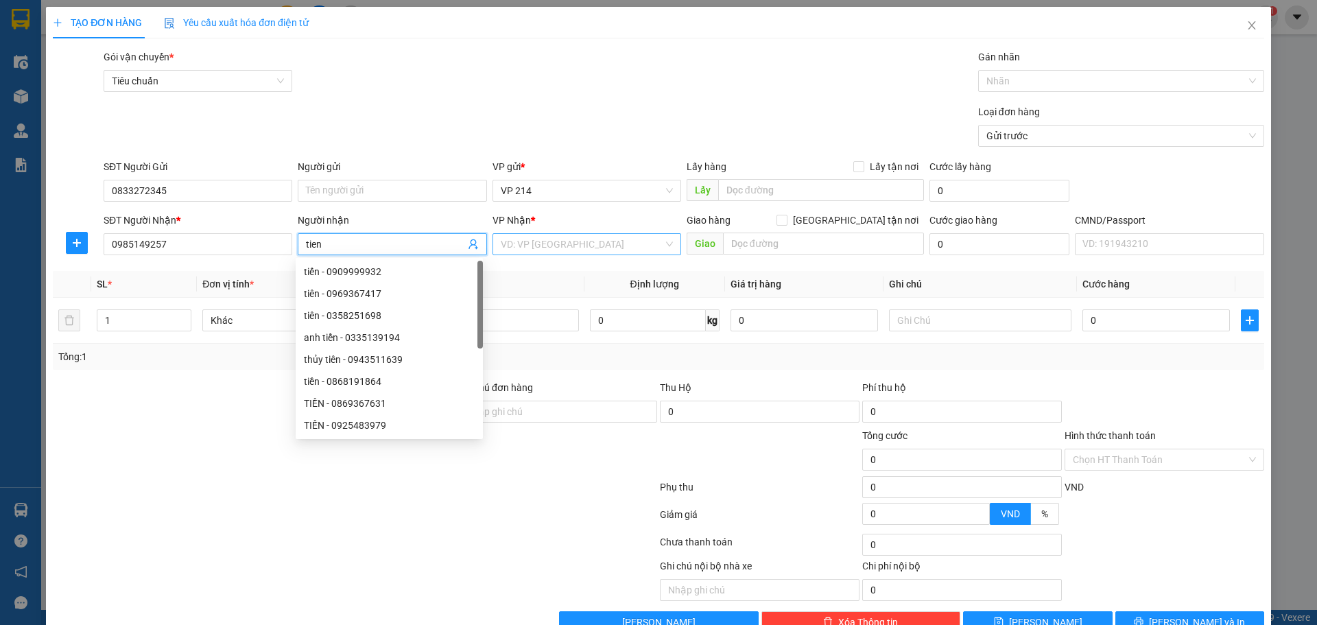
type input "tien"
click at [534, 246] on input "search" at bounding box center [582, 244] width 163 height 21
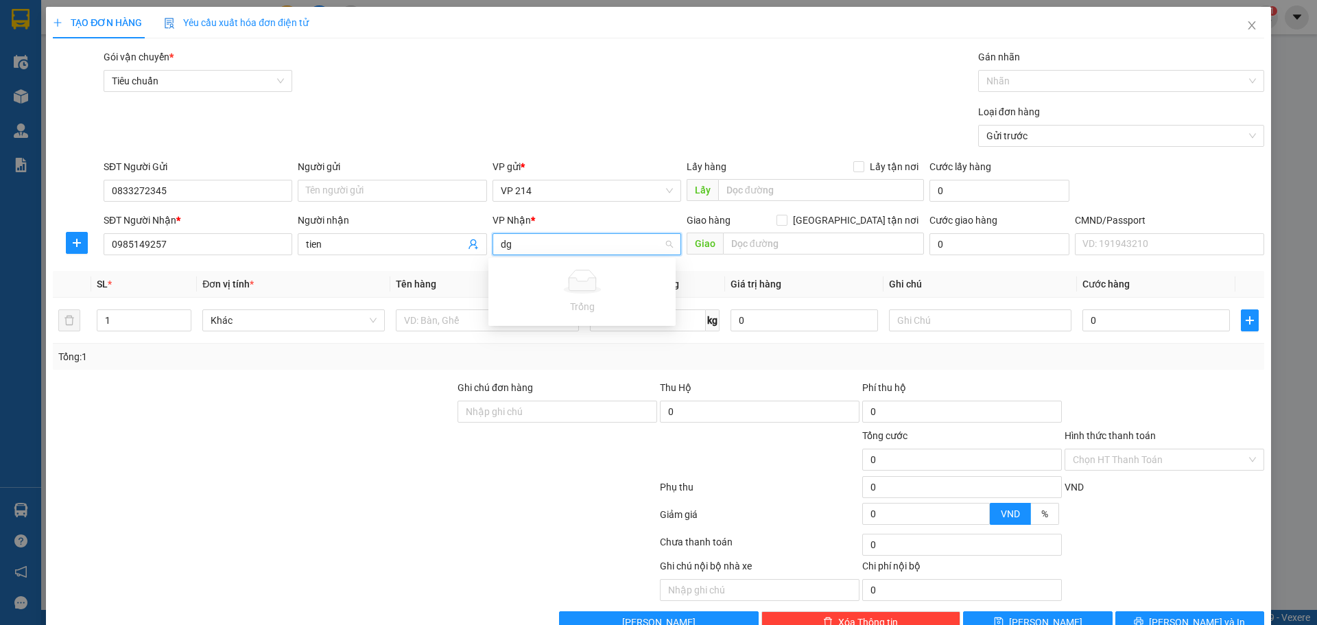
type input "d"
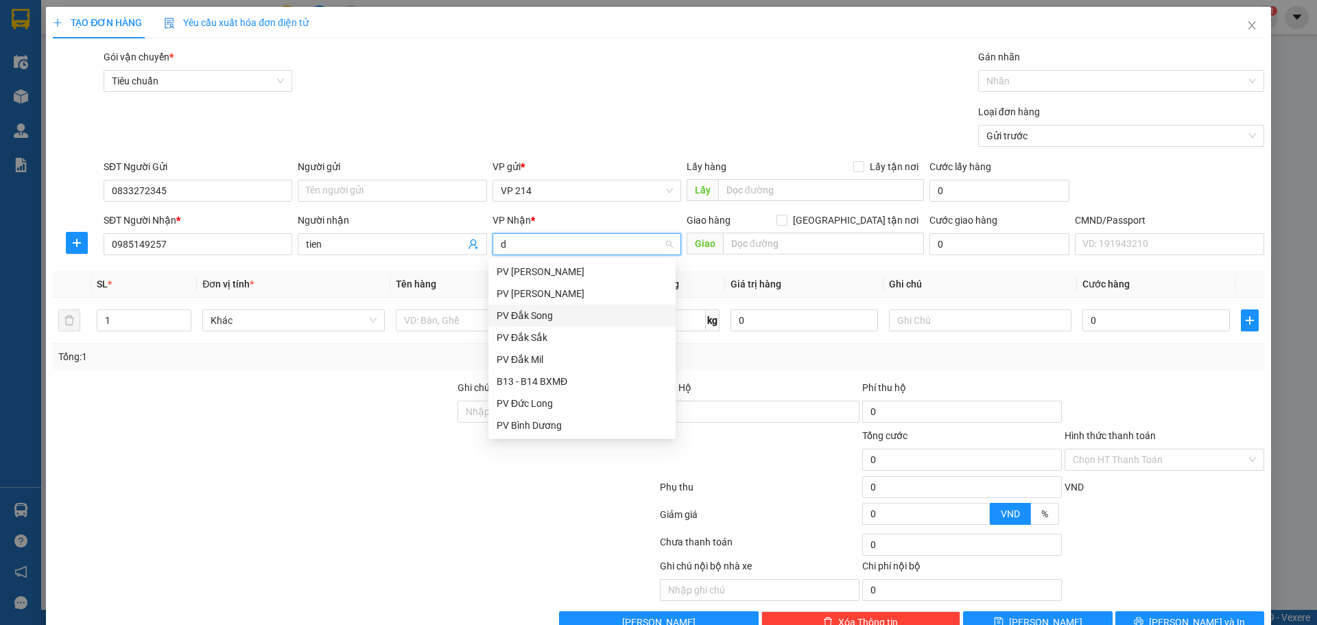
click at [551, 312] on div "PV Đắk Song" at bounding box center [582, 315] width 171 height 15
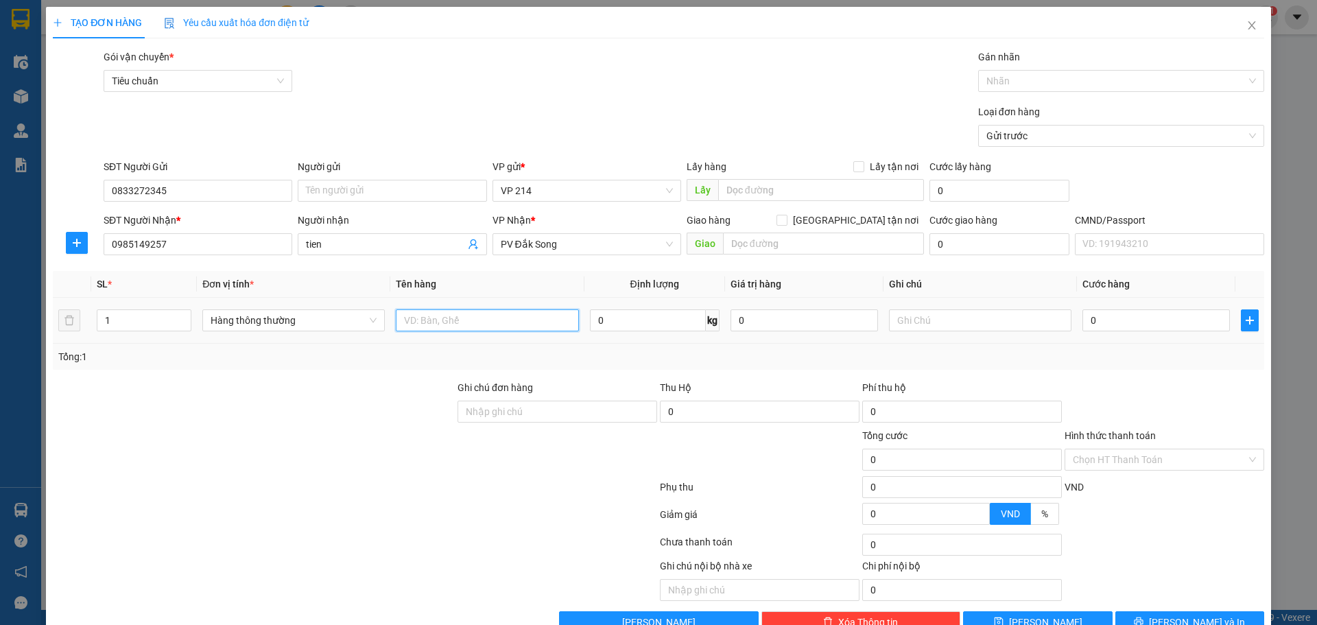
click at [440, 313] on input "text" at bounding box center [487, 320] width 182 height 22
type input "gt"
click at [1002, 314] on input "text" at bounding box center [980, 320] width 182 height 22
type input "bi"
click at [1122, 305] on td "0" at bounding box center [1156, 321] width 158 height 46
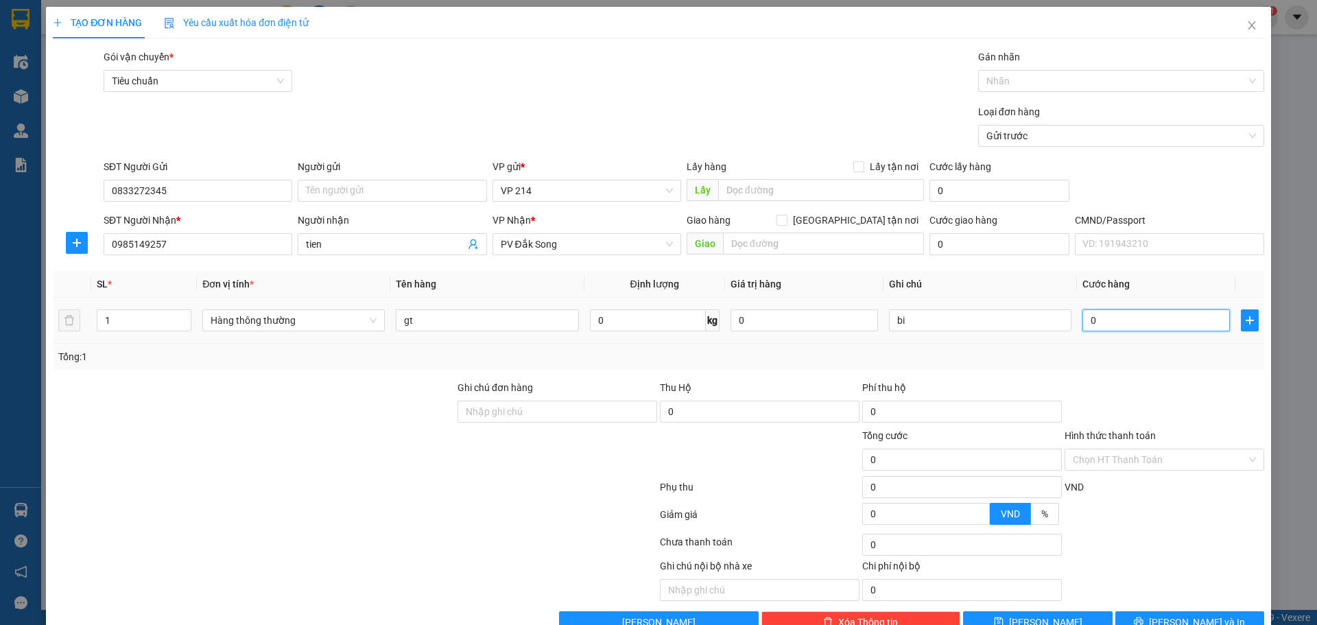
click at [1123, 311] on input "0" at bounding box center [1155, 320] width 147 height 22
type input "3"
type input "30"
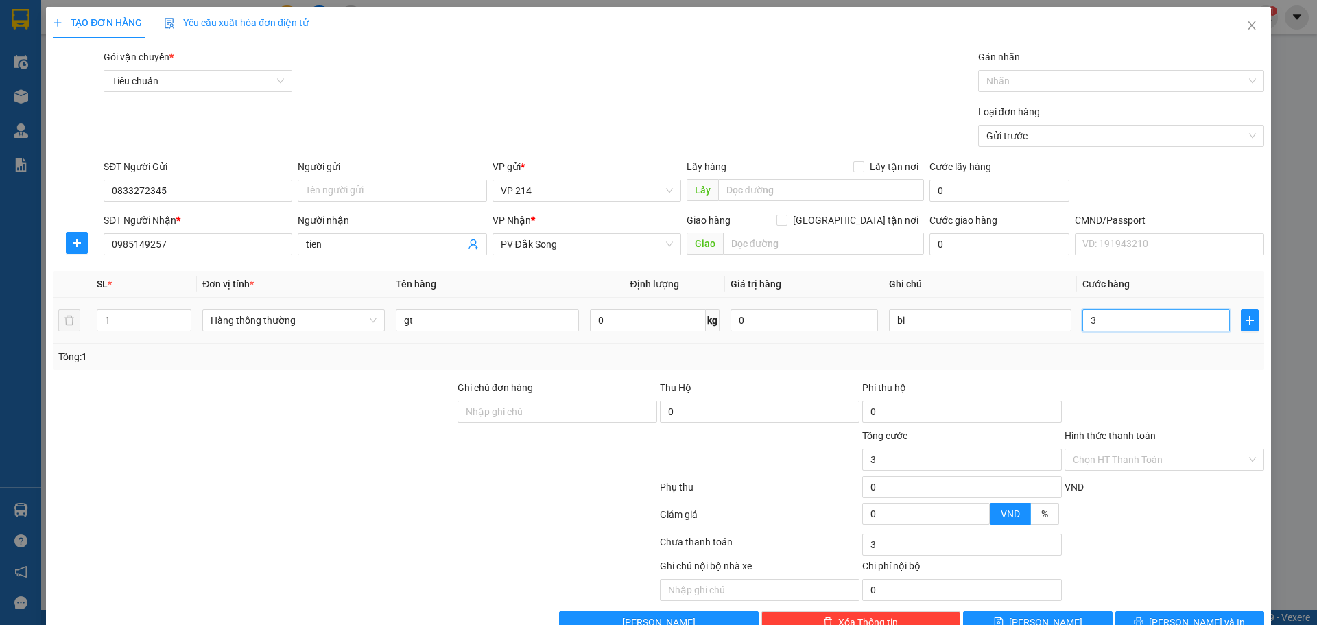
type input "30"
type input "300"
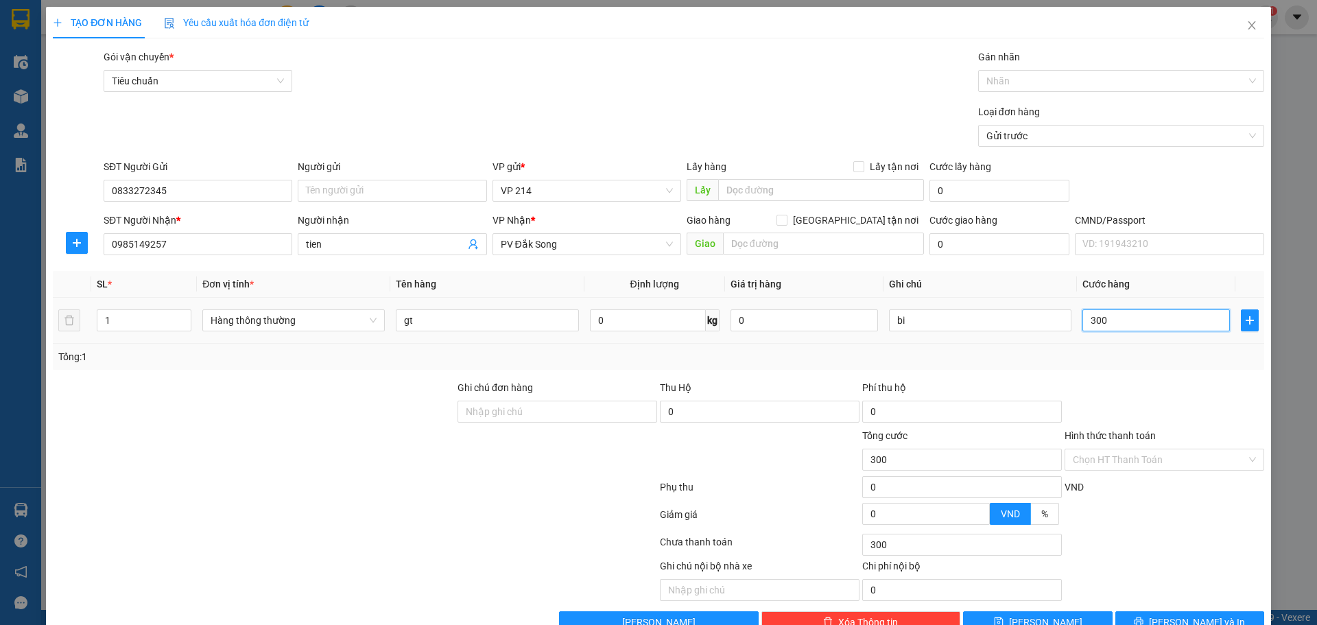
type input "3.000"
type input "30.000"
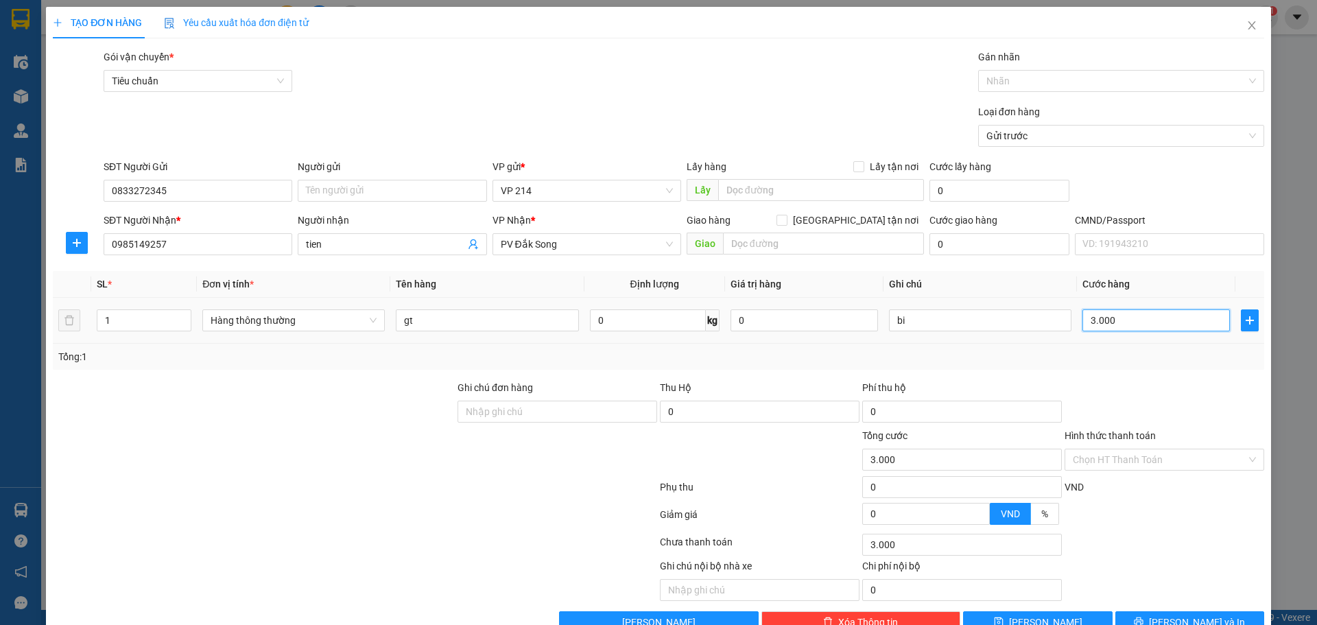
type input "30.000"
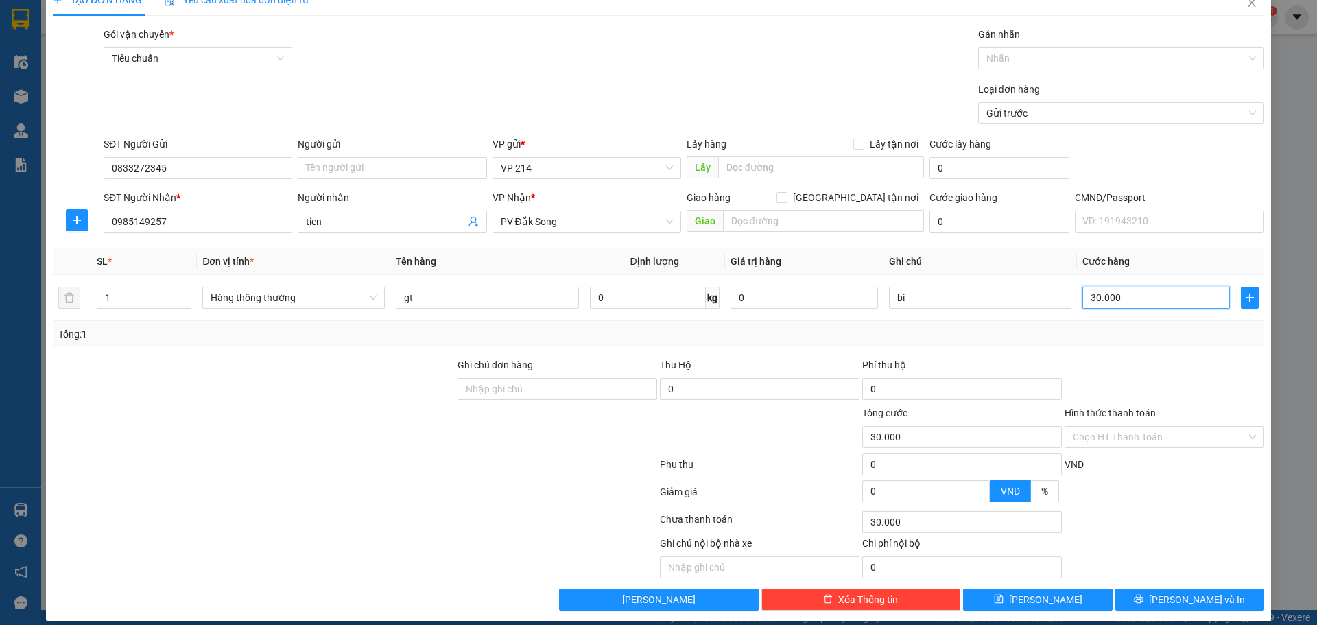
scroll to position [35, 0]
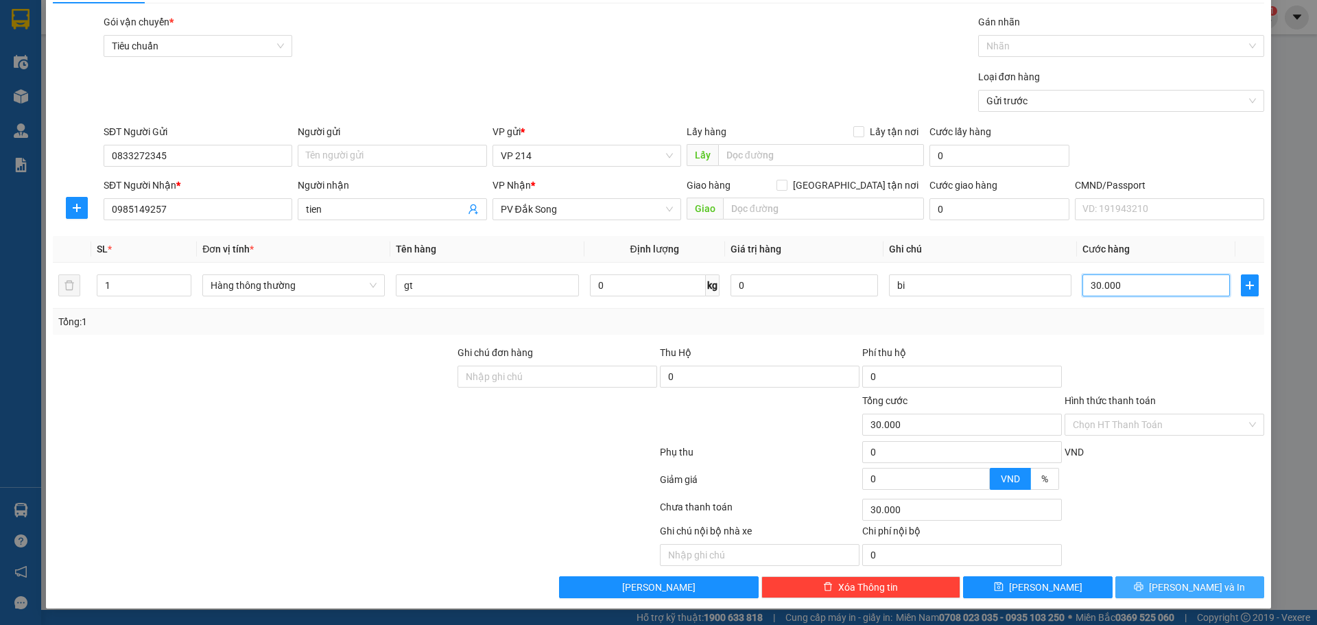
type input "30.000"
click at [1170, 586] on span "Lưu và In" at bounding box center [1197, 587] width 96 height 15
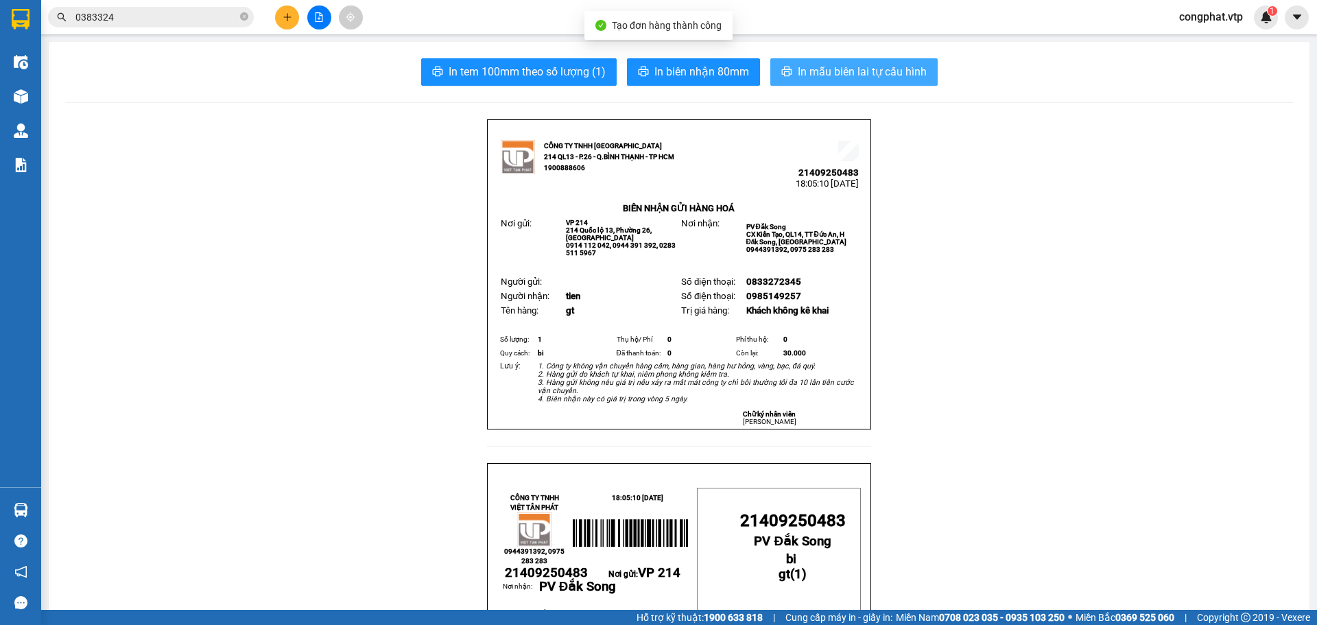
click at [822, 73] on span "In mẫu biên lai tự cấu hình" at bounding box center [862, 71] width 129 height 17
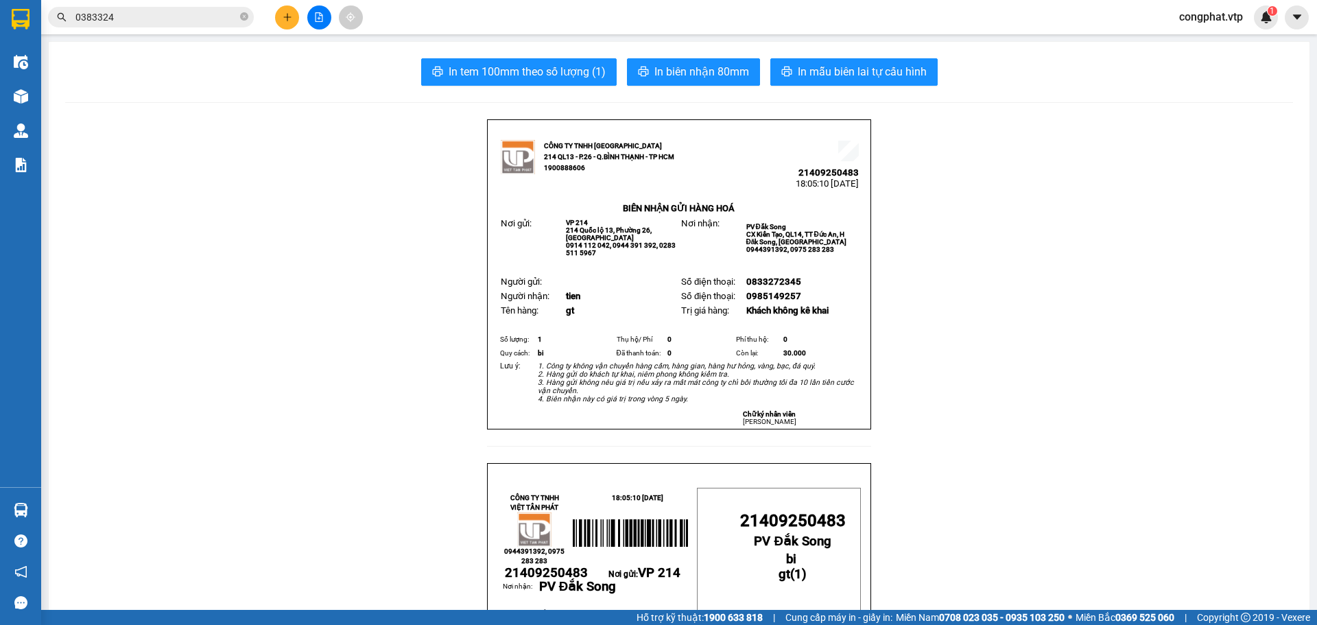
click at [286, 24] on button at bounding box center [287, 17] width 24 height 24
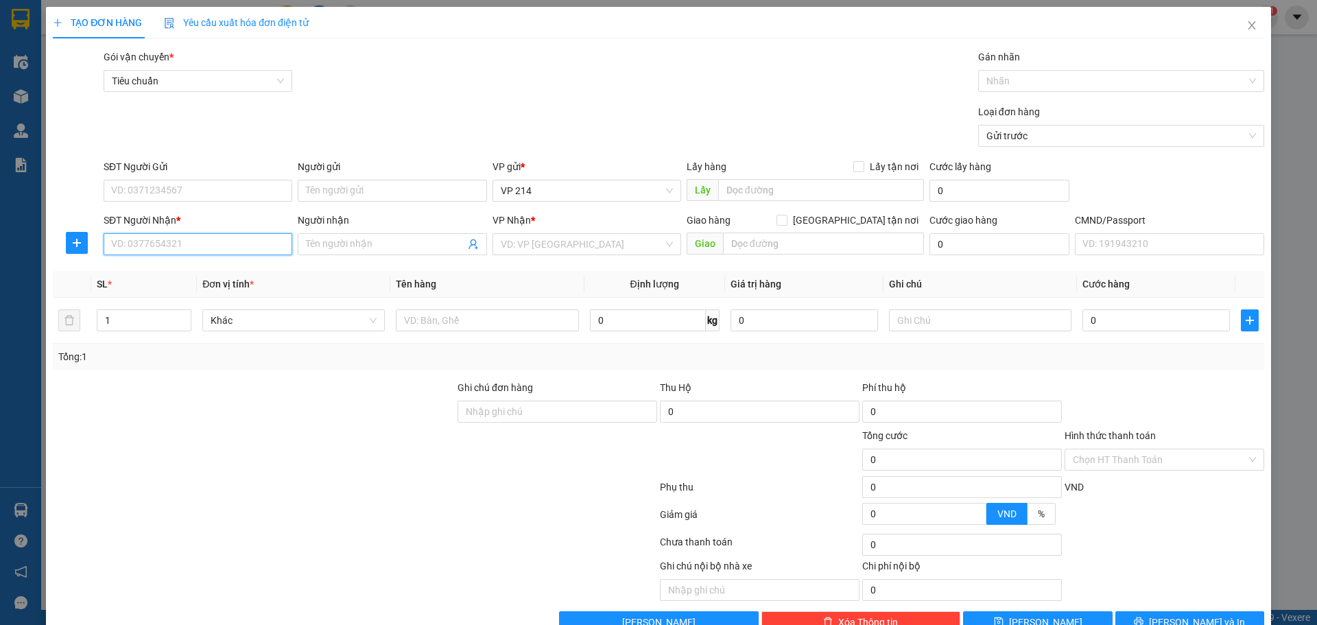
click at [187, 247] on input "SĐT Người Nhận *" at bounding box center [198, 244] width 189 height 22
type input "0974280248"
click at [203, 278] on div "0974280248 - hải/OK" at bounding box center [196, 271] width 171 height 15
type input "hải/OK"
type input "ĐỔ KO ĐỀN"
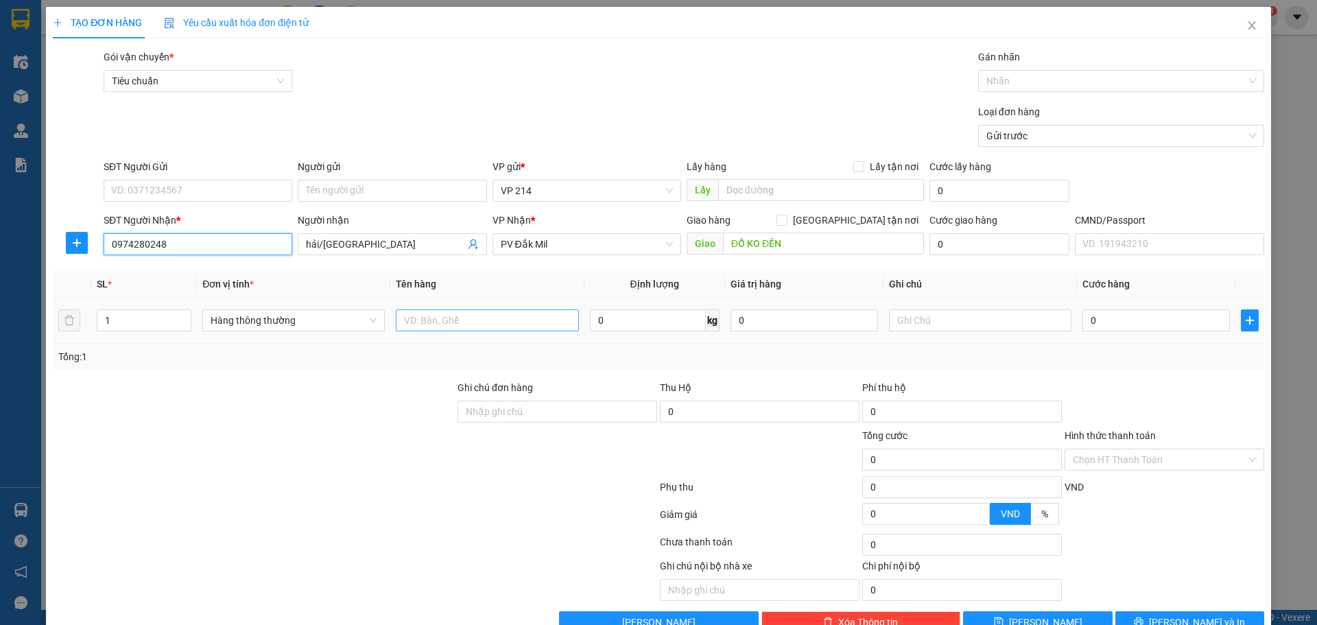
type input "0974280248"
click at [436, 331] on input "text" at bounding box center [487, 320] width 182 height 22
click at [231, 196] on input "SĐT Người Gửi" at bounding box center [198, 191] width 189 height 22
type input "0905412198"
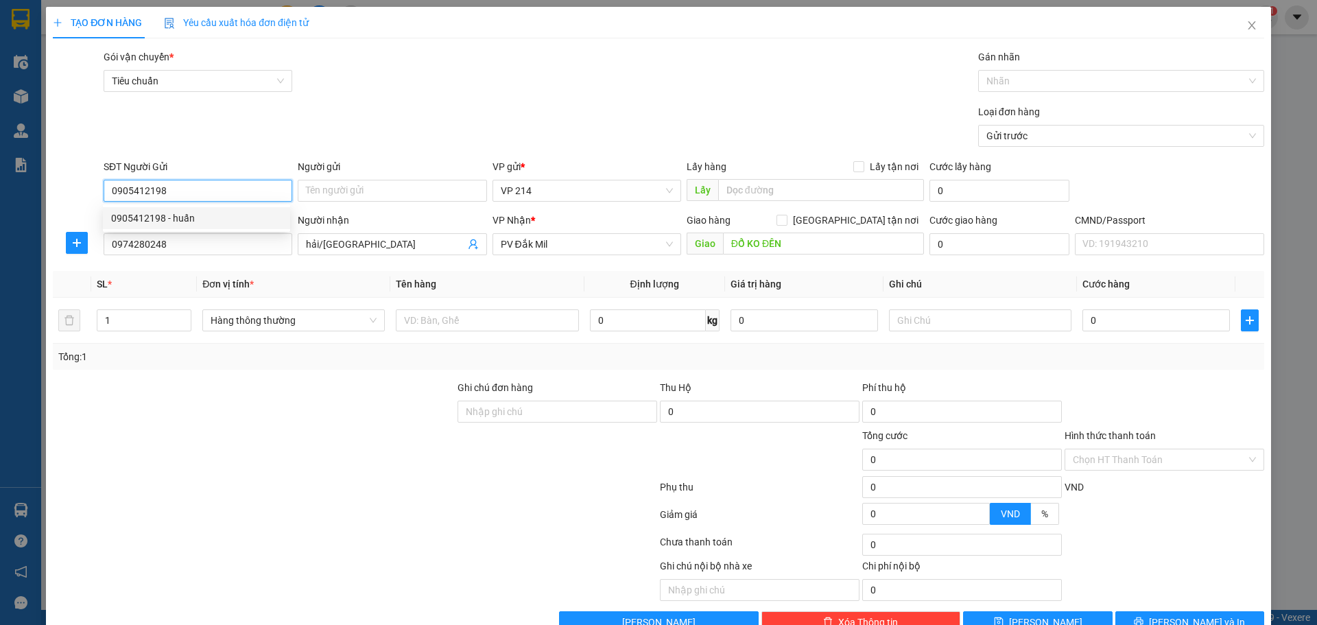
click at [227, 219] on div "0905412198 - huấn" at bounding box center [196, 218] width 171 height 15
type input "huấn"
type input "0905412198"
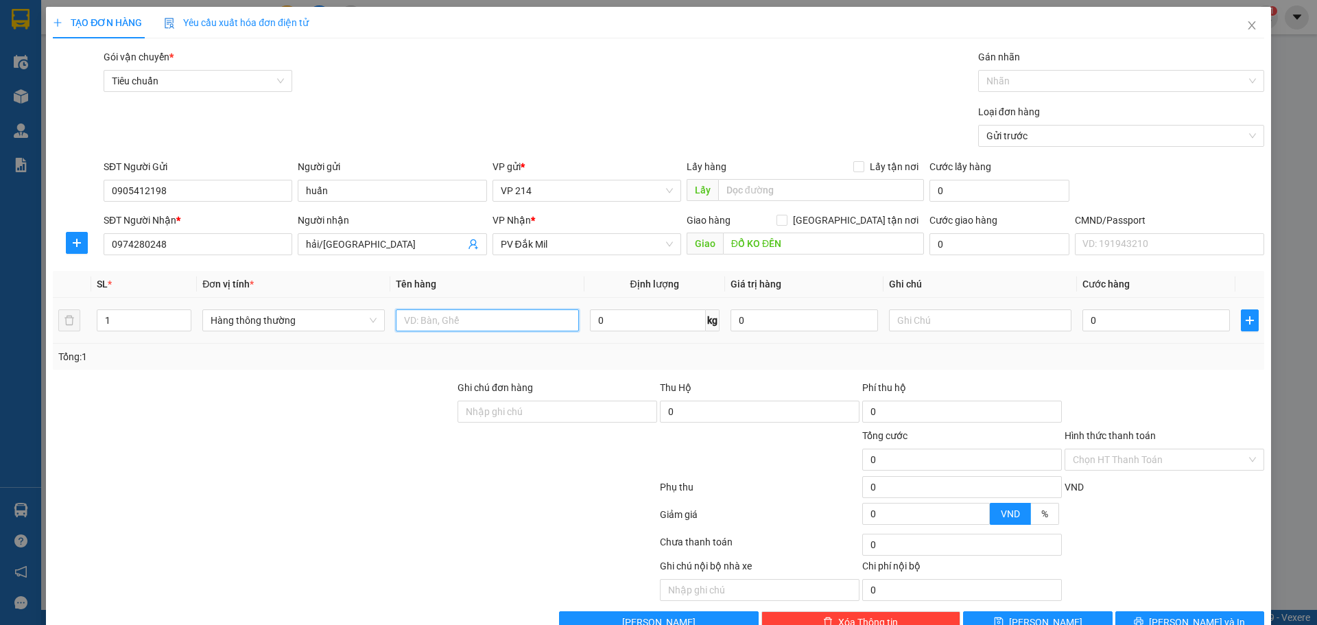
drag, startPoint x: 460, startPoint y: 322, endPoint x: 469, endPoint y: 322, distance: 8.9
click at [462, 322] on input "text" at bounding box center [487, 320] width 182 height 22
type input "nhot"
click at [889, 327] on input "text" at bounding box center [980, 320] width 182 height 22
type input "t"
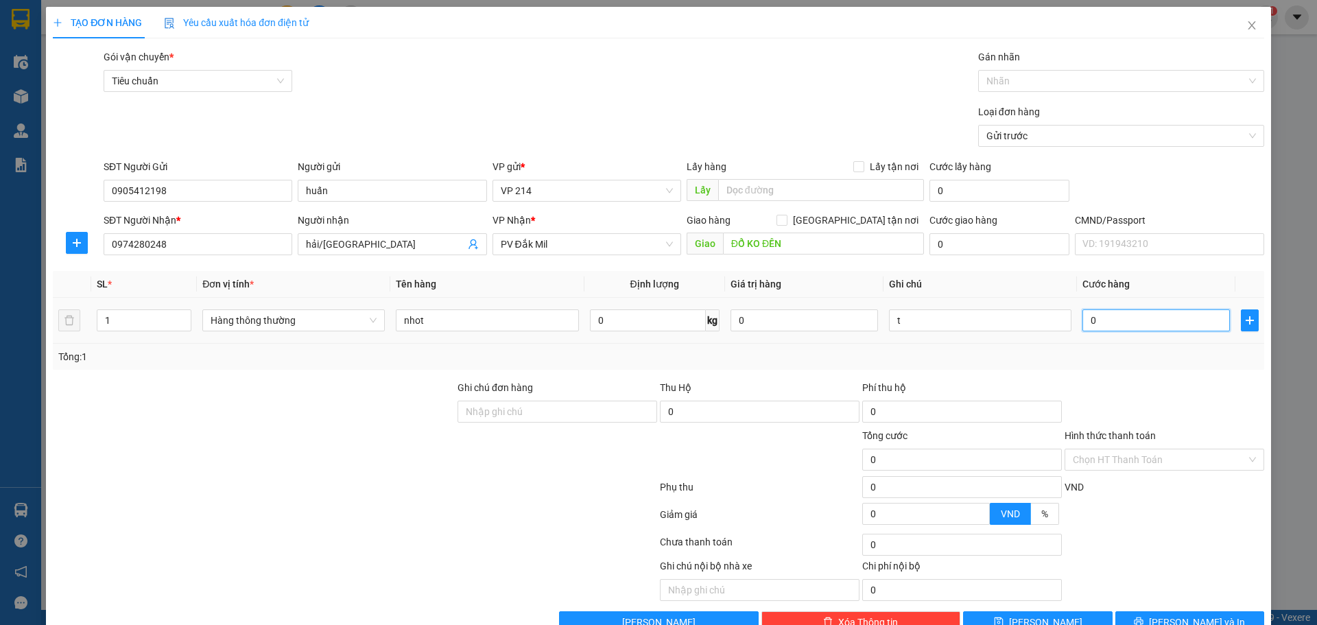
click at [1082, 321] on input "0" at bounding box center [1155, 320] width 147 height 22
type input "4"
type input "40"
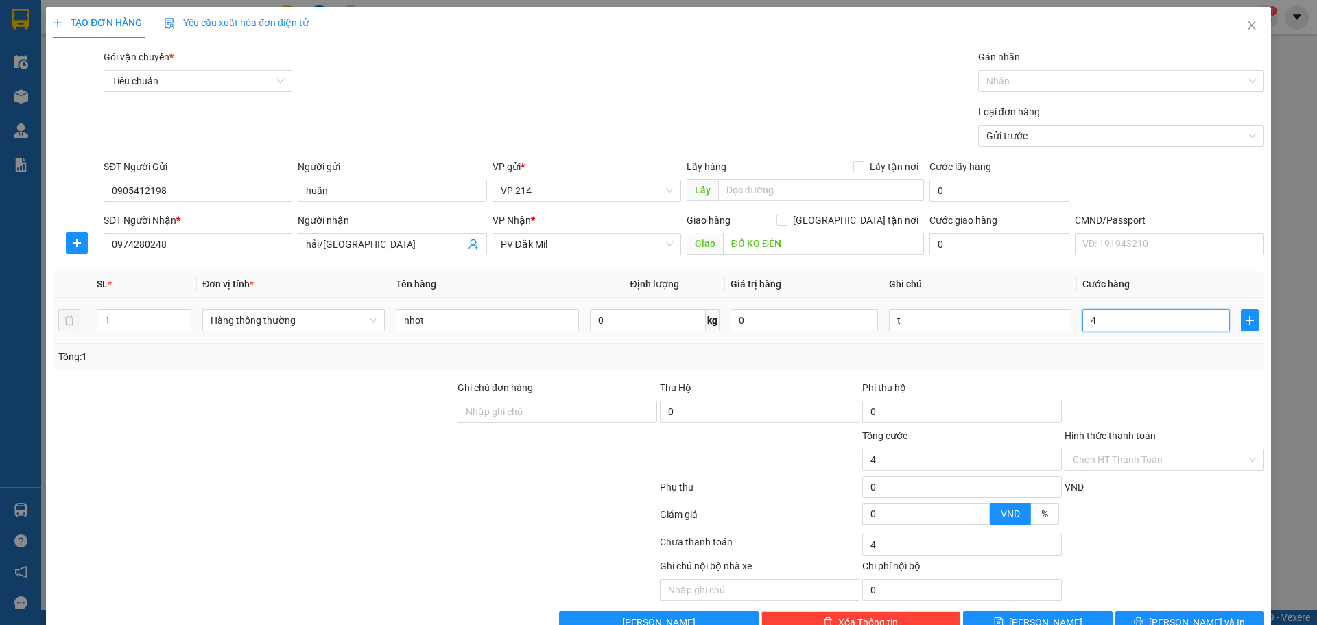
type input "40"
type input "400"
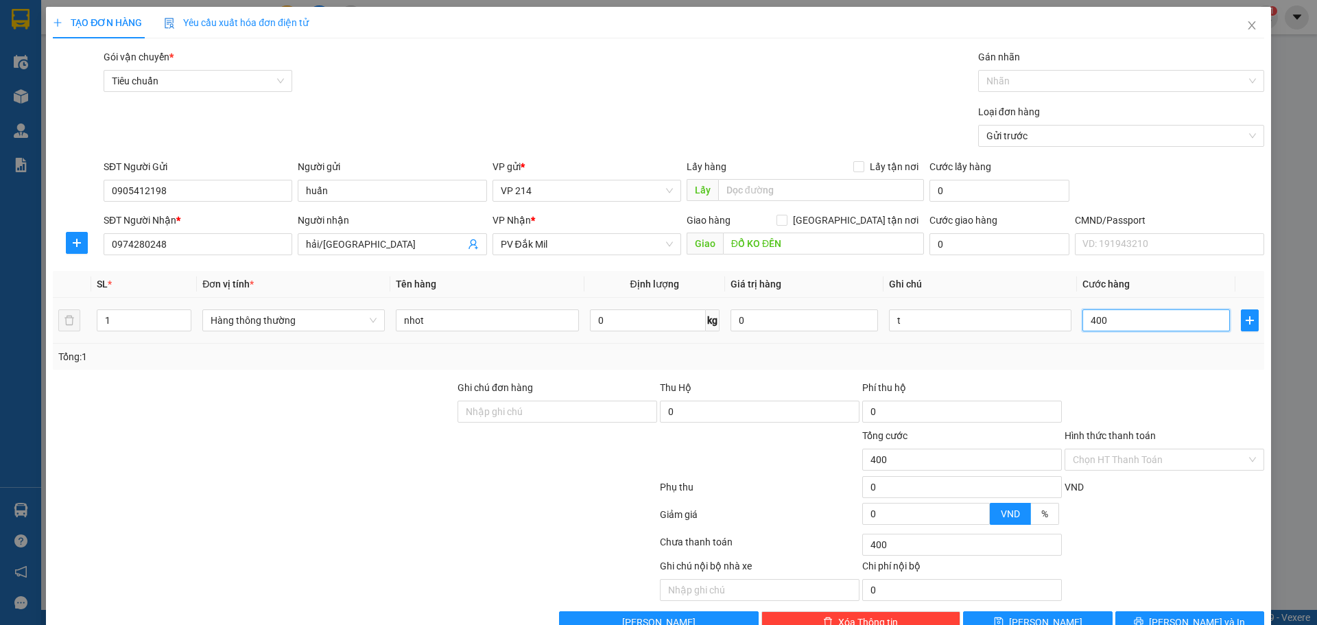
type input "4.000"
type input "40.000"
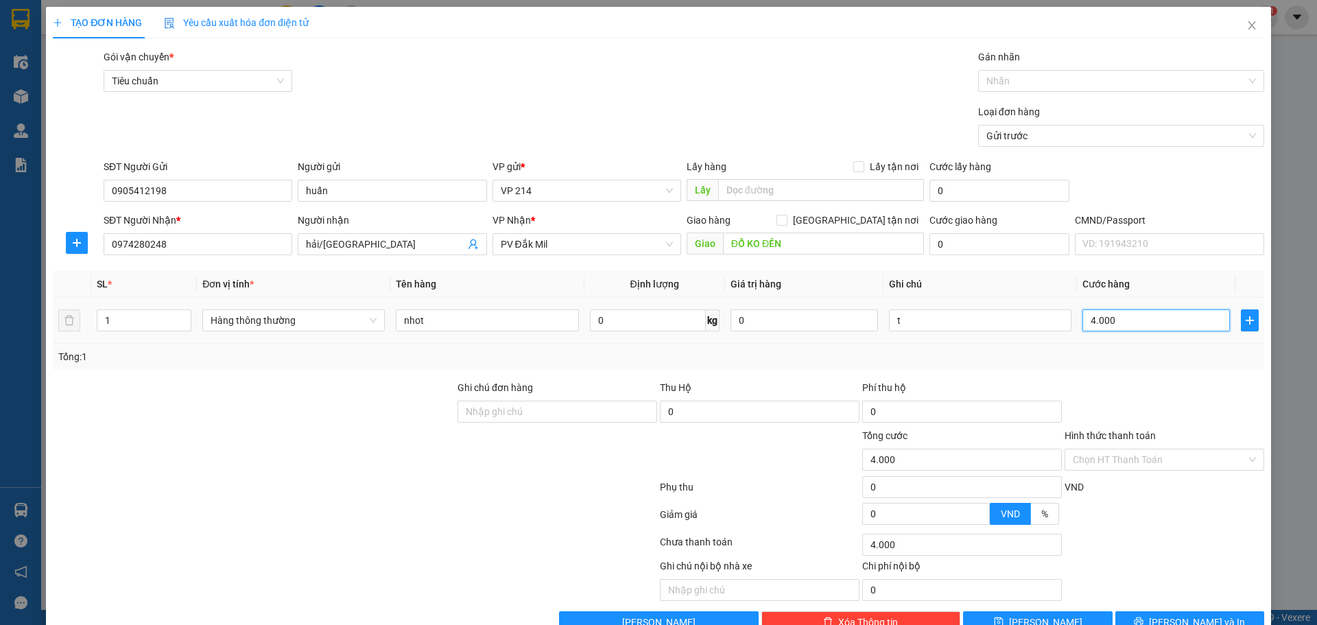
type input "40.000"
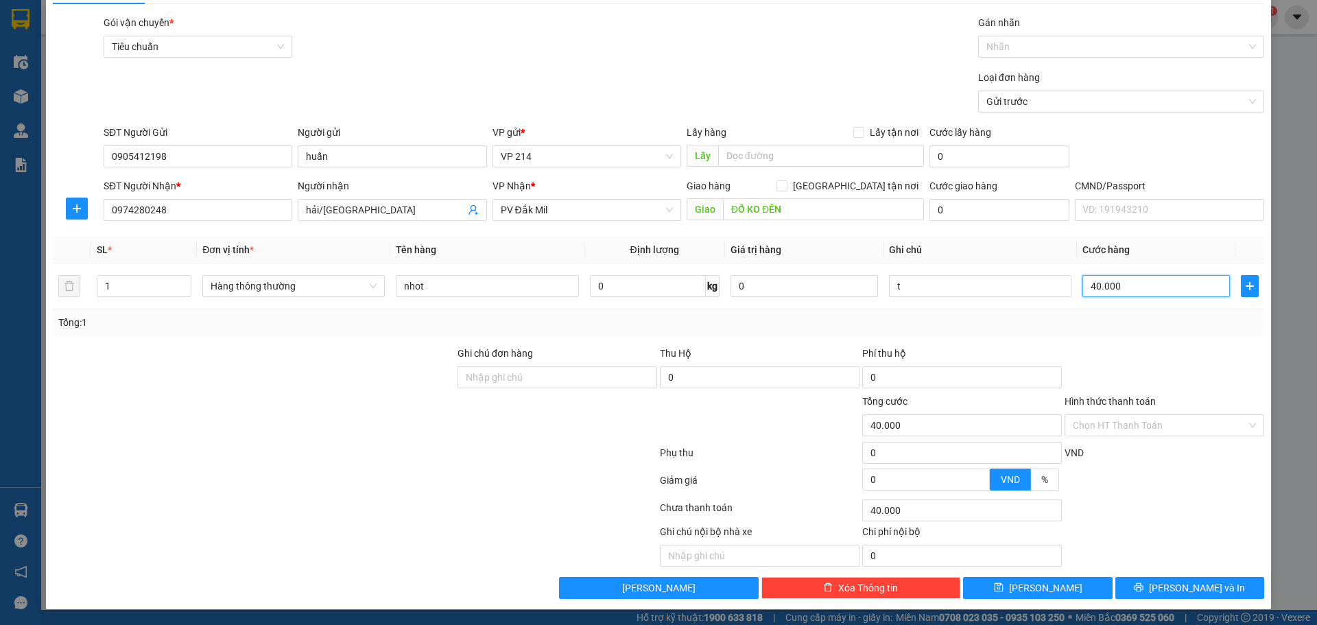
scroll to position [35, 0]
type input "40.000"
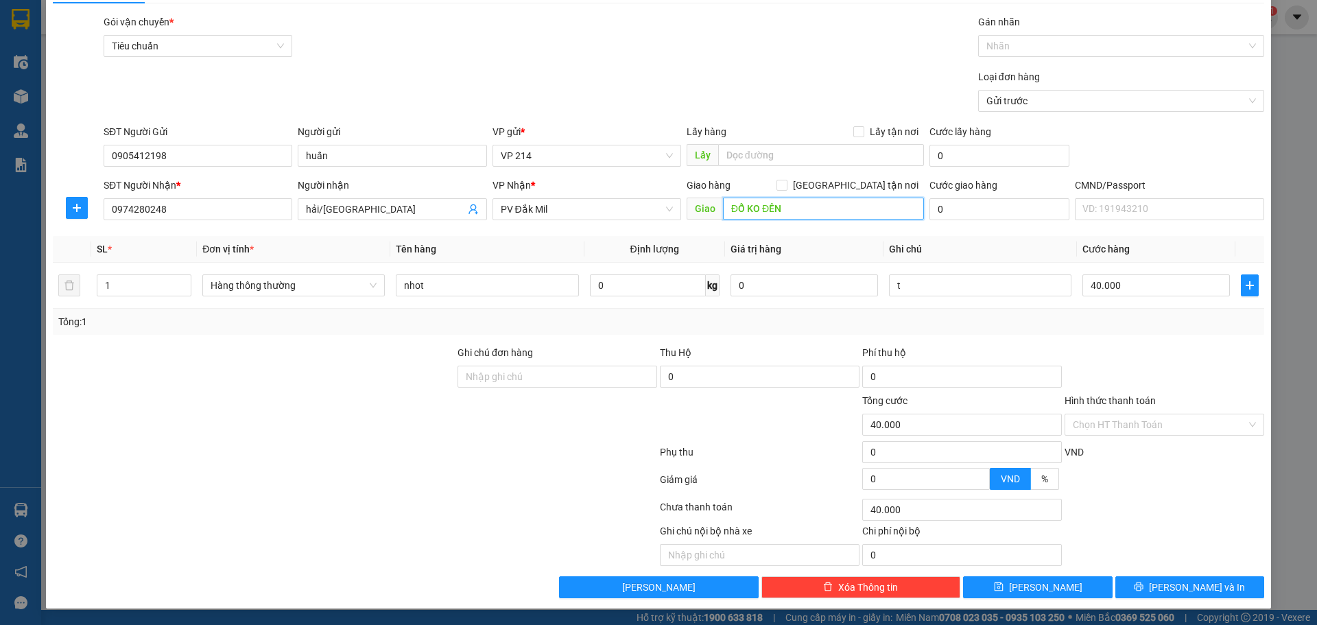
click at [816, 214] on input "ĐỔ KO ĐỀN" at bounding box center [823, 209] width 201 height 22
click at [781, 198] on input "ĐỔ KO ĐỀN" at bounding box center [823, 209] width 201 height 22
type input "ĐỔ KO ĐỀN, mai di"
click at [1163, 577] on button "Lưu và In" at bounding box center [1189, 587] width 149 height 22
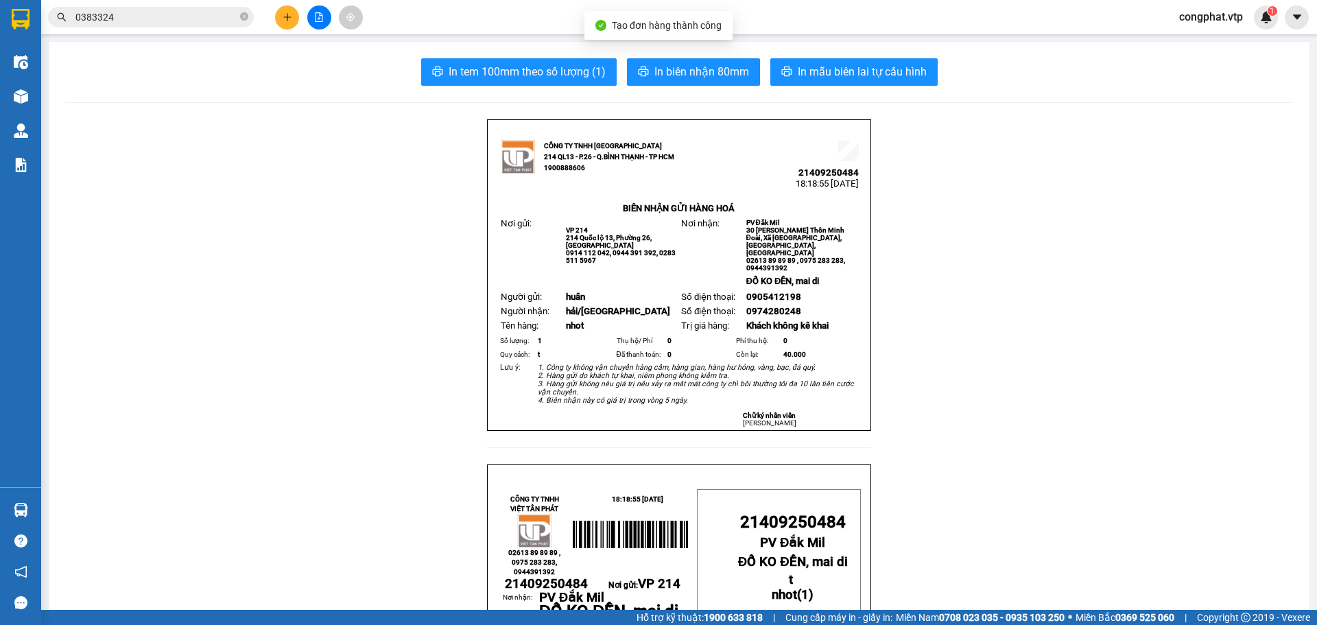
drag, startPoint x: 896, startPoint y: 92, endPoint x: 890, endPoint y: 71, distance: 22.1
click at [890, 69] on span "In mẫu biên lai tự cấu hình" at bounding box center [862, 71] width 129 height 17
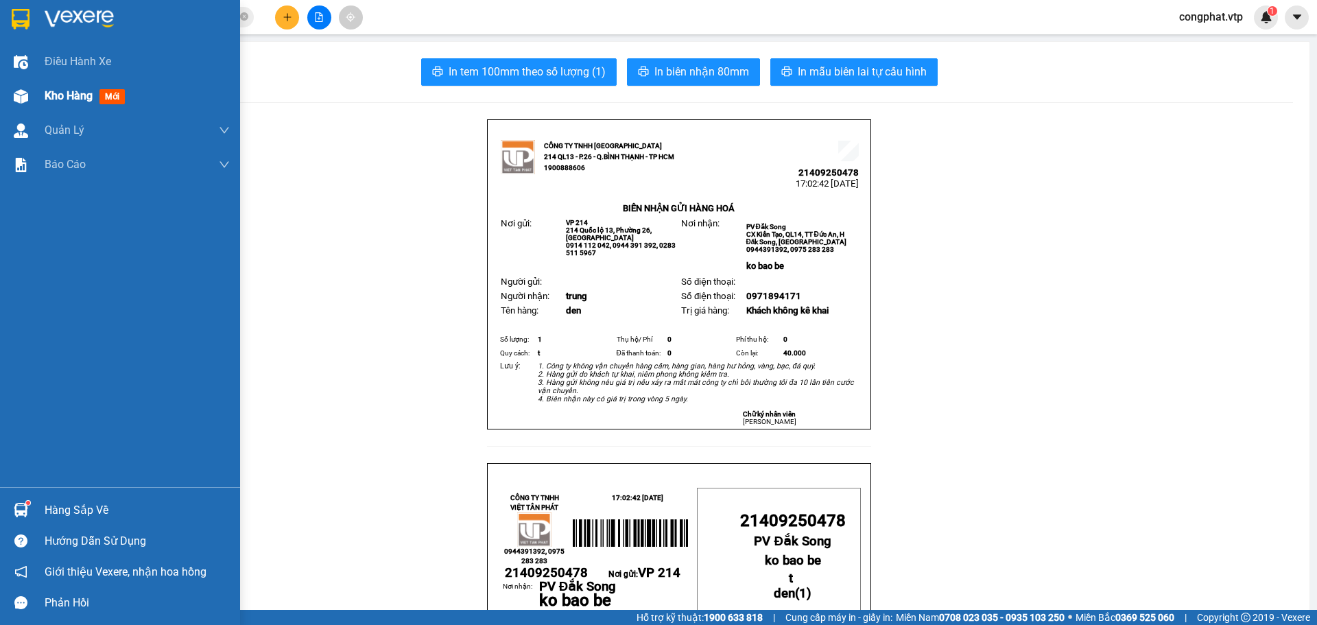
click at [23, 96] on img at bounding box center [21, 96] width 14 height 14
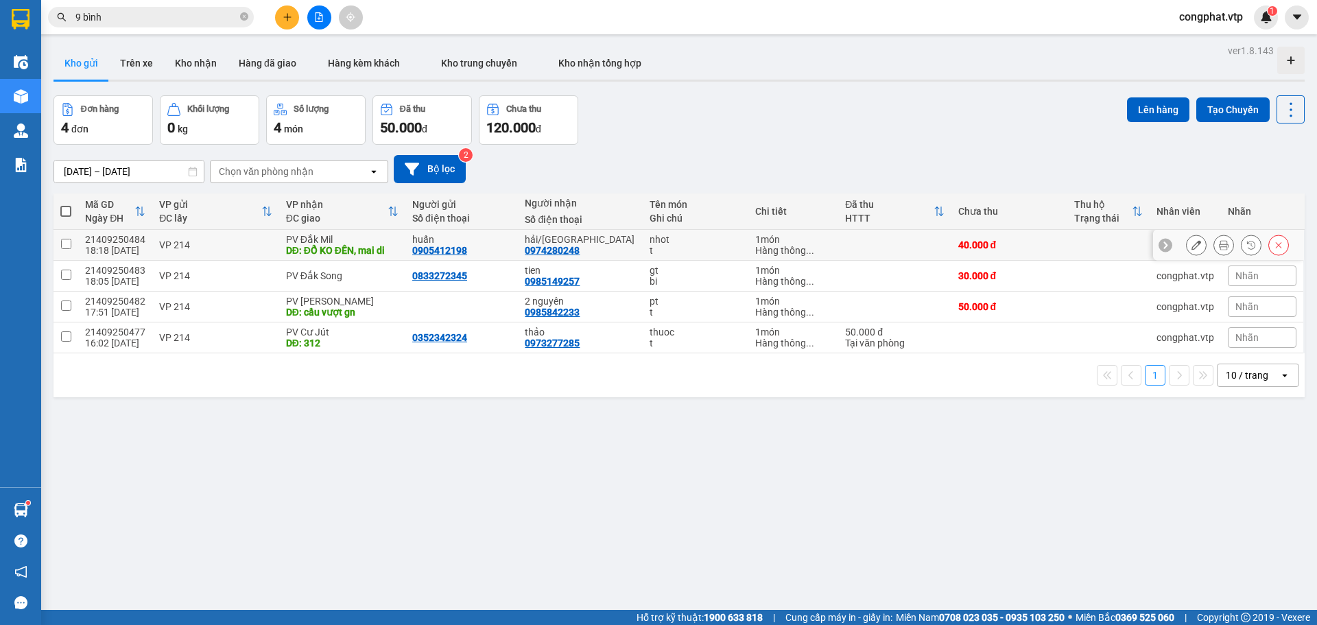
click at [336, 240] on div "PV Đắk Mil" at bounding box center [342, 239] width 112 height 11
checkbox input "true"
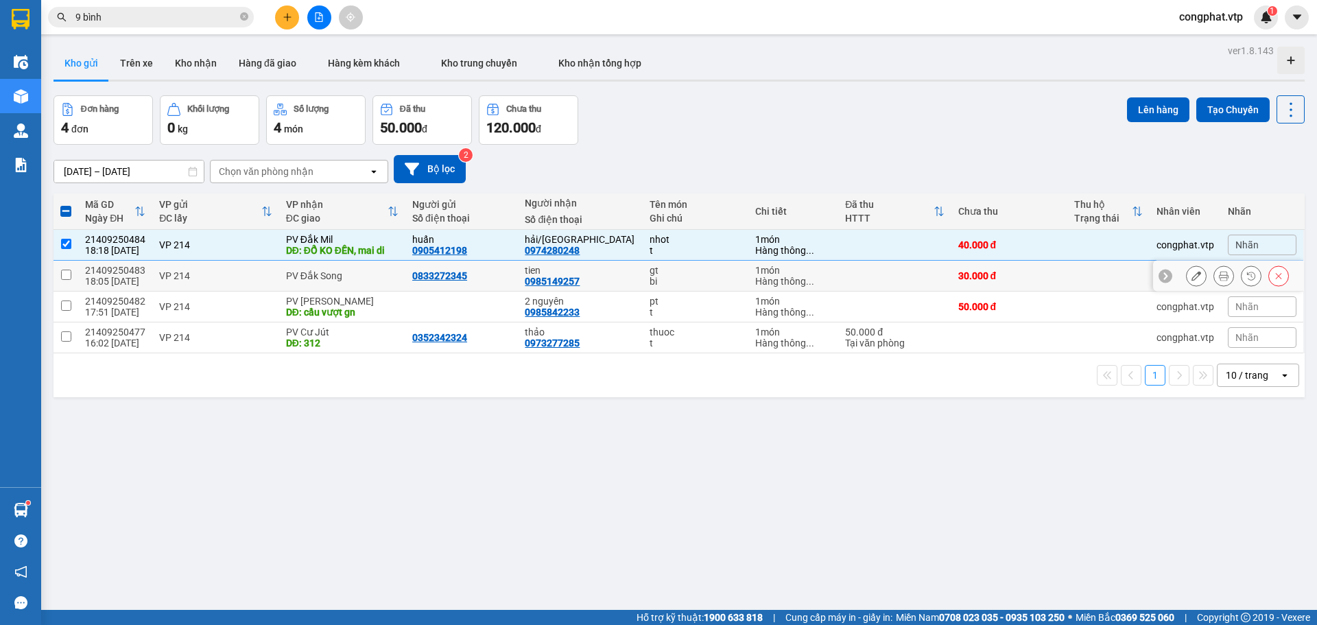
click at [348, 263] on td "PV Đắk Song" at bounding box center [342, 276] width 126 height 31
checkbox input "true"
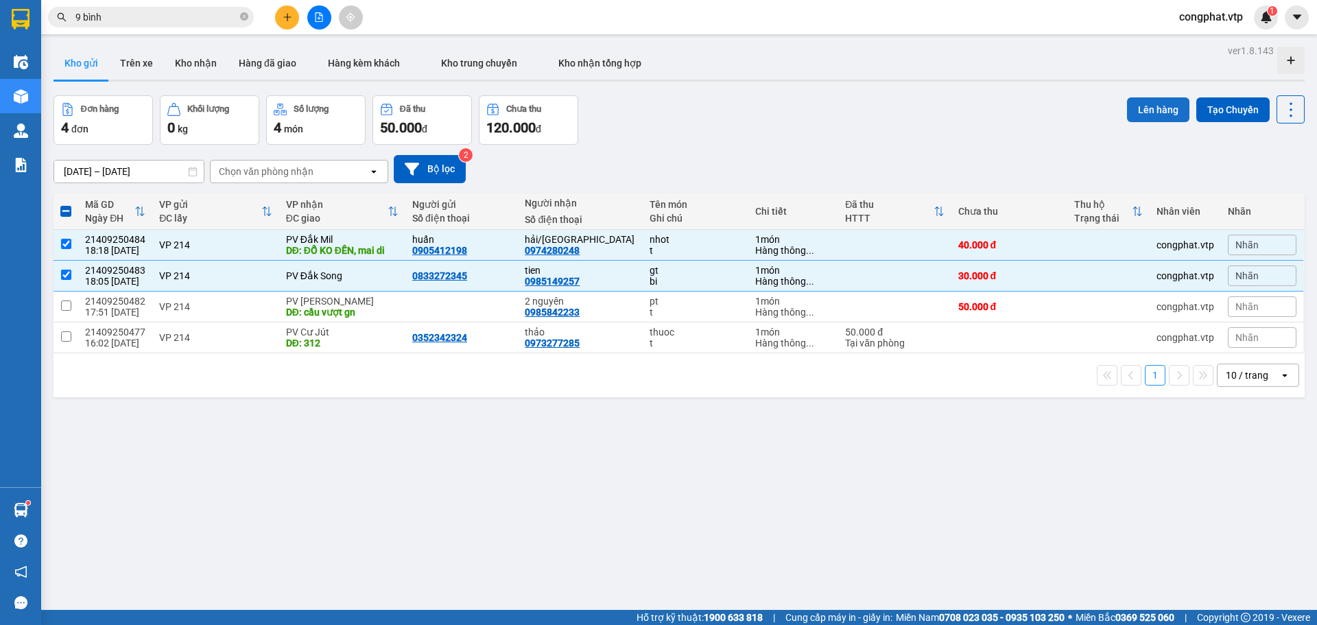
click at [1150, 112] on button "Lên hàng" at bounding box center [1158, 109] width 62 height 25
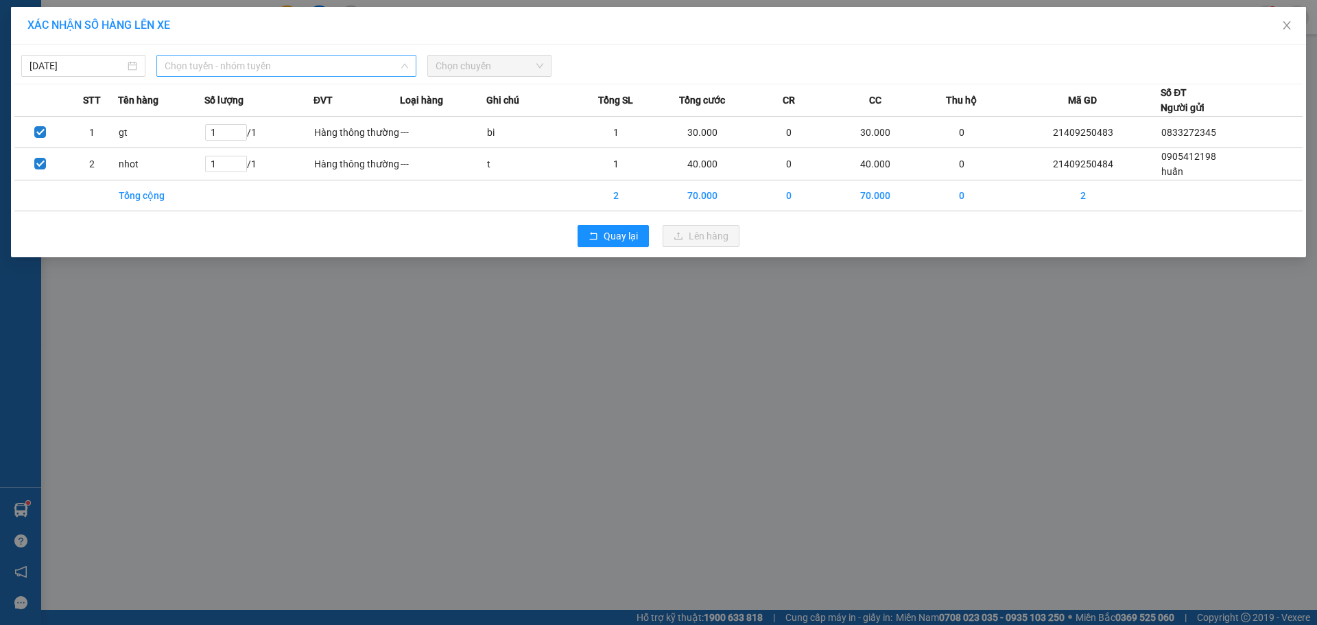
click at [370, 70] on span "Chọn tuyến - nhóm tuyến" at bounding box center [287, 66] width 244 height 21
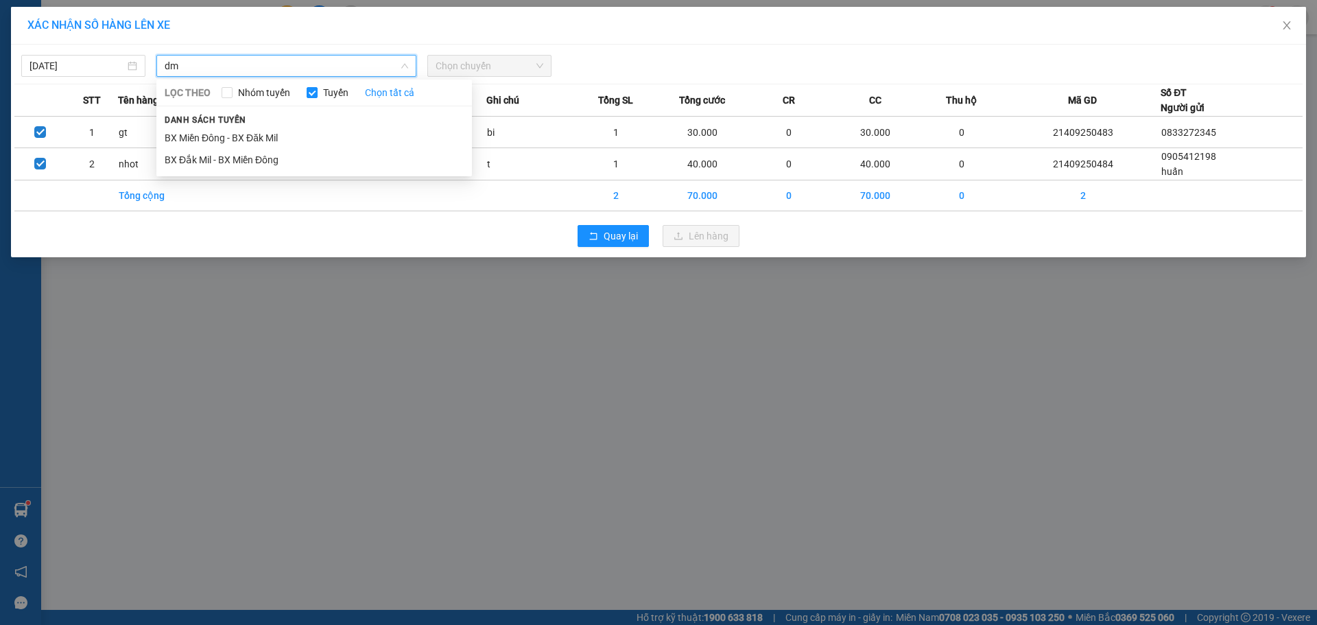
type input "dm"
click at [385, 126] on div "Danh sách tuyến BX Miền Đông - BX Đăk Mil BX Đắk Mil - BX Miền Đông" at bounding box center [314, 141] width 316 height 59
drag, startPoint x: 389, startPoint y: 135, endPoint x: 482, endPoint y: 69, distance: 114.0
click at [389, 136] on li "BX Miền Đông - BX Đăk Mil" at bounding box center [314, 138] width 316 height 22
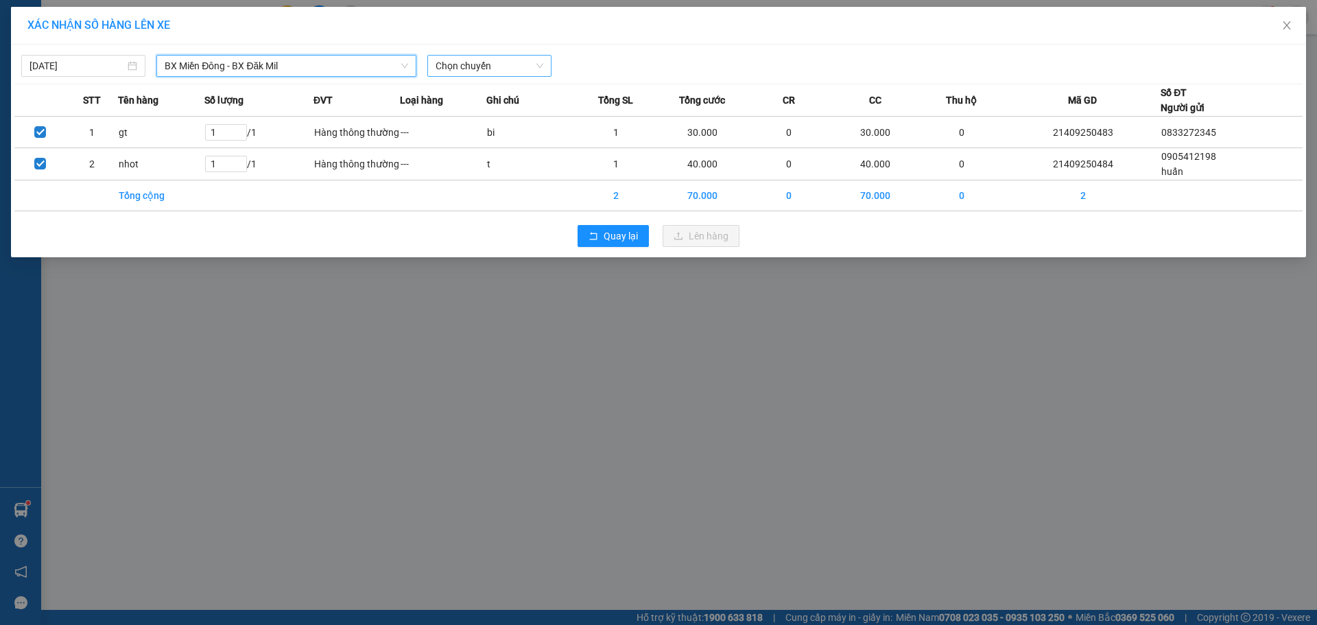
click at [521, 60] on span "Chọn chuyến" at bounding box center [490, 66] width 108 height 21
click at [519, 119] on div "21:00 - 50H-251.23" at bounding box center [489, 115] width 107 height 15
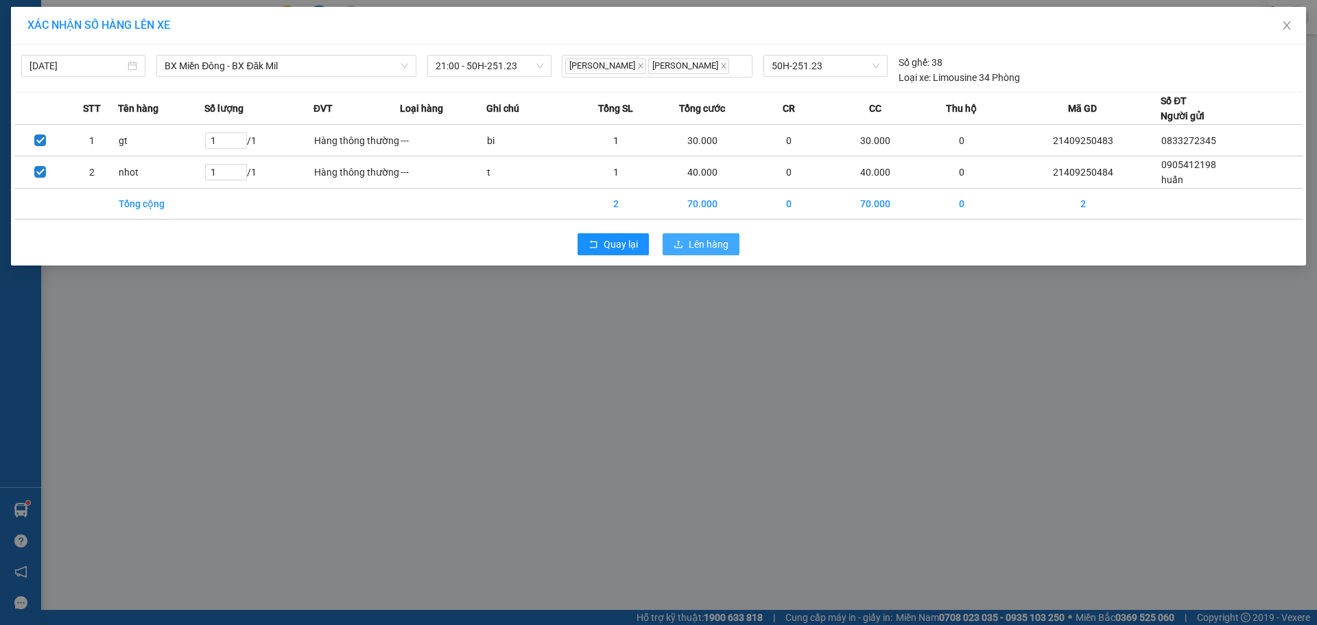
click at [689, 239] on span "Lên hàng" at bounding box center [709, 244] width 40 height 15
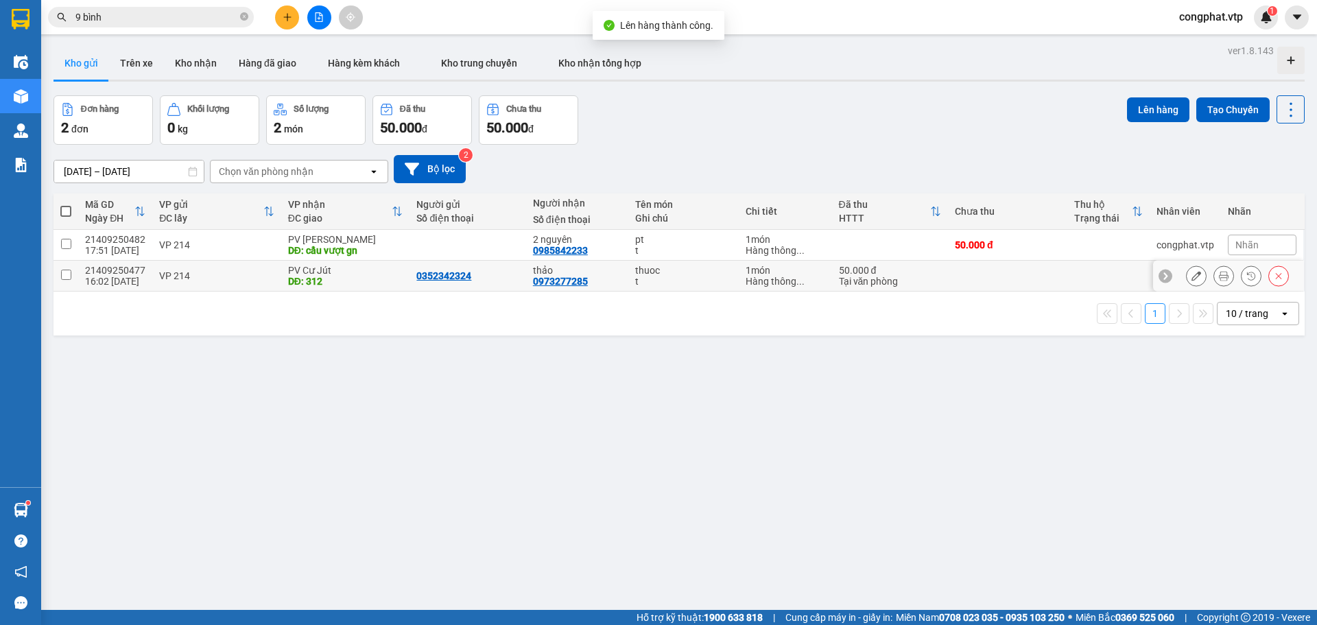
click at [313, 276] on div "DĐ: 312" at bounding box center [345, 281] width 115 height 11
checkbox input "true"
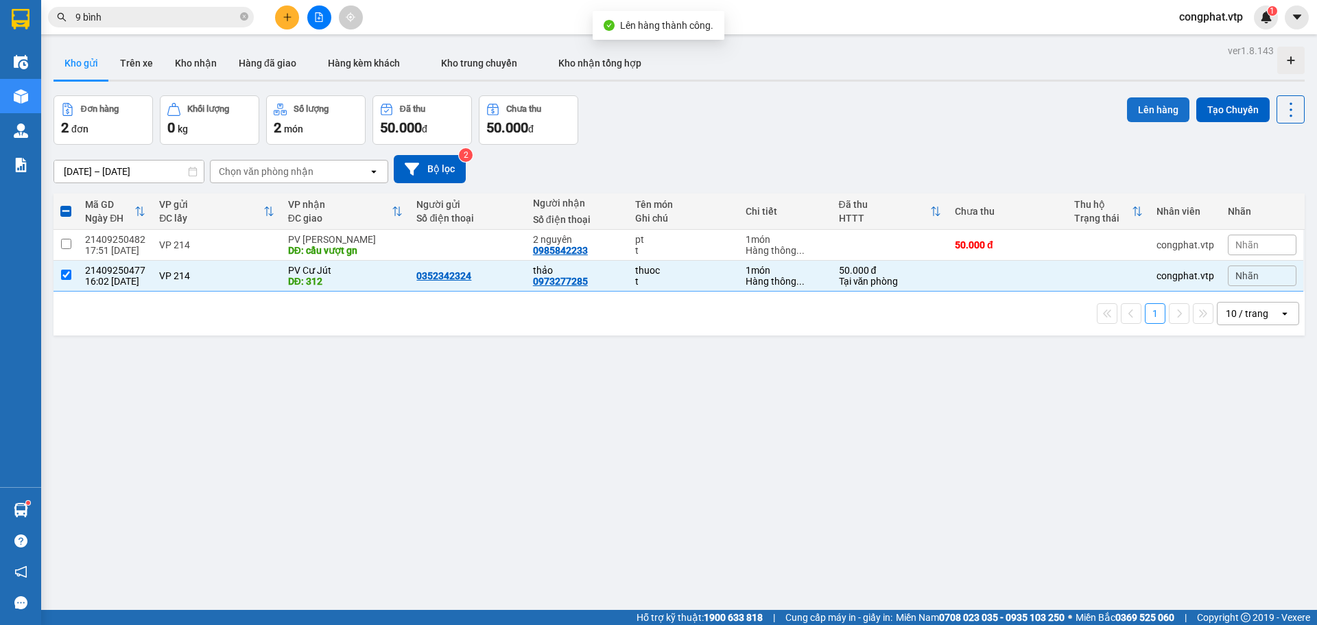
click at [1159, 106] on button "Lên hàng" at bounding box center [1158, 109] width 62 height 25
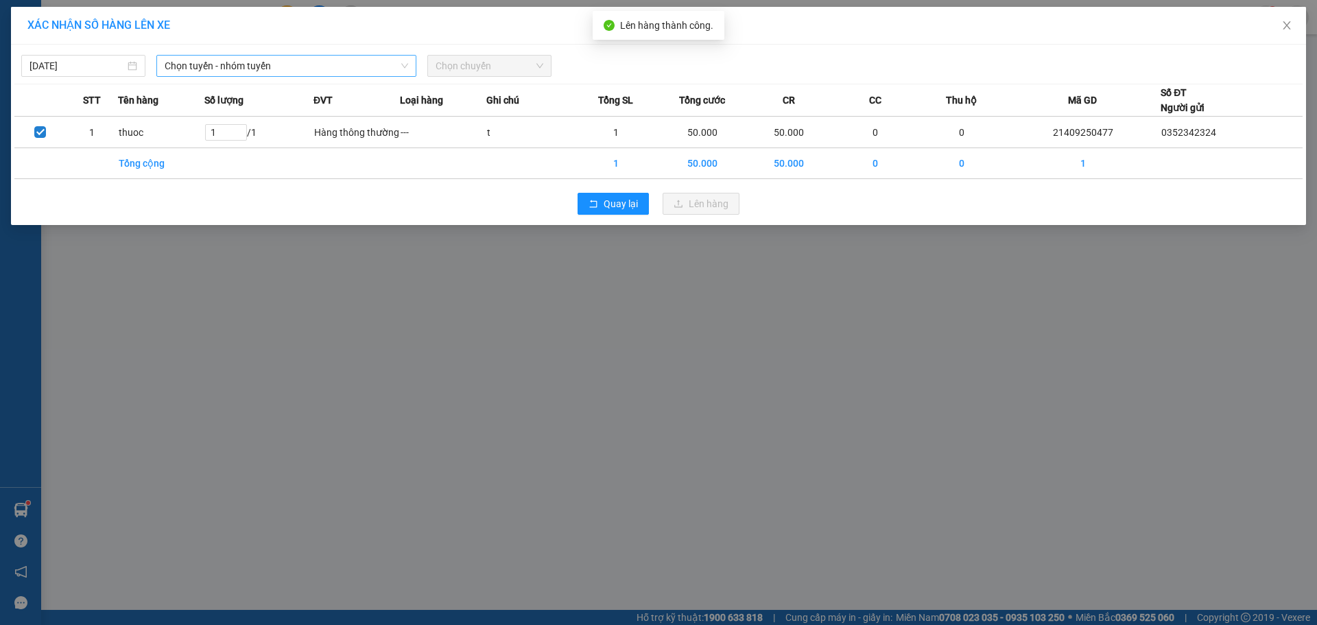
click at [334, 69] on span "Chọn tuyến - nhóm tuyến" at bounding box center [287, 66] width 244 height 21
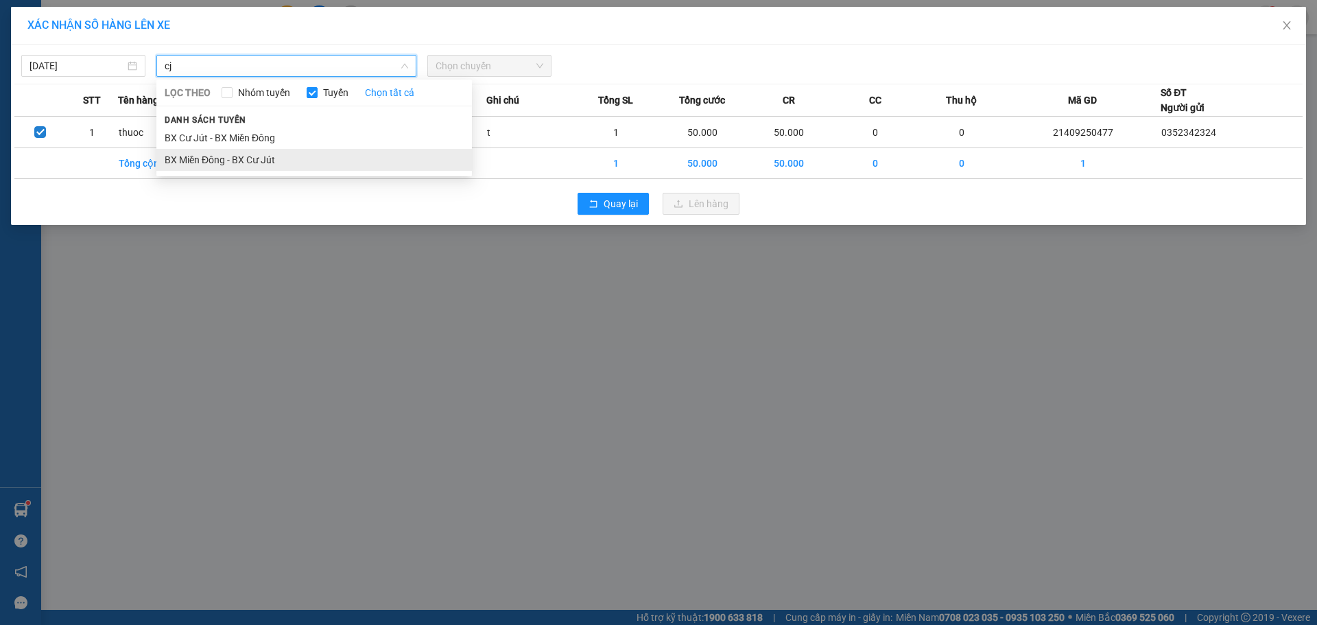
type input "cj"
click at [273, 152] on li "BX Miền Đông - BX Cư Jút" at bounding box center [314, 160] width 316 height 22
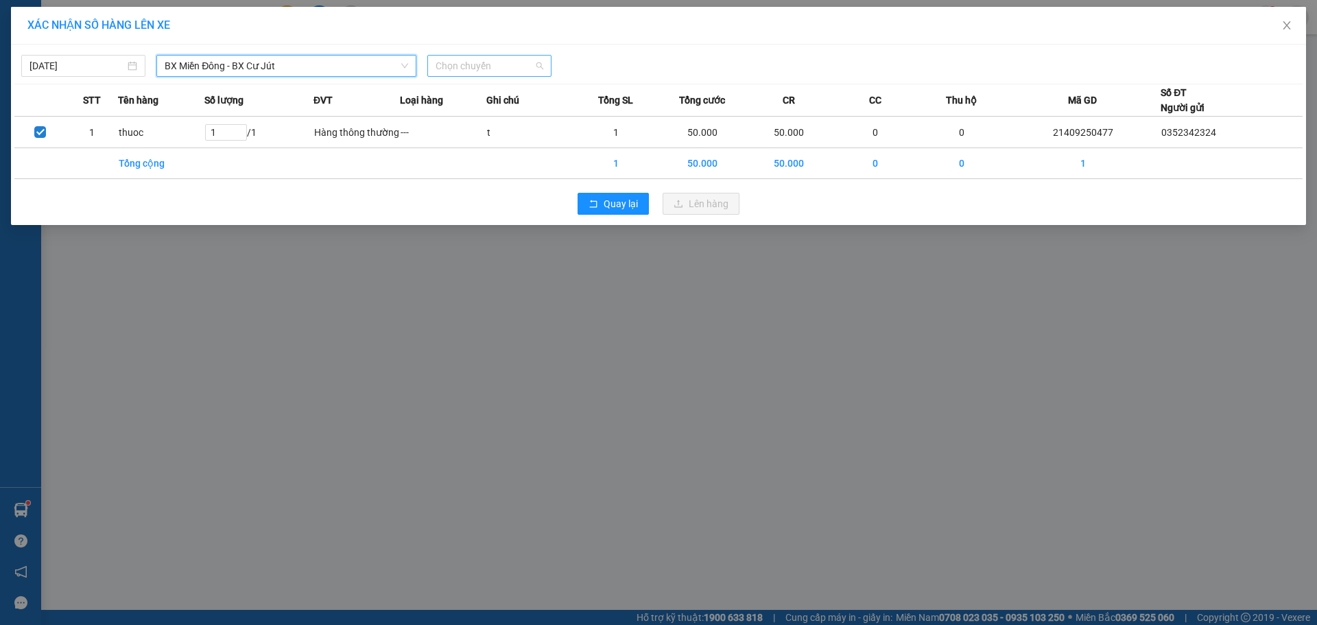
click at [447, 73] on span "Chọn chuyến" at bounding box center [490, 66] width 108 height 21
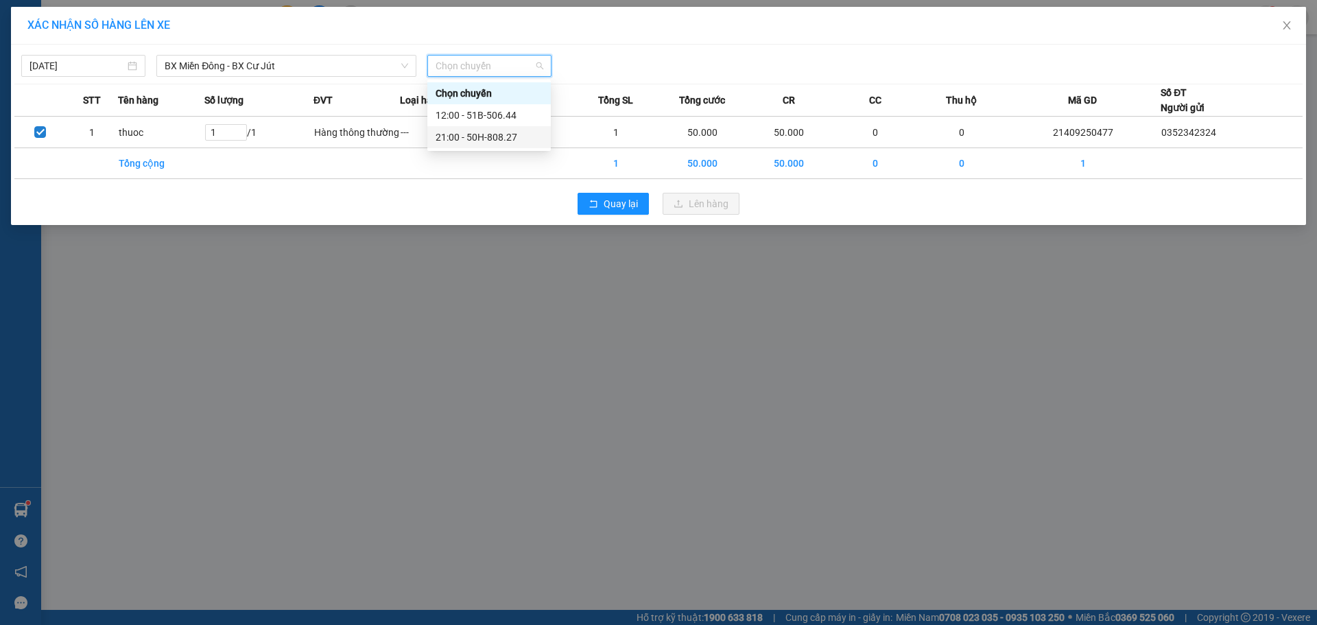
click at [509, 133] on div "21:00 - 50H-808.27" at bounding box center [489, 137] width 107 height 15
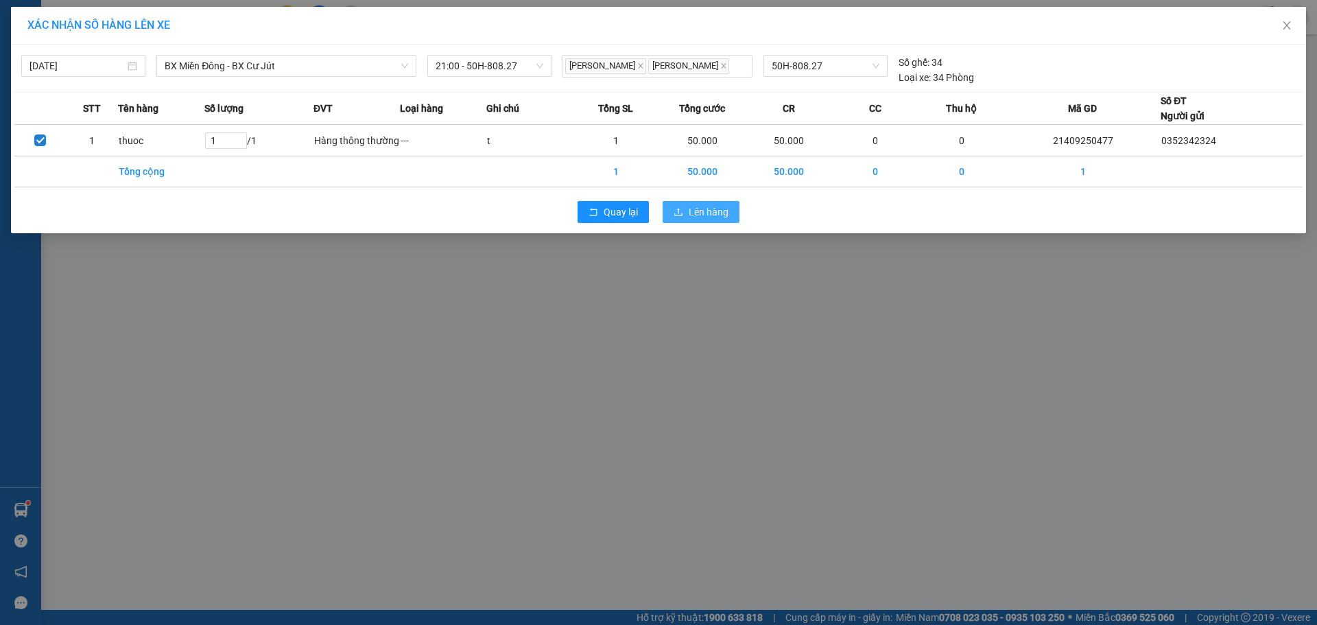
click at [695, 211] on span "Lên hàng" at bounding box center [709, 211] width 40 height 15
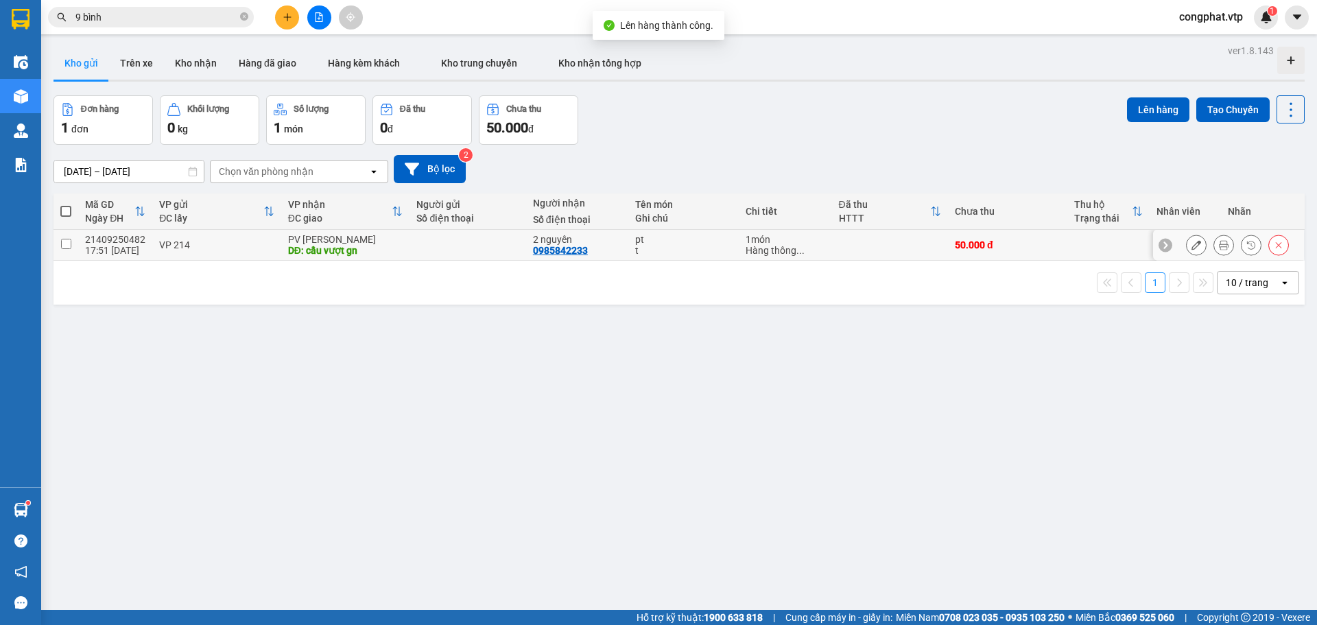
click at [315, 243] on div "PV [PERSON_NAME]" at bounding box center [345, 239] width 115 height 11
checkbox input "true"
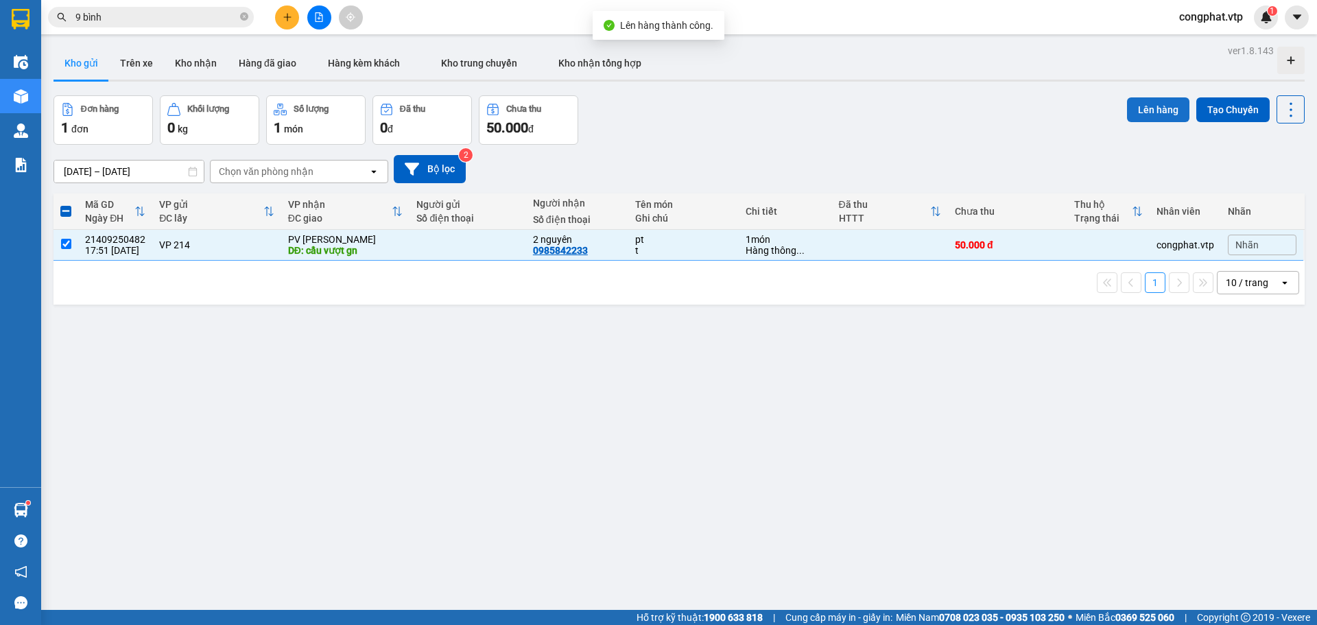
click at [1162, 108] on button "Lên hàng" at bounding box center [1158, 109] width 62 height 25
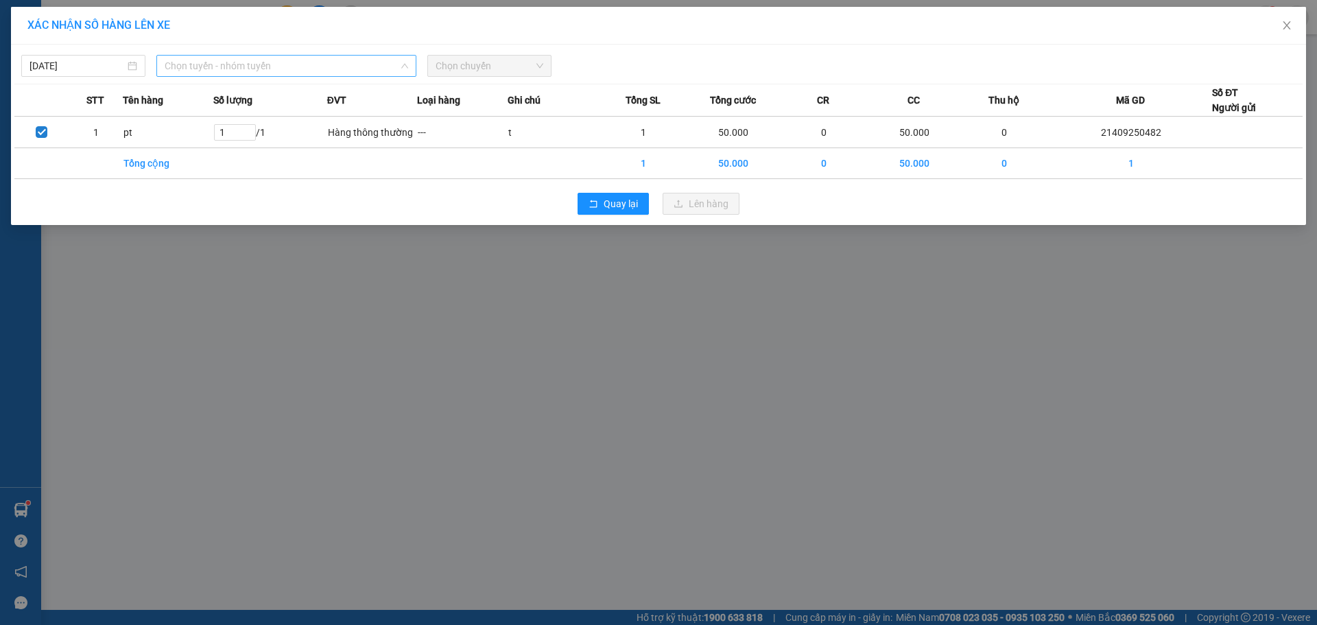
click at [376, 57] on span "Chọn tuyến - nhóm tuyến" at bounding box center [287, 66] width 244 height 21
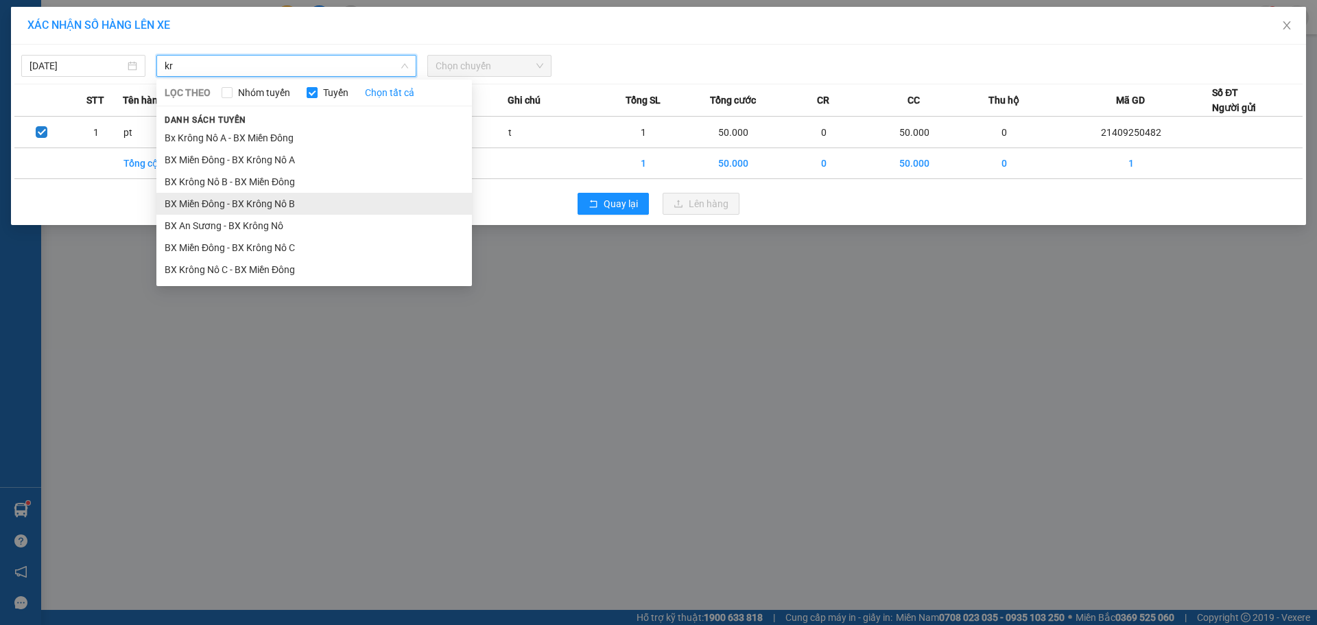
type input "kr"
click at [327, 200] on li "BX Miền Đông - BX Krông Nô B" at bounding box center [314, 204] width 316 height 22
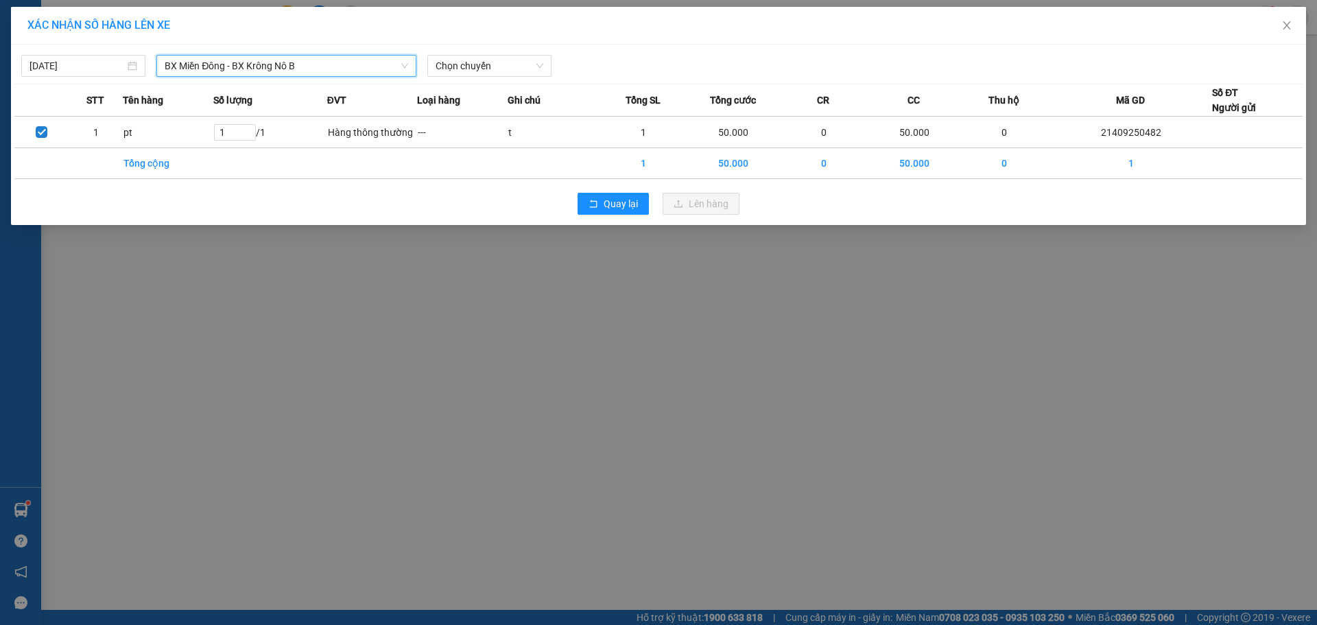
click at [469, 80] on div "12/09/2025 BX Miền Đông - BX Krông Nô B BX Miền Đông - BX Krông Nô B LỌC THEO N…" at bounding box center [658, 135] width 1295 height 180
click at [474, 76] on div "Chọn chuyến" at bounding box center [489, 66] width 124 height 22
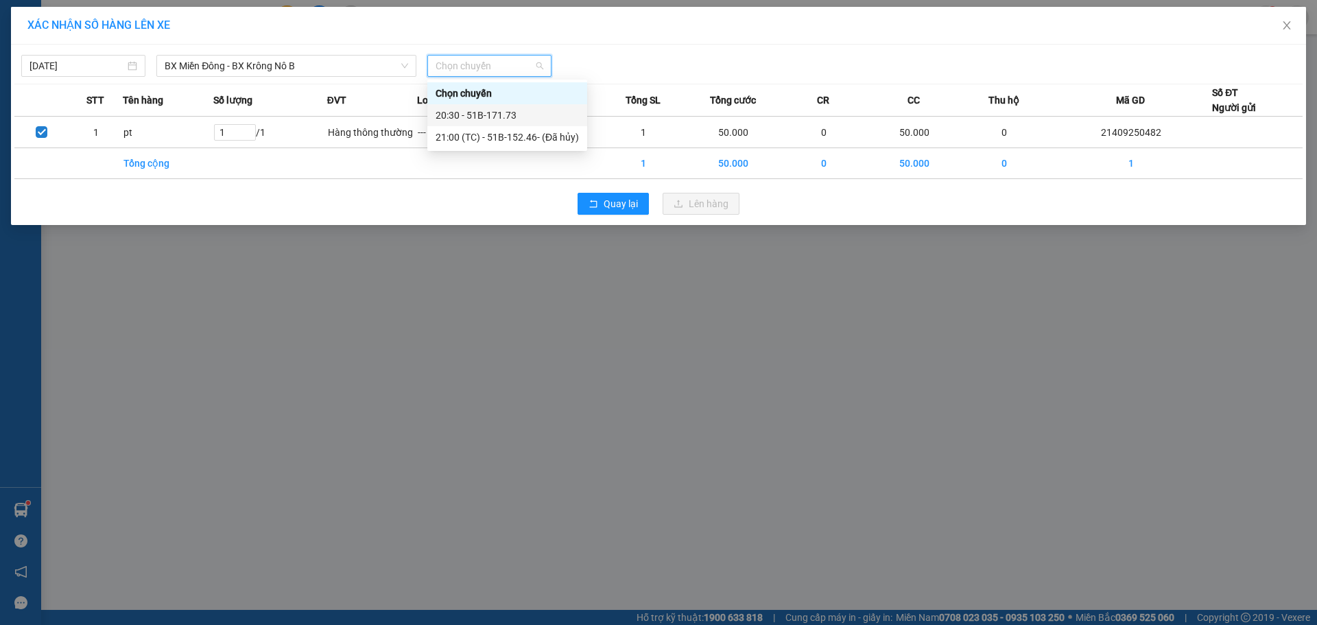
drag, startPoint x: 493, startPoint y: 139, endPoint x: 500, endPoint y: 112, distance: 27.8
click at [500, 112] on div "Chọn chuyến 20:30 - 51B-171.73 21:00 (TC) - 51B-152.46 - (Đã hủy)" at bounding box center [507, 115] width 160 height 66
click at [500, 112] on div "20:30 - 51B-171.73" at bounding box center [507, 115] width 143 height 15
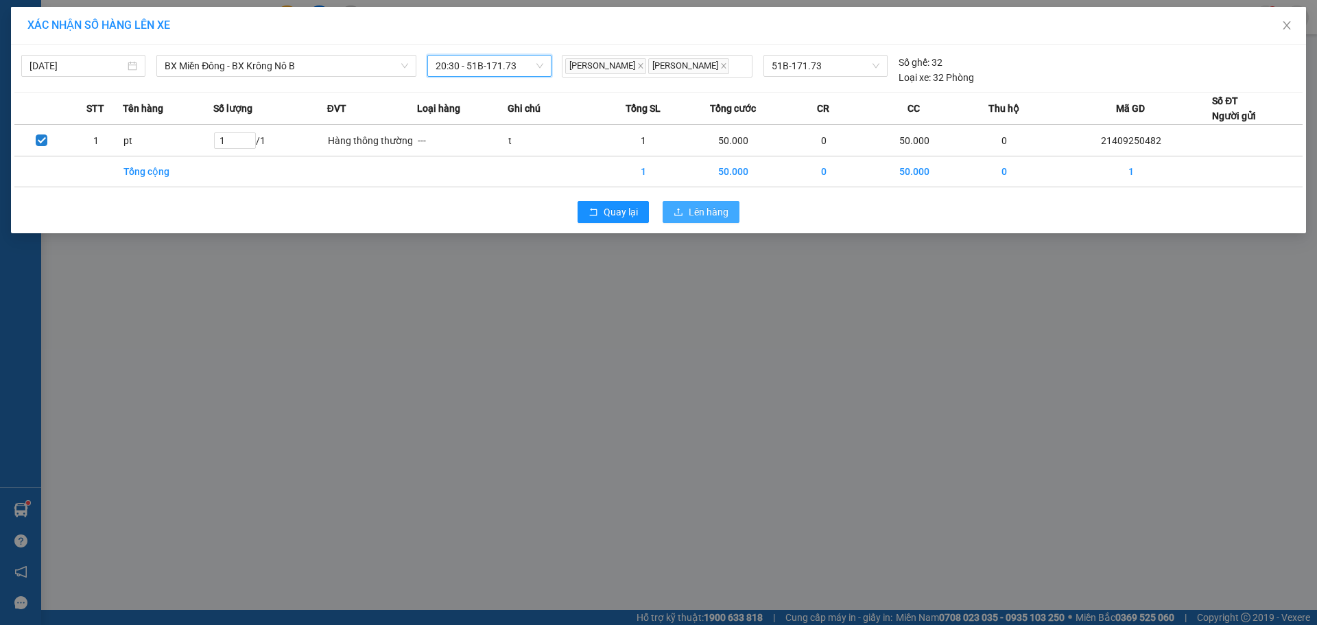
click at [704, 220] on span "Lên hàng" at bounding box center [709, 211] width 40 height 15
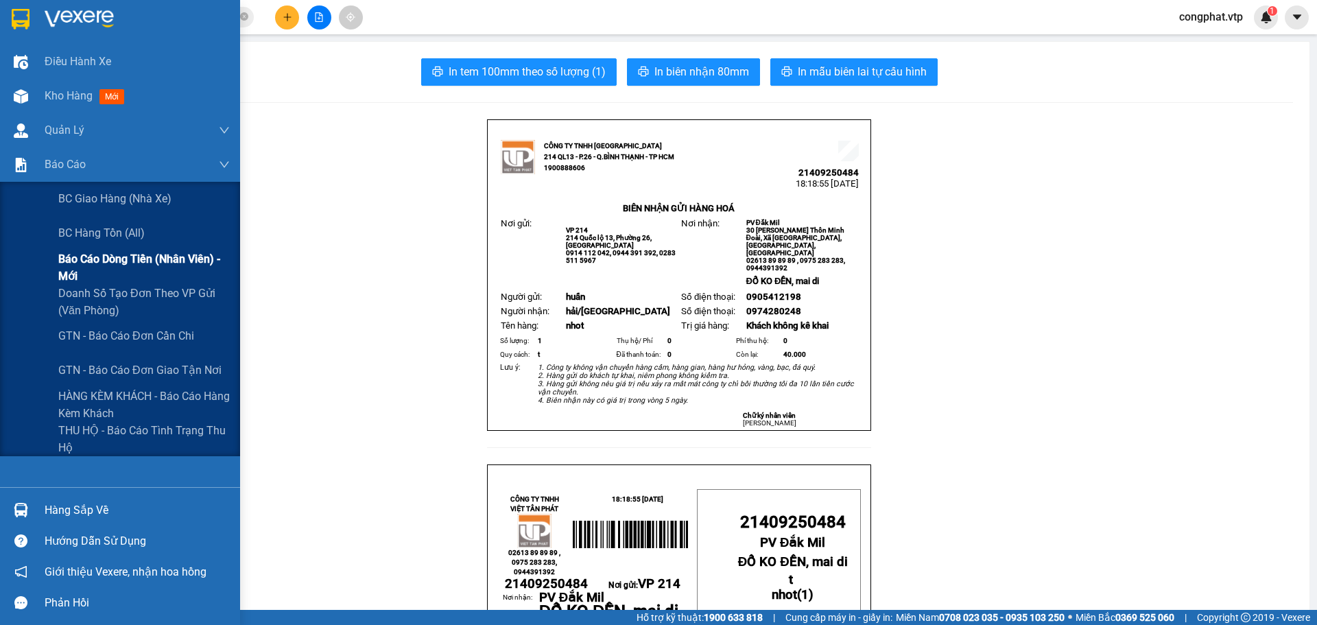
click at [93, 265] on span "Báo cáo dòng tiền (nhân viên) - mới" at bounding box center [143, 267] width 171 height 34
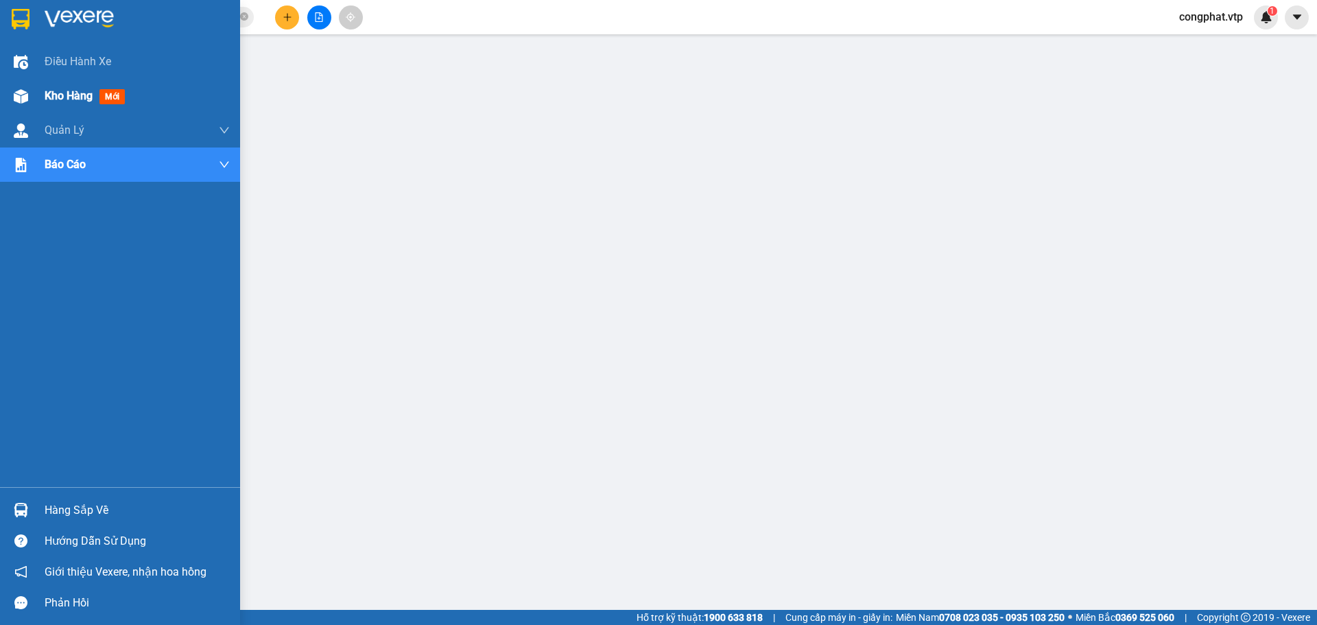
click at [19, 109] on div "Kho hàng mới" at bounding box center [120, 96] width 240 height 34
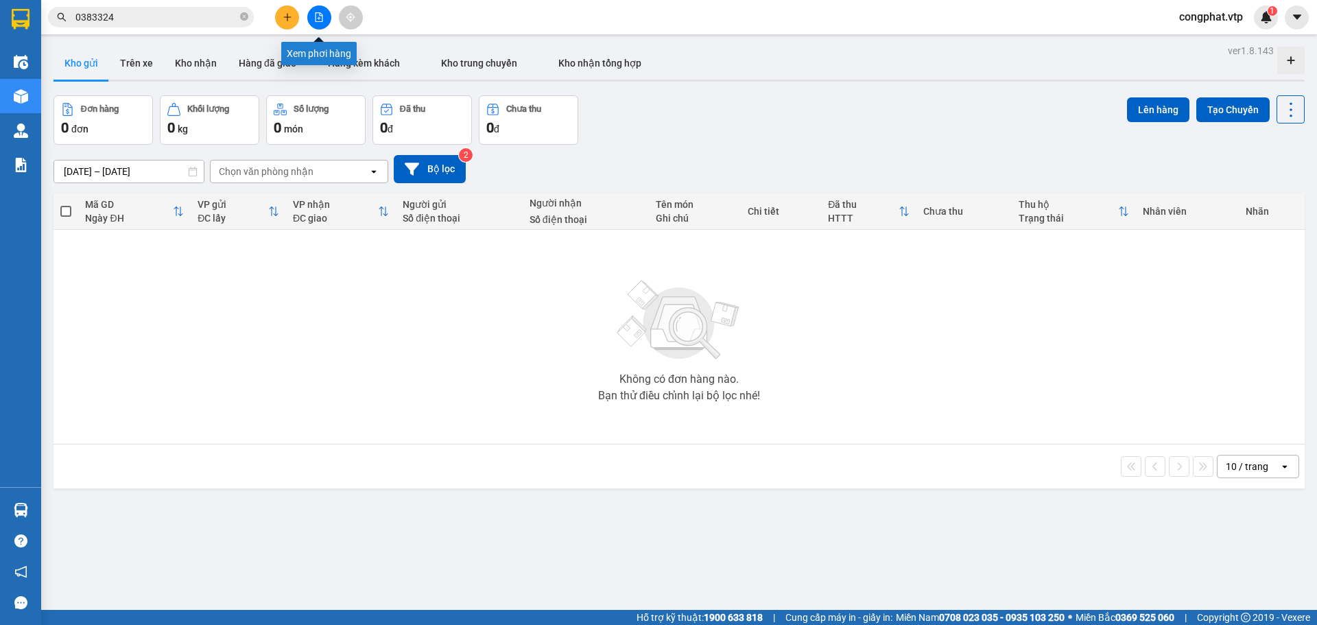
click at [318, 19] on icon "file-add" at bounding box center [319, 17] width 10 height 10
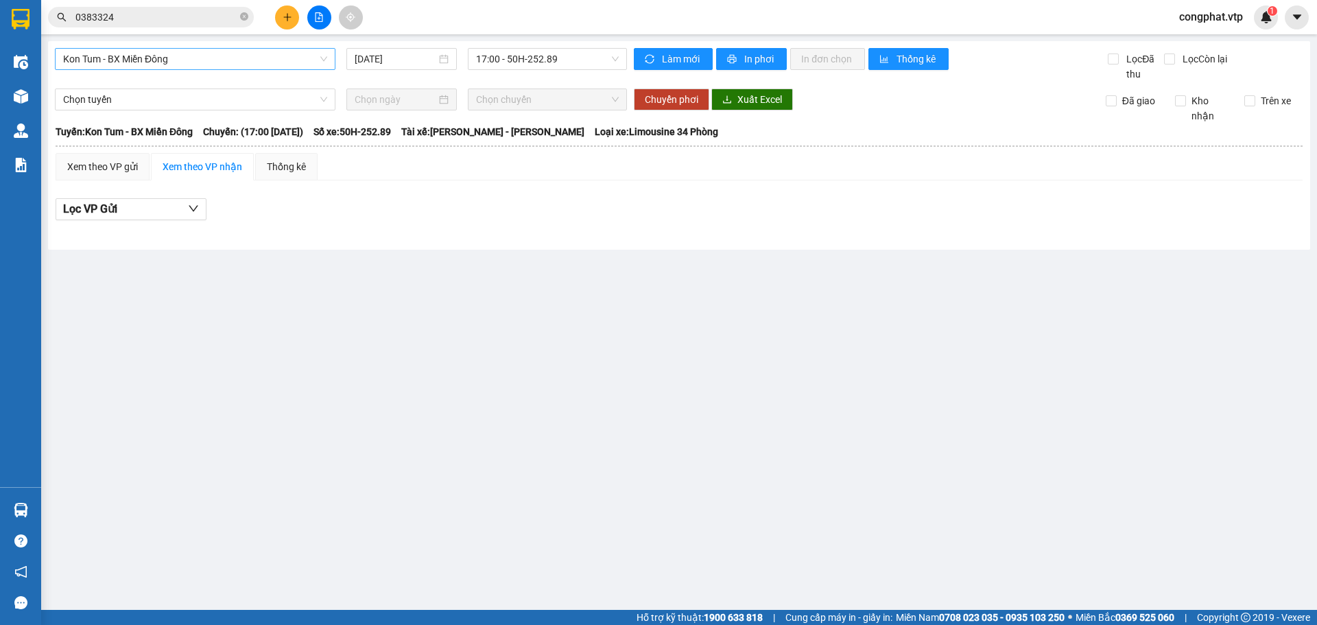
click at [253, 58] on span "Kon Tum - BX Miền Đông" at bounding box center [195, 59] width 264 height 21
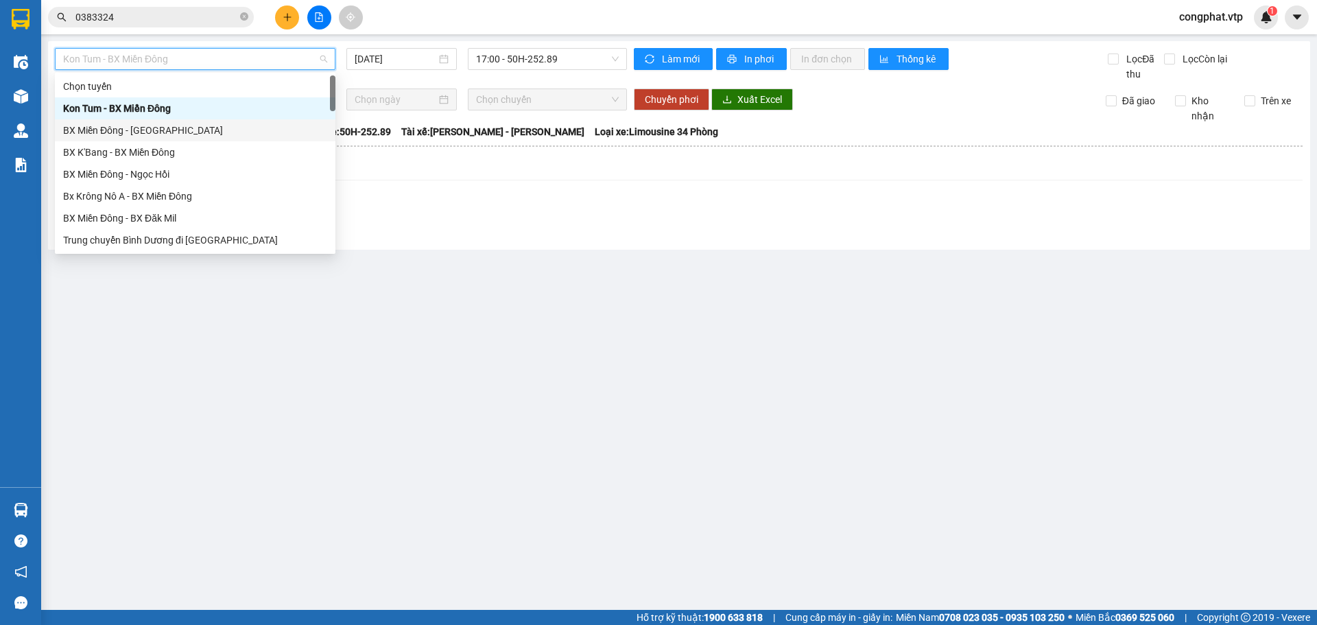
click at [399, 202] on div "Lọc VP Gửi" at bounding box center [679, 209] width 1247 height 23
click at [274, 61] on span "Kon Tum - BX Miền Đông" at bounding box center [195, 59] width 264 height 21
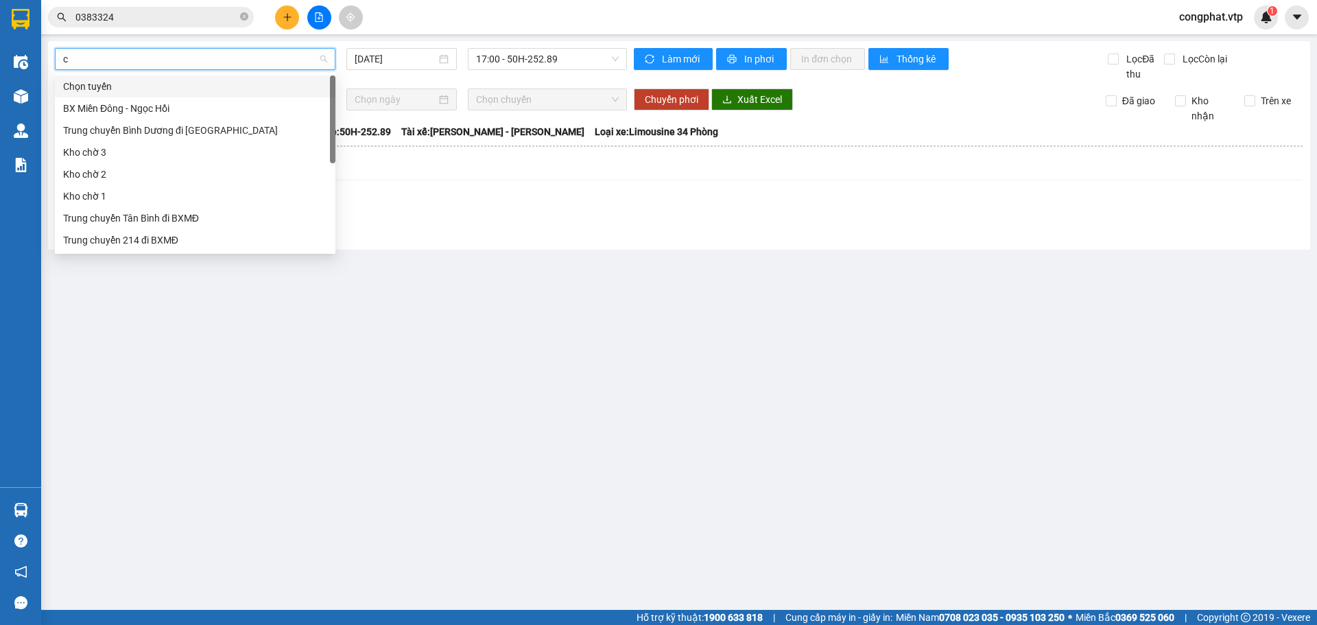
type input "cj"
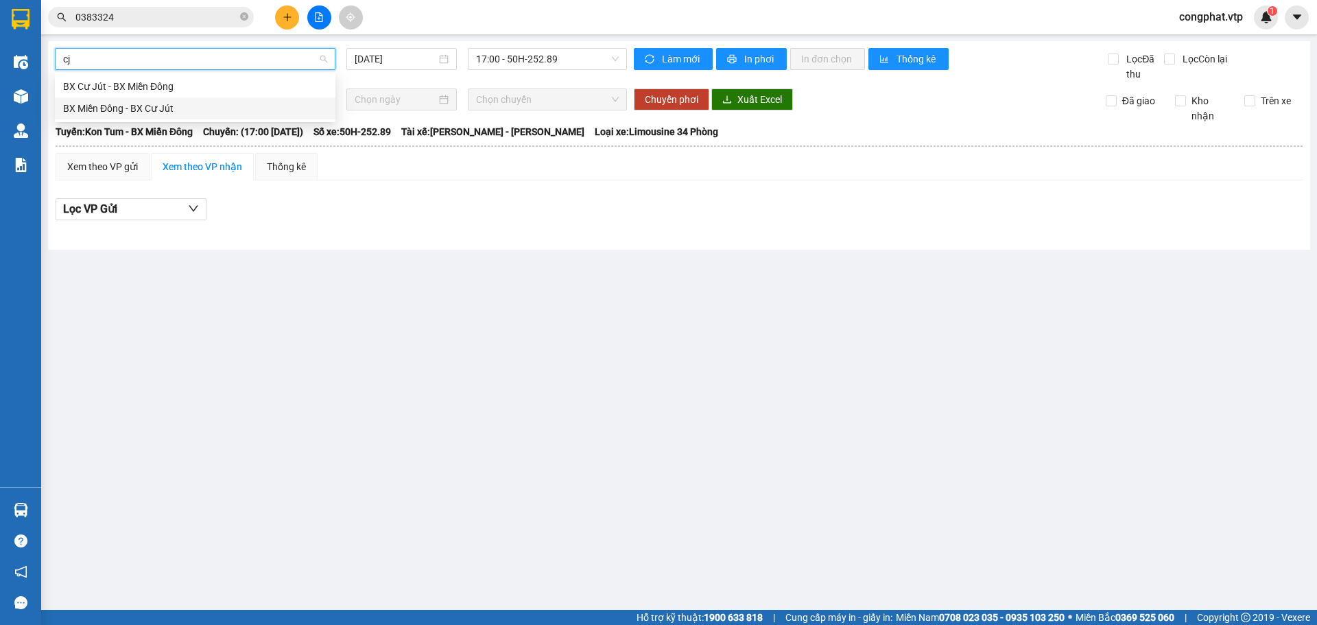
drag, startPoint x: 220, startPoint y: 104, endPoint x: 281, endPoint y: 97, distance: 62.1
click at [220, 104] on div "BX Miền Đông - BX Cư Jút" at bounding box center [195, 108] width 264 height 15
type input "[DATE]"
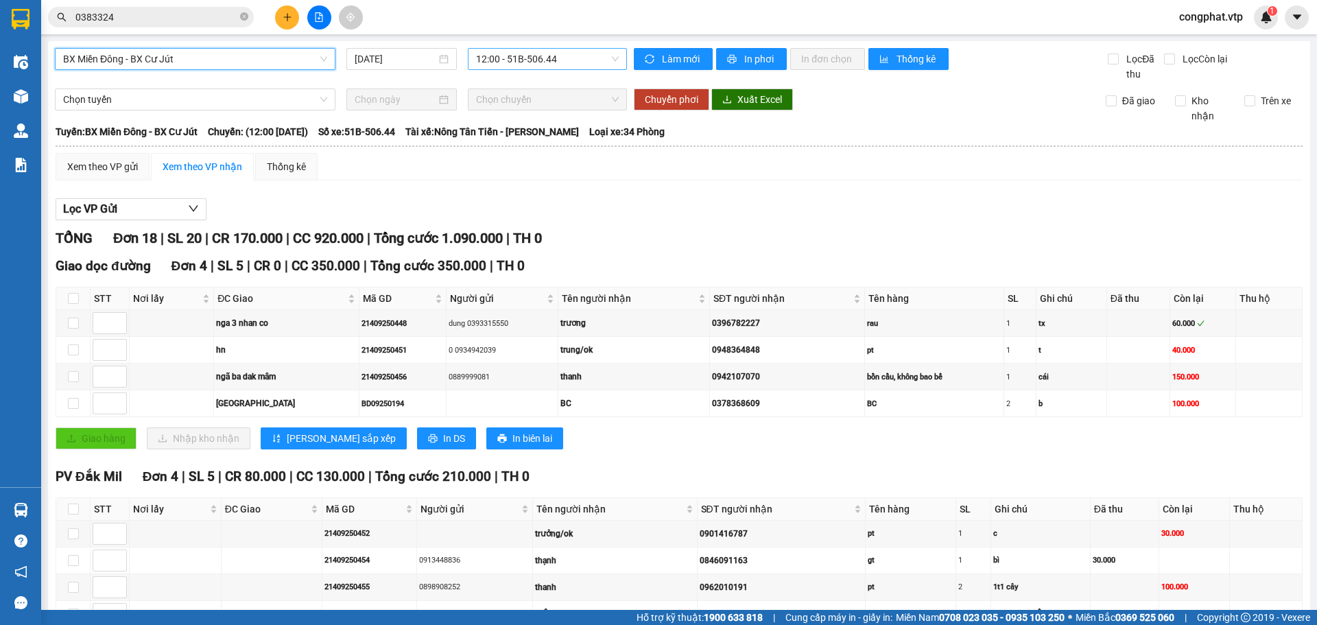
click at [491, 57] on span "12:00 - 51B-506.44" at bounding box center [547, 59] width 143 height 21
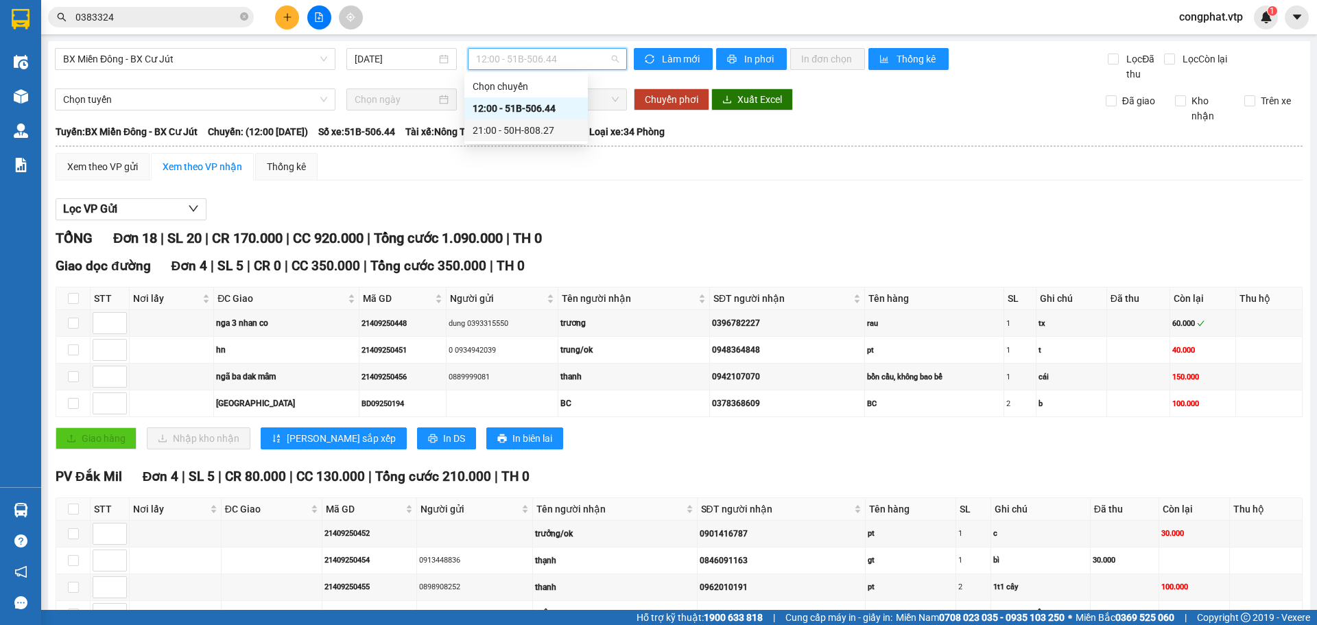
click at [542, 131] on div "21:00 - 50H-808.27" at bounding box center [526, 130] width 107 height 15
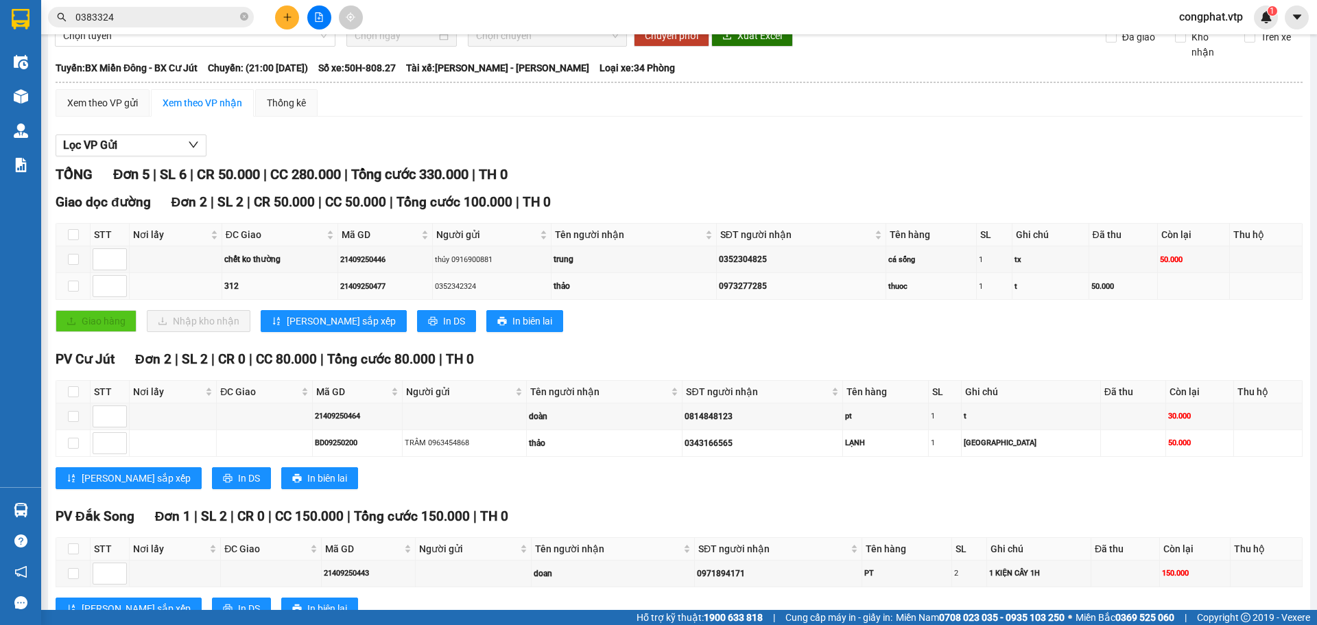
scroll to position [112, 0]
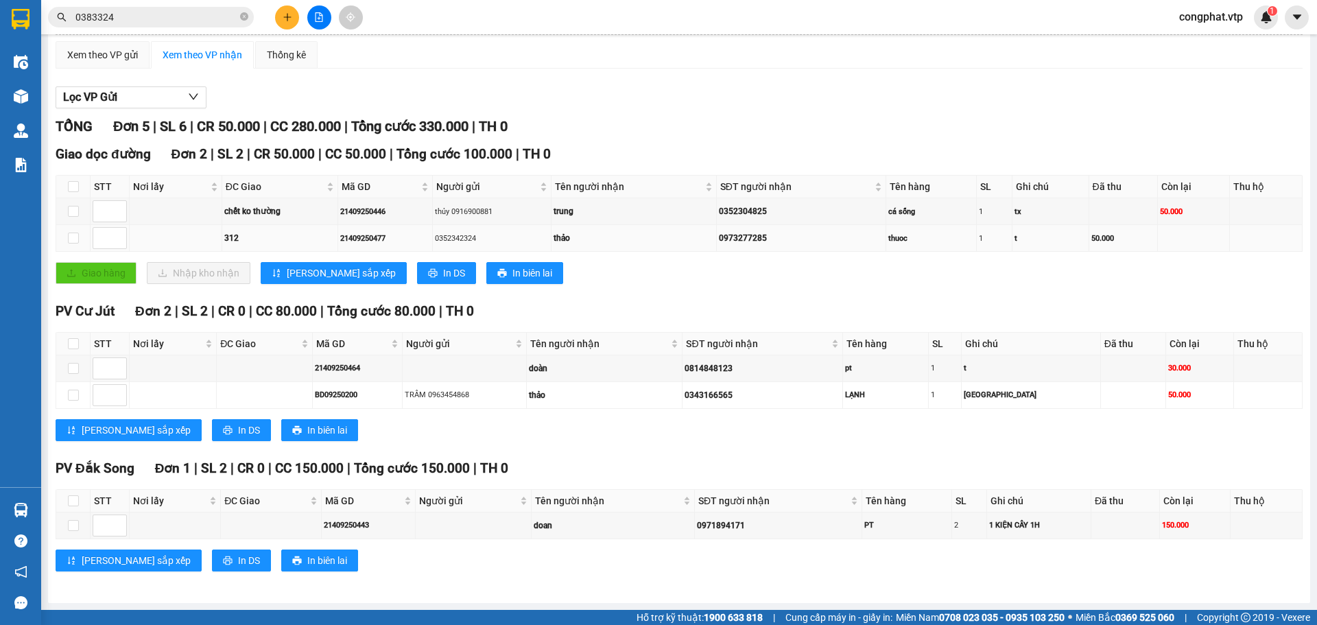
click at [203, 237] on td at bounding box center [176, 238] width 93 height 27
click at [76, 237] on input "checkbox" at bounding box center [73, 238] width 11 height 11
checkbox input "true"
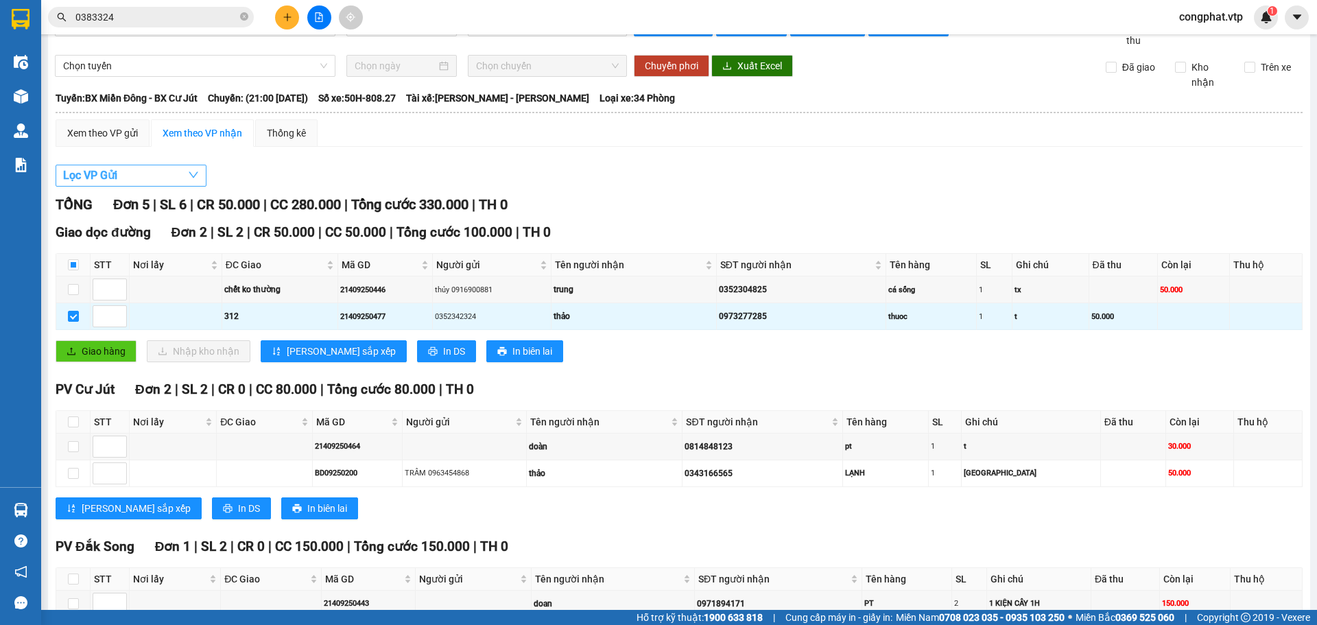
scroll to position [0, 0]
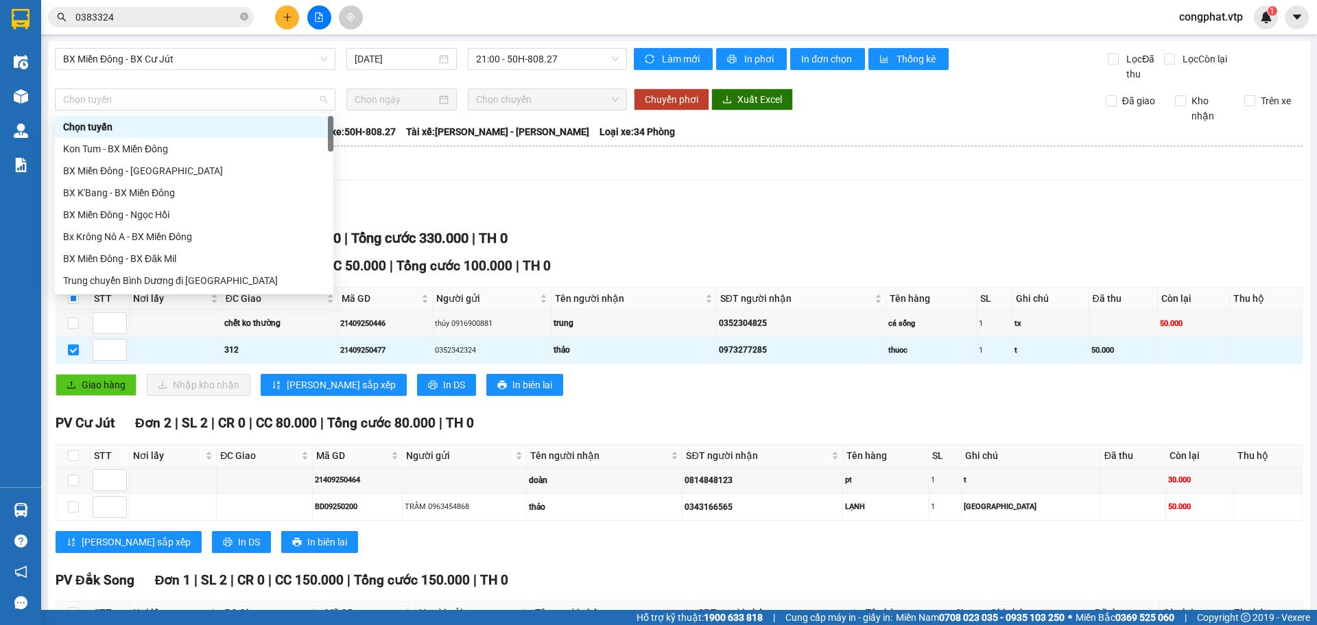
drag, startPoint x: 180, startPoint y: 103, endPoint x: 589, endPoint y: 196, distance: 420.0
click at [574, 226] on div "BX Miền Đông - BX Cư Jút 12/09/2025 21:00 - 50H-808.27 Làm mới In phơi In đơn c…" at bounding box center [679, 378] width 1262 height 674
click at [593, 189] on div "Xem theo VP gửi Xem theo VP nhận Thống kê Lọc VP Gửi TỔNG Đơn 5 | SL 6 | CR 50…" at bounding box center [679, 426] width 1247 height 547
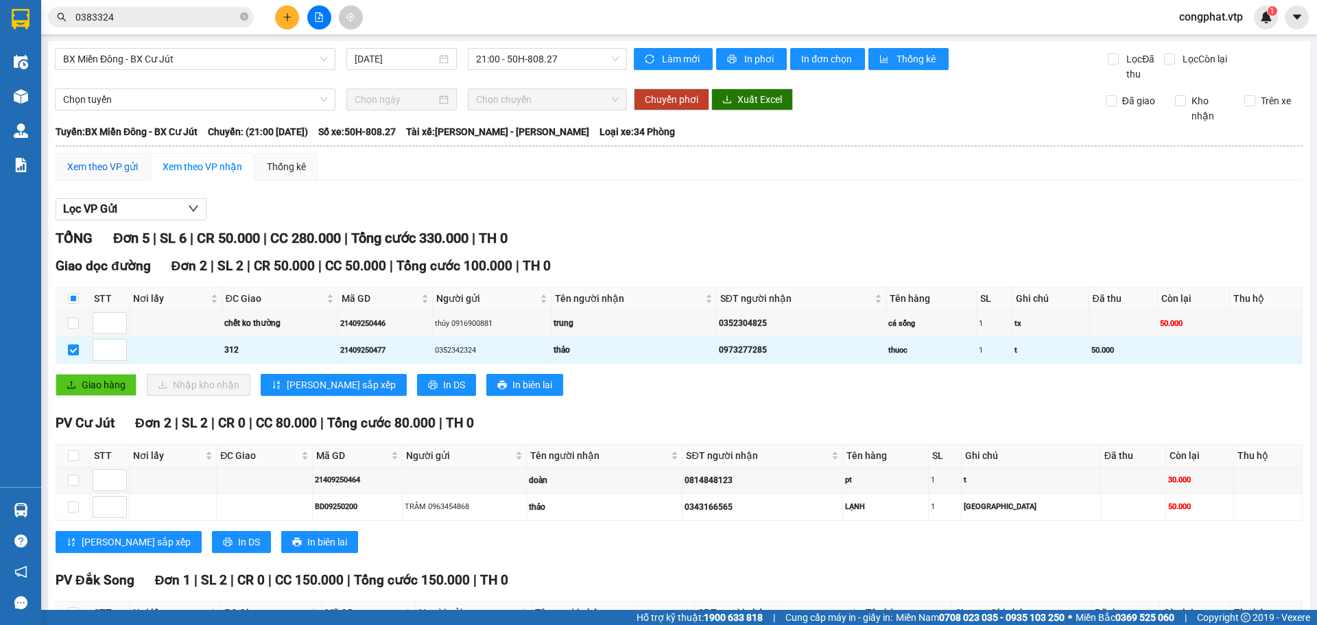
click at [105, 171] on div "Xem theo VP gửi" at bounding box center [102, 166] width 71 height 15
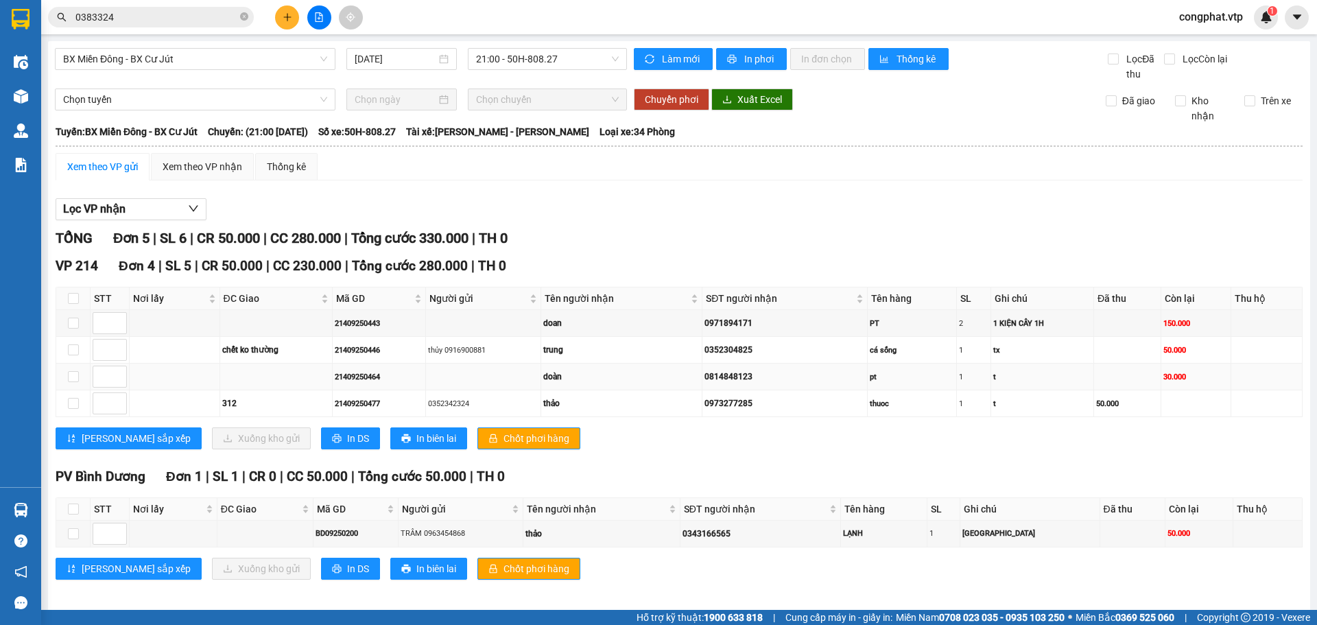
scroll to position [8, 0]
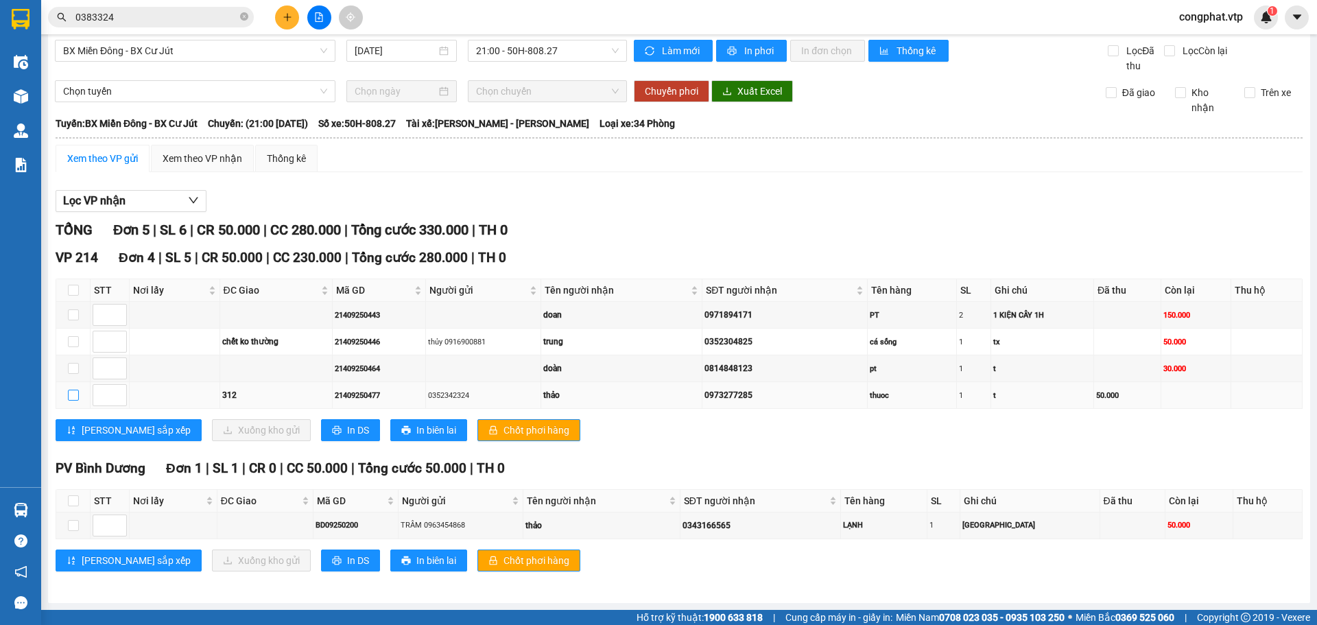
click at [73, 396] on input "checkbox" at bounding box center [73, 395] width 11 height 11
checkbox input "true"
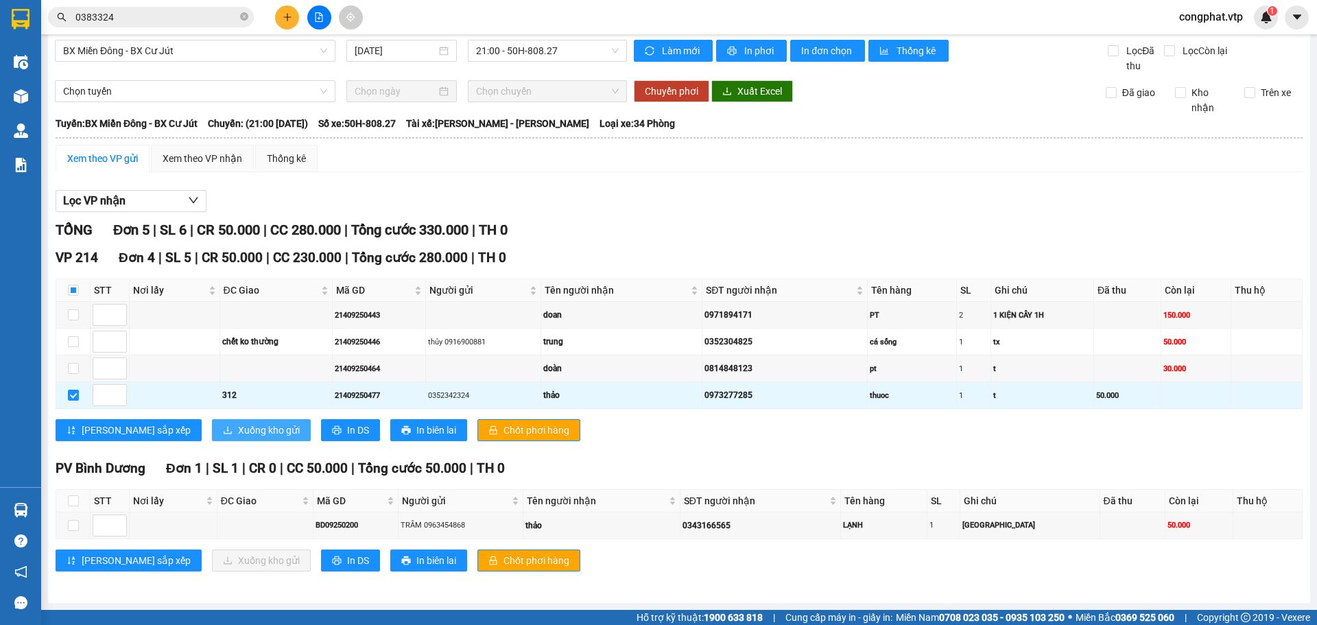
click at [238, 430] on span "Xuống kho gửi" at bounding box center [269, 430] width 62 height 15
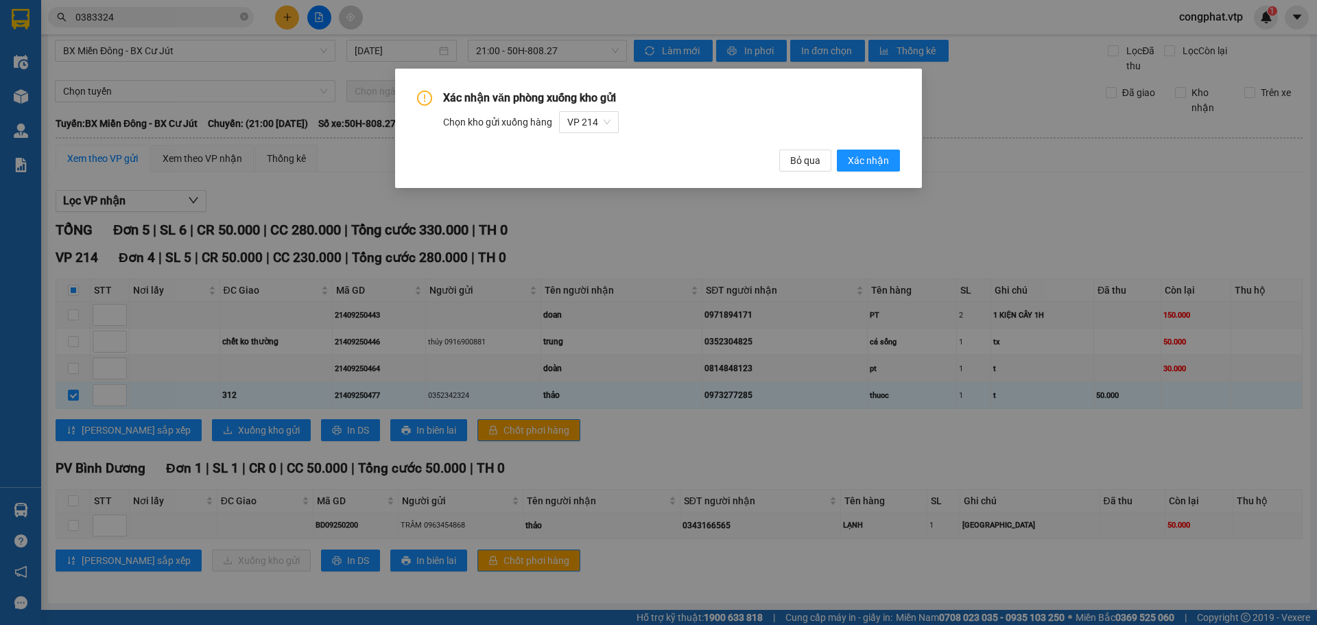
click at [900, 163] on div "Xác nhận văn phòng xuống kho gửi Chọn kho gửi xuống hàng VP 214 Bỏ qua Xác nhận" at bounding box center [658, 128] width 527 height 119
click at [899, 163] on button "Xác nhận" at bounding box center [868, 161] width 63 height 22
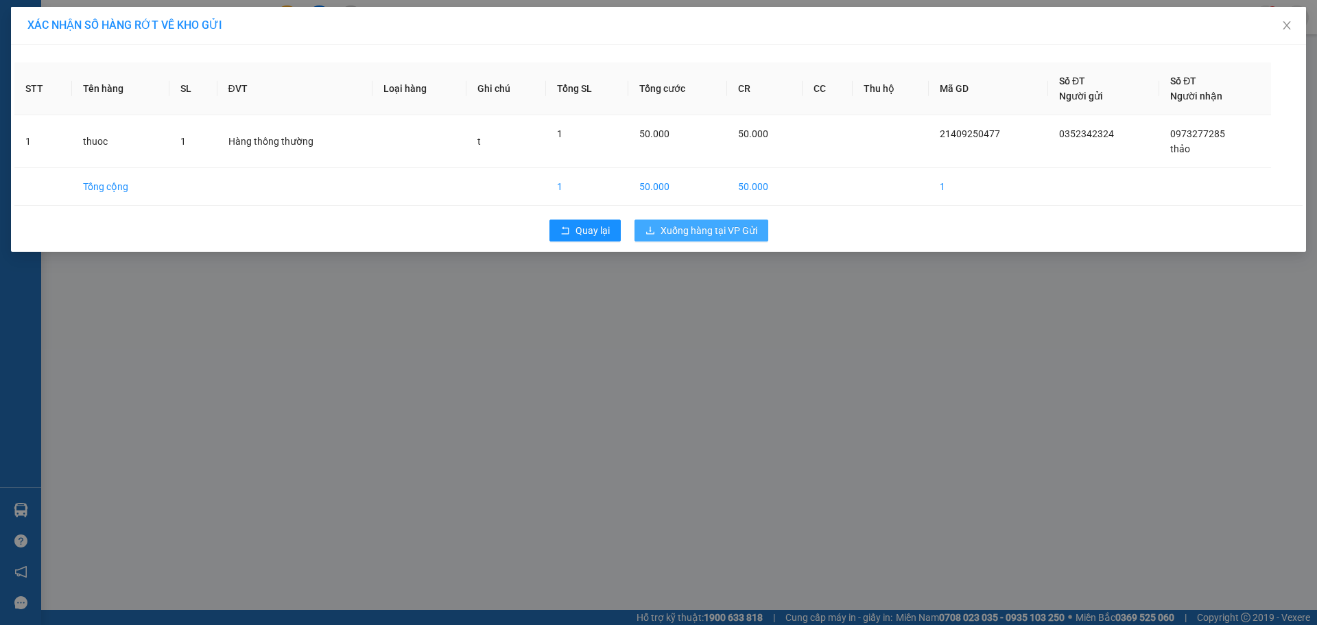
click at [721, 233] on span "Xuống hàng tại VP Gửi" at bounding box center [709, 230] width 97 height 15
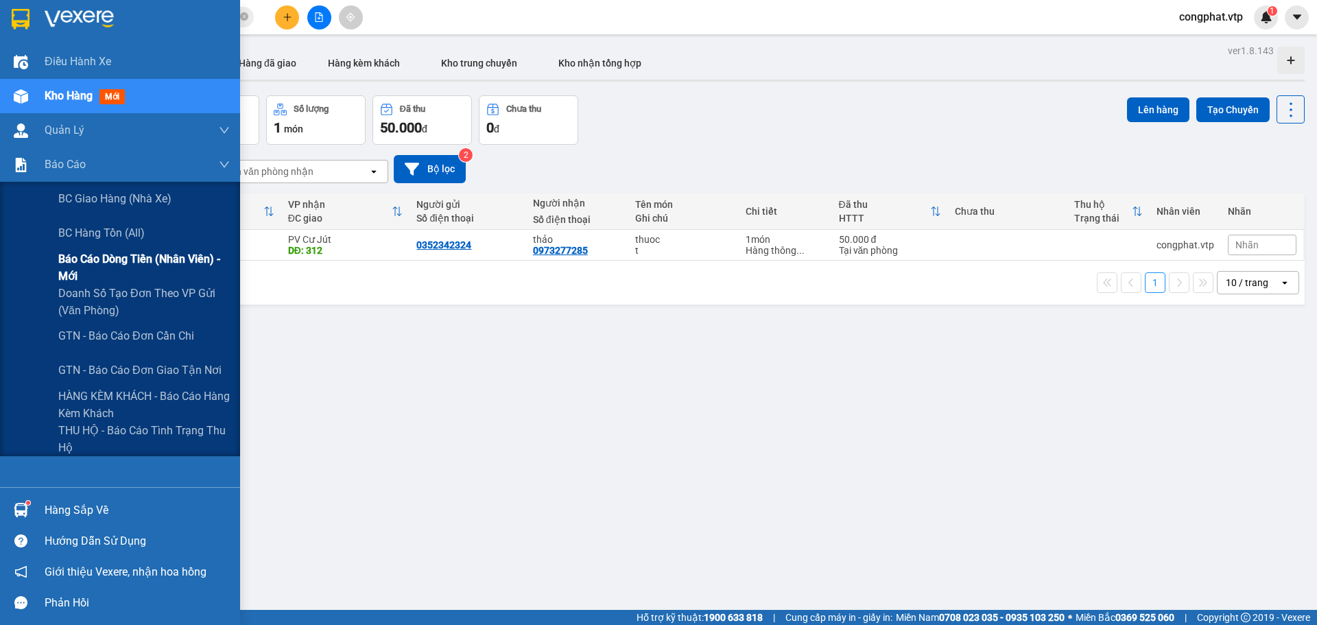
click at [126, 259] on span "Báo cáo dòng tiền (nhân viên) - mới" at bounding box center [143, 267] width 171 height 34
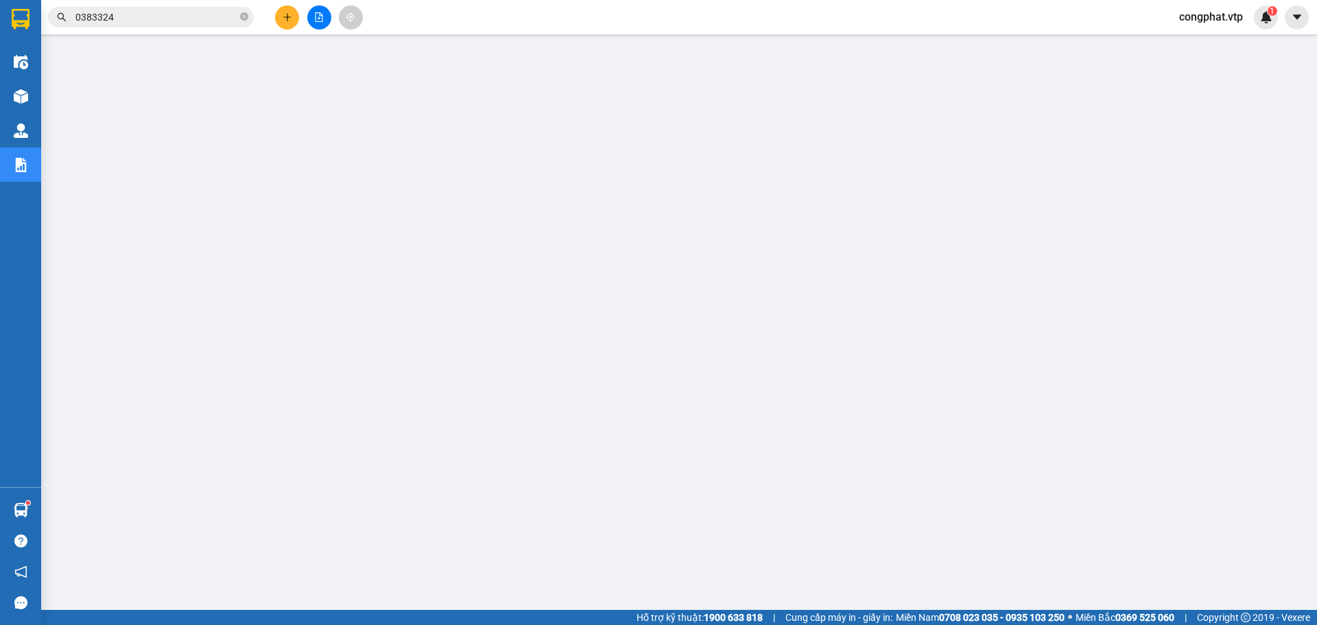
click at [1237, 23] on span "congphat.vtp" at bounding box center [1211, 16] width 86 height 17
click at [1211, 39] on span "Đăng xuất" at bounding box center [1216, 42] width 58 height 15
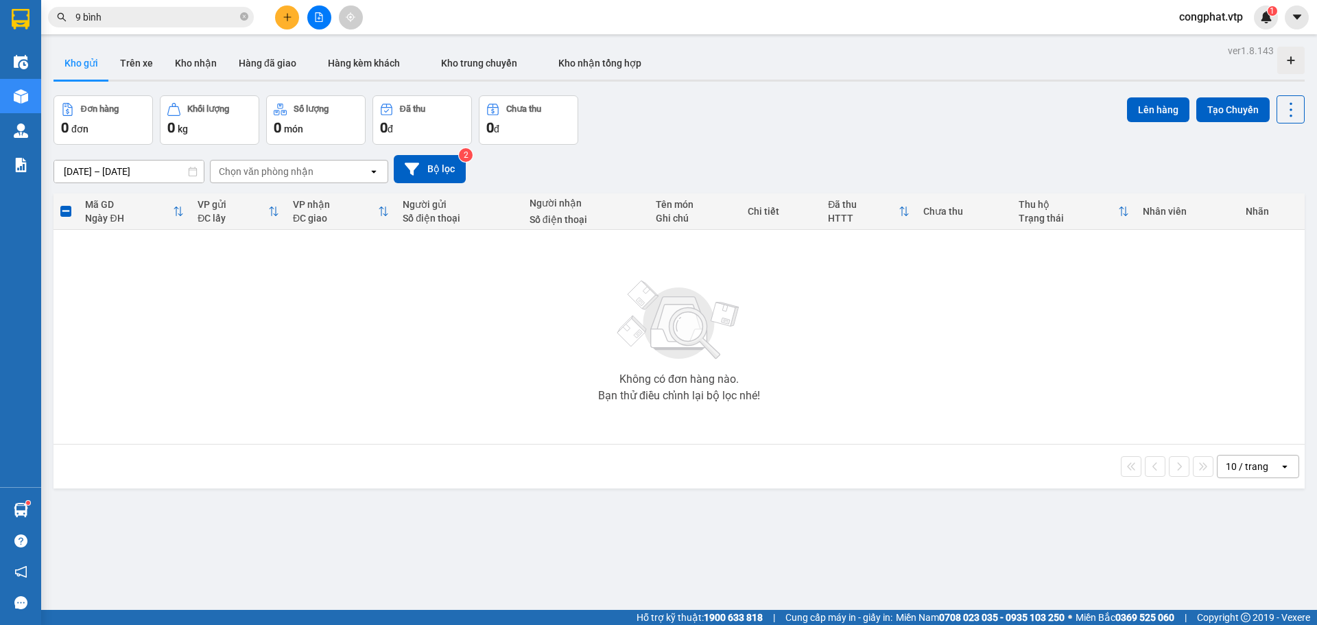
click at [1220, 21] on span "congphat.vtp" at bounding box center [1211, 16] width 86 height 17
click at [1225, 44] on span "Đăng xuất" at bounding box center [1216, 42] width 58 height 15
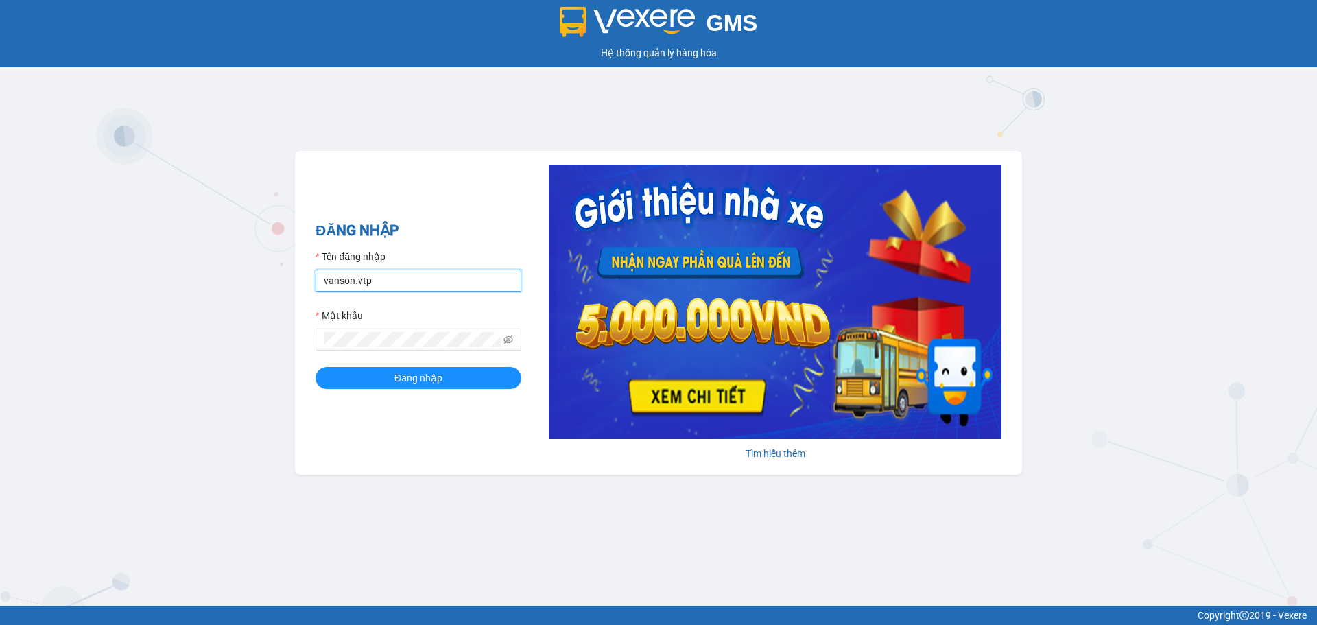
drag, startPoint x: 401, startPoint y: 286, endPoint x: 0, endPoint y: 294, distance: 400.7
click at [0, 292] on div "GMS Hệ thống quản lý hàng hóa ĐĂNG NHẬP Tên đăng nhập vanson.vtp Mật khẩu Đăng …" at bounding box center [658, 303] width 1317 height 606
click at [36, 398] on div "GMS Hệ thống quản lý hàng hóa ĐĂNG NHẬP Tên đăng nhập congphat Mật khẩu Đăng nh…" at bounding box center [658, 303] width 1317 height 606
click at [383, 283] on input "congphat" at bounding box center [419, 281] width 206 height 22
type input "congphat.vtp"
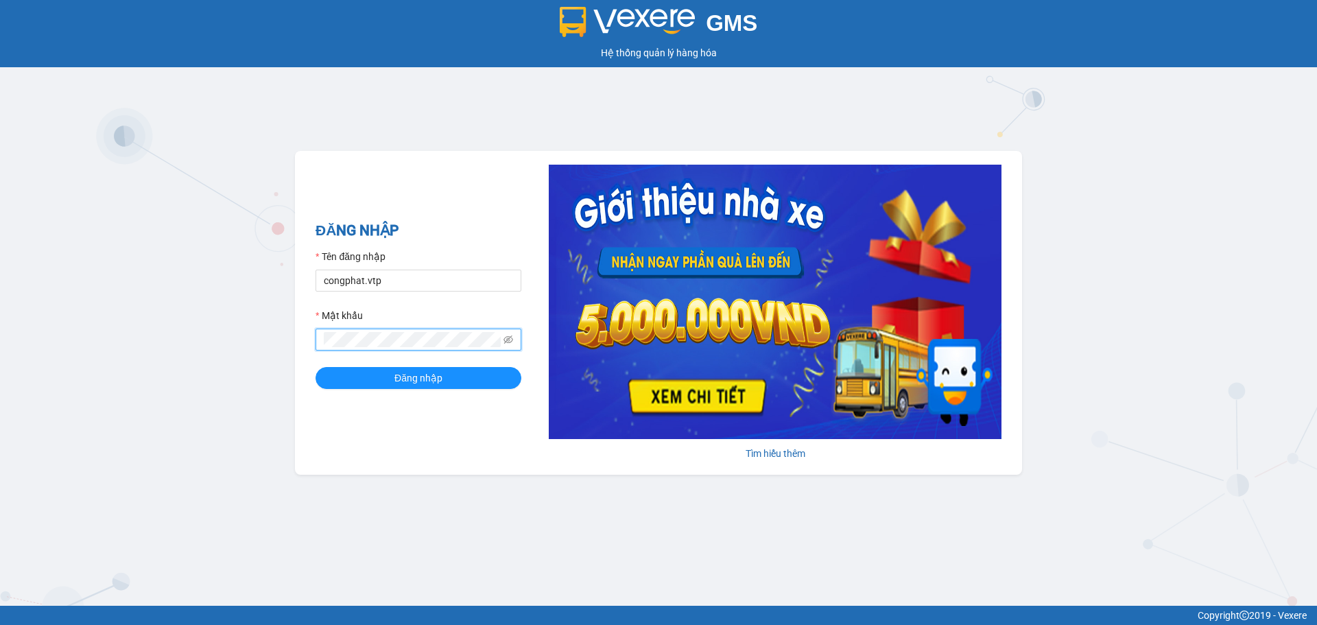
click at [0, 399] on div "GMS Hệ thống quản lý hàng hóa ĐĂNG NHẬP Tên đăng nhập congphat.vtp Mật khẩu Đăn…" at bounding box center [658, 303] width 1317 height 606
click at [146, 333] on div "GMS Hệ thống quản lý hàng hóa ĐĂNG NHẬP Tên đăng nhập congphat.vtp Mật khẩu Đăn…" at bounding box center [658, 303] width 1317 height 606
click at [316, 367] on button "Đăng nhập" at bounding box center [419, 378] width 206 height 22
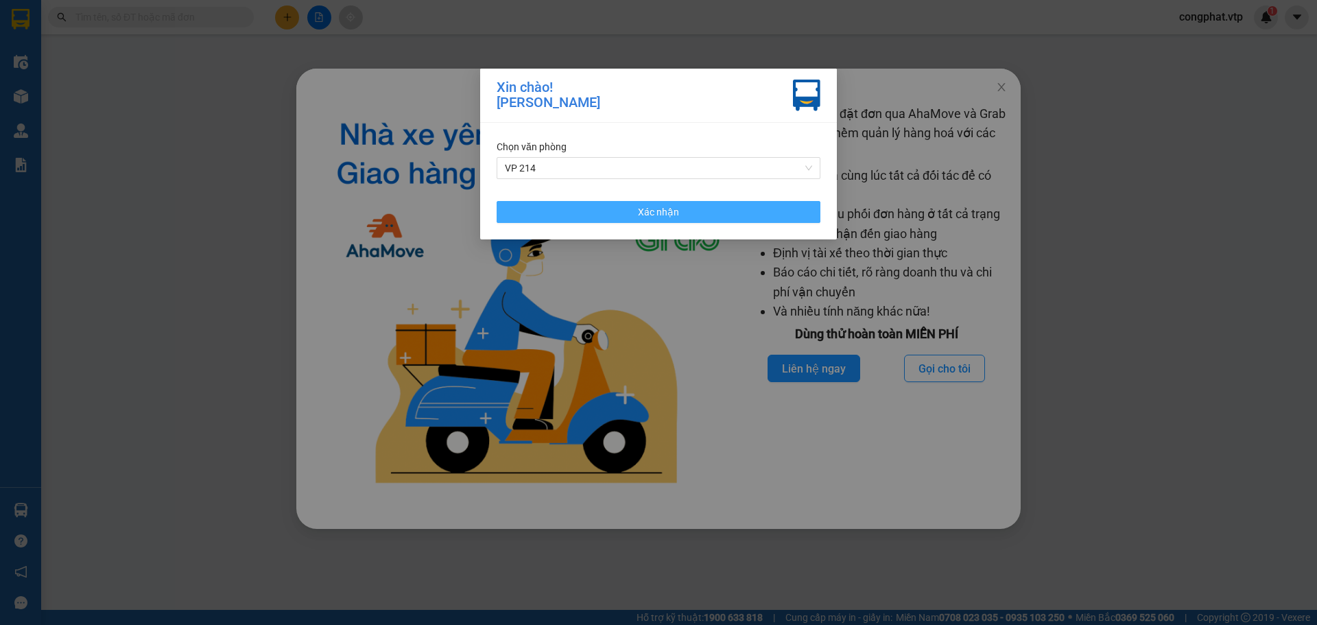
click at [625, 204] on button "Xác nhận" at bounding box center [659, 212] width 324 height 22
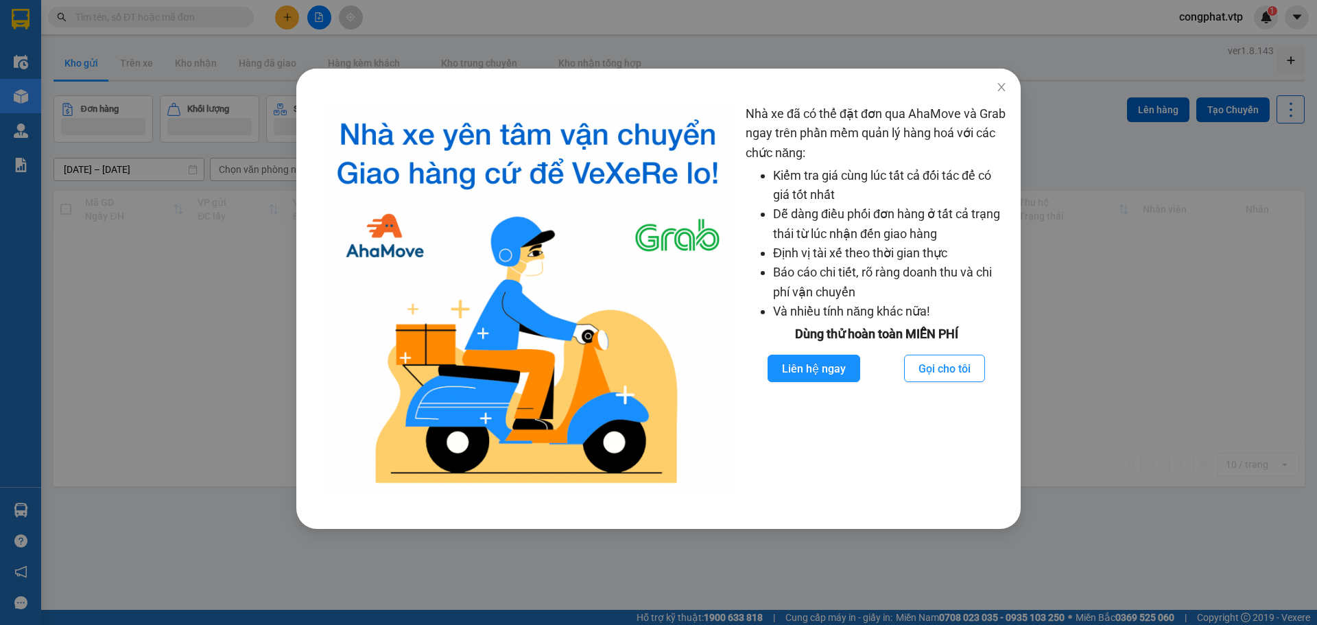
click at [154, 97] on div "Nhà xe đã có thể đặt đơn qua AhaMove và Grab ngay trên phần mềm quản lý hàng ho…" at bounding box center [658, 312] width 1317 height 625
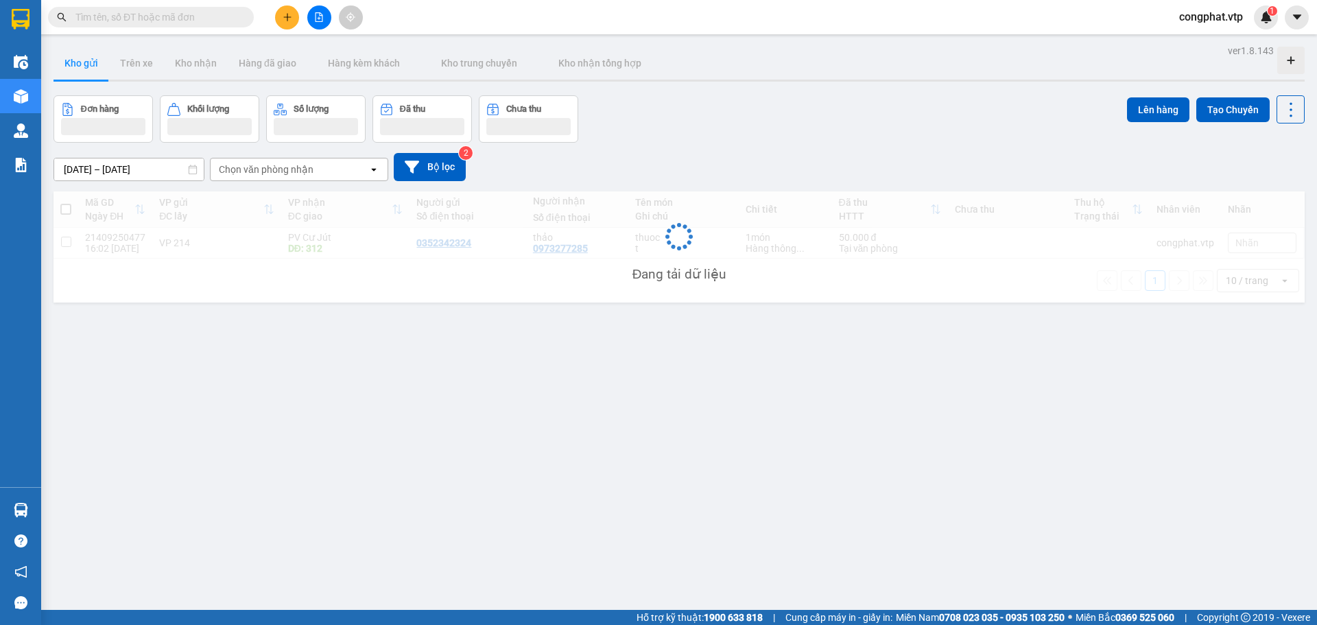
click at [289, 12] on button at bounding box center [287, 17] width 24 height 24
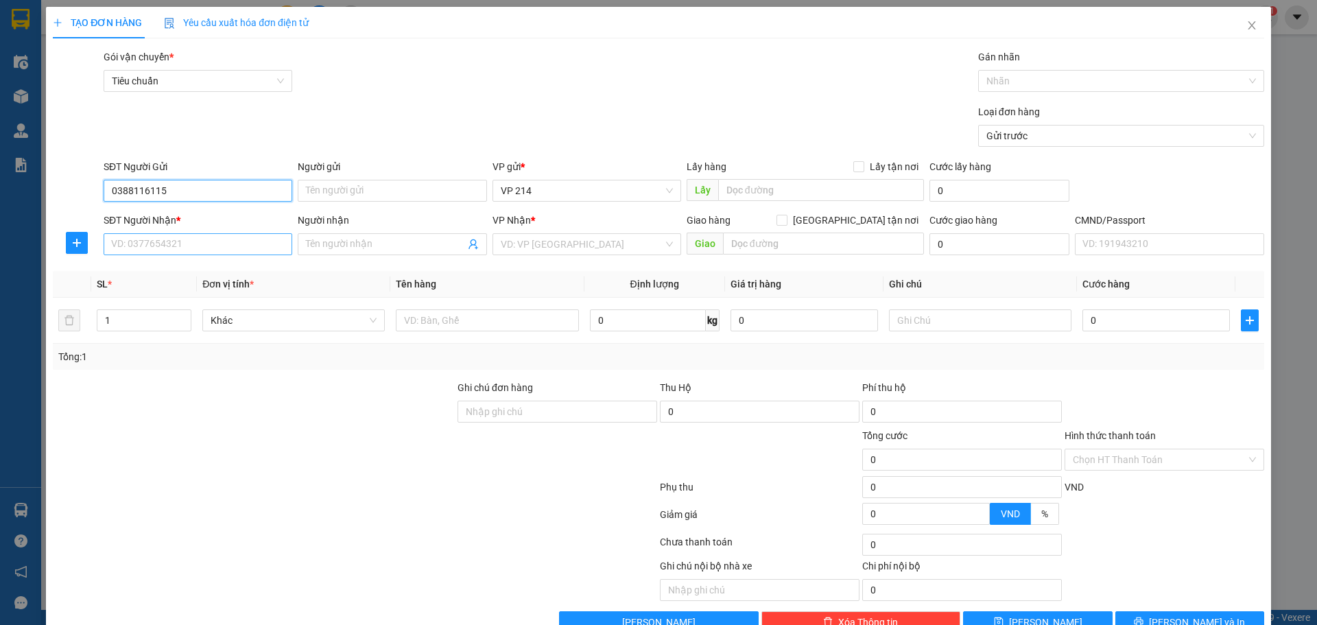
type input "0388116115"
click at [142, 243] on input "SĐT Người Nhận *" at bounding box center [198, 244] width 189 height 22
type input "0338509871"
click at [425, 250] on input "Người nhận" at bounding box center [385, 244] width 158 height 15
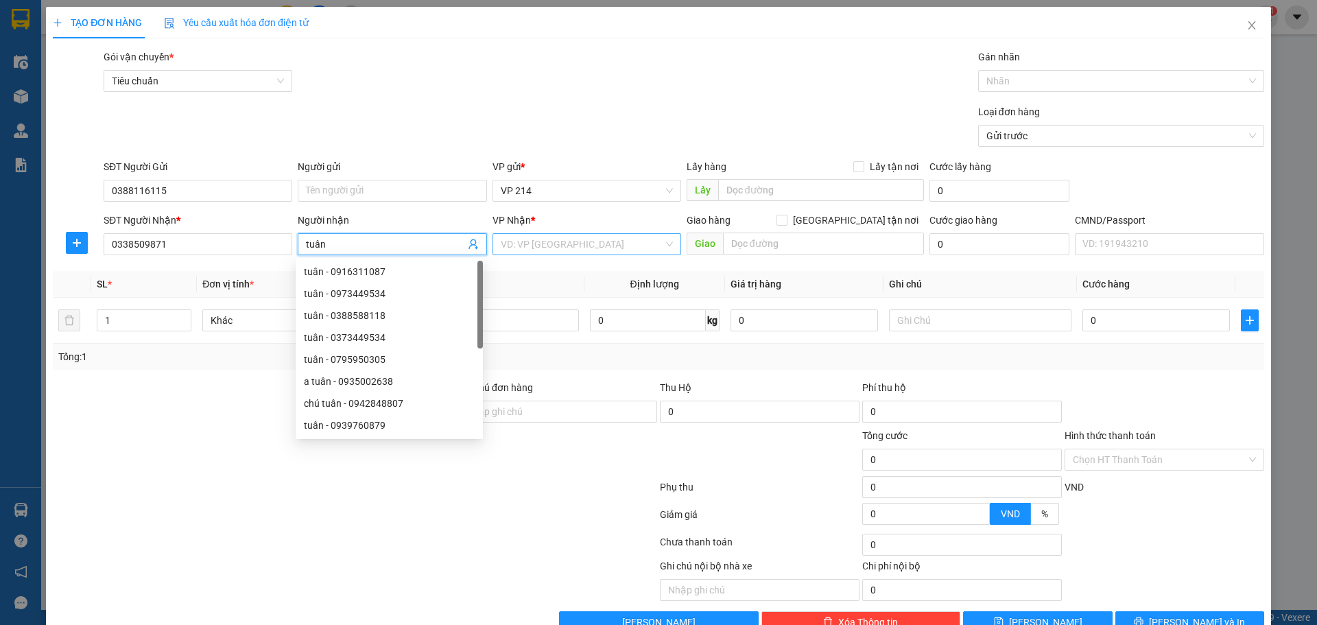
type input "tuân"
click at [578, 242] on input "search" at bounding box center [582, 244] width 163 height 21
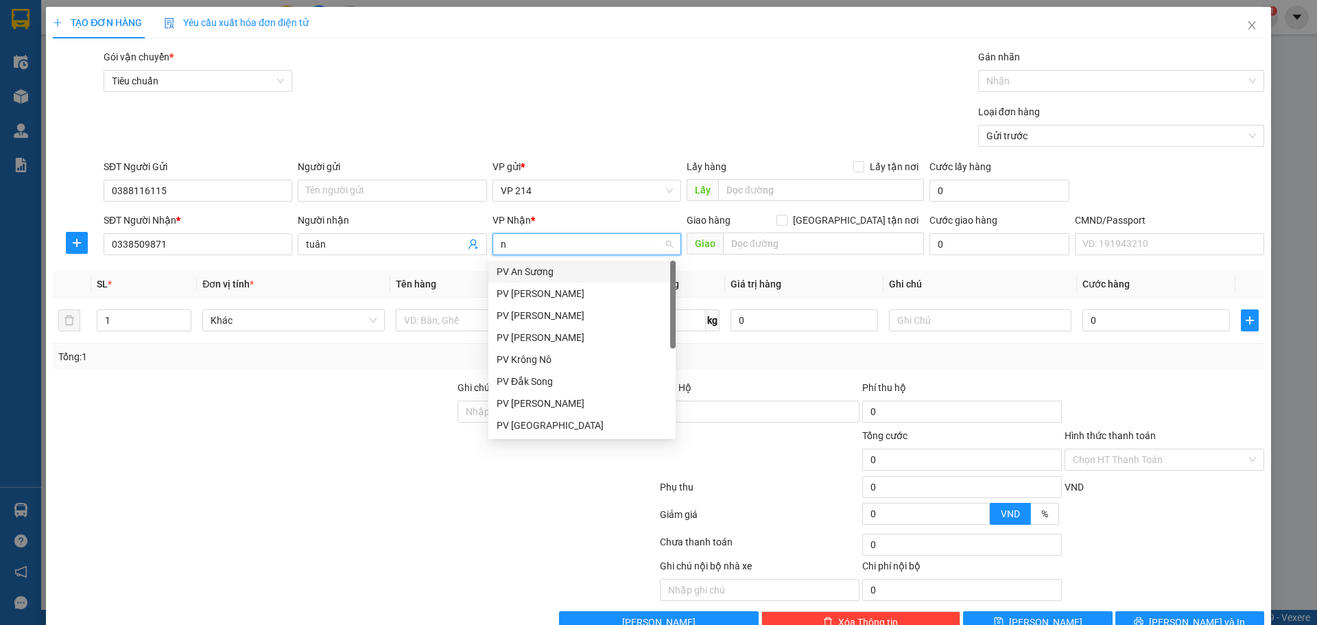
type input "nd"
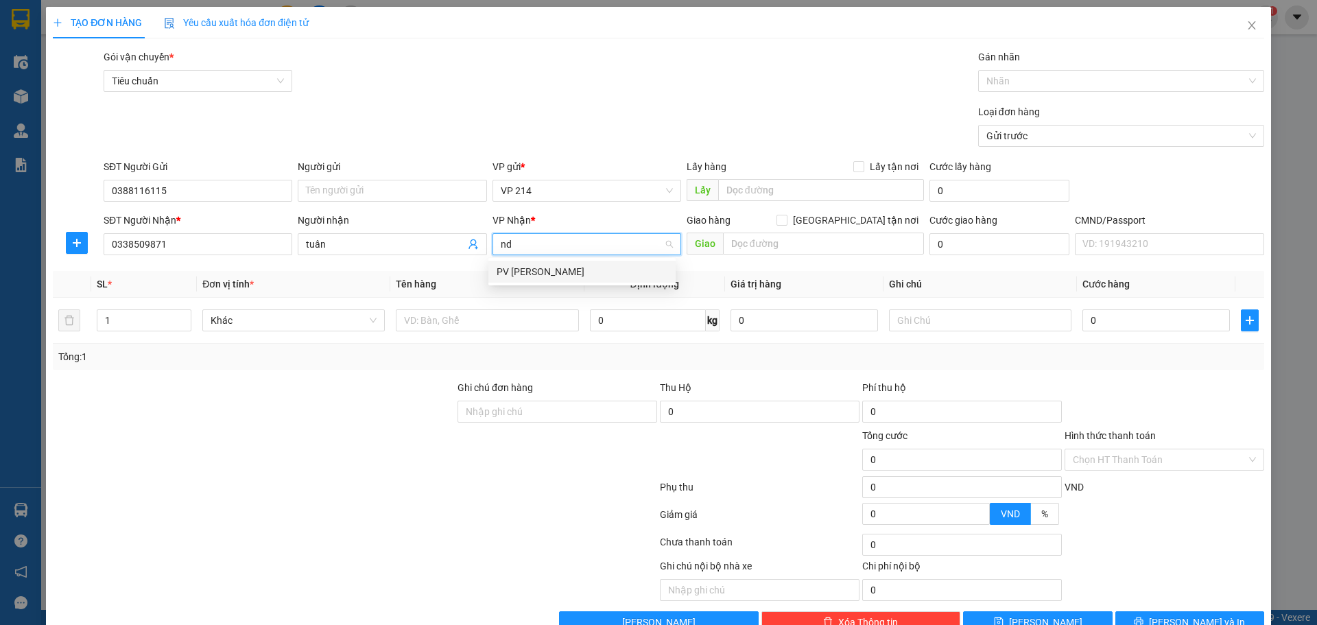
click at [574, 270] on div "PV Nam Đong" at bounding box center [582, 271] width 171 height 15
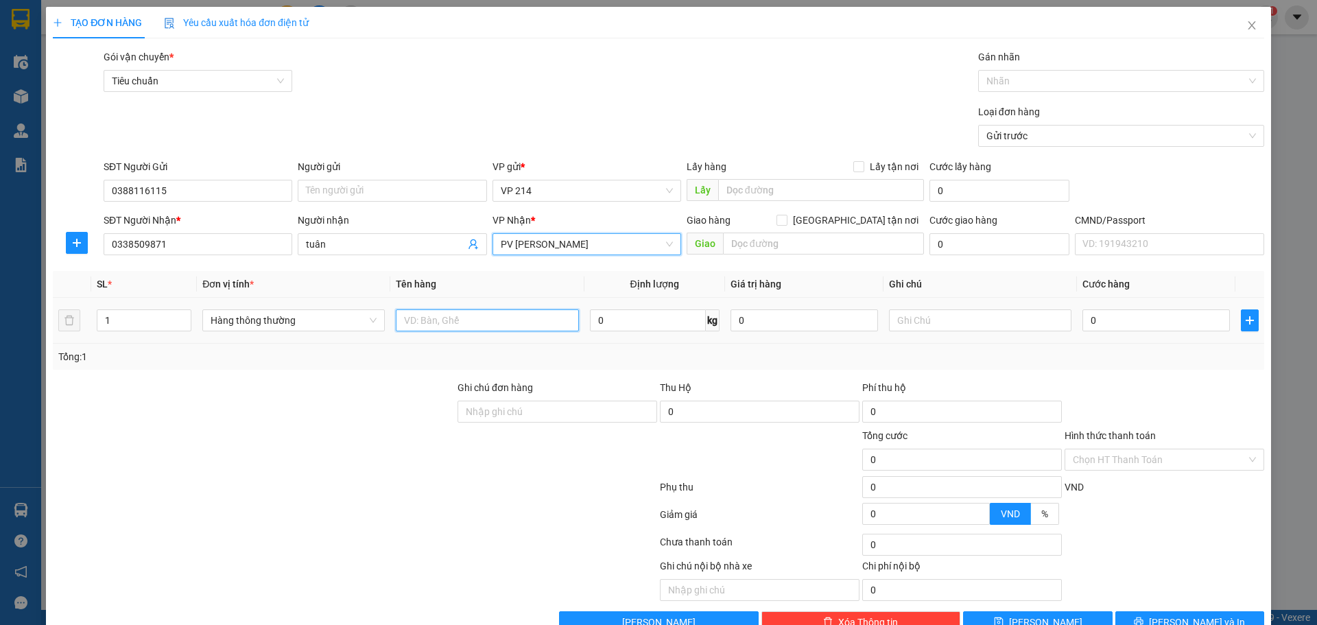
click at [512, 323] on input "text" at bounding box center [487, 320] width 182 height 22
type input "d"
type input "đt"
click at [932, 313] on input "text" at bounding box center [980, 320] width 182 height 22
type input "t"
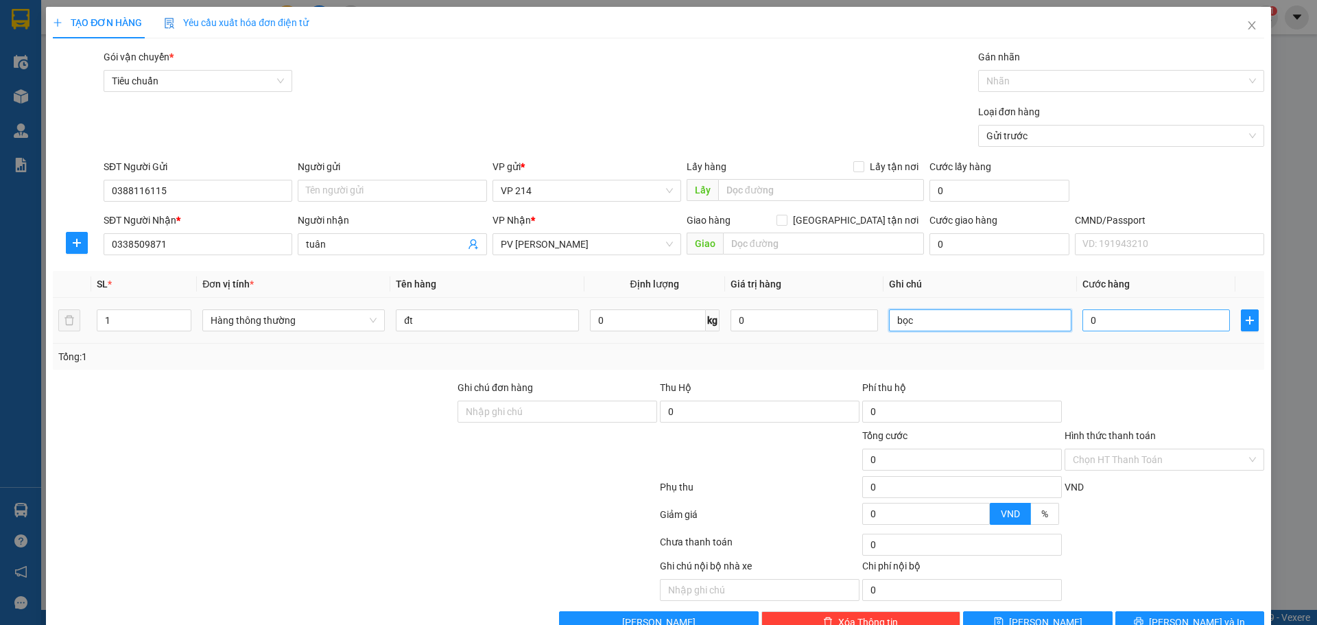
type input "bọc"
click at [1091, 314] on input "0" at bounding box center [1155, 320] width 147 height 22
type input "5"
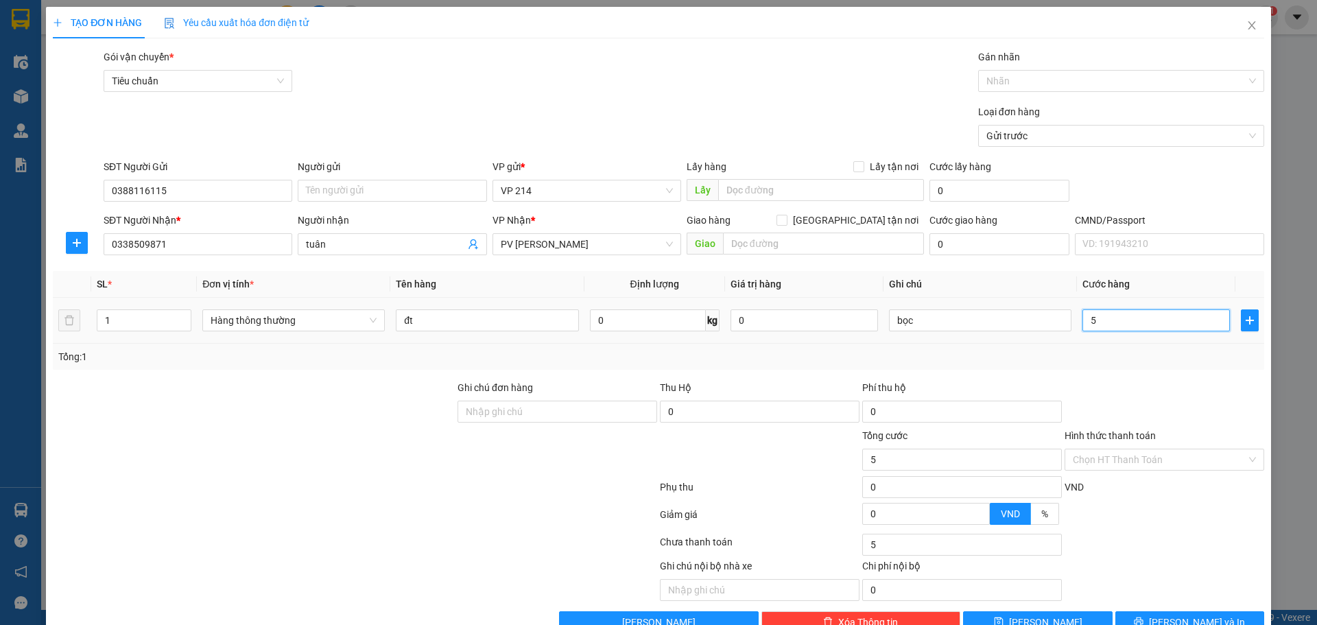
type input "50"
type input "500"
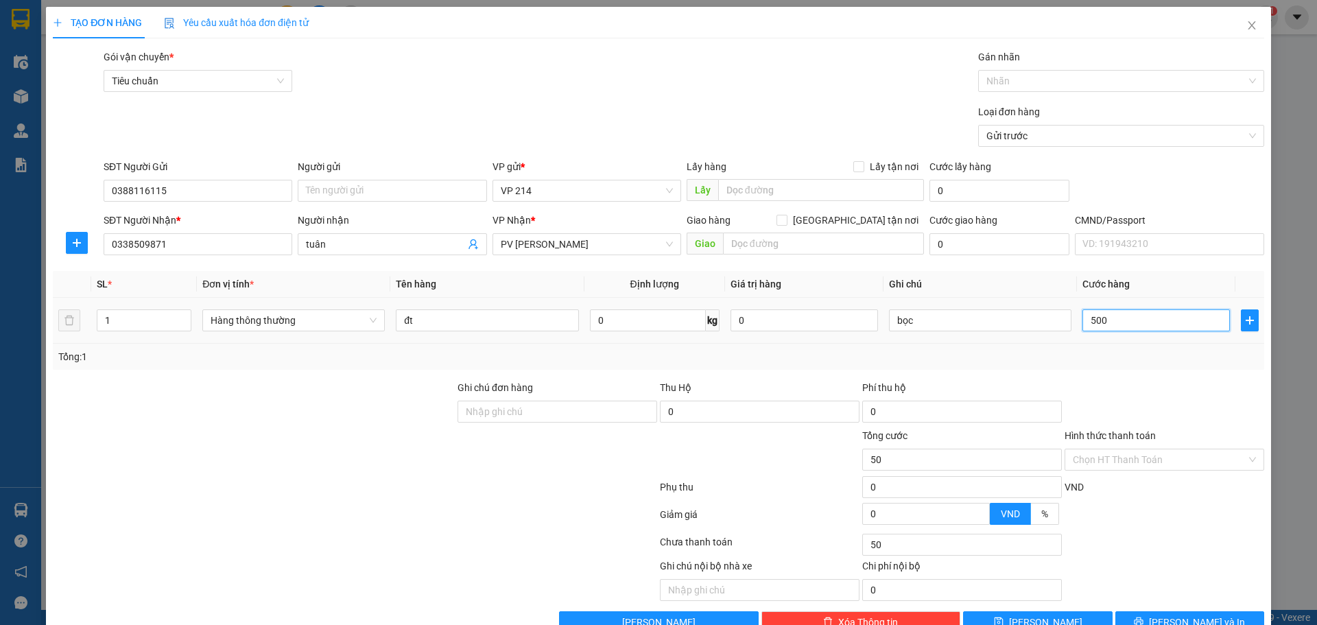
type input "500"
type input "5.000"
type input "50.000"
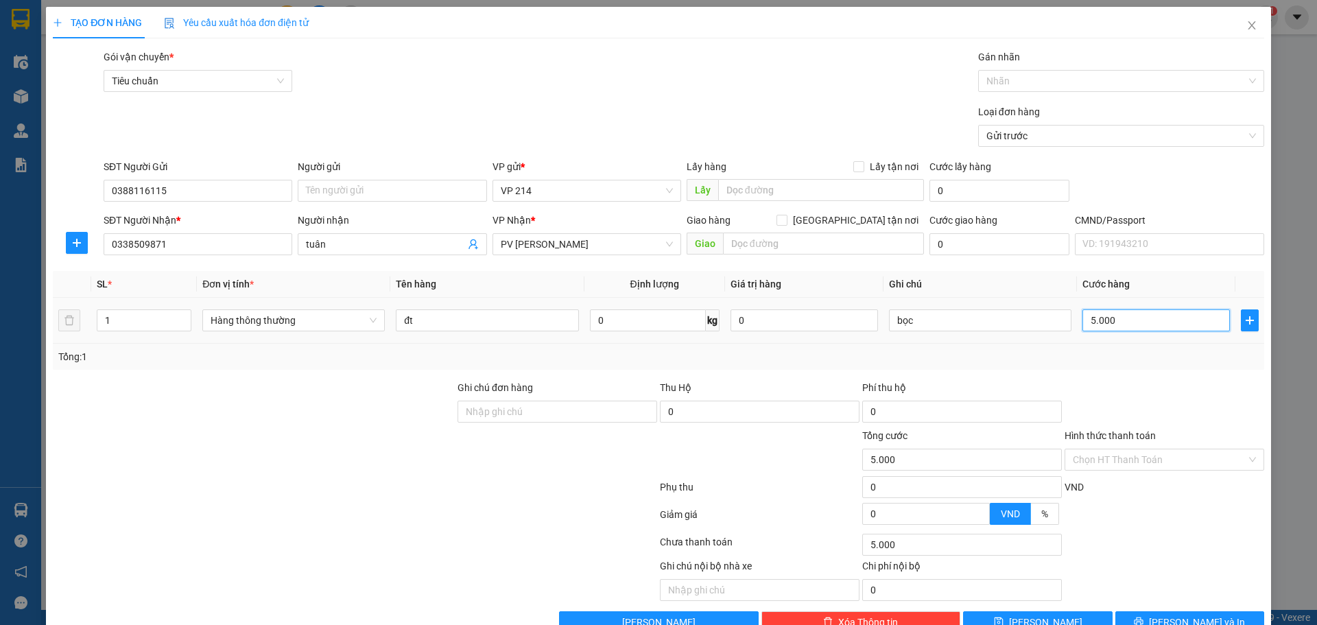
type input "50.000"
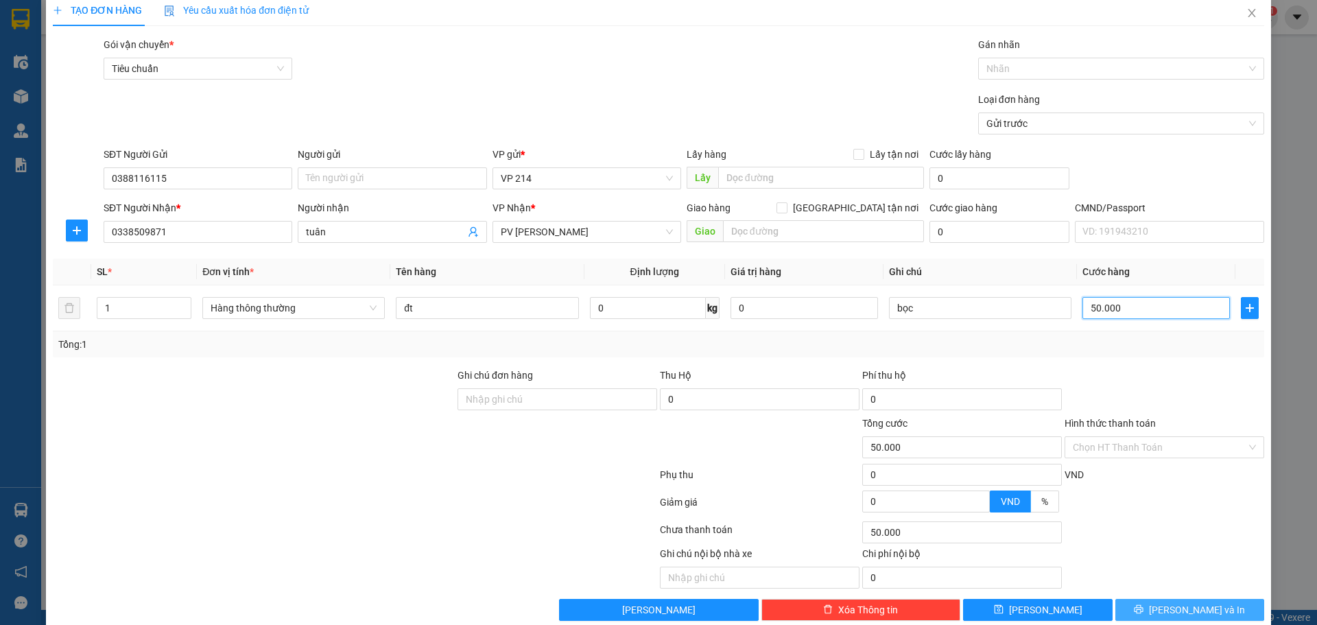
scroll to position [35, 0]
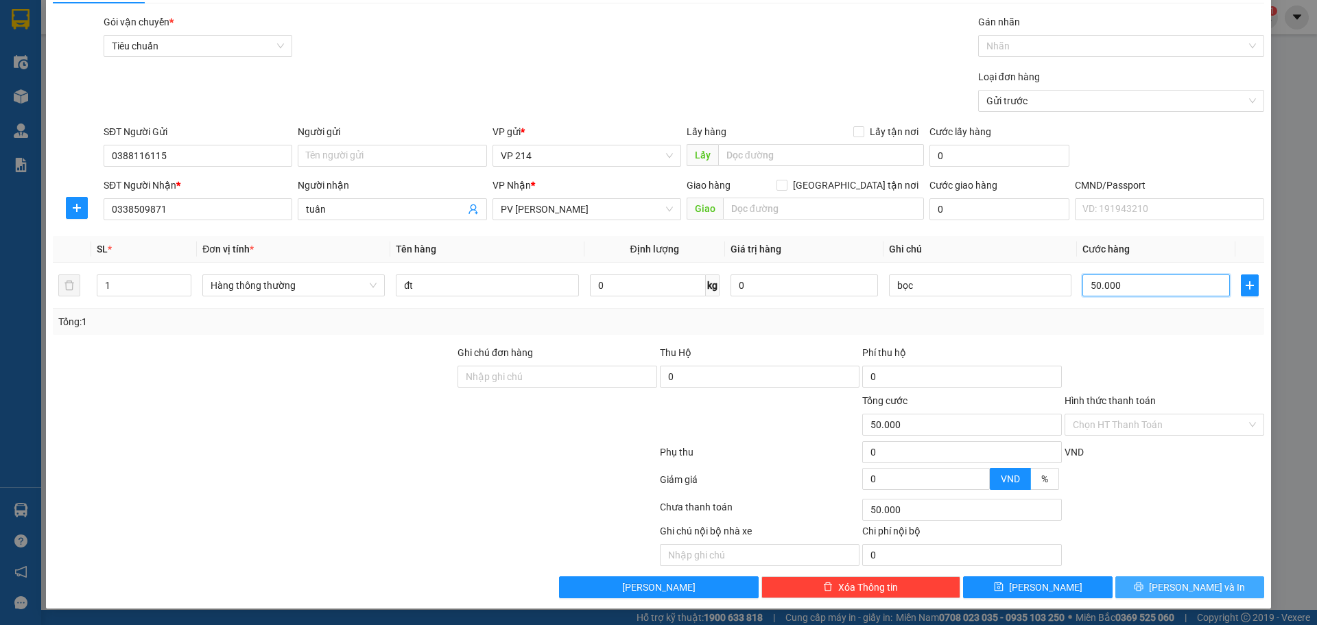
type input "50.000"
click at [1194, 587] on span "Lưu và In" at bounding box center [1197, 587] width 96 height 15
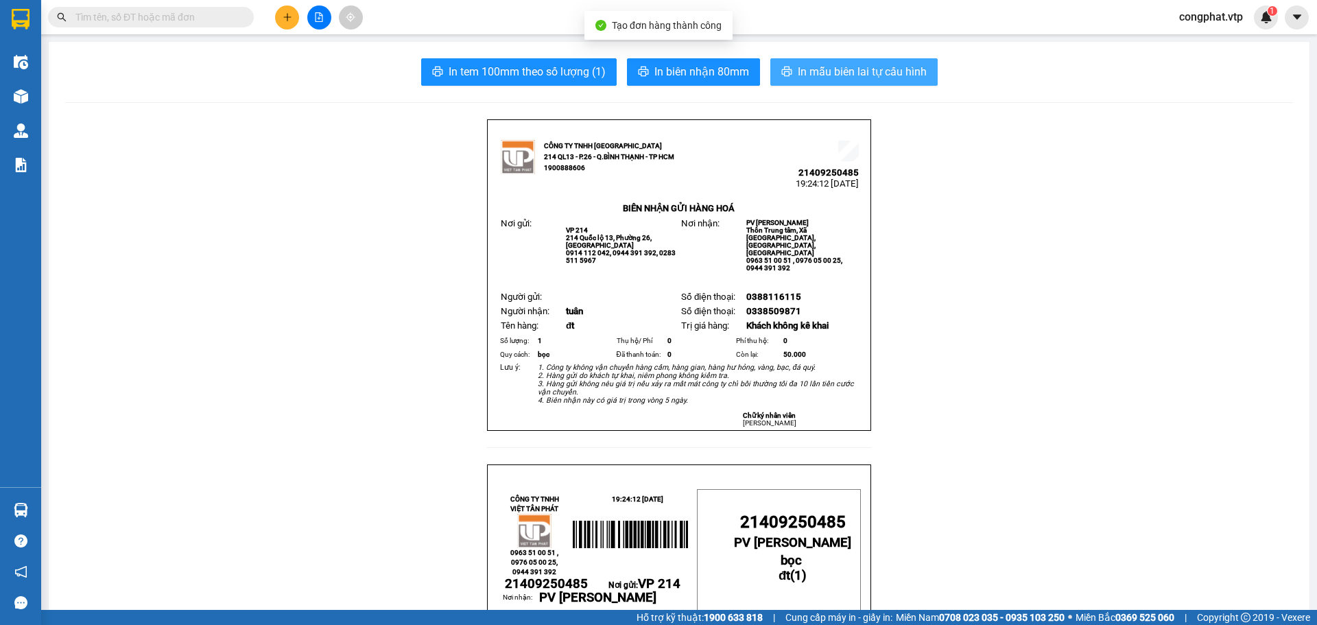
click at [911, 78] on span "In mẫu biên lai tự cấu hình" at bounding box center [862, 71] width 129 height 17
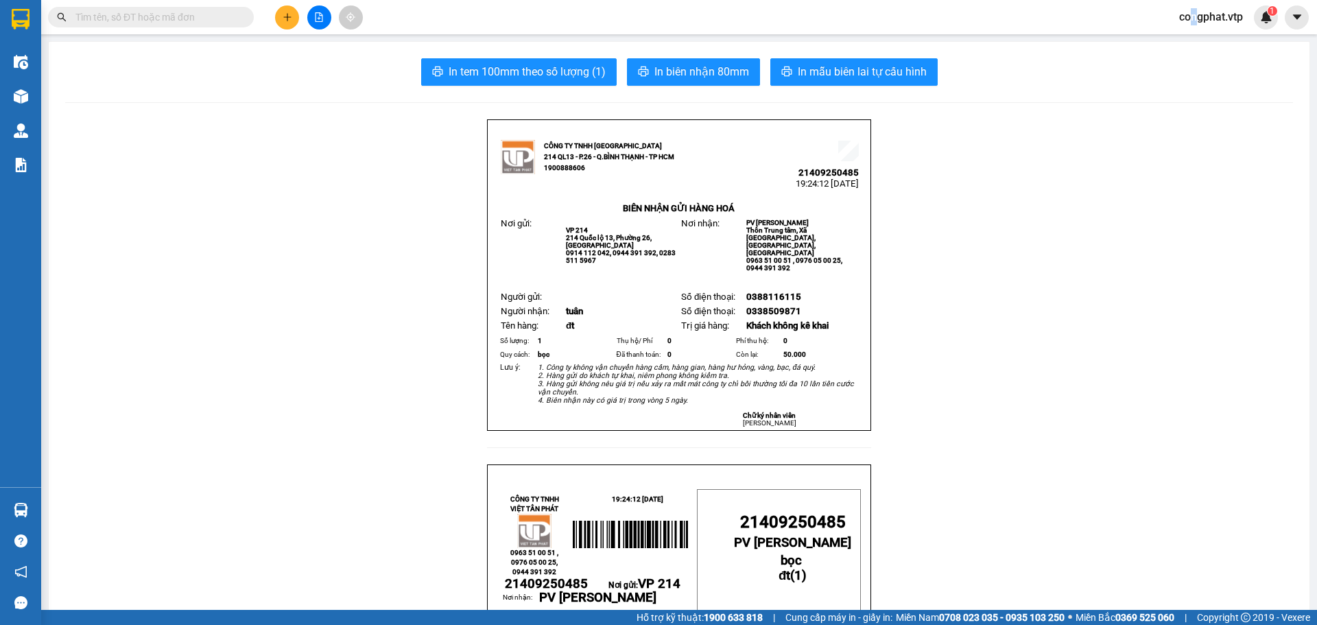
click at [1194, 21] on span "congphat.vtp" at bounding box center [1211, 16] width 86 height 17
click at [1194, 43] on span "Đăng xuất" at bounding box center [1216, 42] width 58 height 15
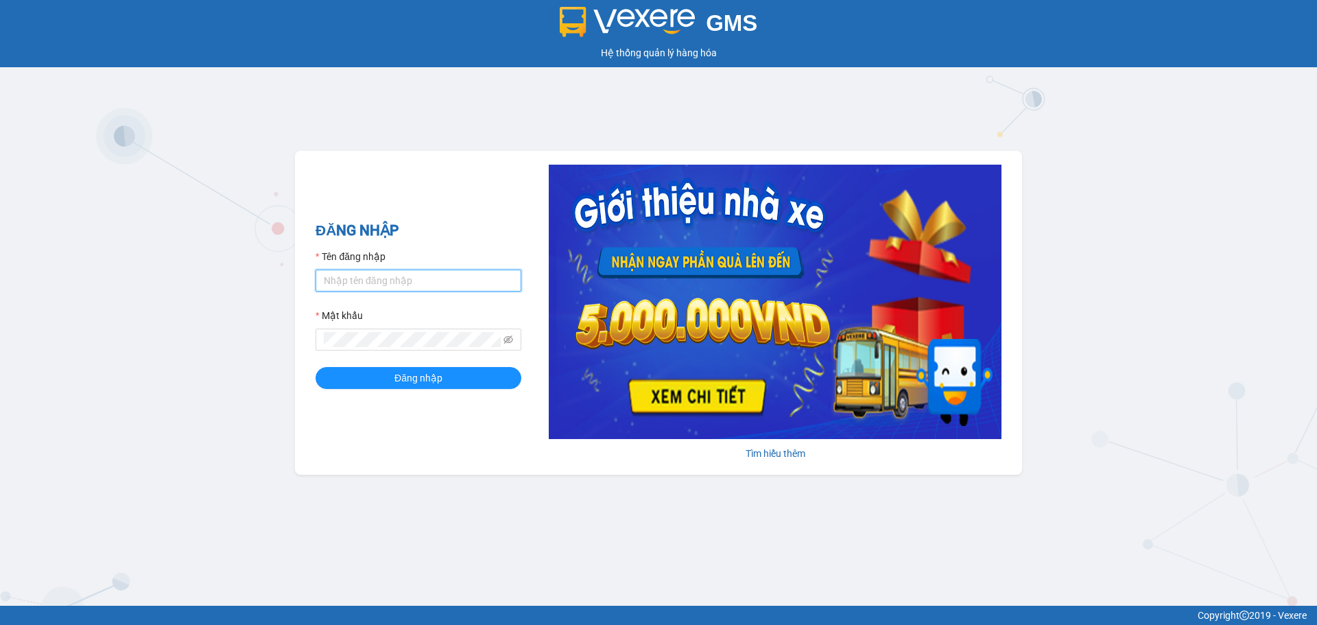
type input "vanson.vtp"
